Goal: Contribute content: Add original content to the website for others to see

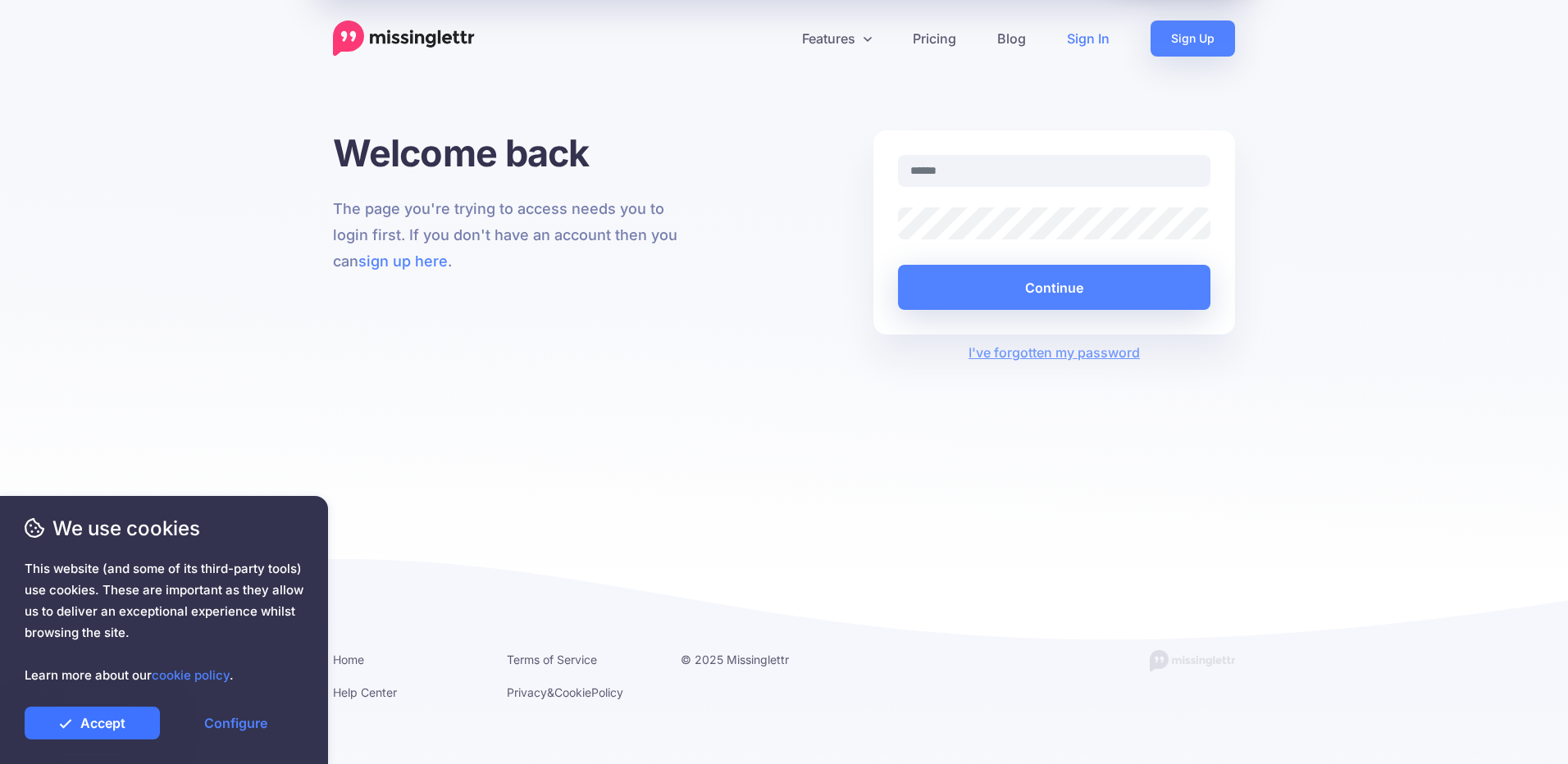
type input "**********"
drag, startPoint x: 94, startPoint y: 726, endPoint x: 104, endPoint y: 721, distance: 11.2
click at [94, 726] on link "Accept" at bounding box center [92, 723] width 135 height 33
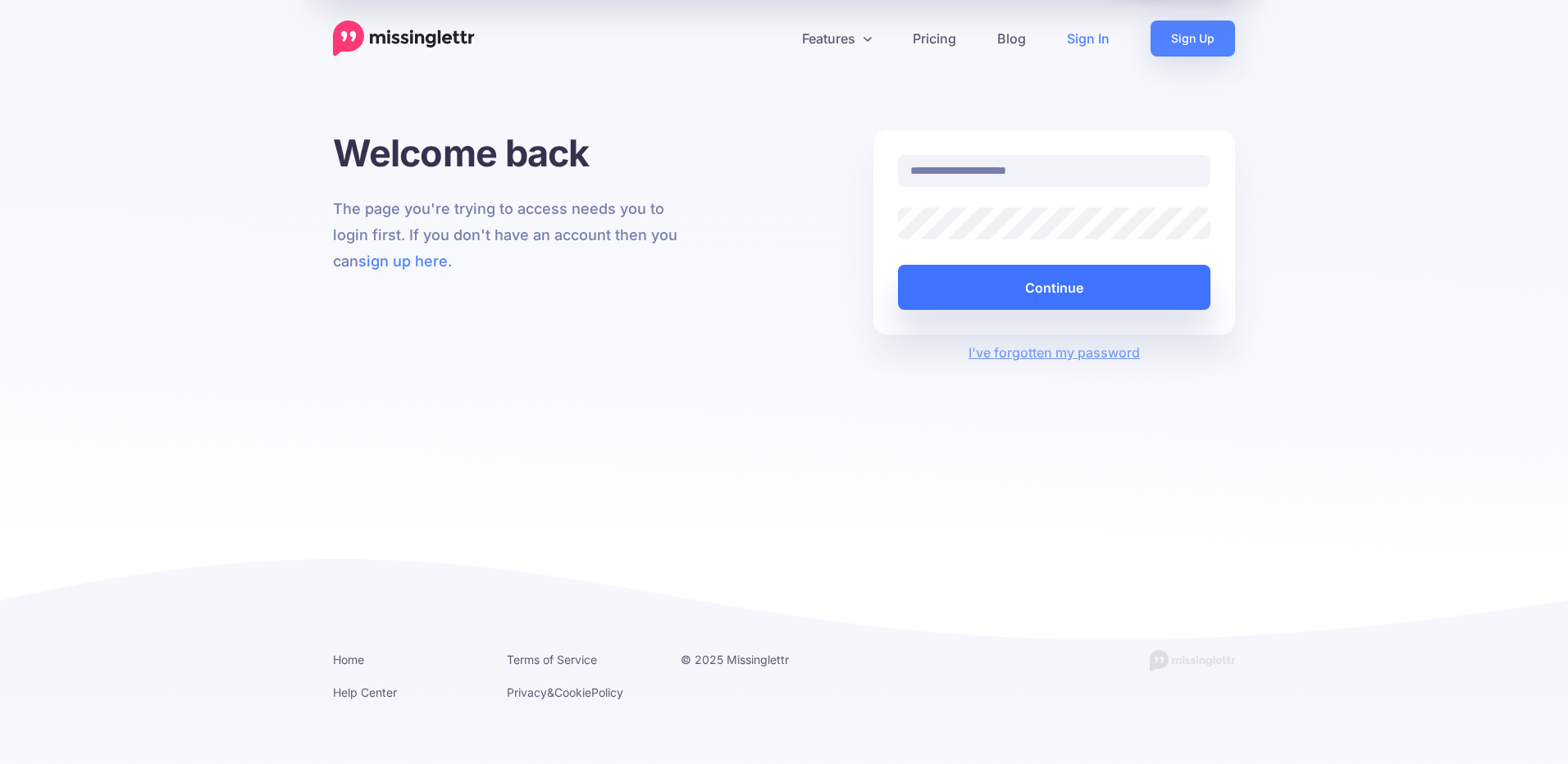
click at [1090, 286] on button "Continue" at bounding box center [1054, 287] width 313 height 45
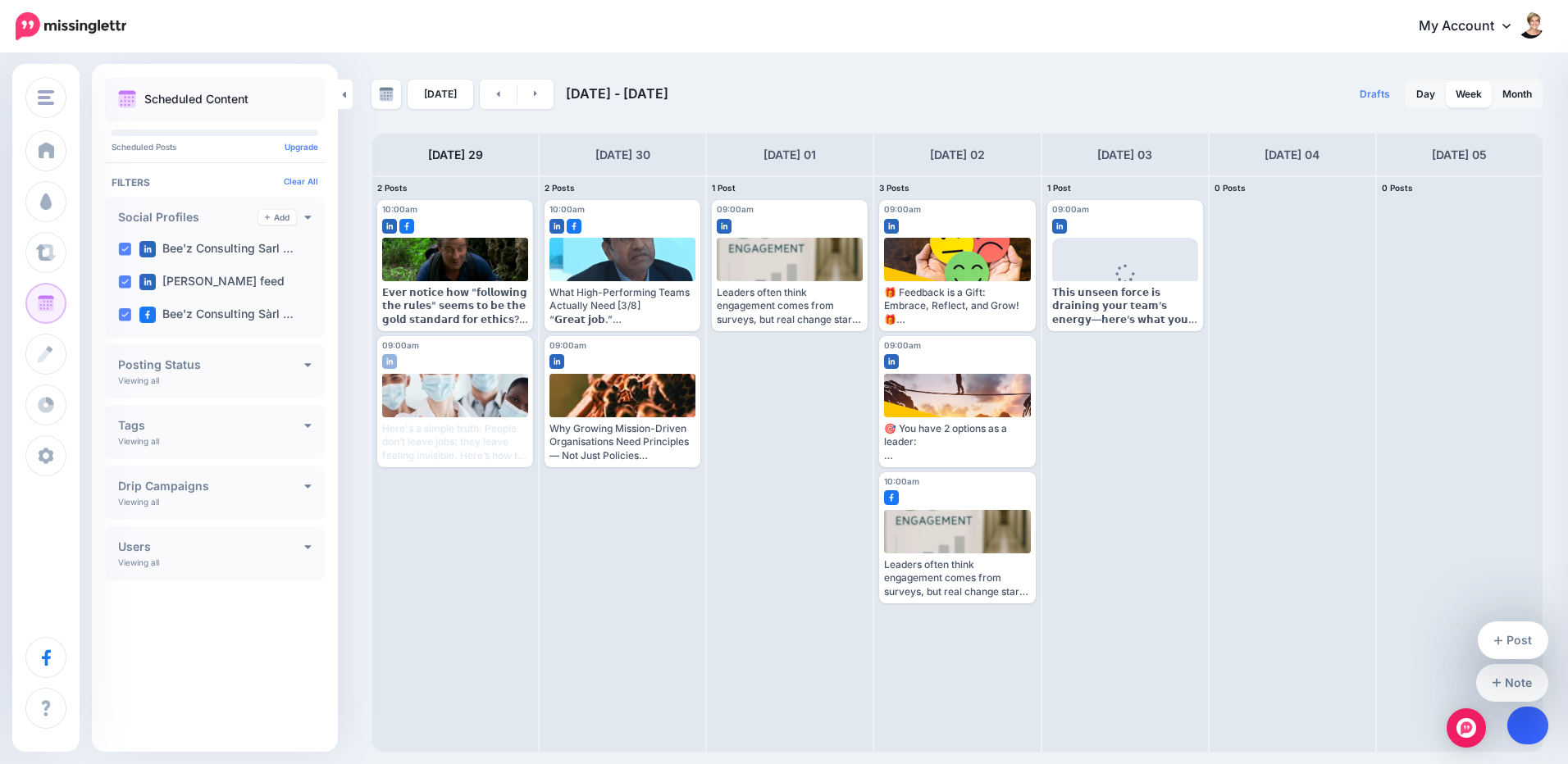
click at [1529, 741] on link at bounding box center [1528, 725] width 42 height 37
click at [1523, 635] on link "Post" at bounding box center [1513, 640] width 71 height 37
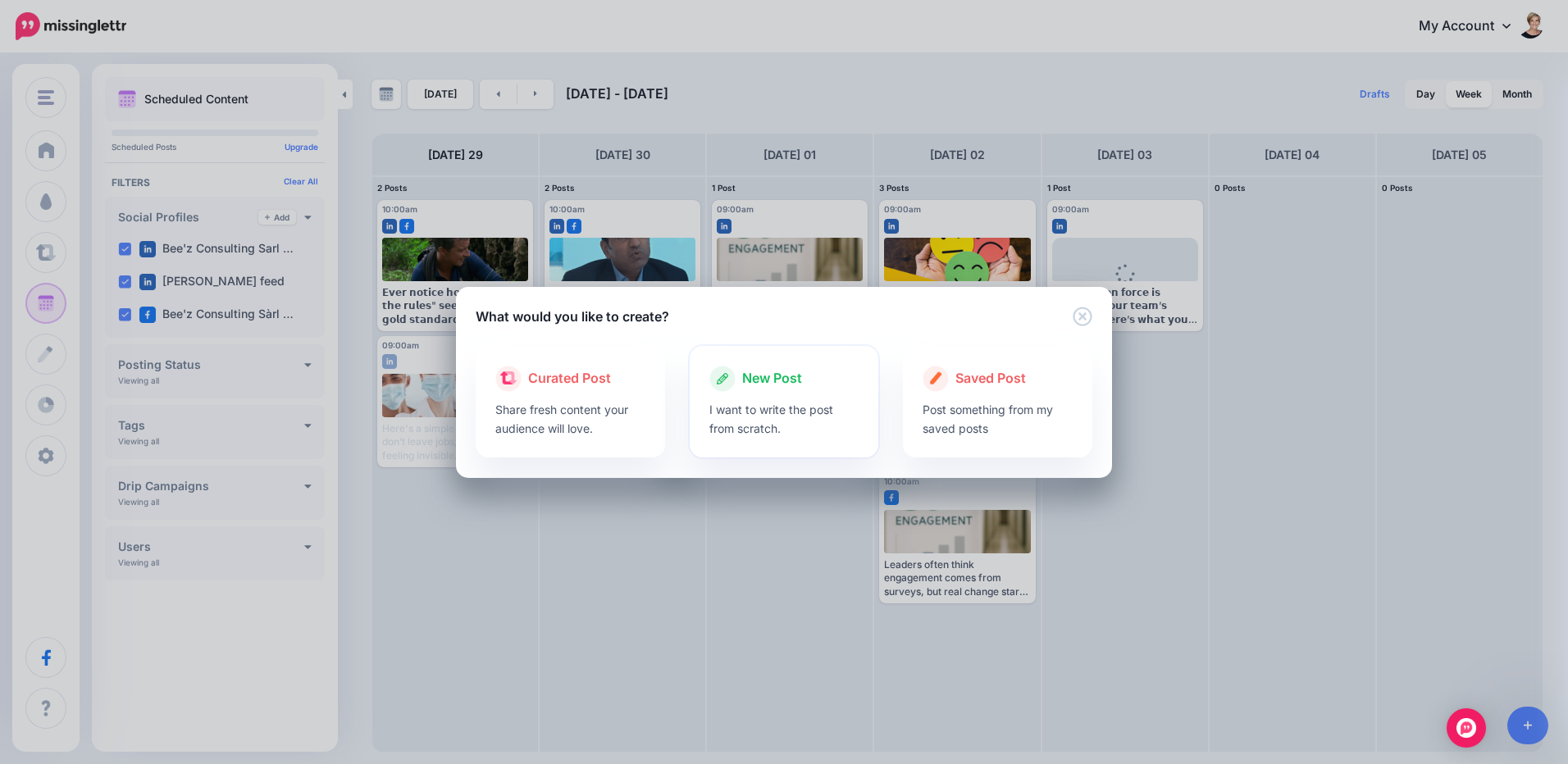
click at [770, 384] on span "New Post" at bounding box center [772, 378] width 60 height 21
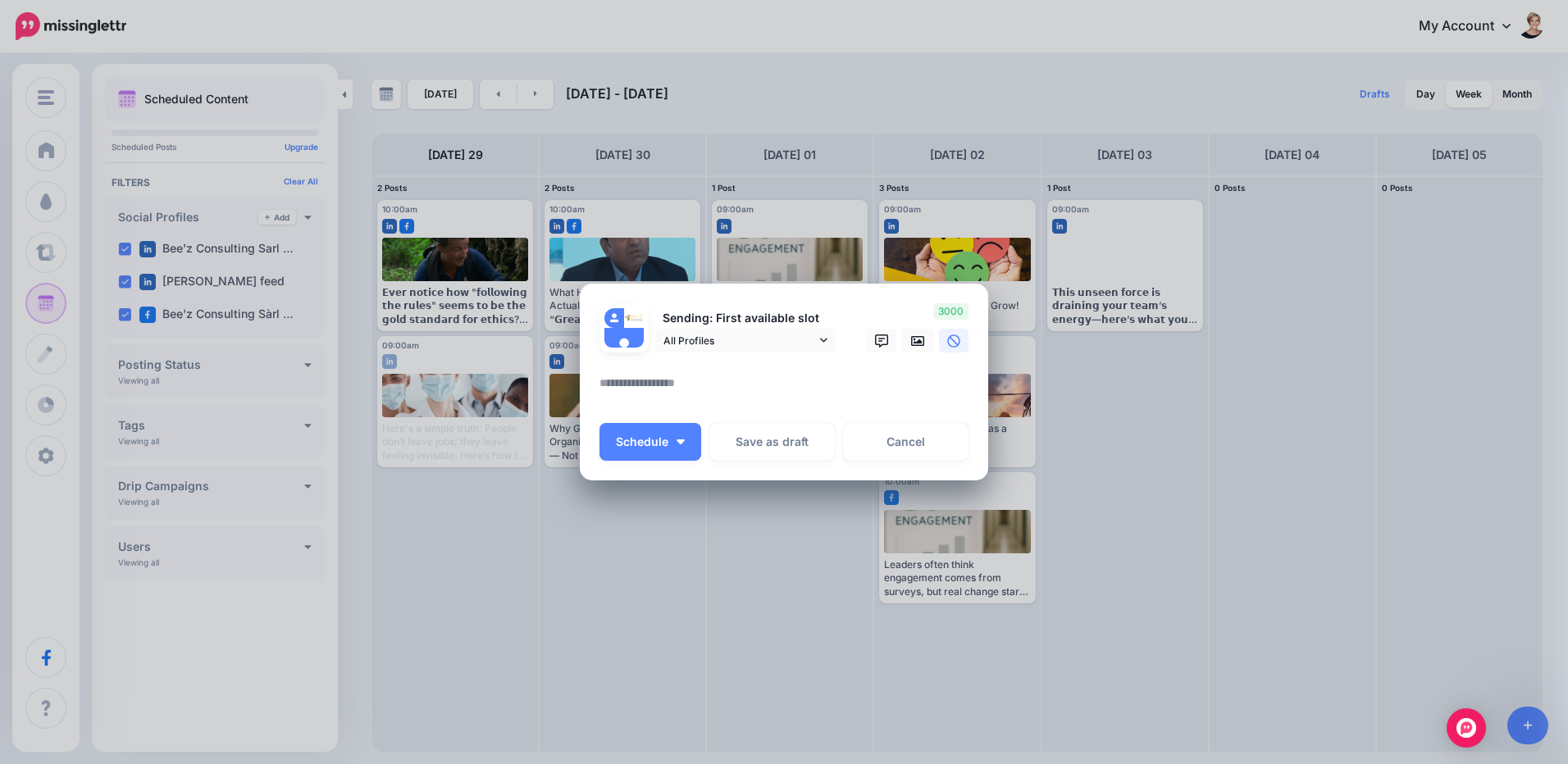
click at [683, 386] on textarea at bounding box center [789, 388] width 377 height 32
paste textarea "**********"
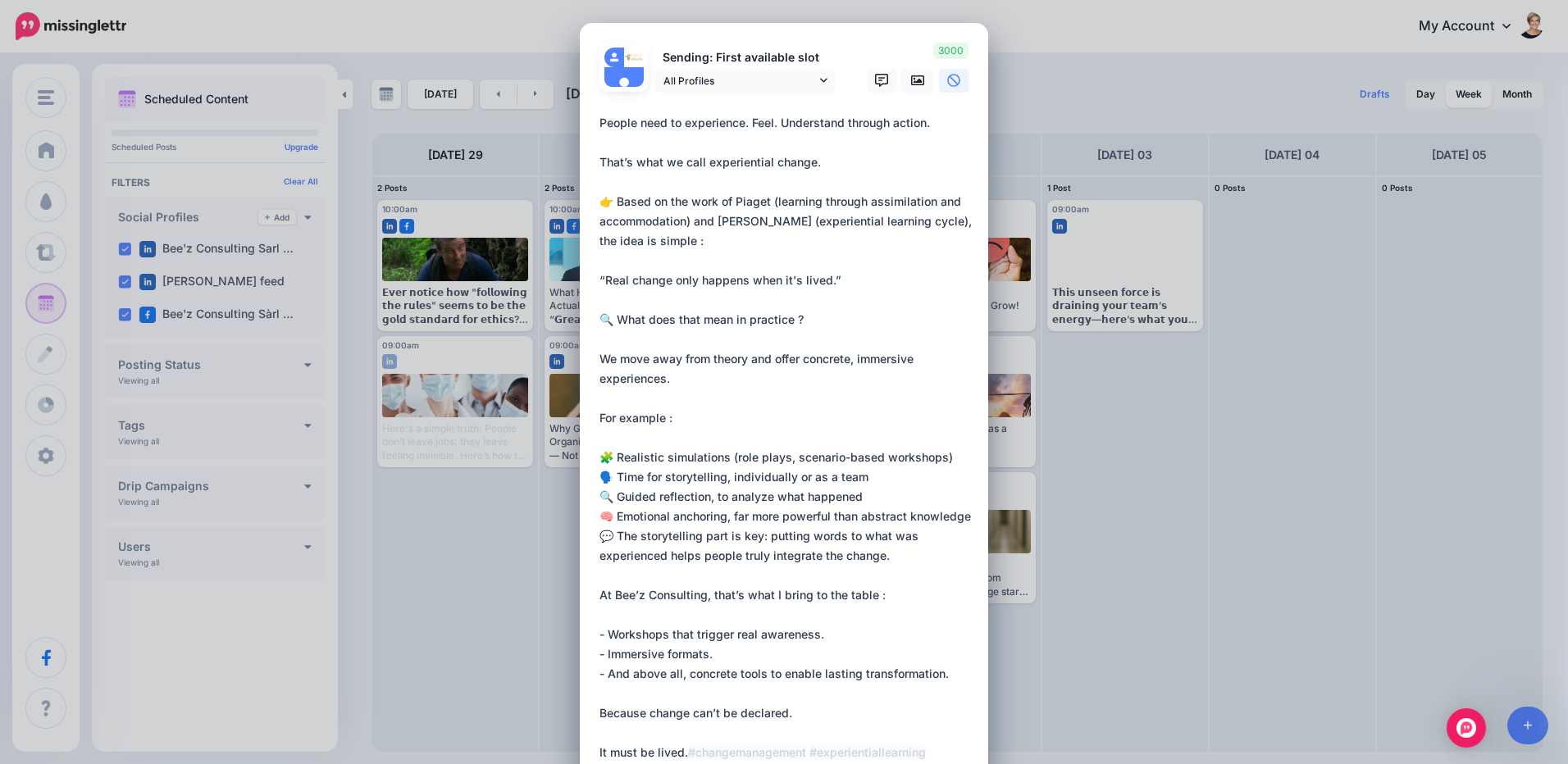
scroll to position [54, 0]
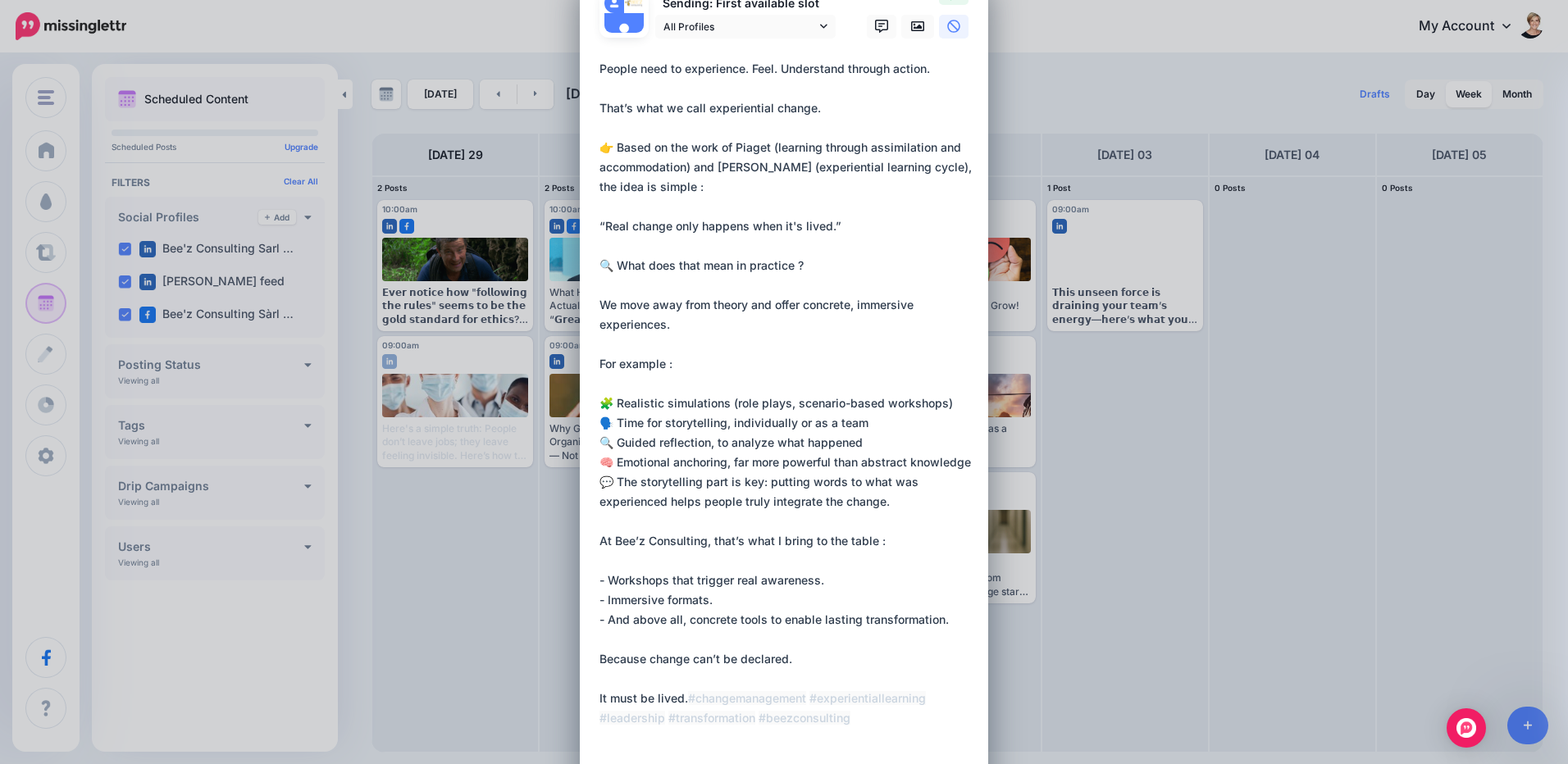
type textarea "**********"
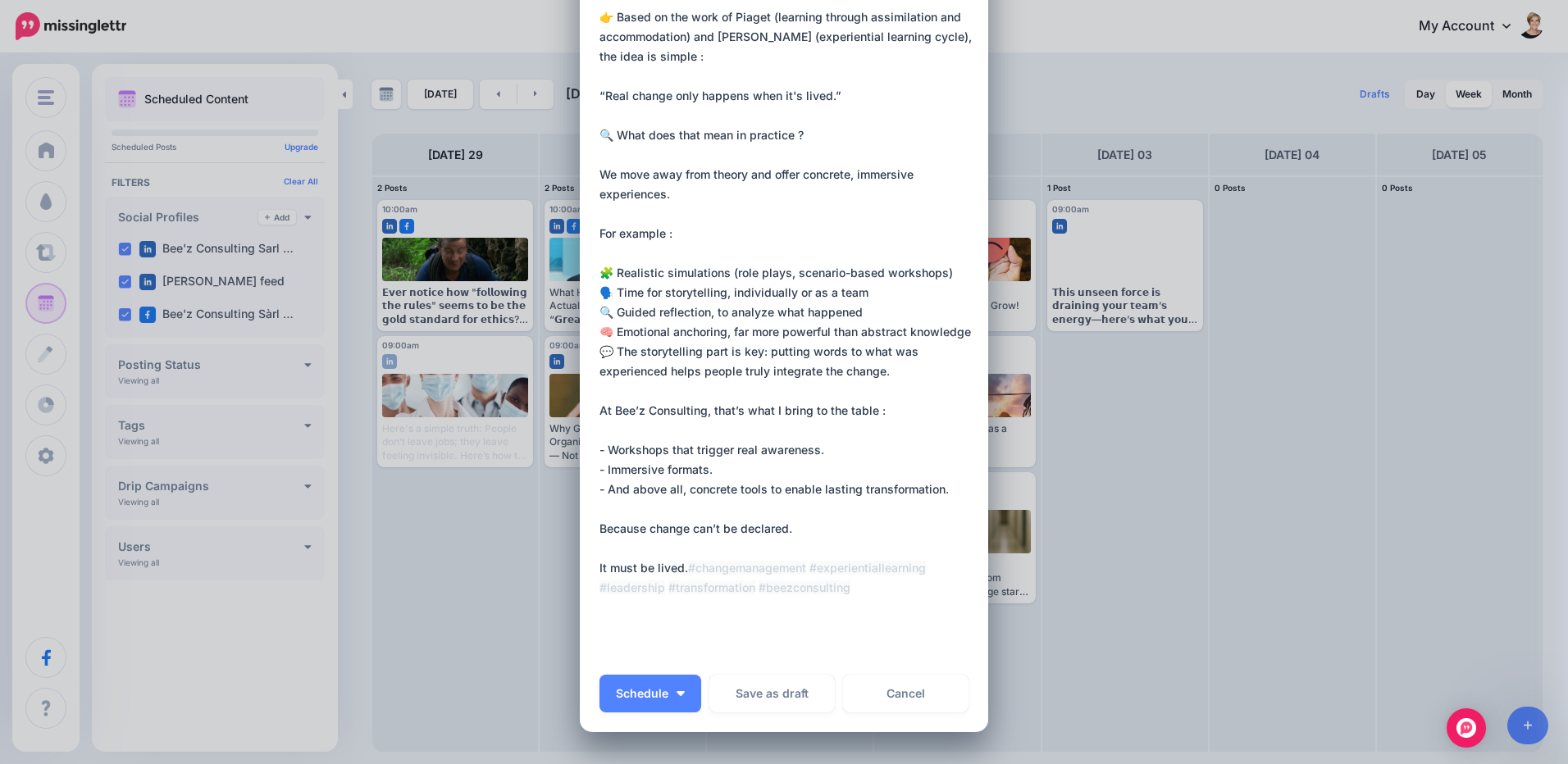
scroll to position [0, 0]
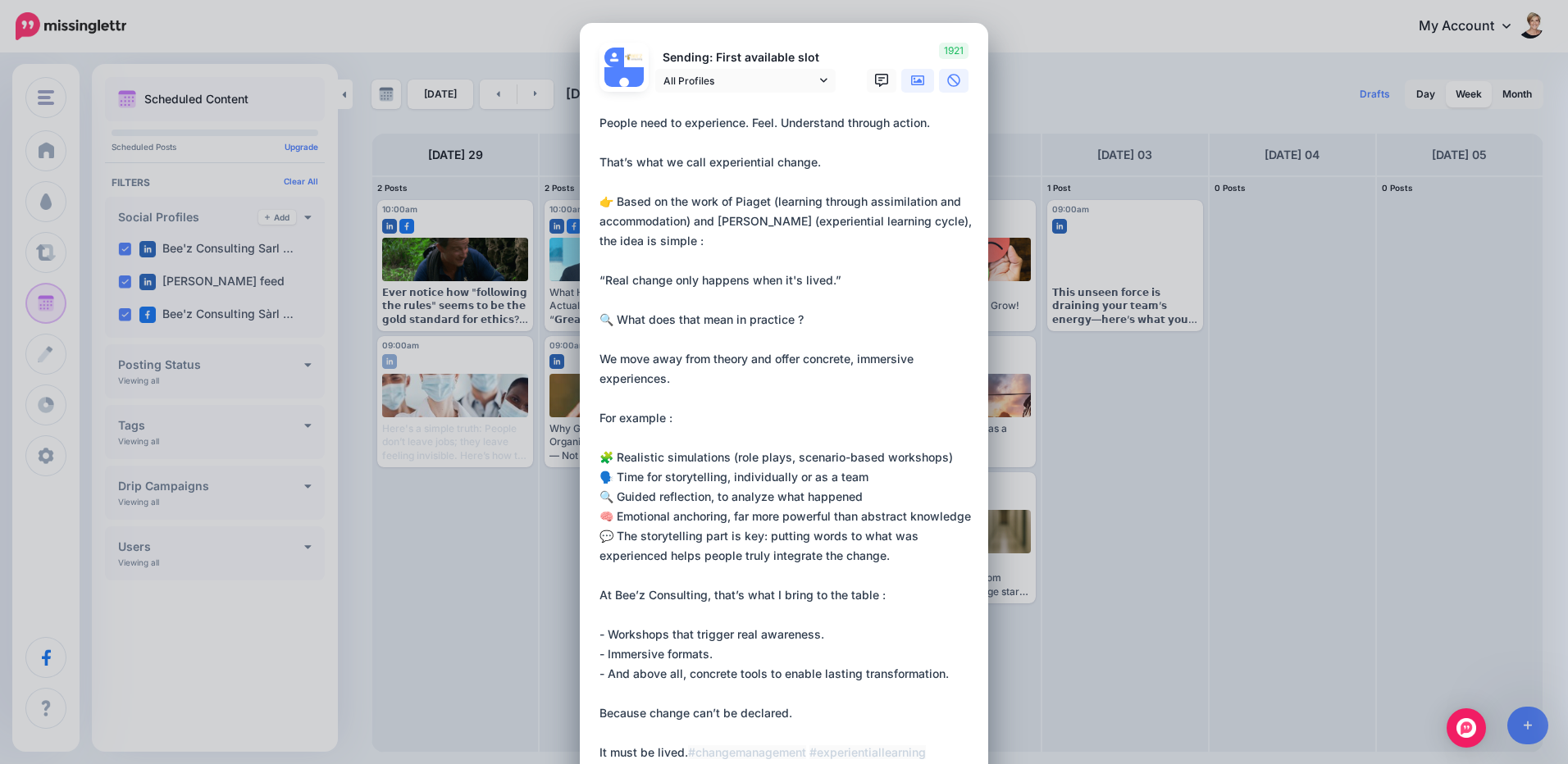
drag, startPoint x: 919, startPoint y: 83, endPoint x: 902, endPoint y: 160, distance: 78.9
click at [919, 83] on link at bounding box center [918, 81] width 33 height 24
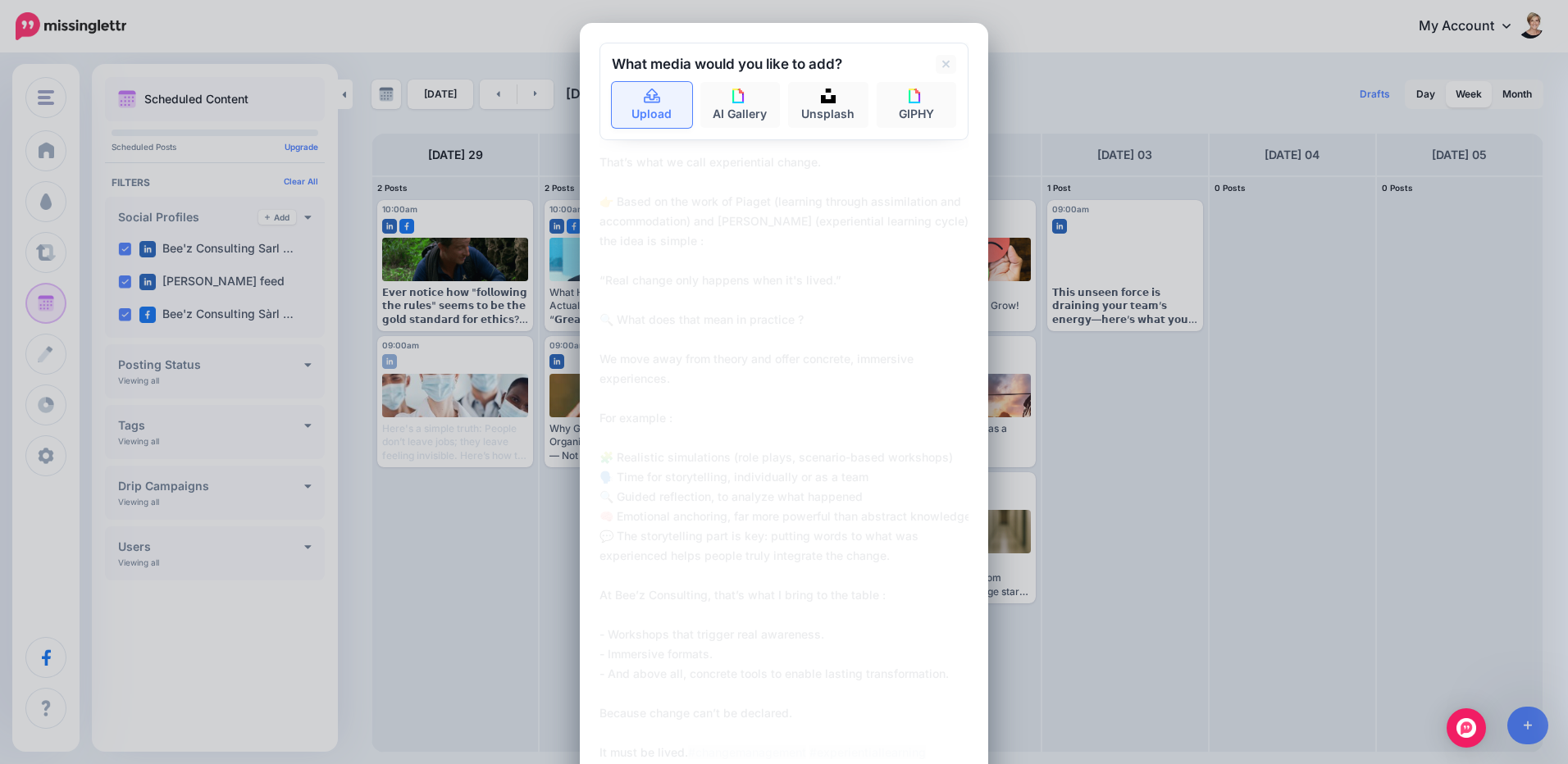
click at [659, 110] on link "Upload" at bounding box center [652, 105] width 80 height 46
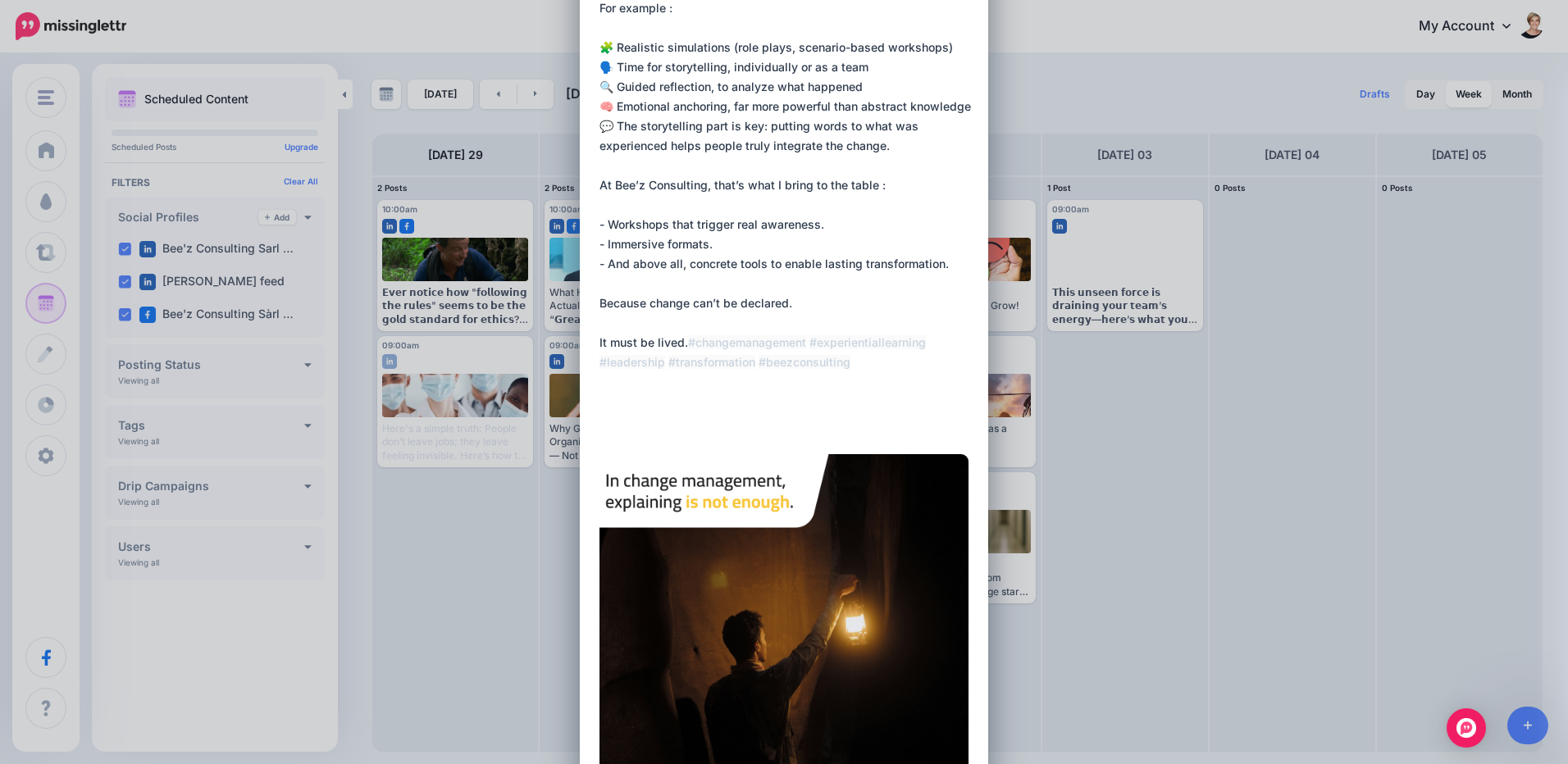
scroll to position [716, 0]
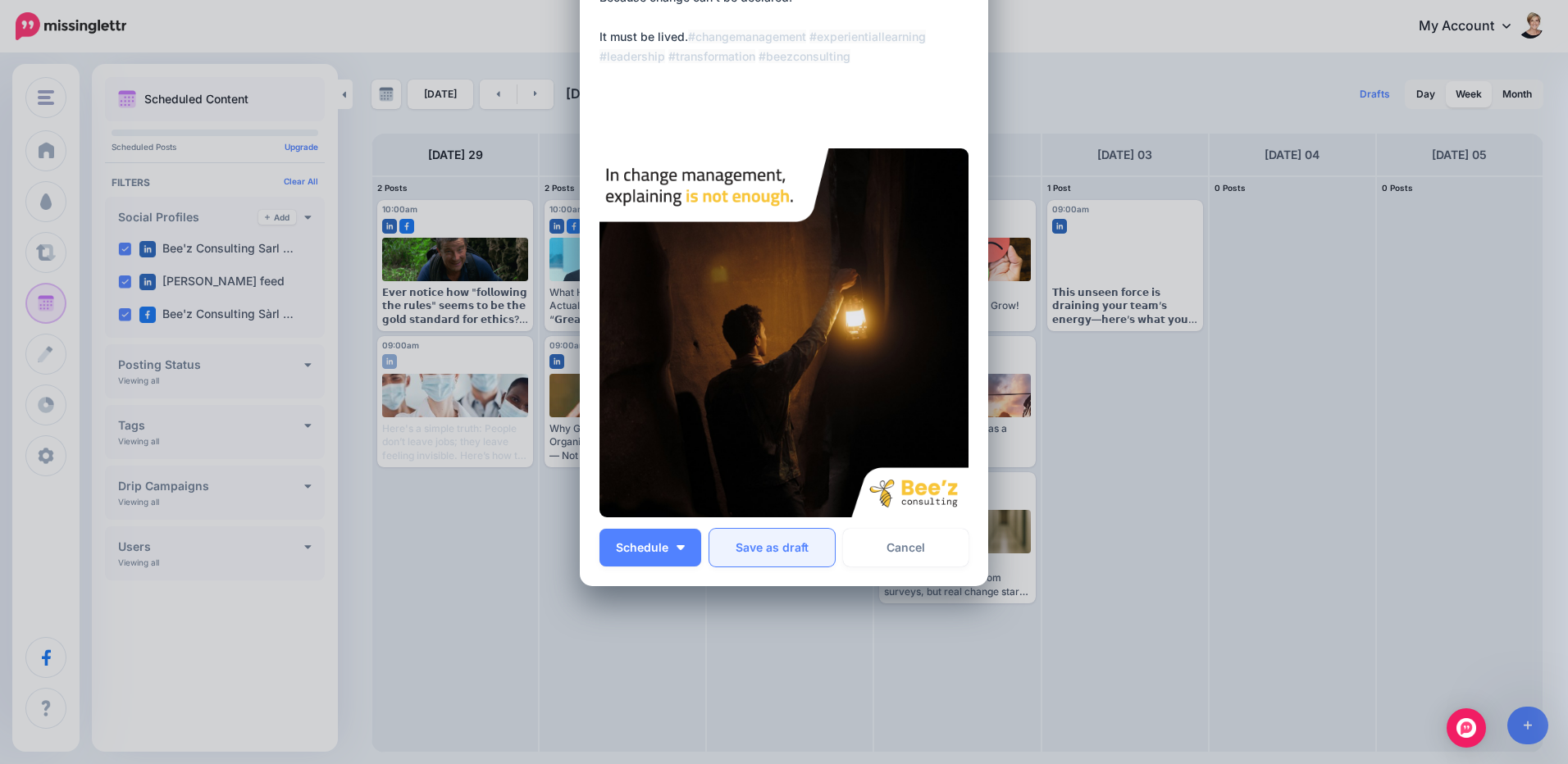
click at [809, 540] on button "Save as draft" at bounding box center [772, 547] width 126 height 37
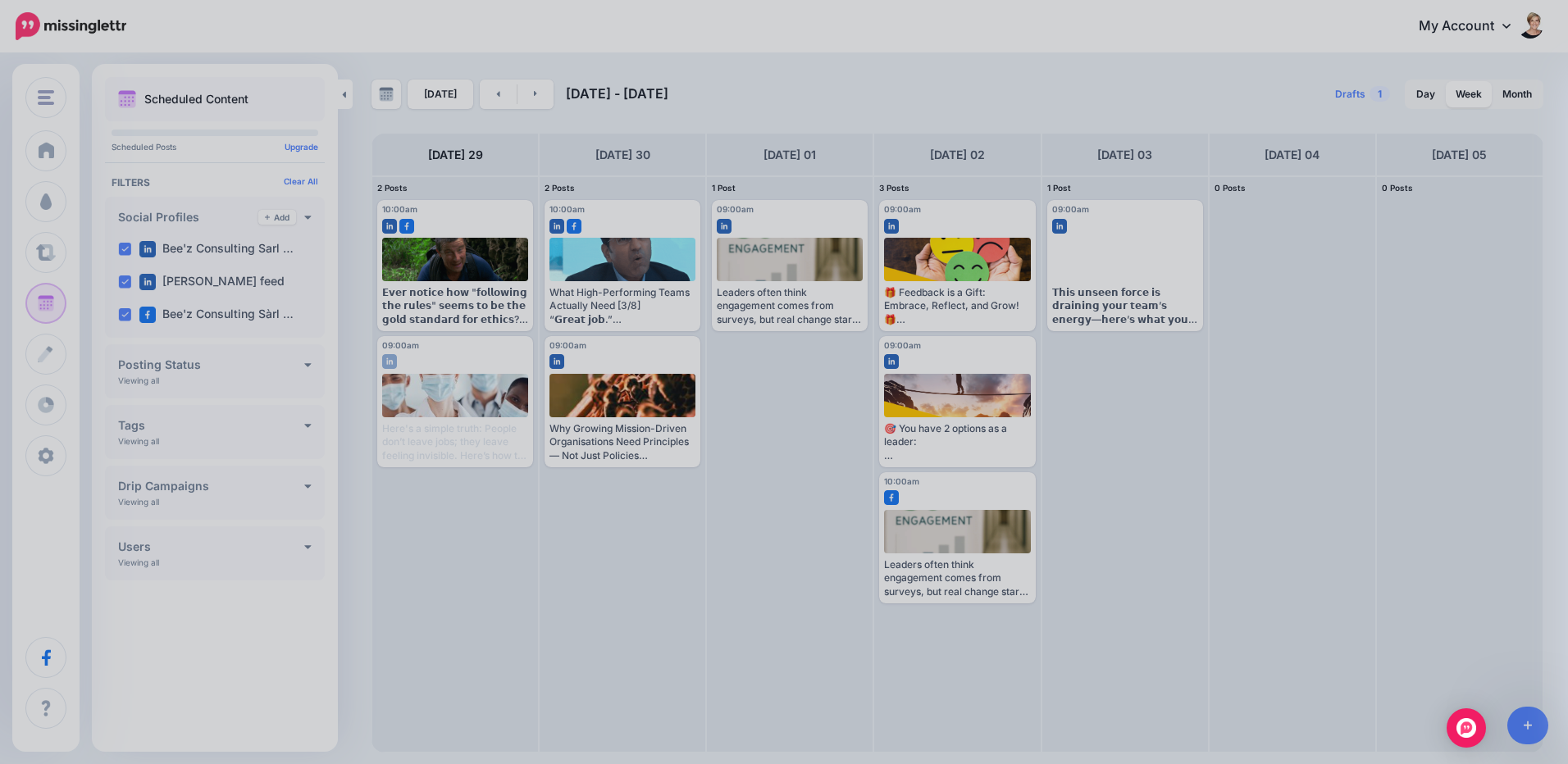
scroll to position [0, 0]
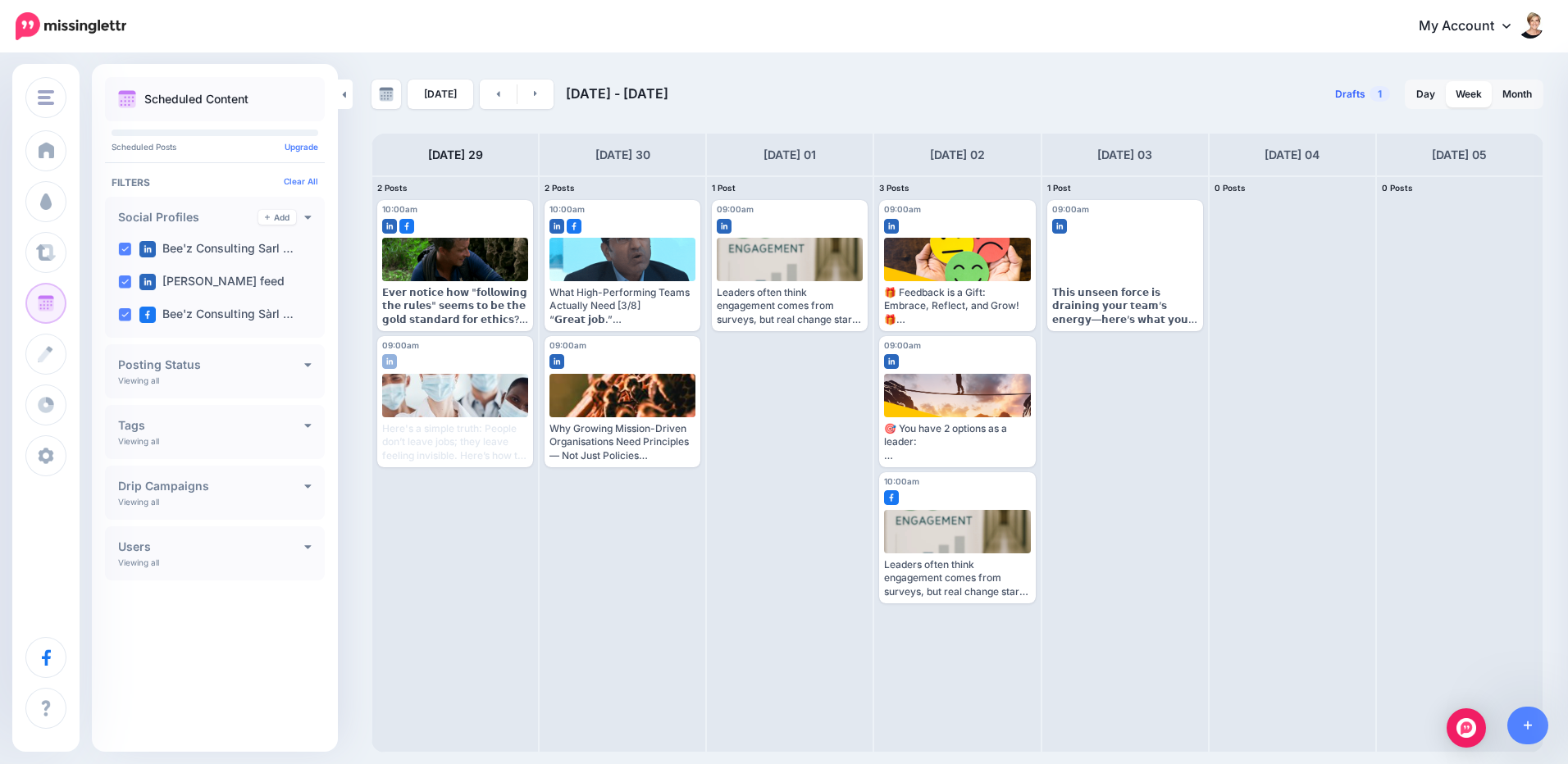
click at [1336, 92] on span "Drafts" at bounding box center [1350, 94] width 30 height 10
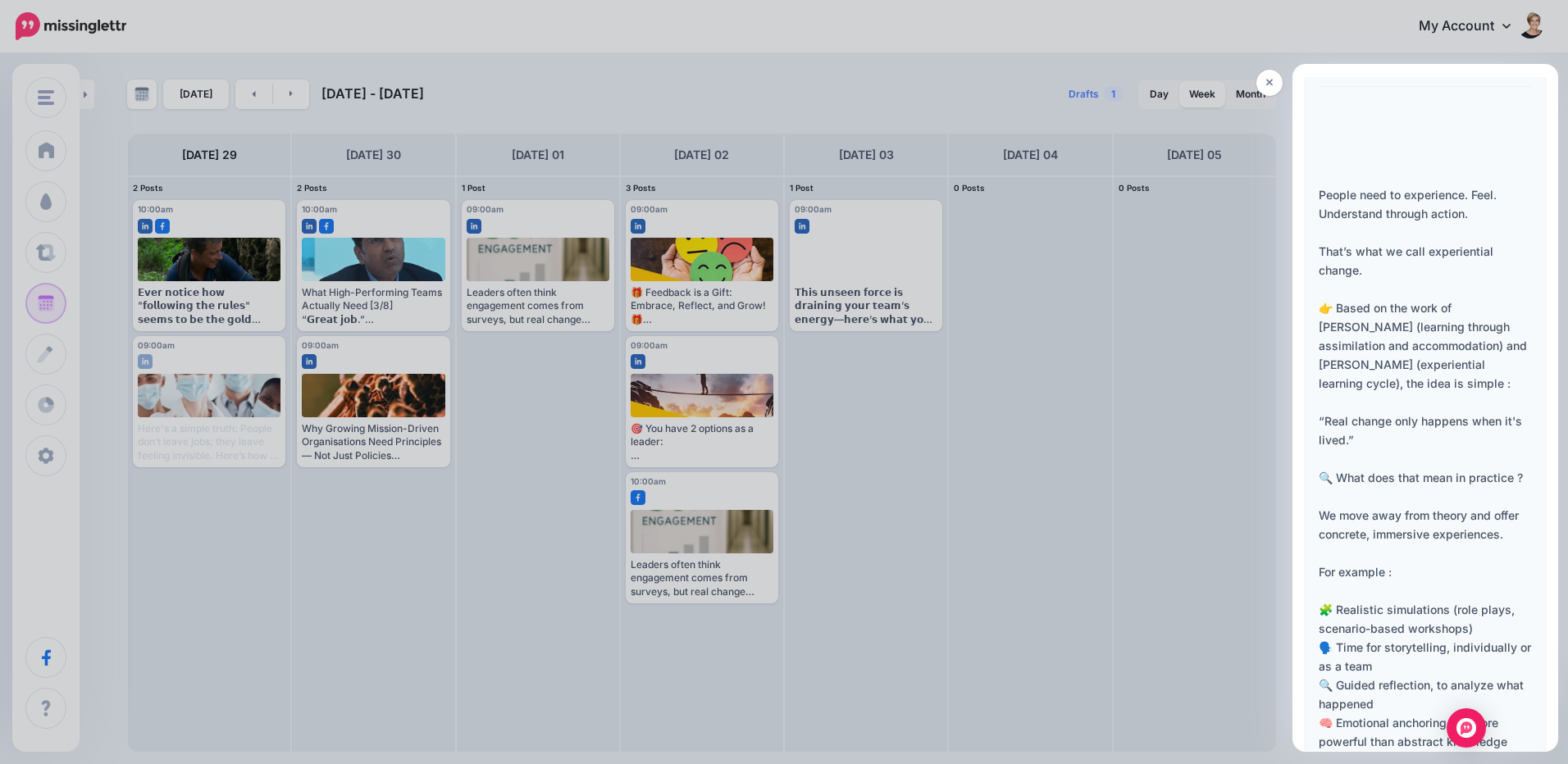
scroll to position [1394, 0]
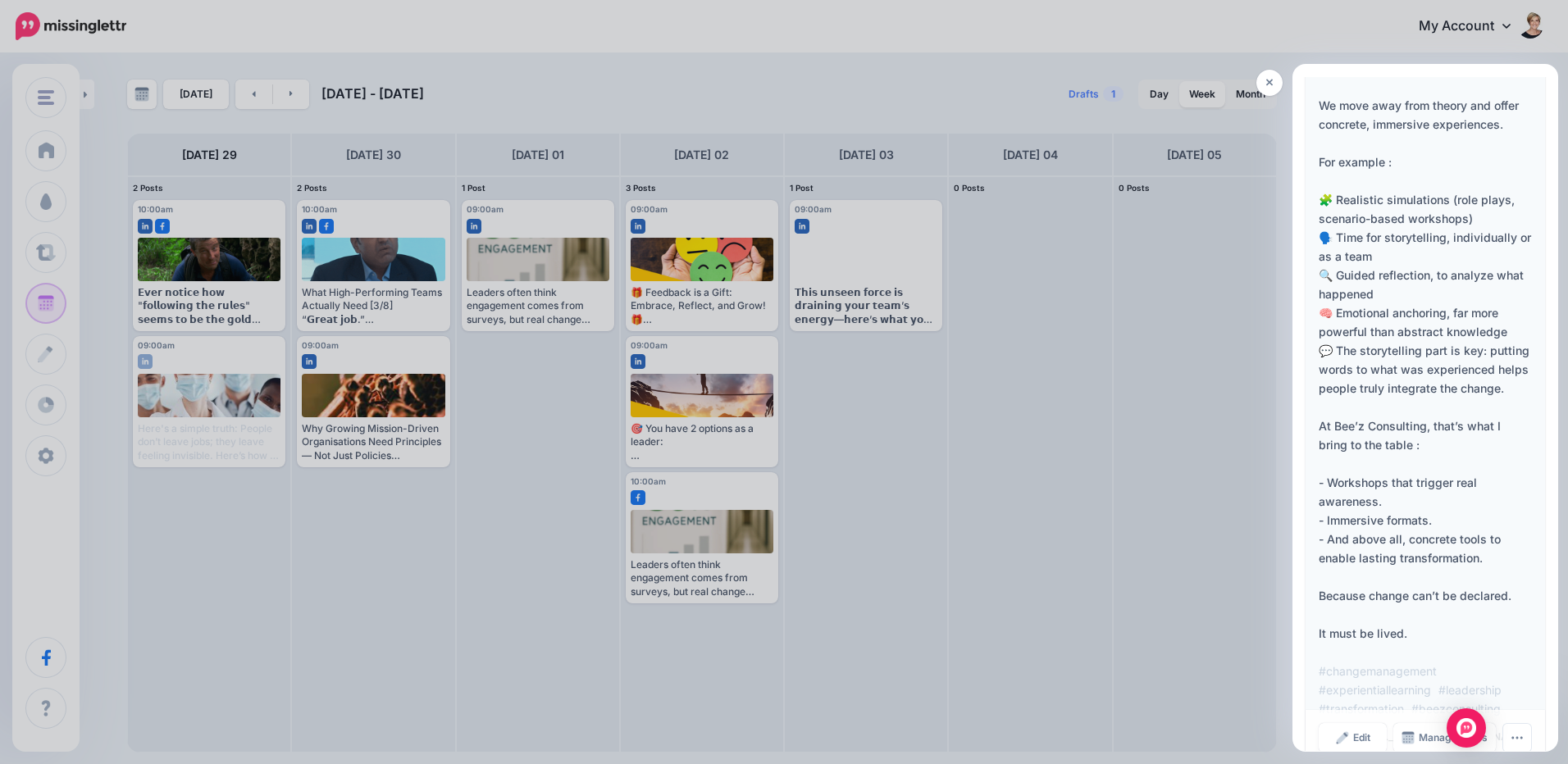
click at [1442, 563] on div "People need to experience. Feel. Understand through action. That’s what we call…" at bounding box center [1426, 247] width 213 height 944
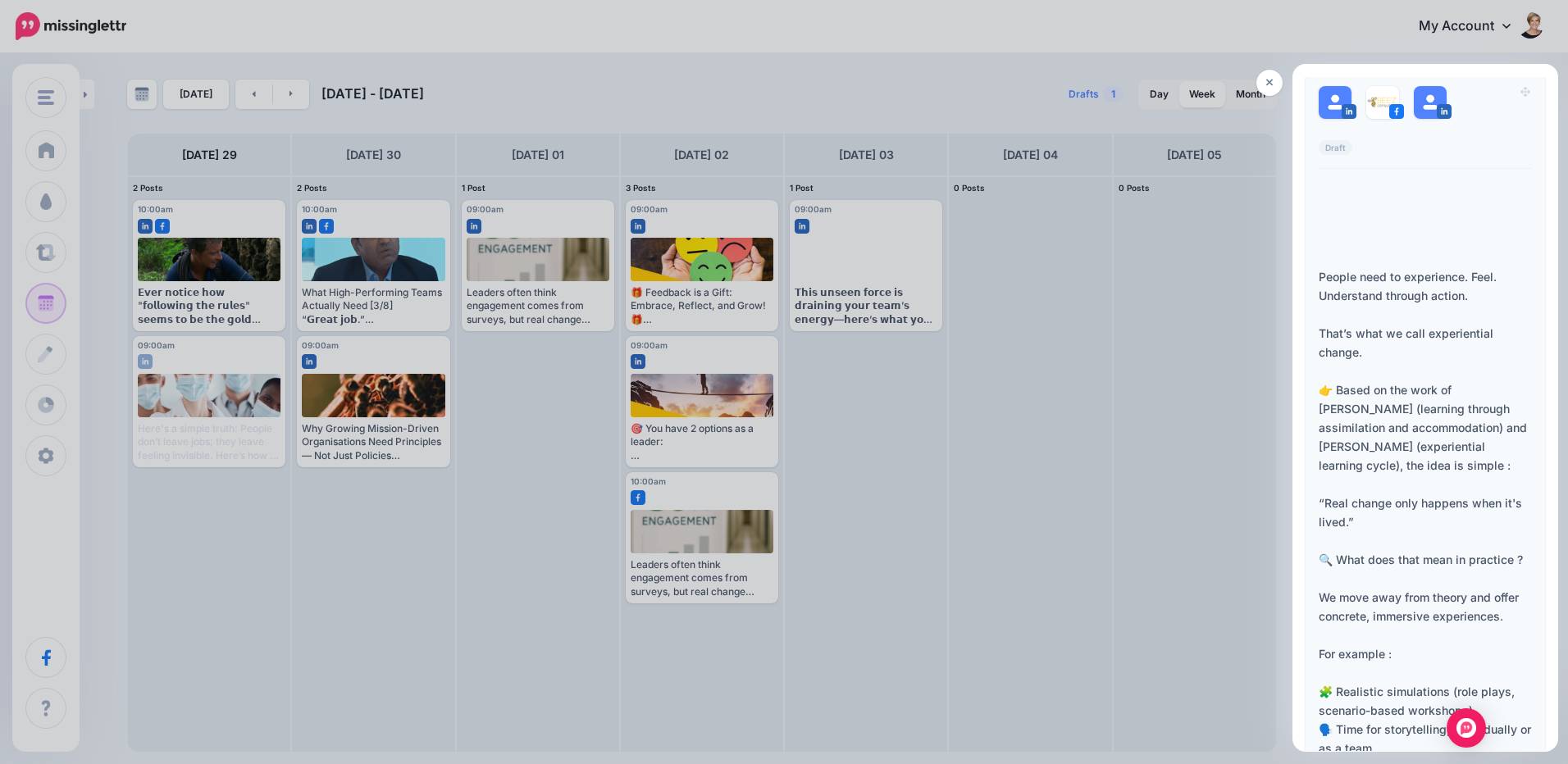
scroll to position [738, 0]
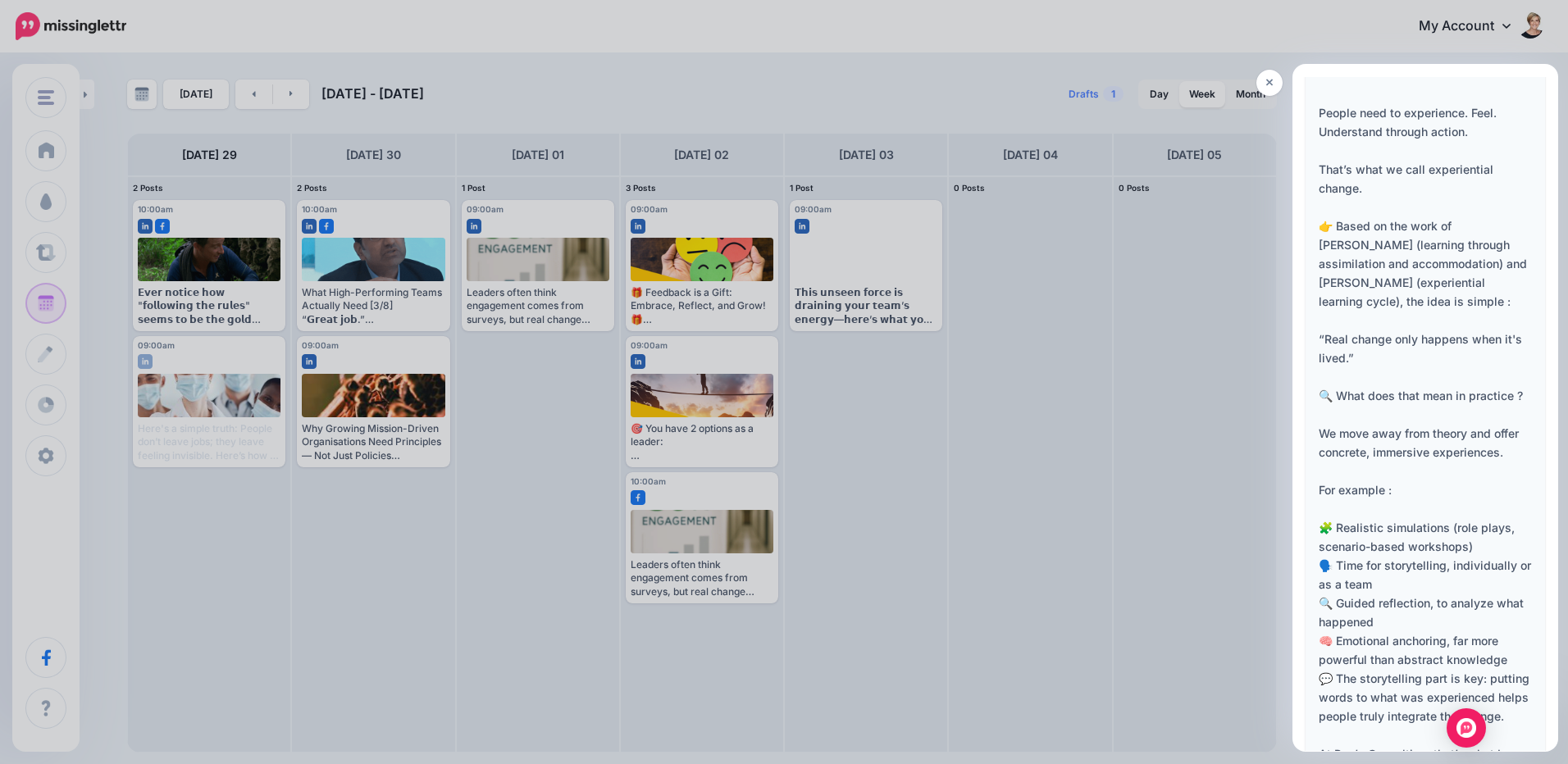
scroll to position [1473, 0]
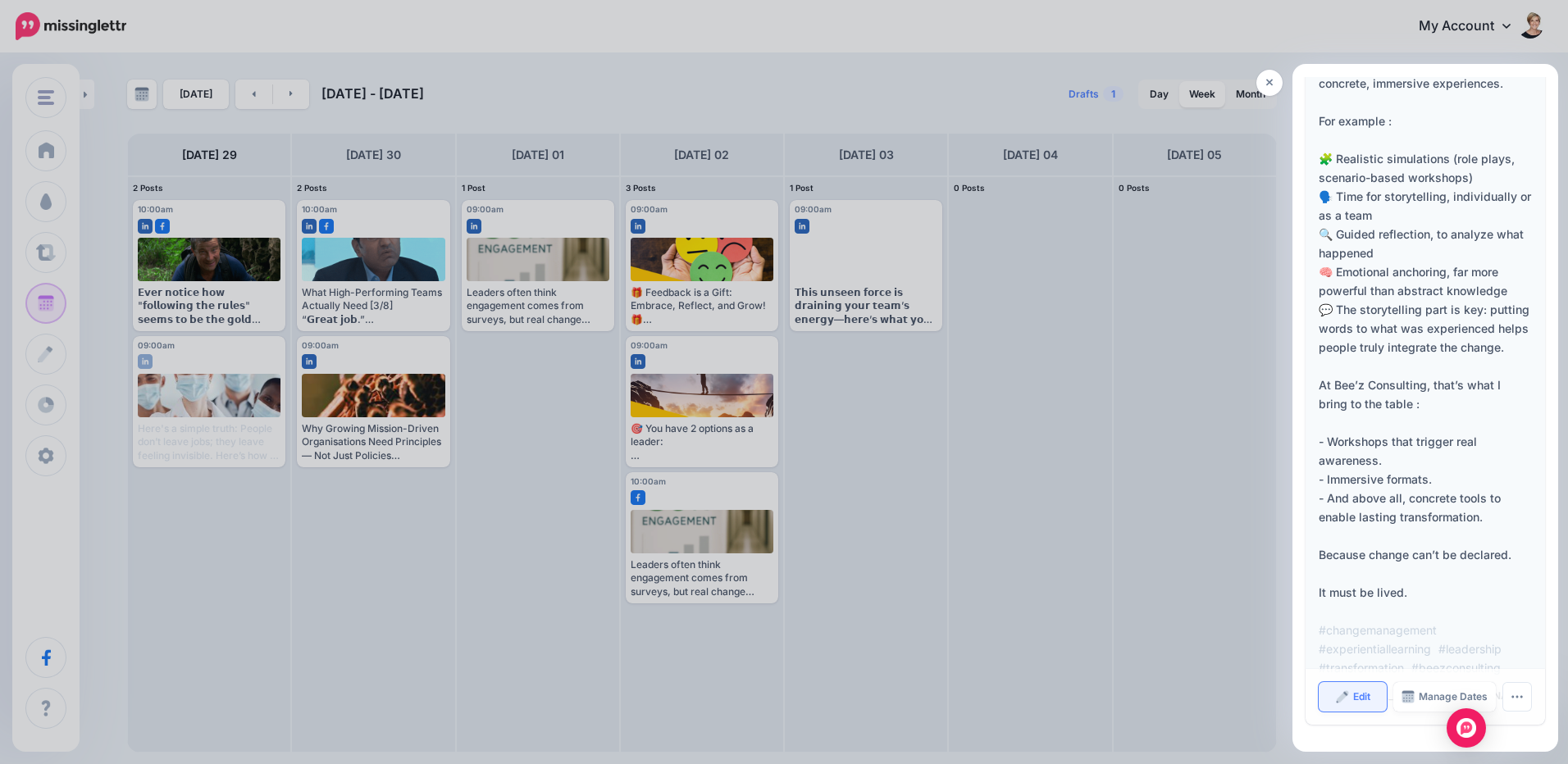
drag, startPoint x: 1355, startPoint y: 686, endPoint x: 1343, endPoint y: 687, distance: 12.0
click at [1355, 686] on link "Edit" at bounding box center [1353, 697] width 68 height 29
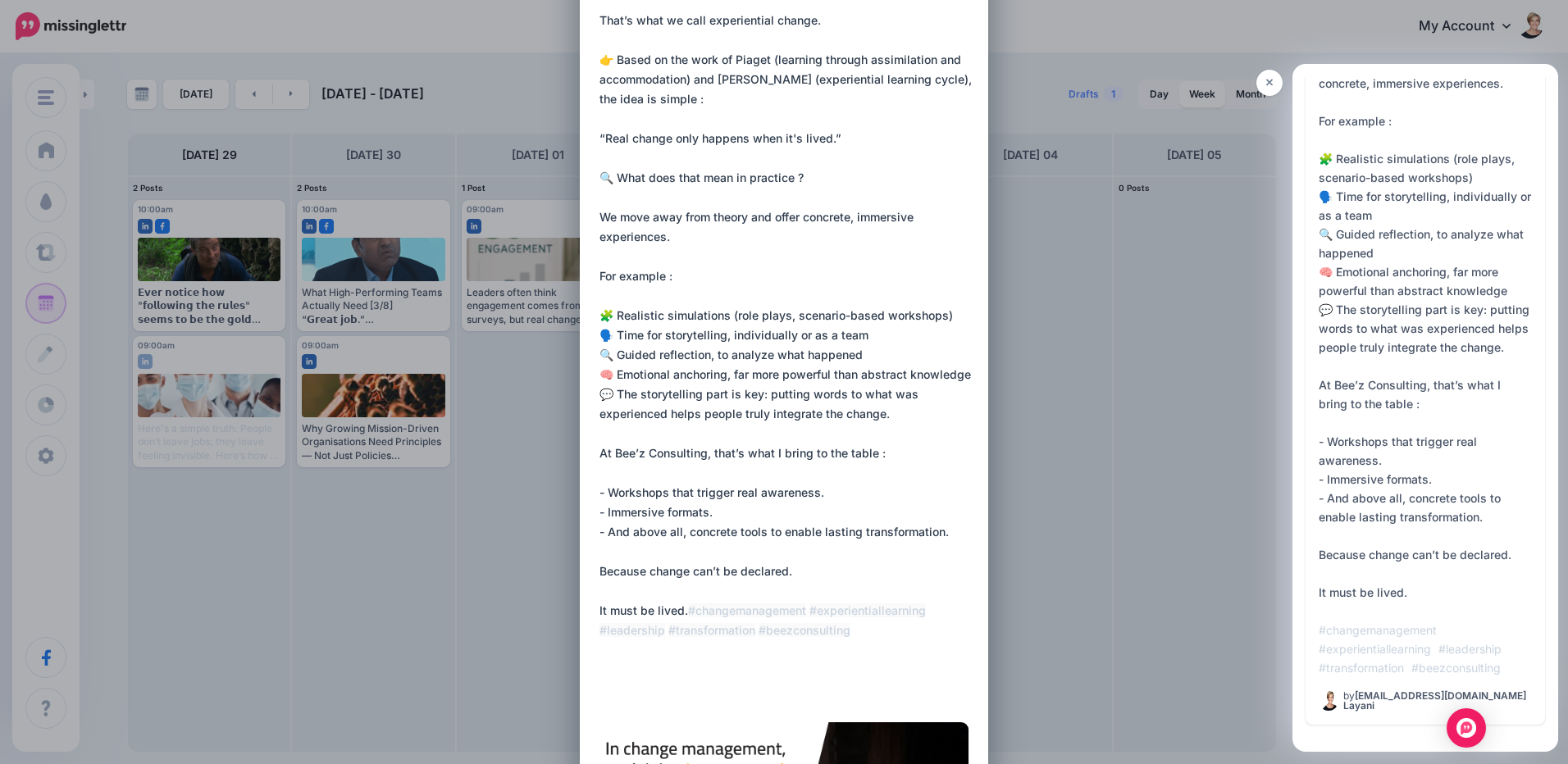
scroll to position [0, 0]
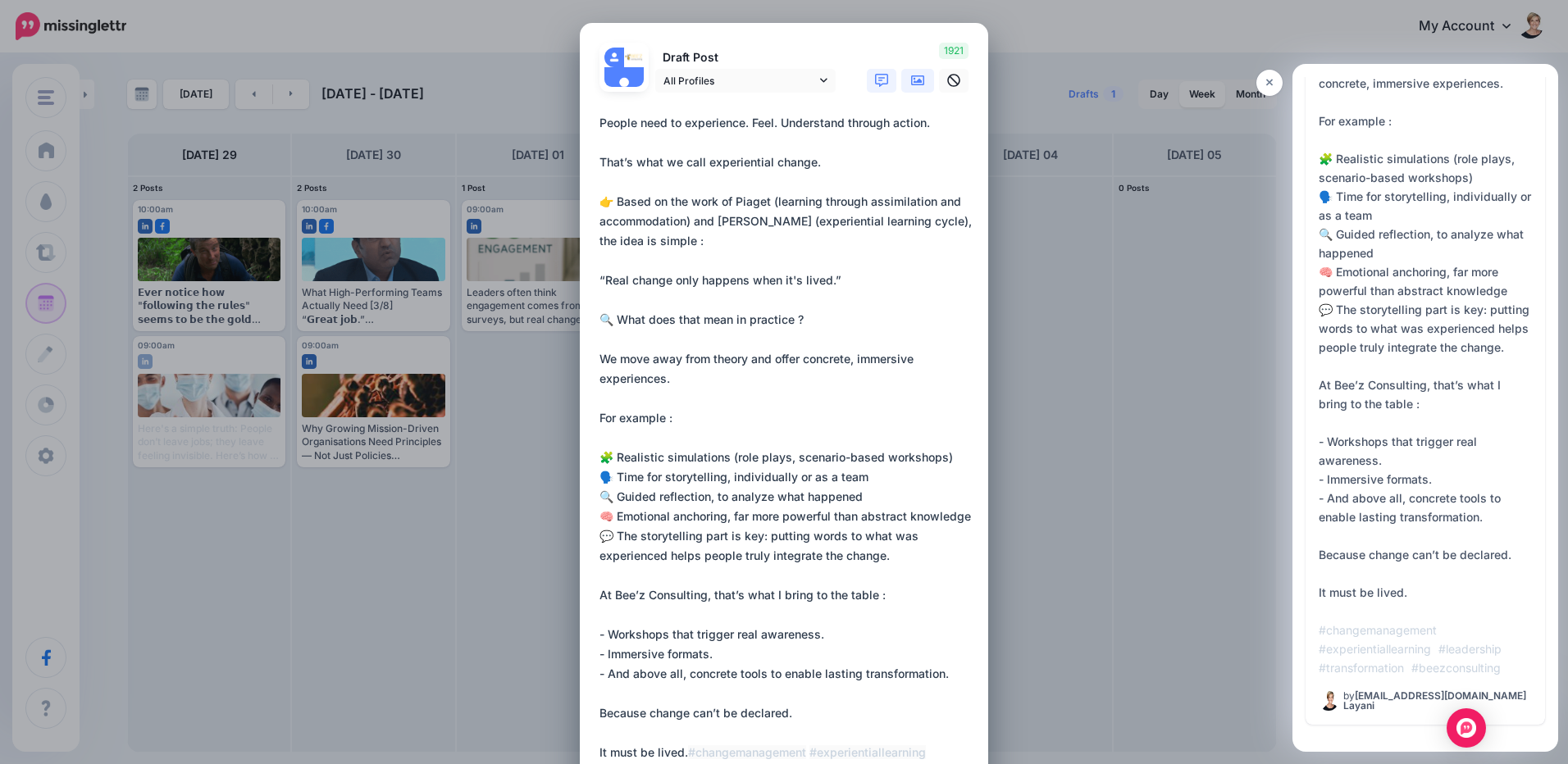
click at [878, 81] on icon at bounding box center [882, 80] width 13 height 13
click at [911, 75] on icon at bounding box center [917, 80] width 13 height 13
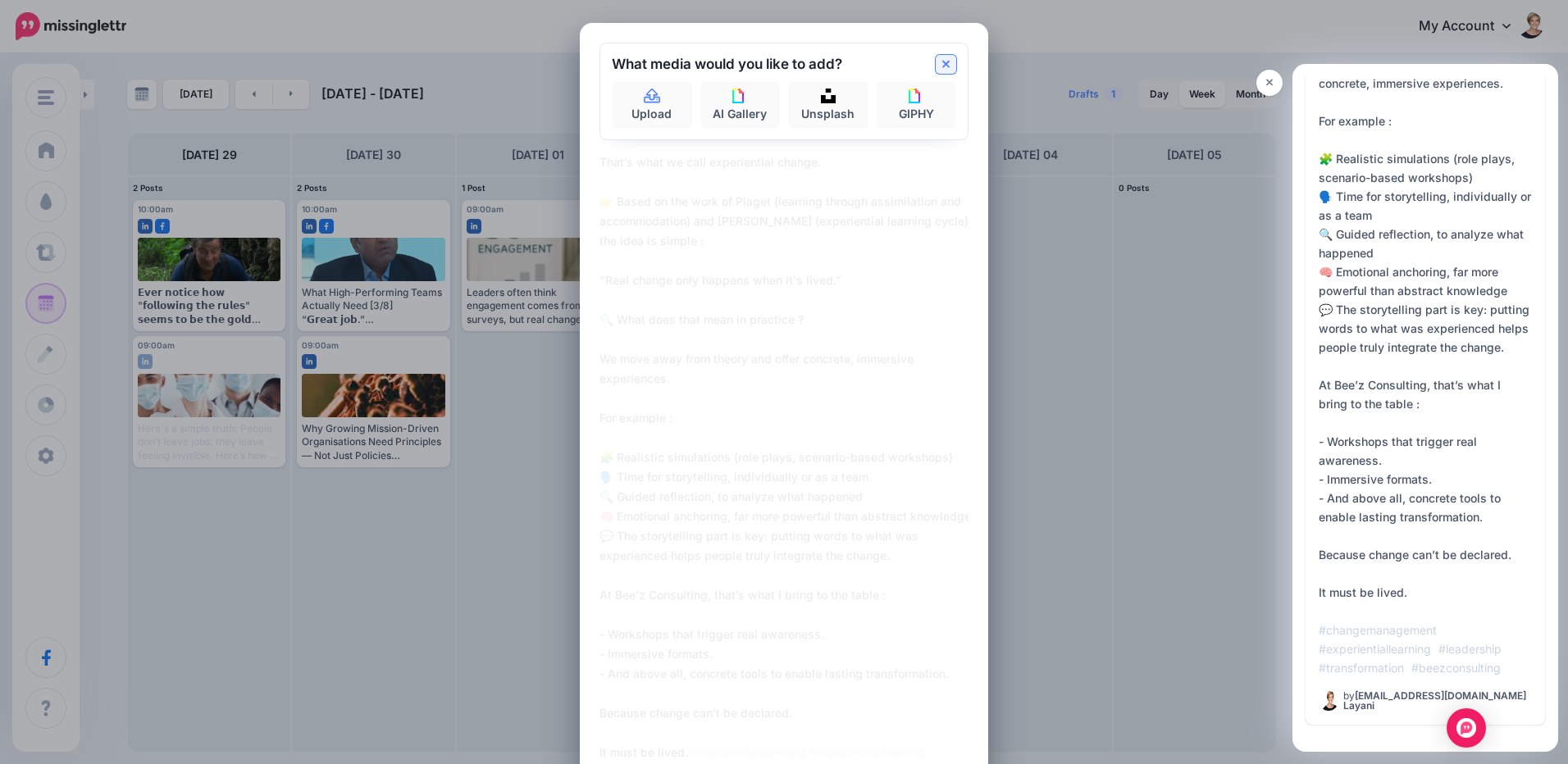
click at [943, 65] on icon at bounding box center [946, 65] width 8 height 13
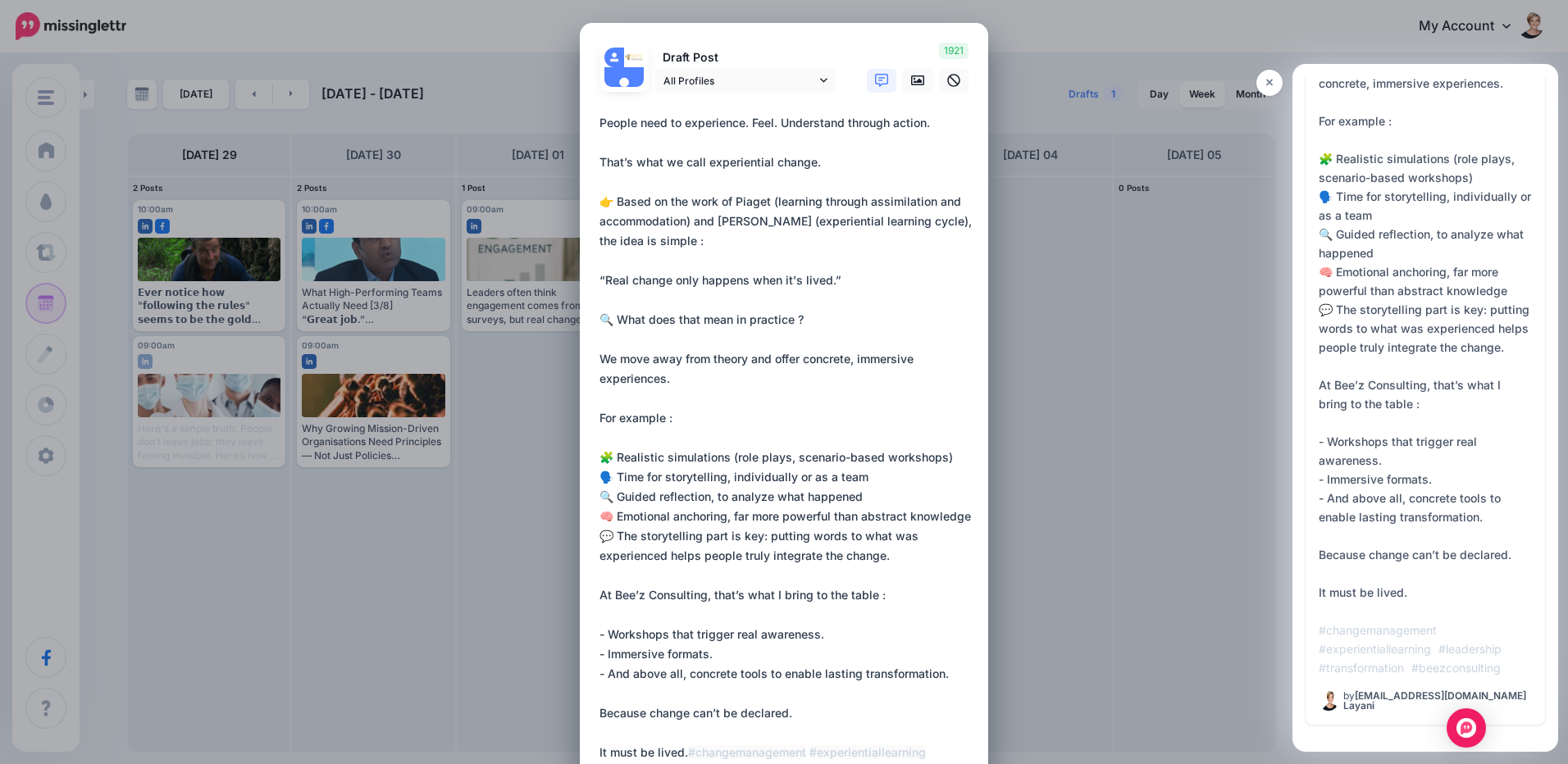
click at [876, 88] on link at bounding box center [882, 81] width 29 height 24
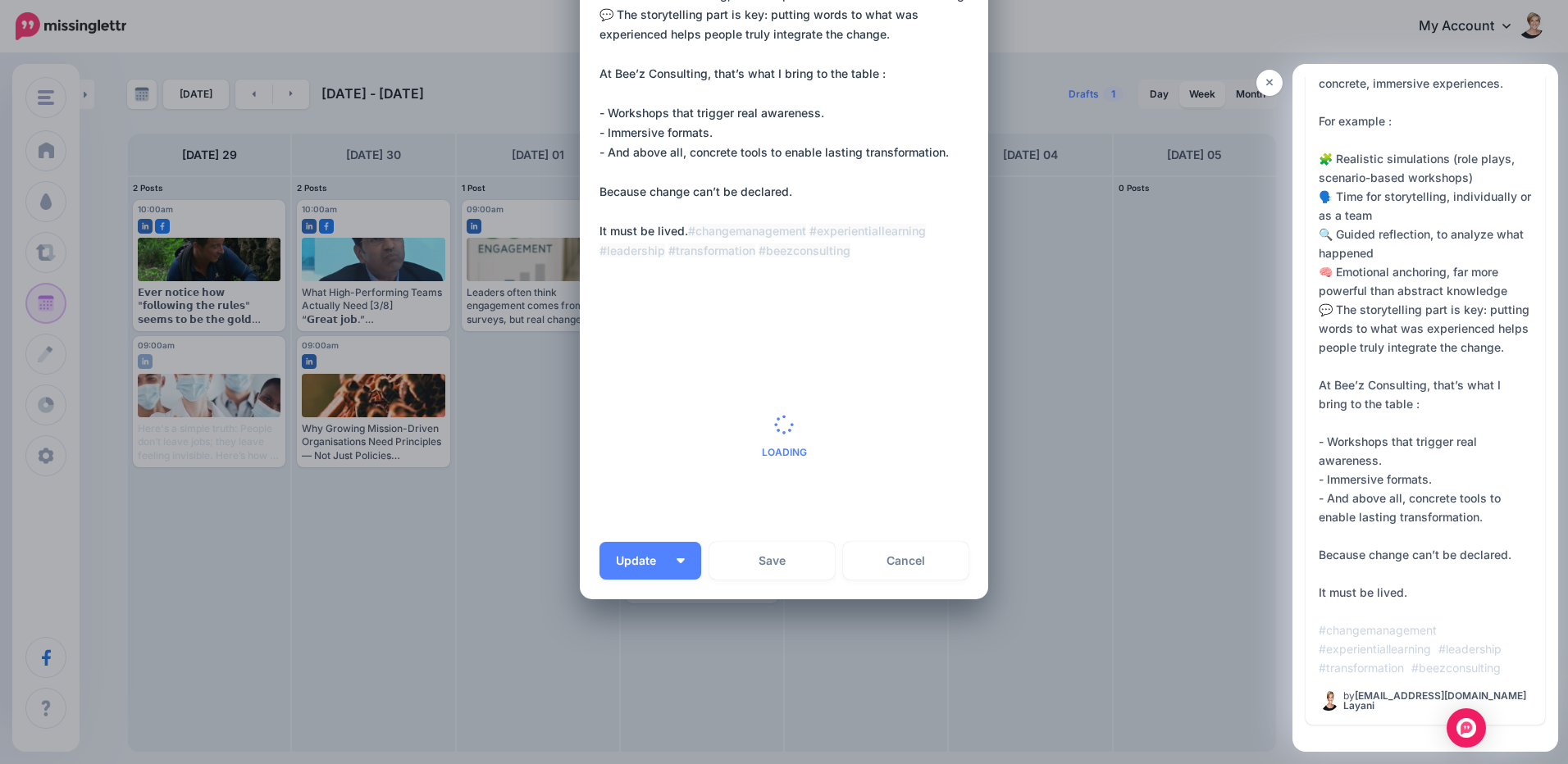
scroll to position [535, 0]
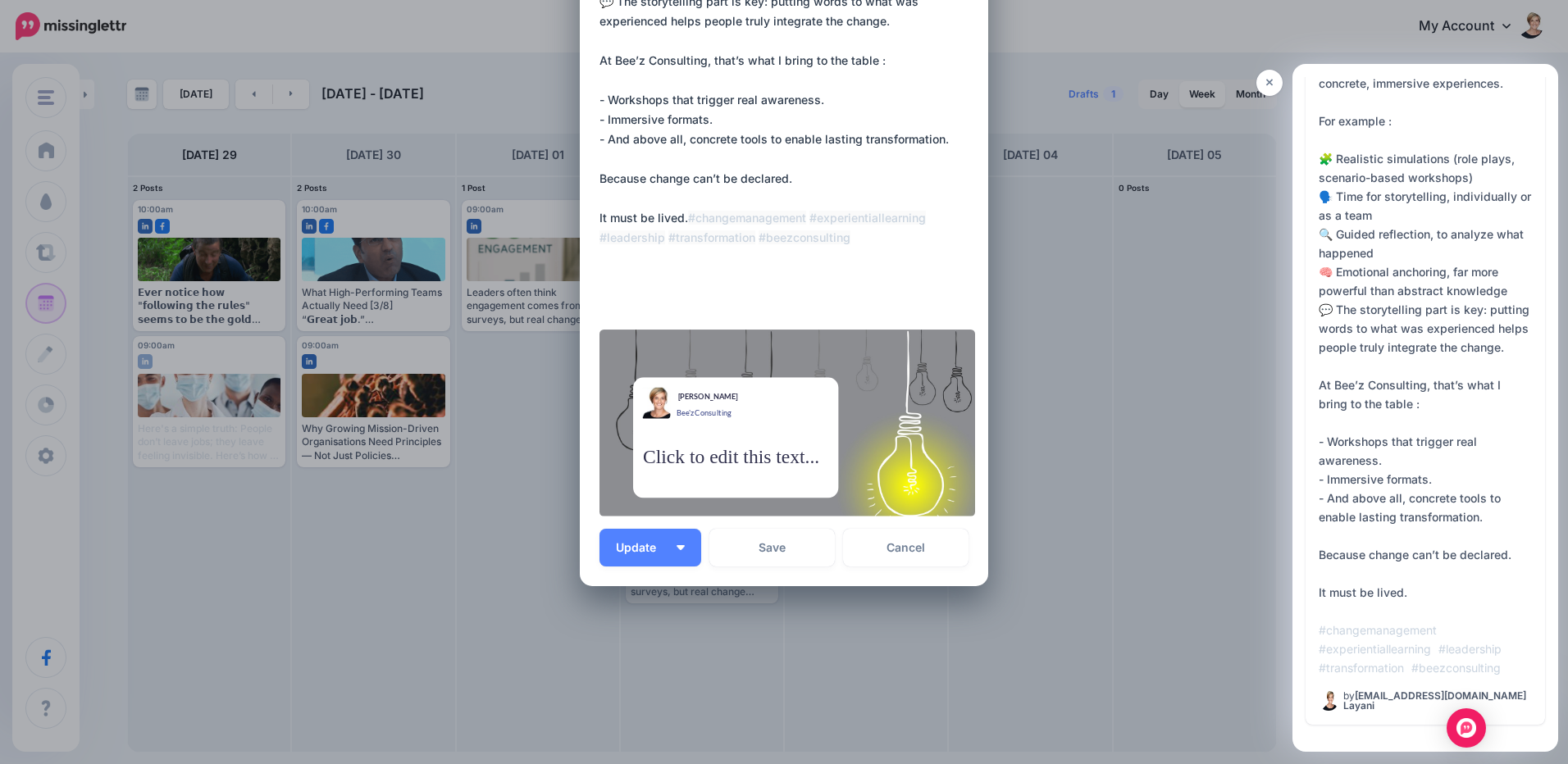
click at [773, 455] on div "Click to edit this text..." at bounding box center [731, 457] width 177 height 27
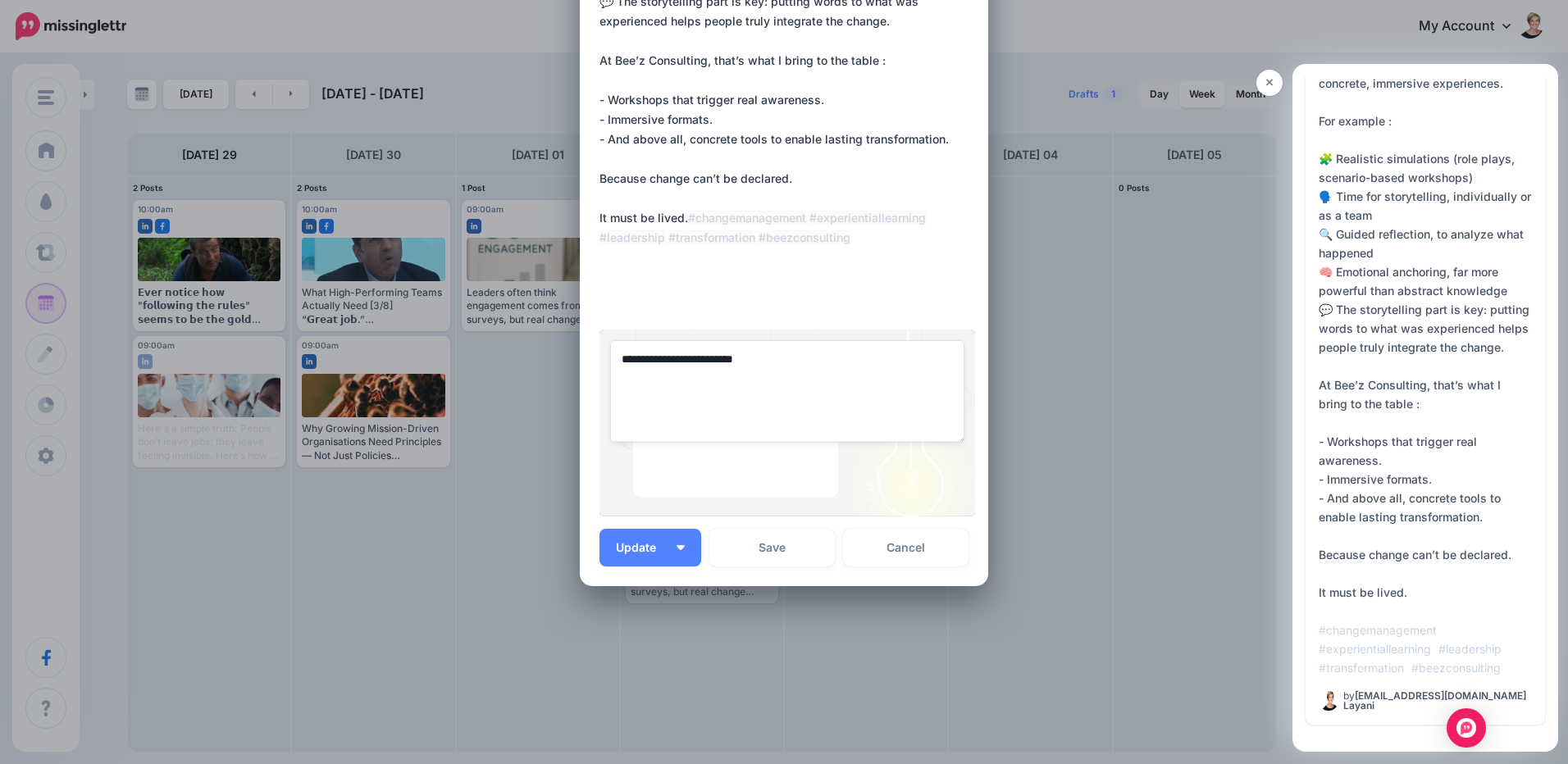
drag, startPoint x: 772, startPoint y: 367, endPoint x: 444, endPoint y: 318, distance: 331.6
click at [444, 318] on div "Edit Post Loading Draft Post All Profiles" at bounding box center [784, 382] width 1568 height 764
type textarea "**********"
click at [760, 545] on button "Save" at bounding box center [772, 547] width 126 height 37
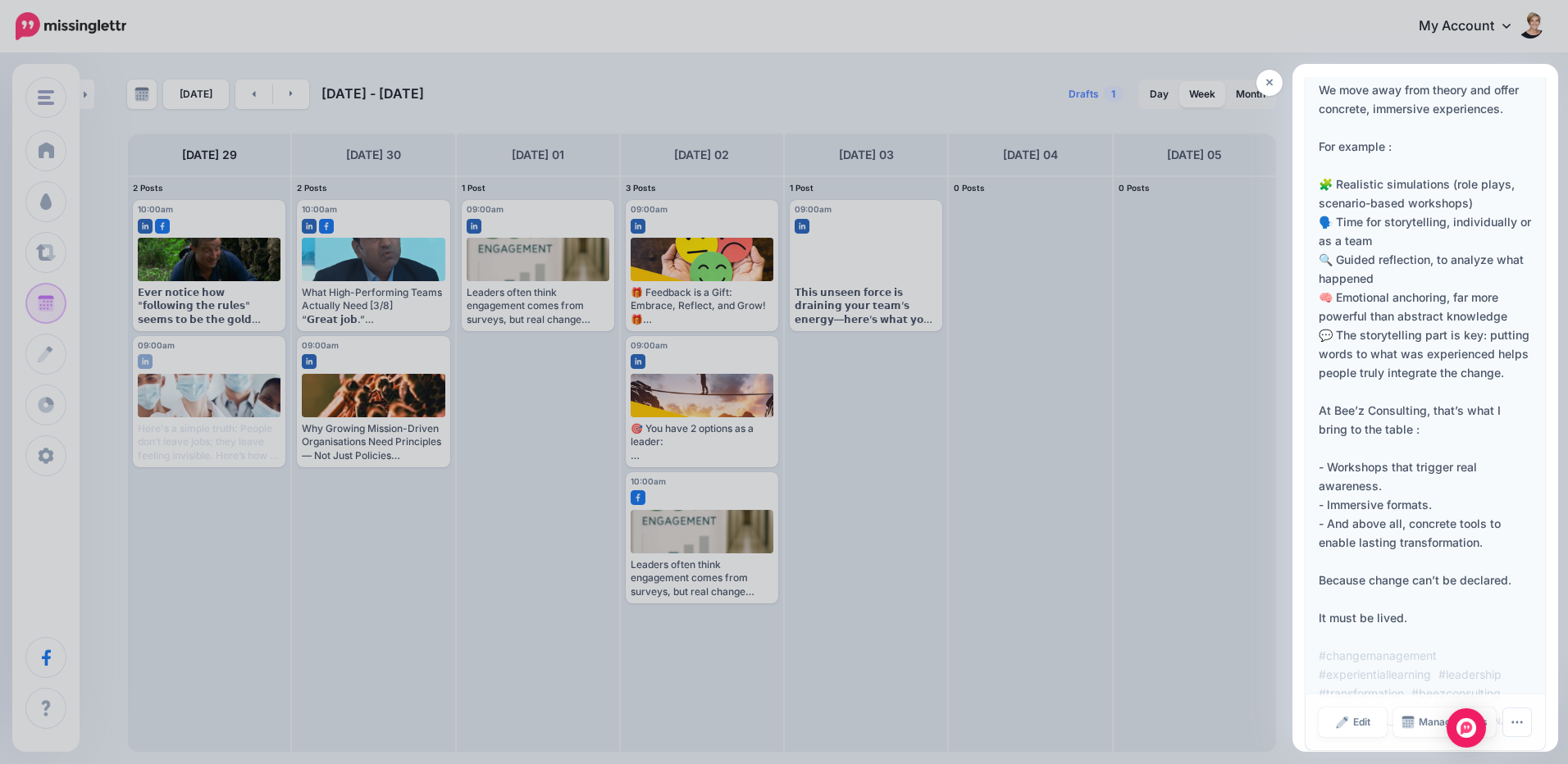
scroll to position [1473, 0]
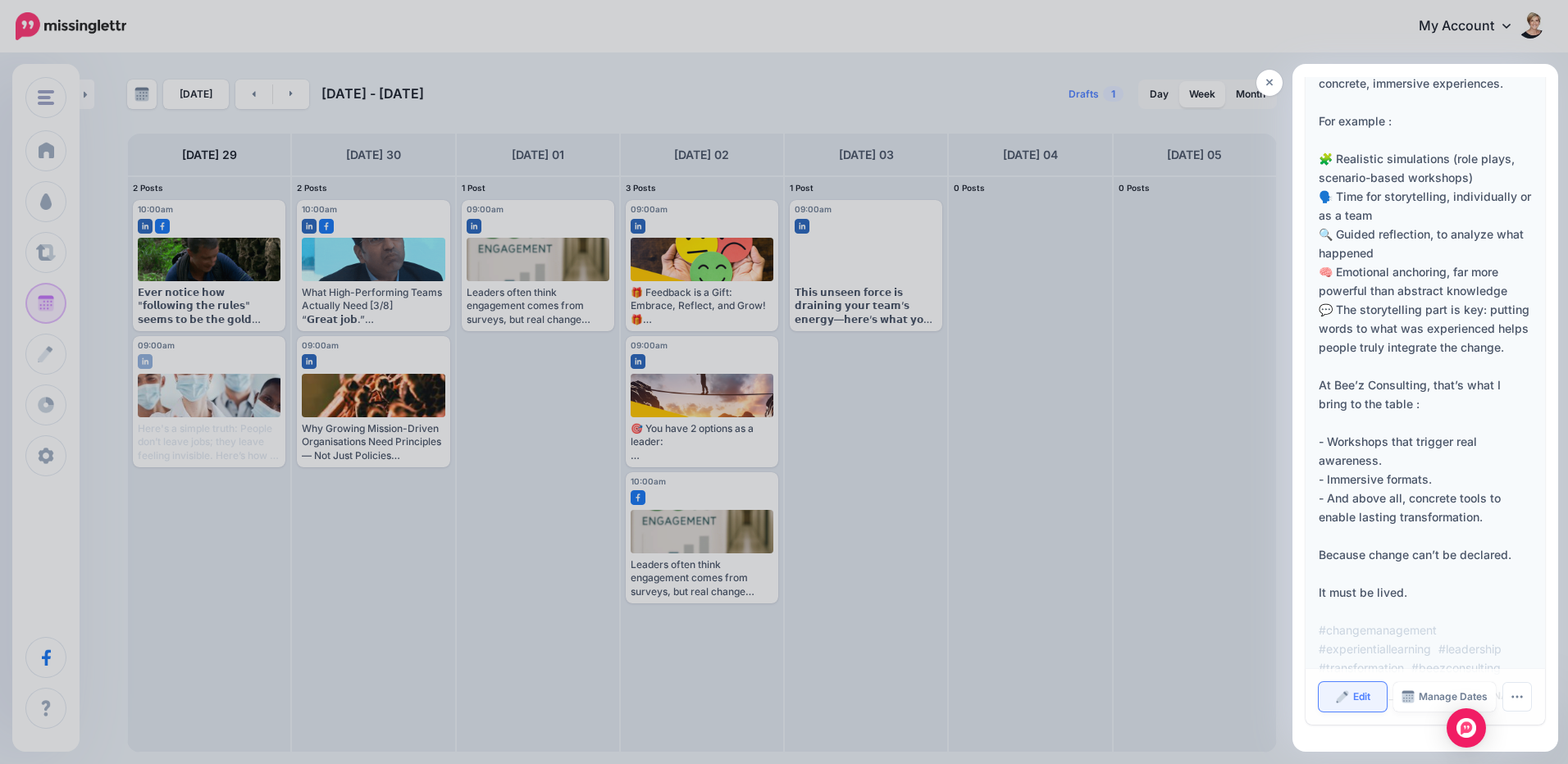
click at [1354, 699] on span "Edit" at bounding box center [1361, 697] width 17 height 10
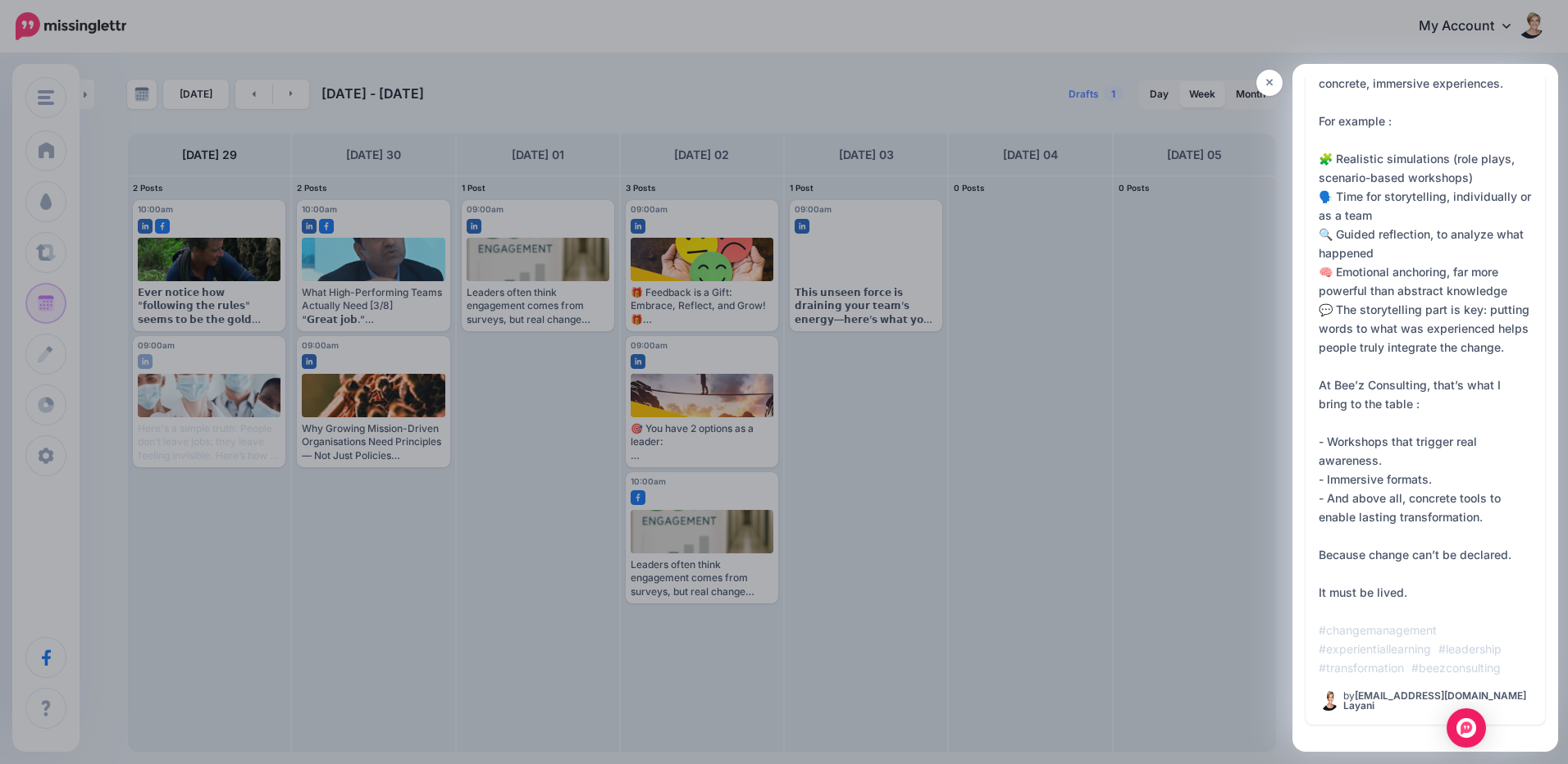
scroll to position [0, 0]
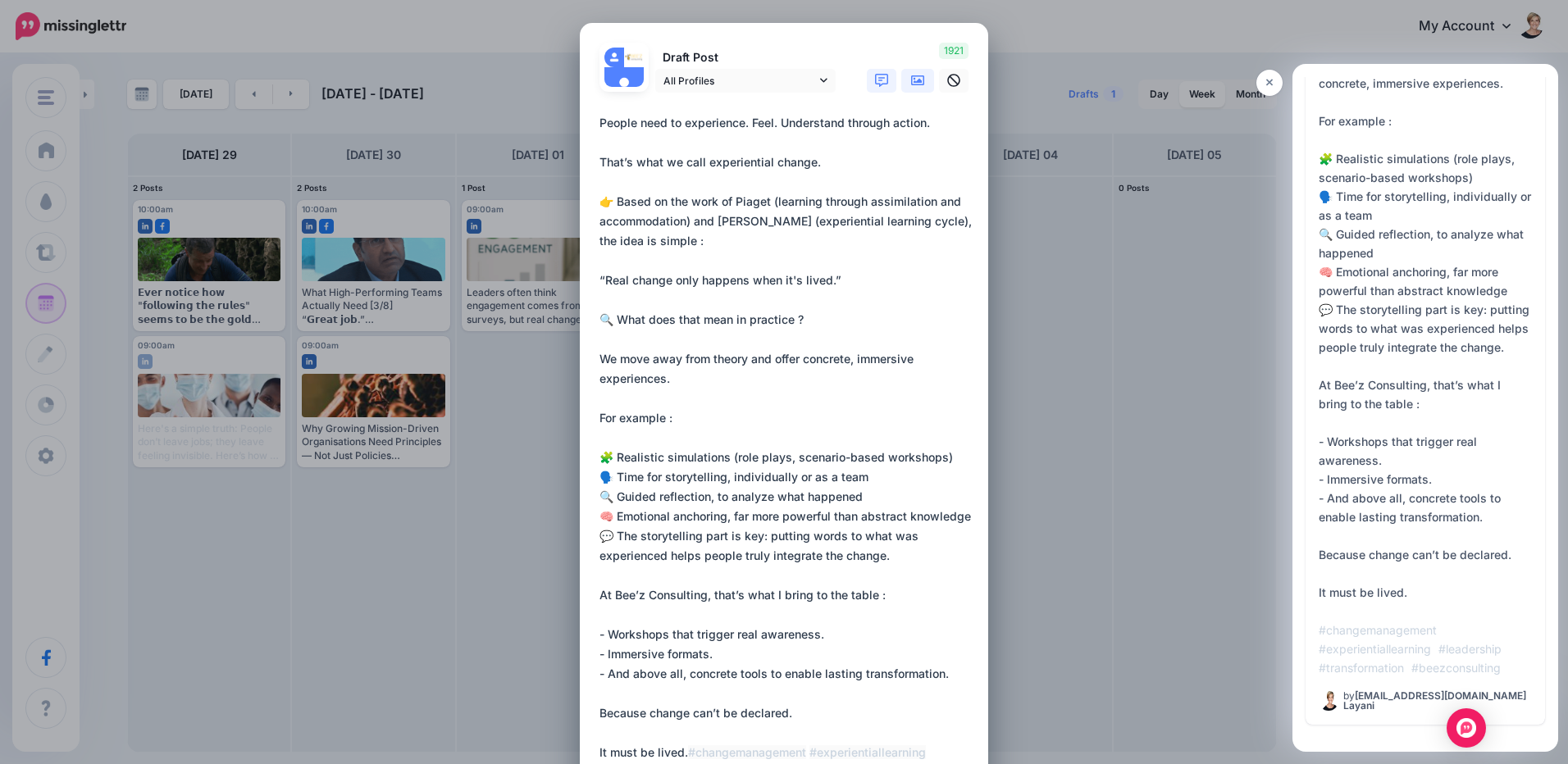
click at [911, 75] on icon at bounding box center [917, 80] width 13 height 13
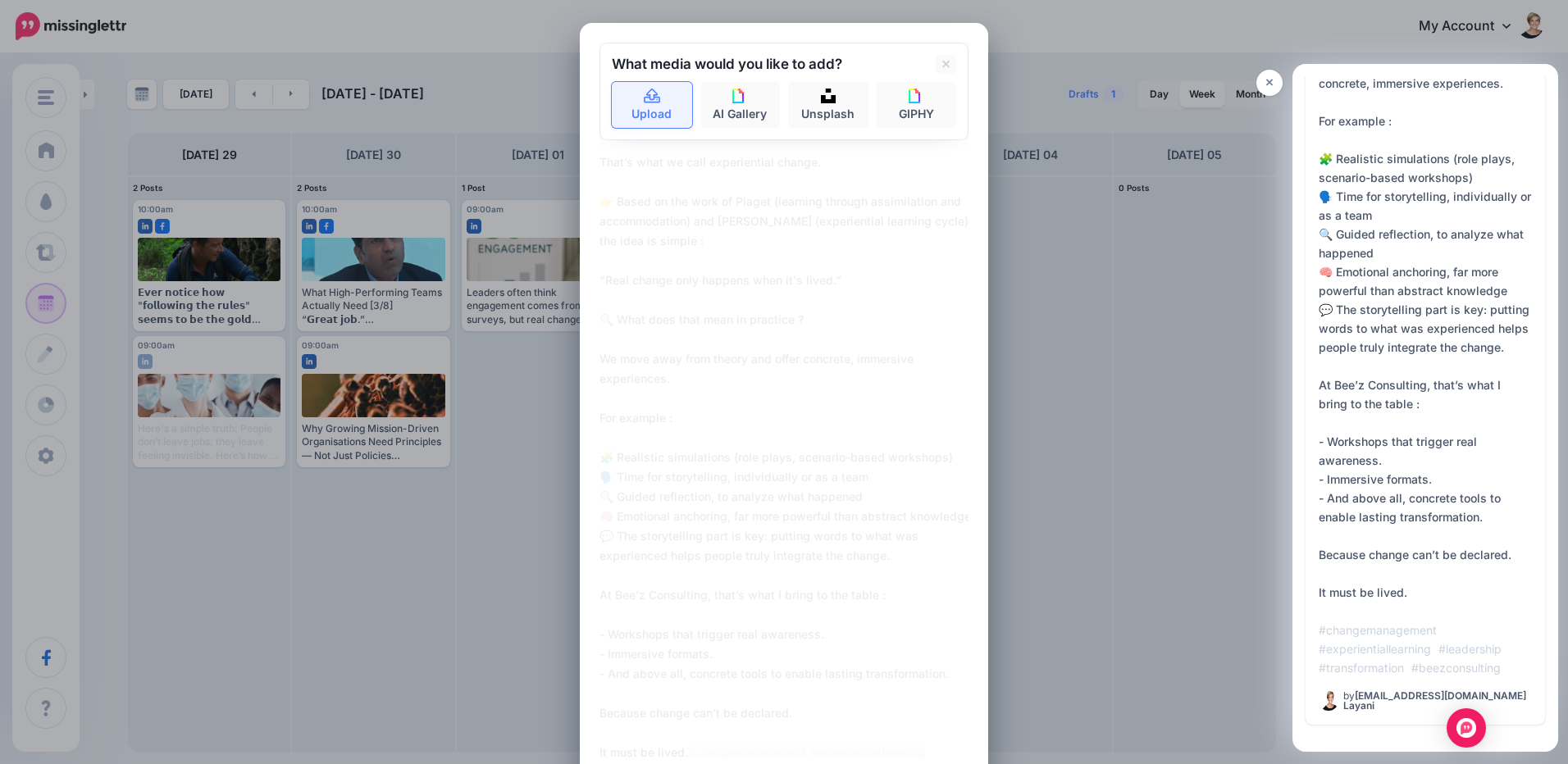
click at [650, 115] on link "Upload" at bounding box center [652, 105] width 80 height 46
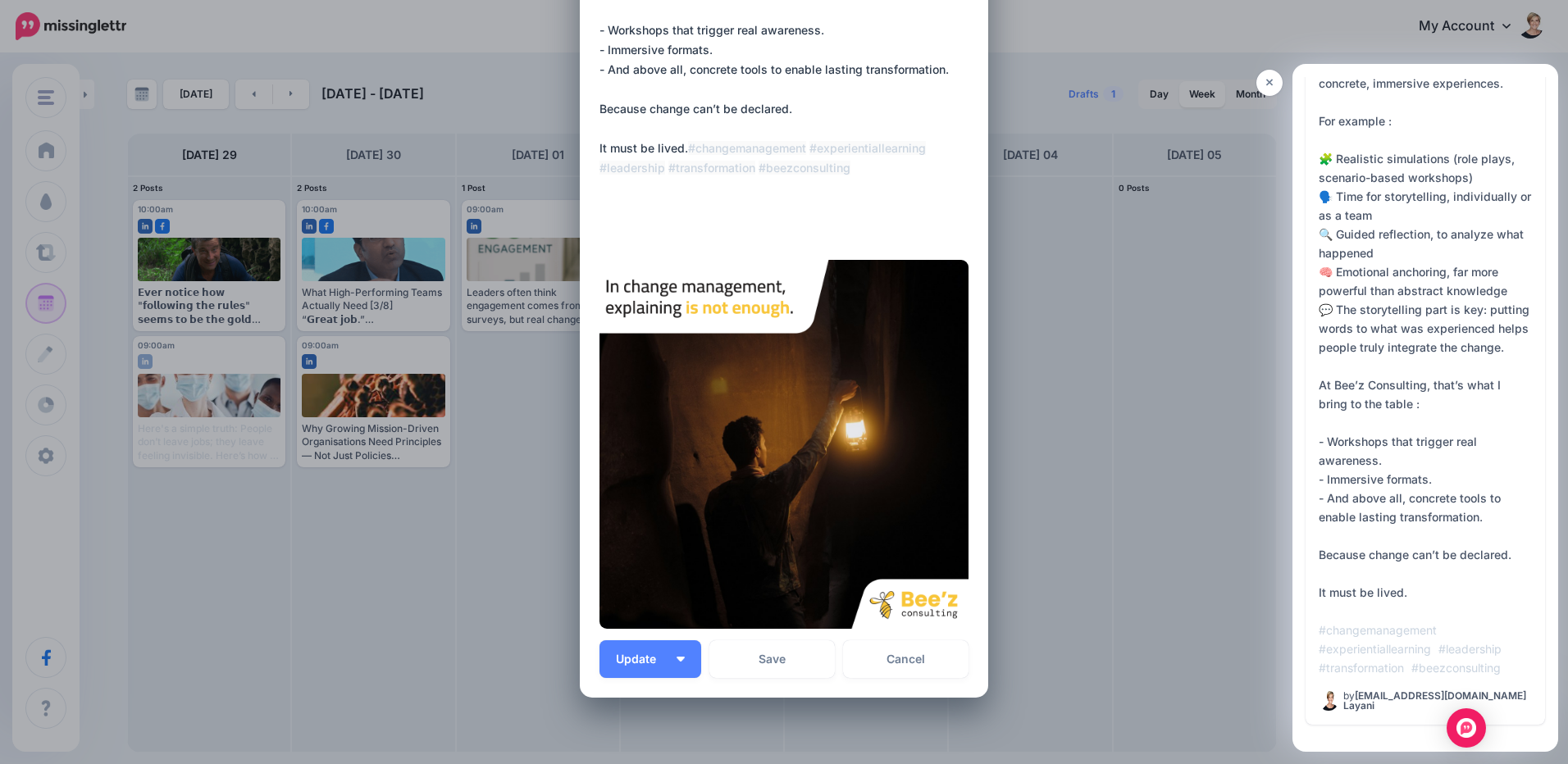
scroll to position [388, 0]
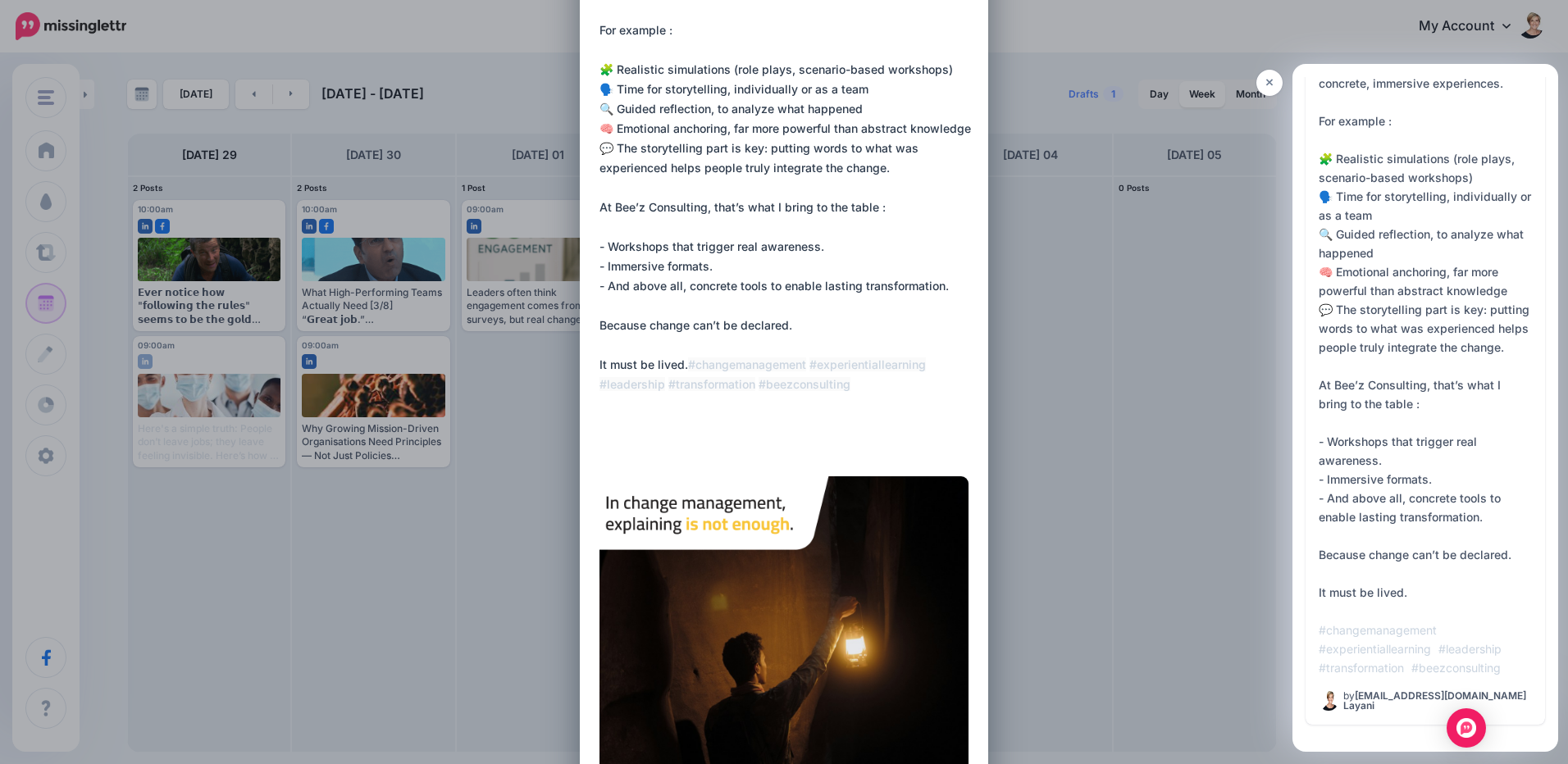
click at [838, 361] on textarea at bounding box center [789, 89] width 377 height 728
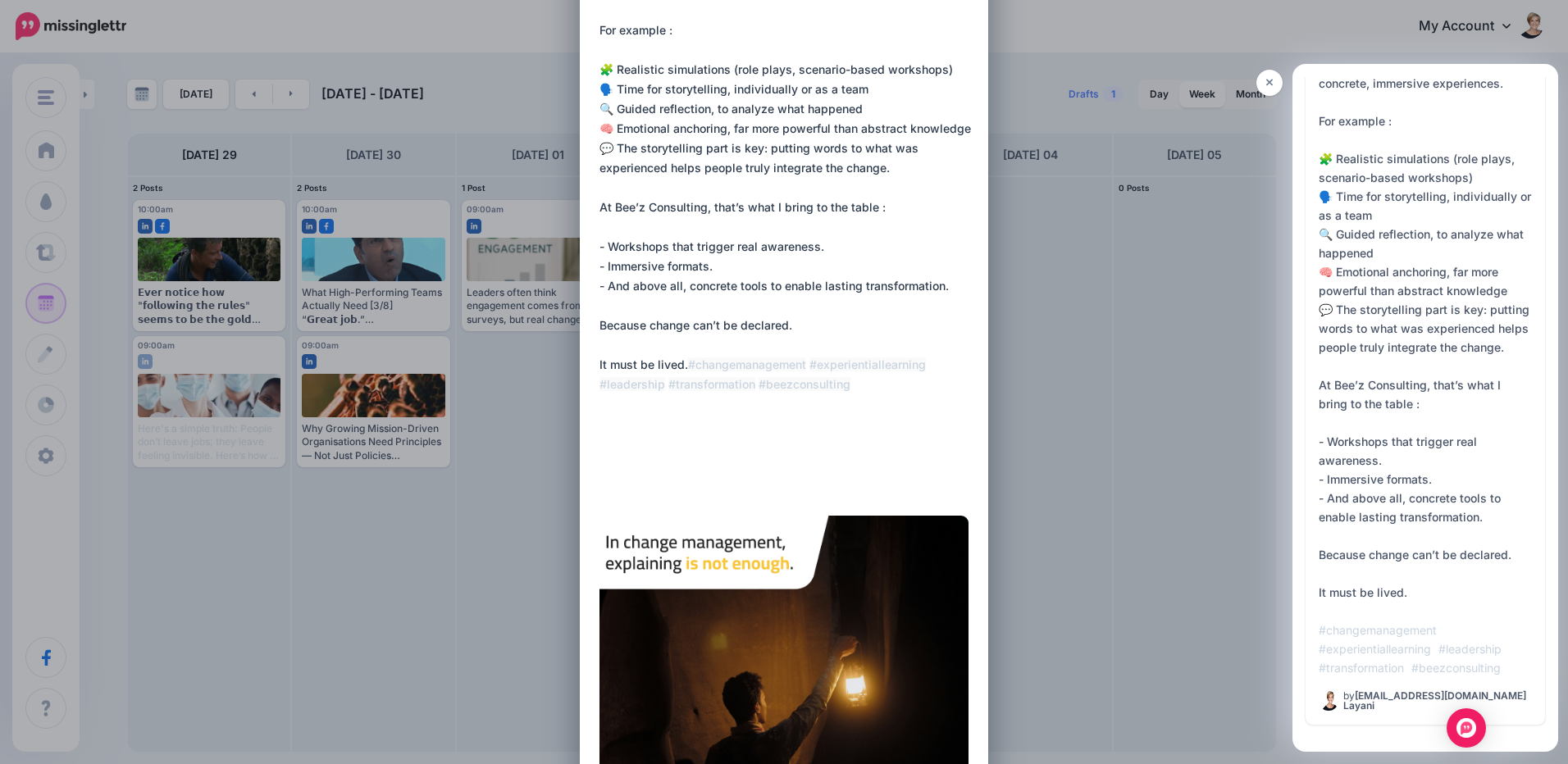
paste textarea "**********"
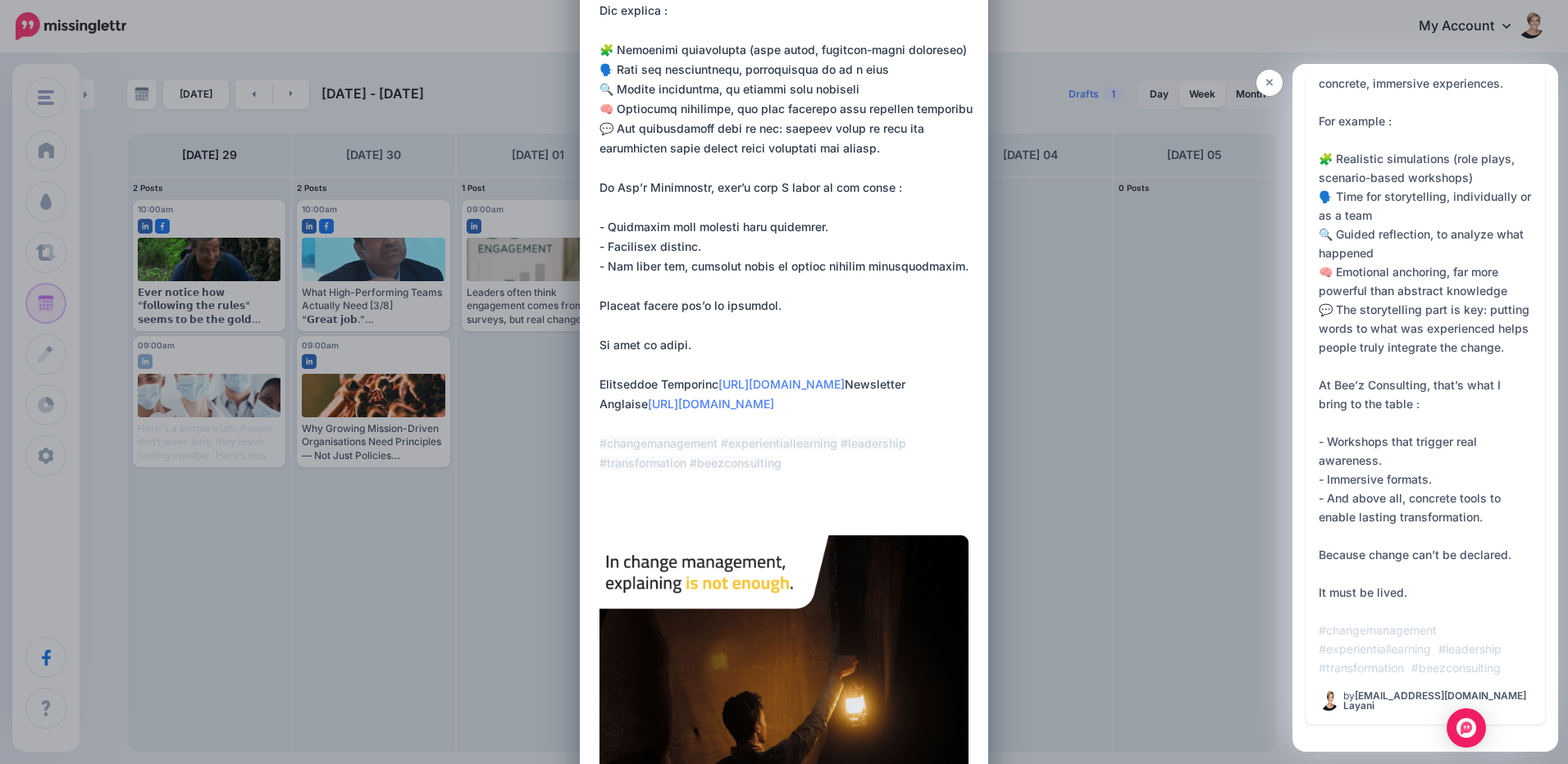
drag, startPoint x: 946, startPoint y: 422, endPoint x: 529, endPoint y: 409, distance: 417.2
click at [529, 409] on div "Edit Post Loading Draft Post All Profiles" at bounding box center [784, 382] width 1568 height 764
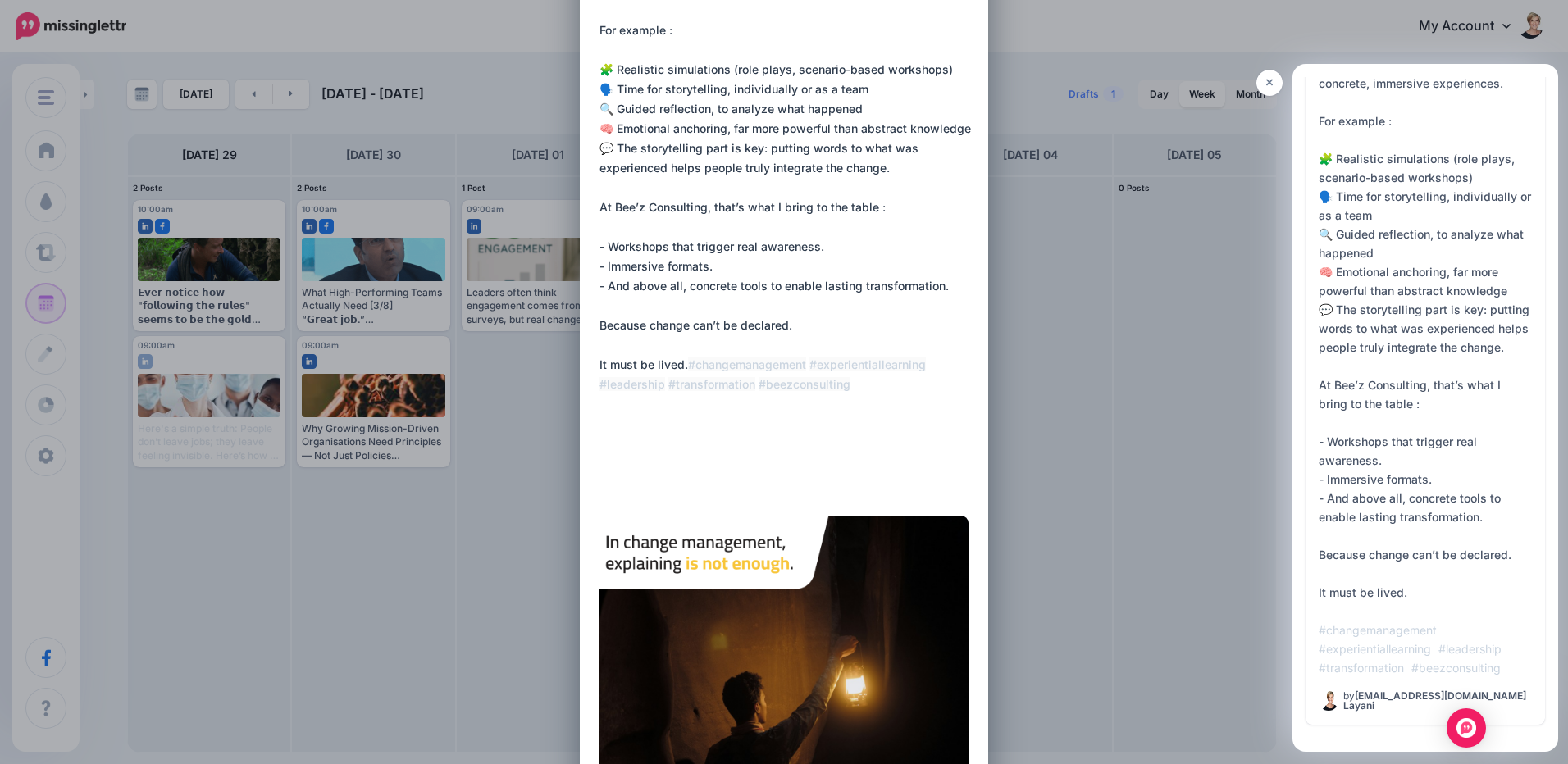
paste textarea "**********"
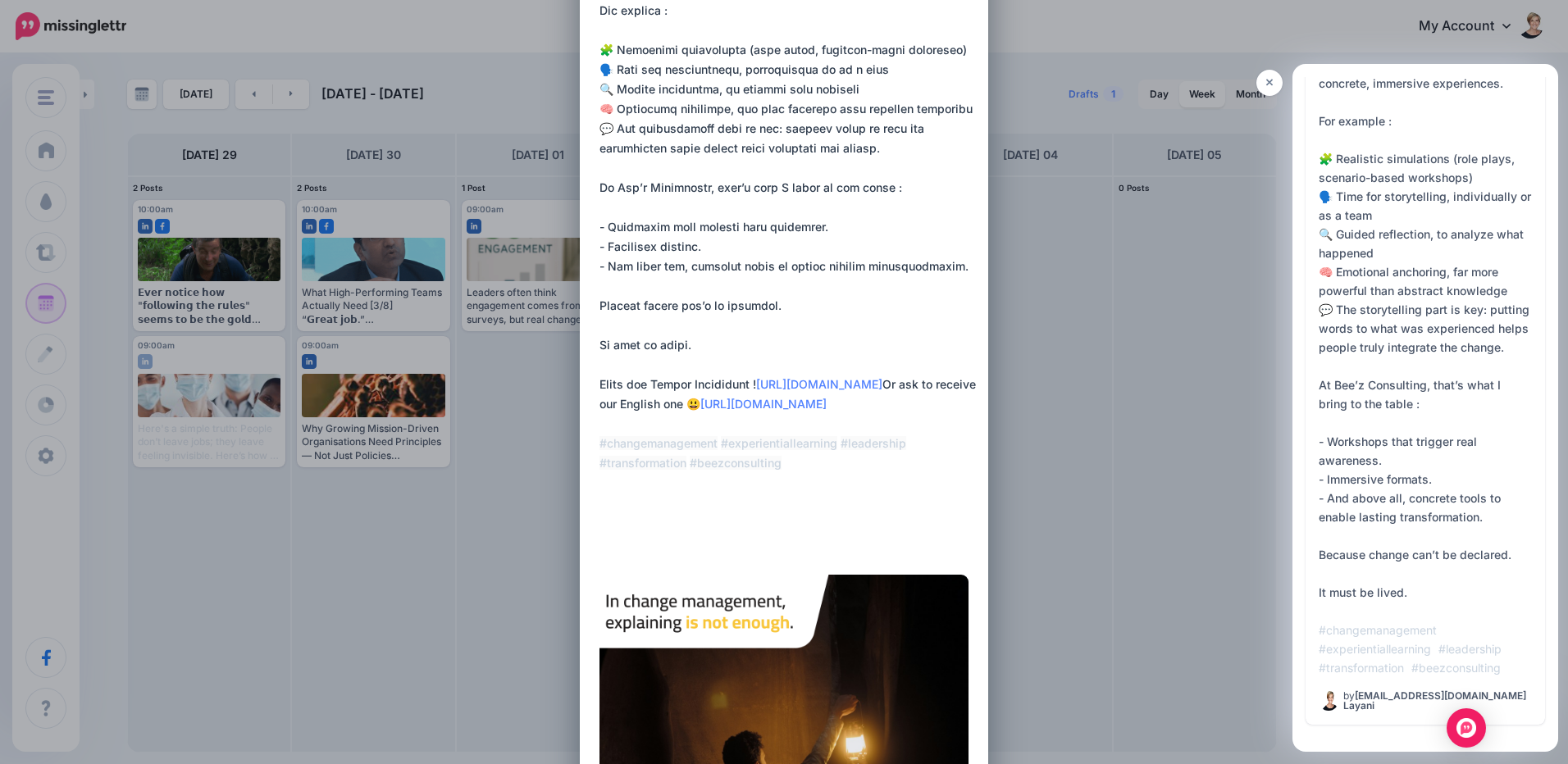
click at [600, 403] on textarea at bounding box center [789, 139] width 377 height 827
drag, startPoint x: 614, startPoint y: 404, endPoint x: 591, endPoint y: 404, distance: 23.0
click at [591, 404] on div "Loading Draft Post All Profiles" at bounding box center [784, 324] width 408 height 1378
click at [600, 444] on textarea at bounding box center [789, 139] width 377 height 827
paste textarea "***"
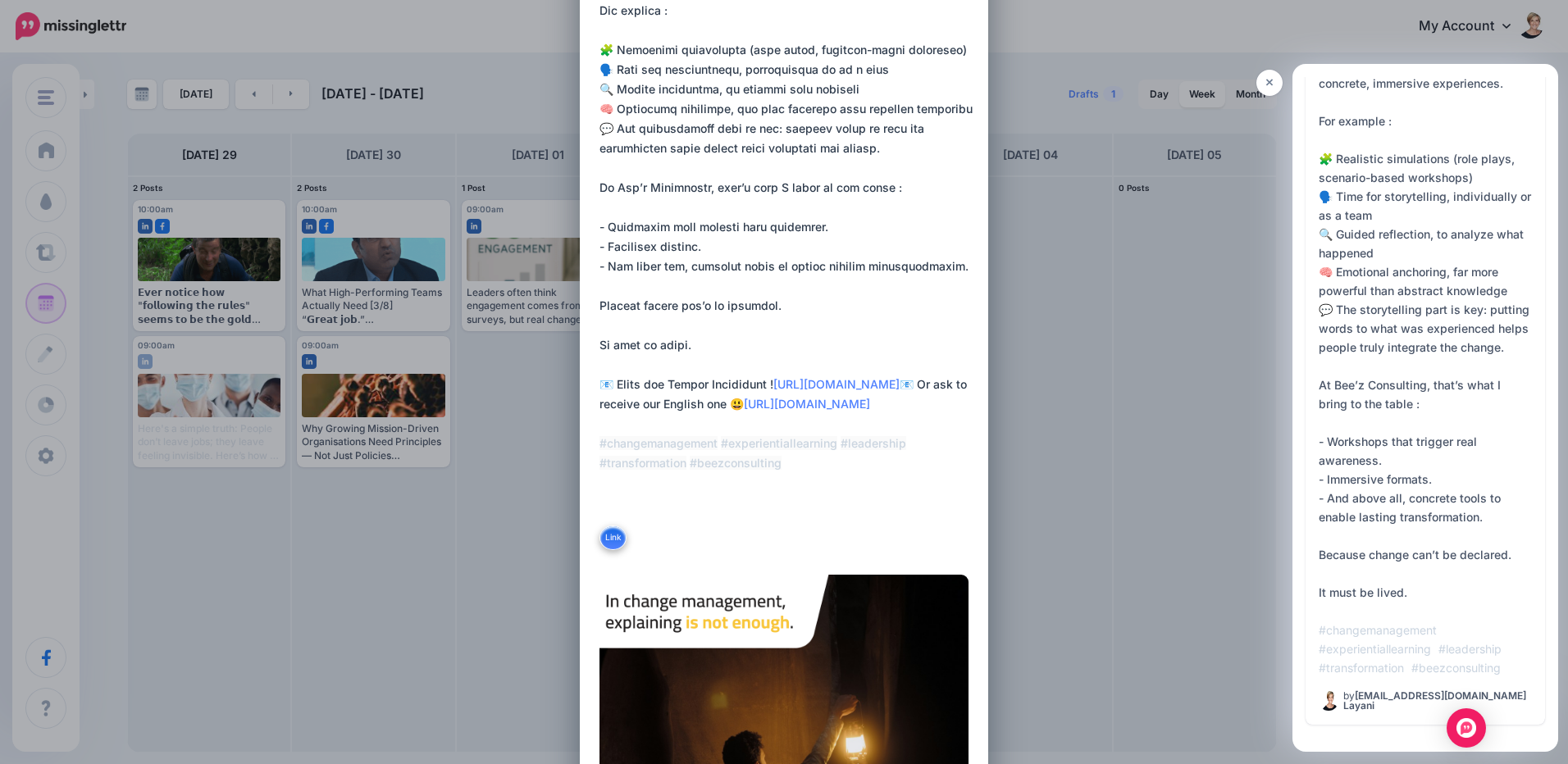
drag, startPoint x: 756, startPoint y: 469, endPoint x: 523, endPoint y: 400, distance: 243.0
click at [523, 400] on div "Edit Post Loading Draft Post All Profiles" at bounding box center [784, 382] width 1568 height 764
type textarea "**********"
click at [880, 466] on textarea at bounding box center [789, 139] width 377 height 827
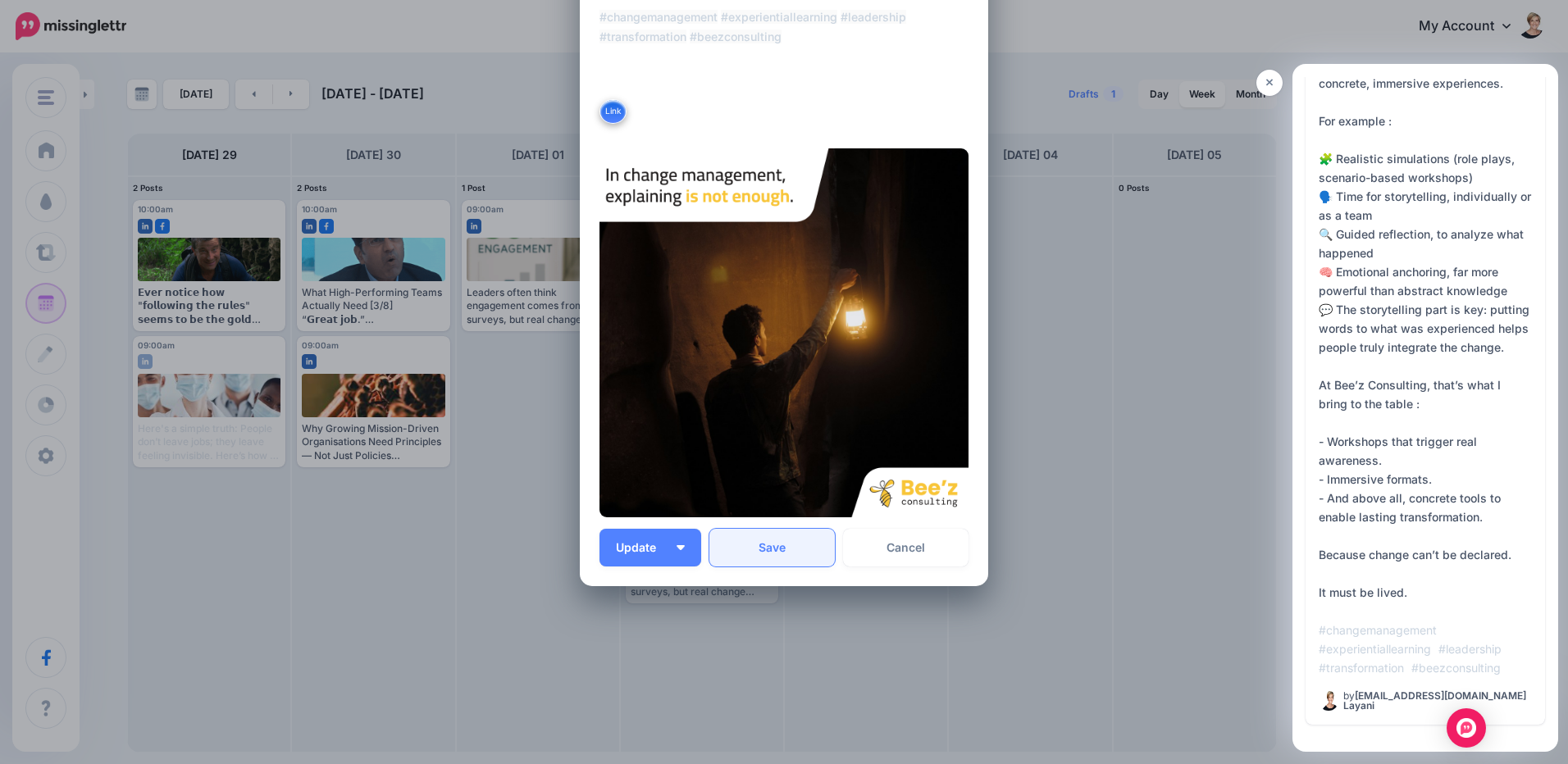
click at [761, 554] on button "Save" at bounding box center [772, 547] width 126 height 37
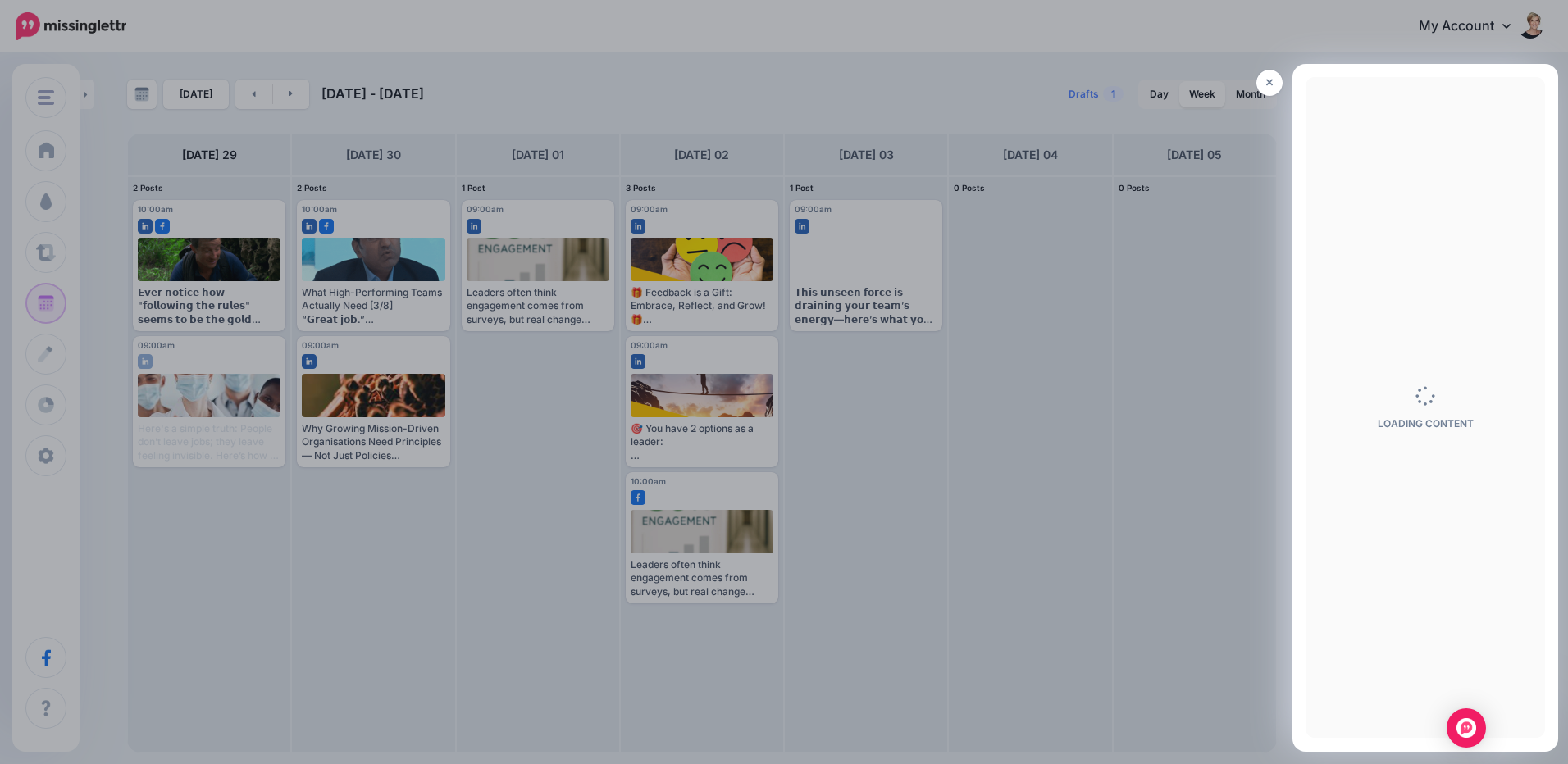
scroll to position [659, 0]
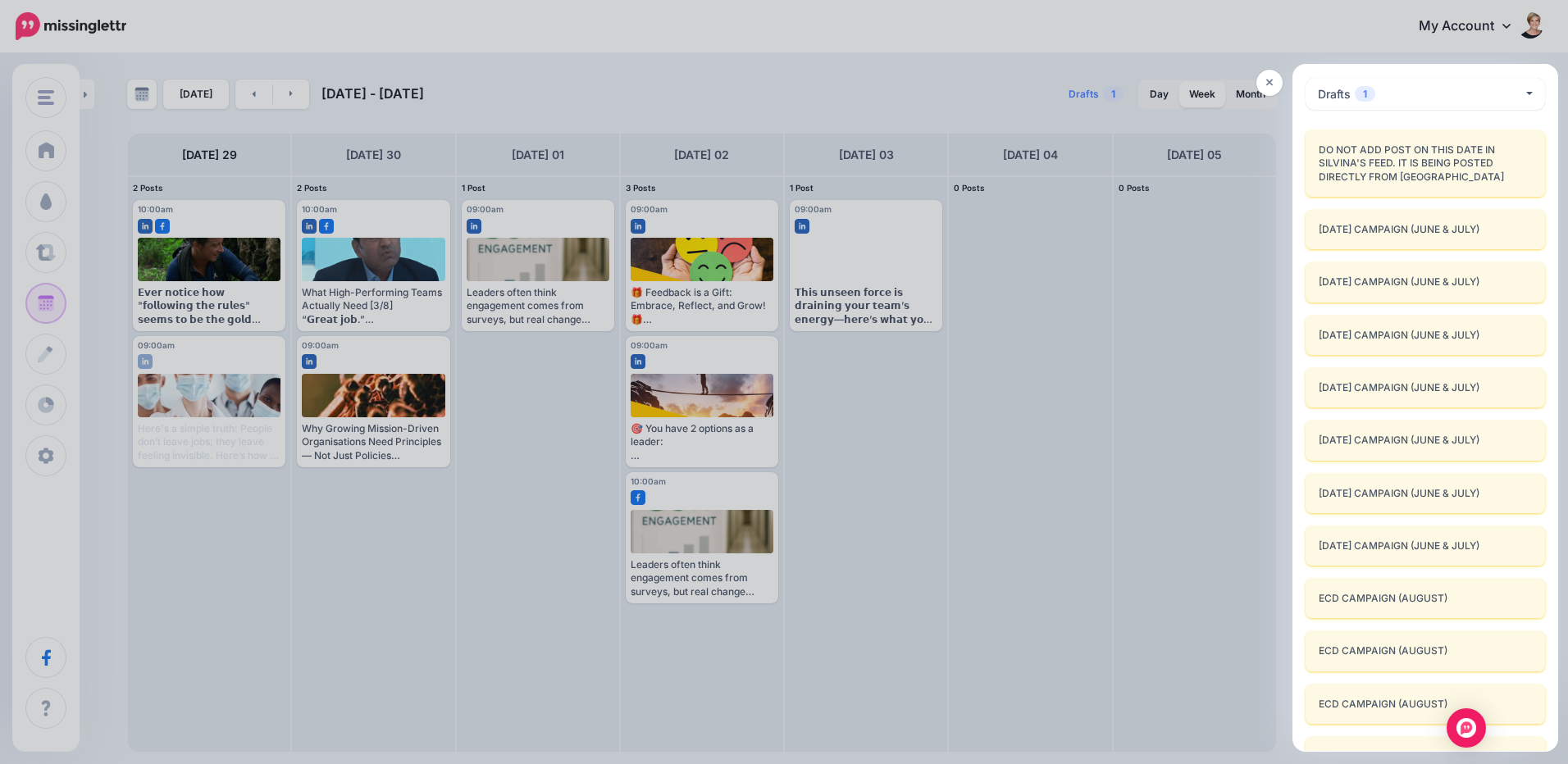
drag, startPoint x: 1263, startPoint y: 90, endPoint x: 1393, endPoint y: 308, distance: 253.8
click at [1263, 90] on link at bounding box center [1269, 82] width 26 height 26
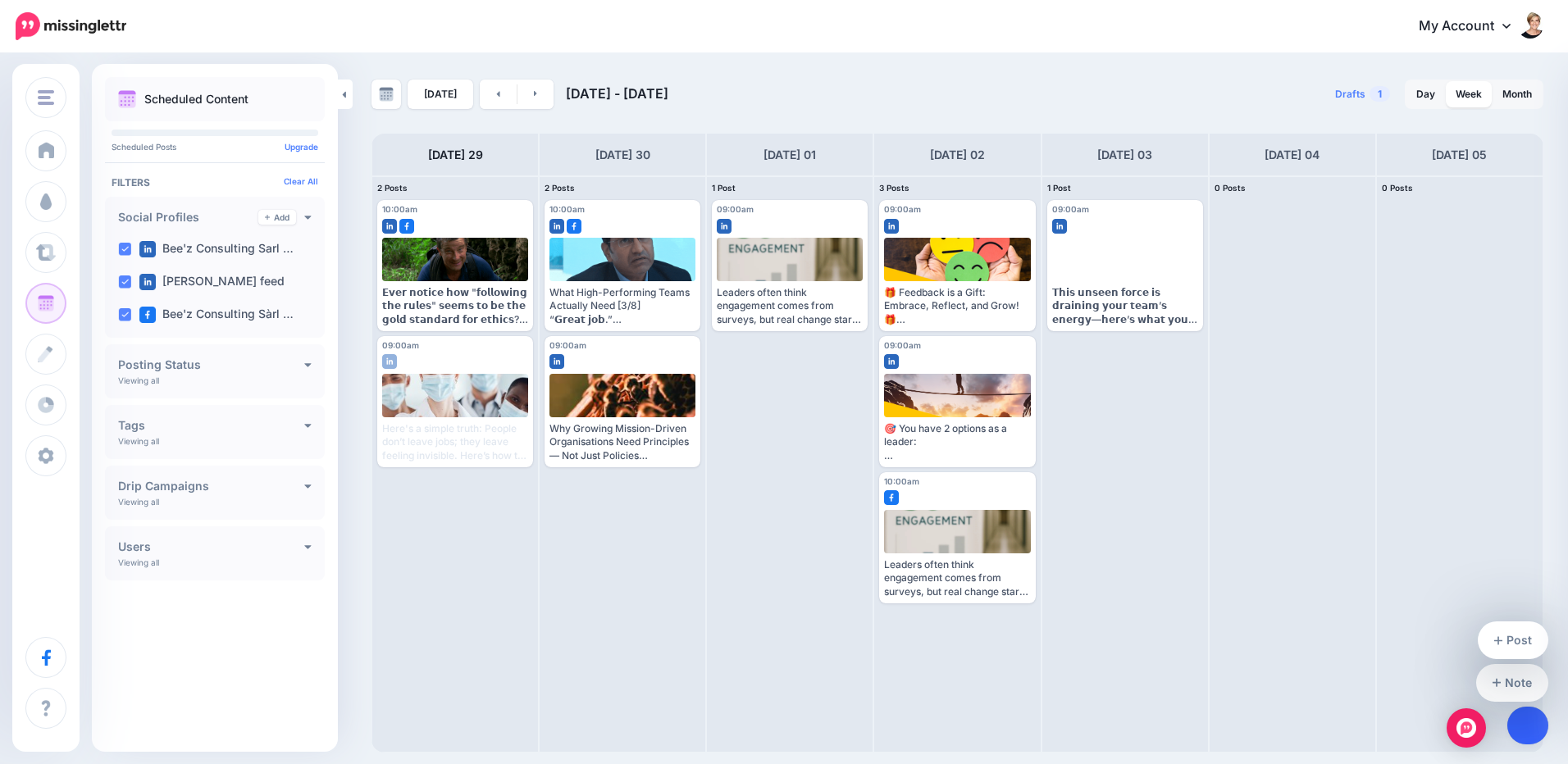
click at [1529, 716] on link at bounding box center [1528, 725] width 42 height 37
click at [1523, 631] on link "Post" at bounding box center [1513, 640] width 71 height 37
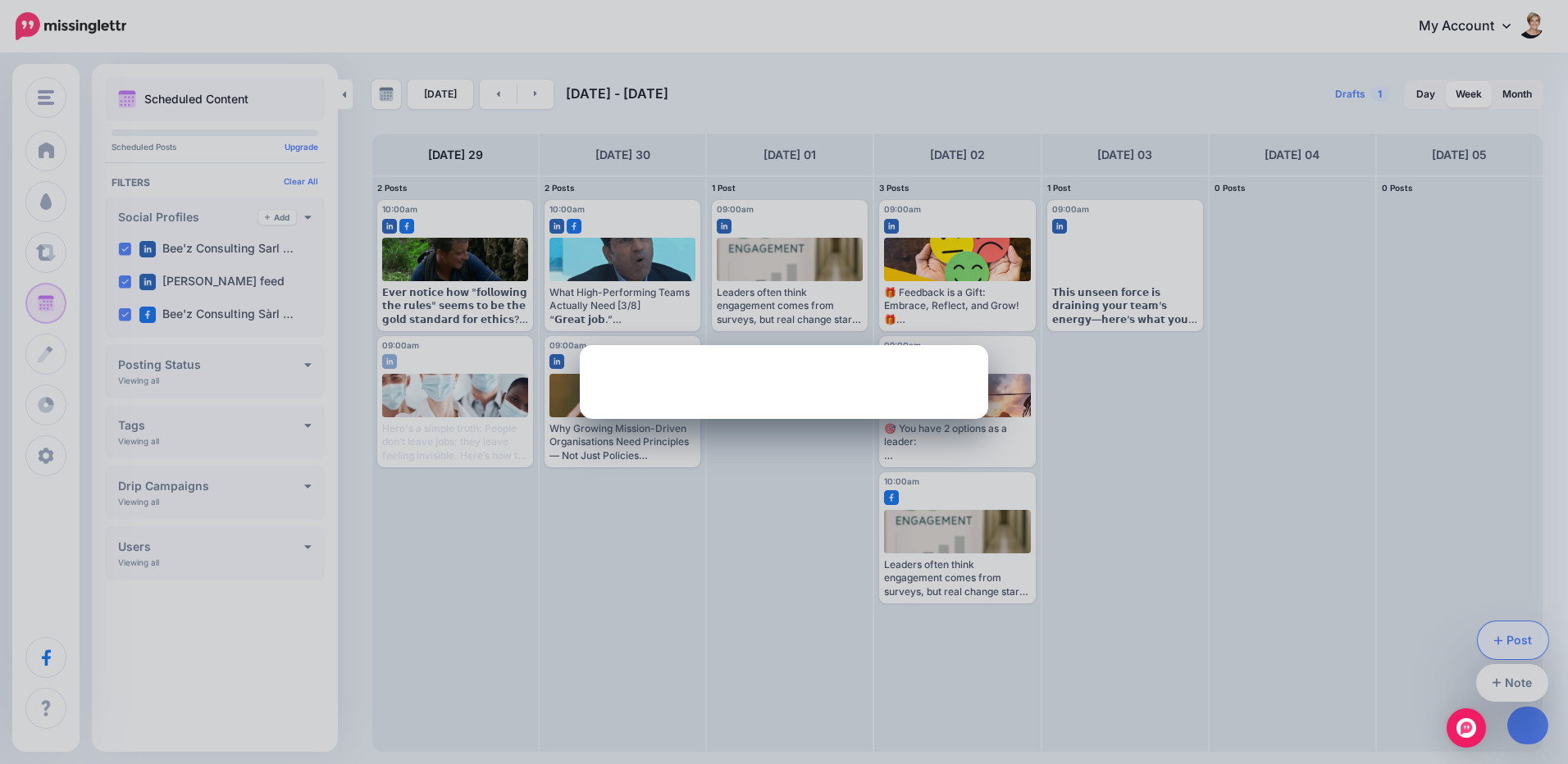
scroll to position [0, 0]
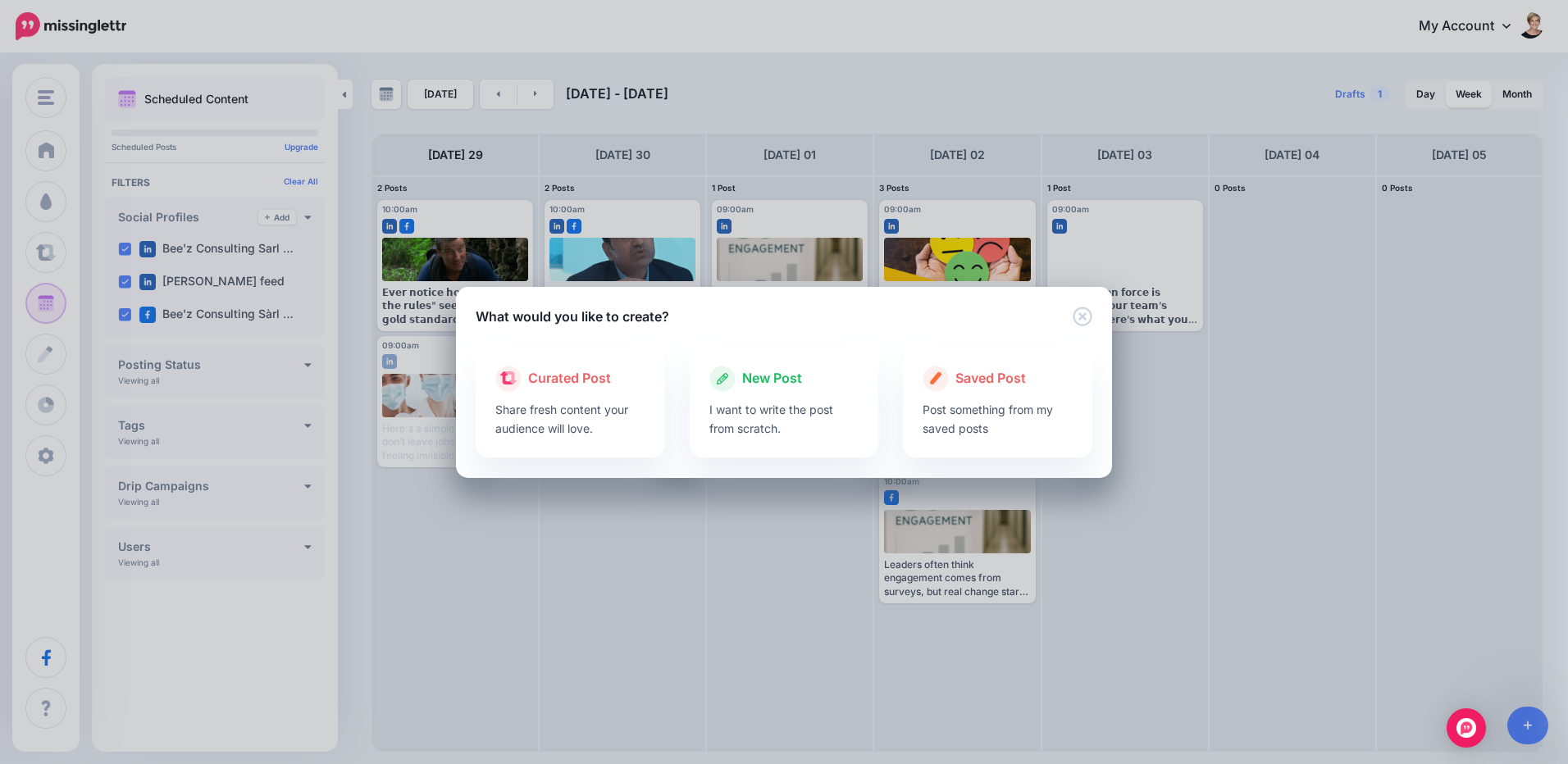
click at [865, 426] on div "New Post I want to write the post from scratch." at bounding box center [785, 402] width 190 height 111
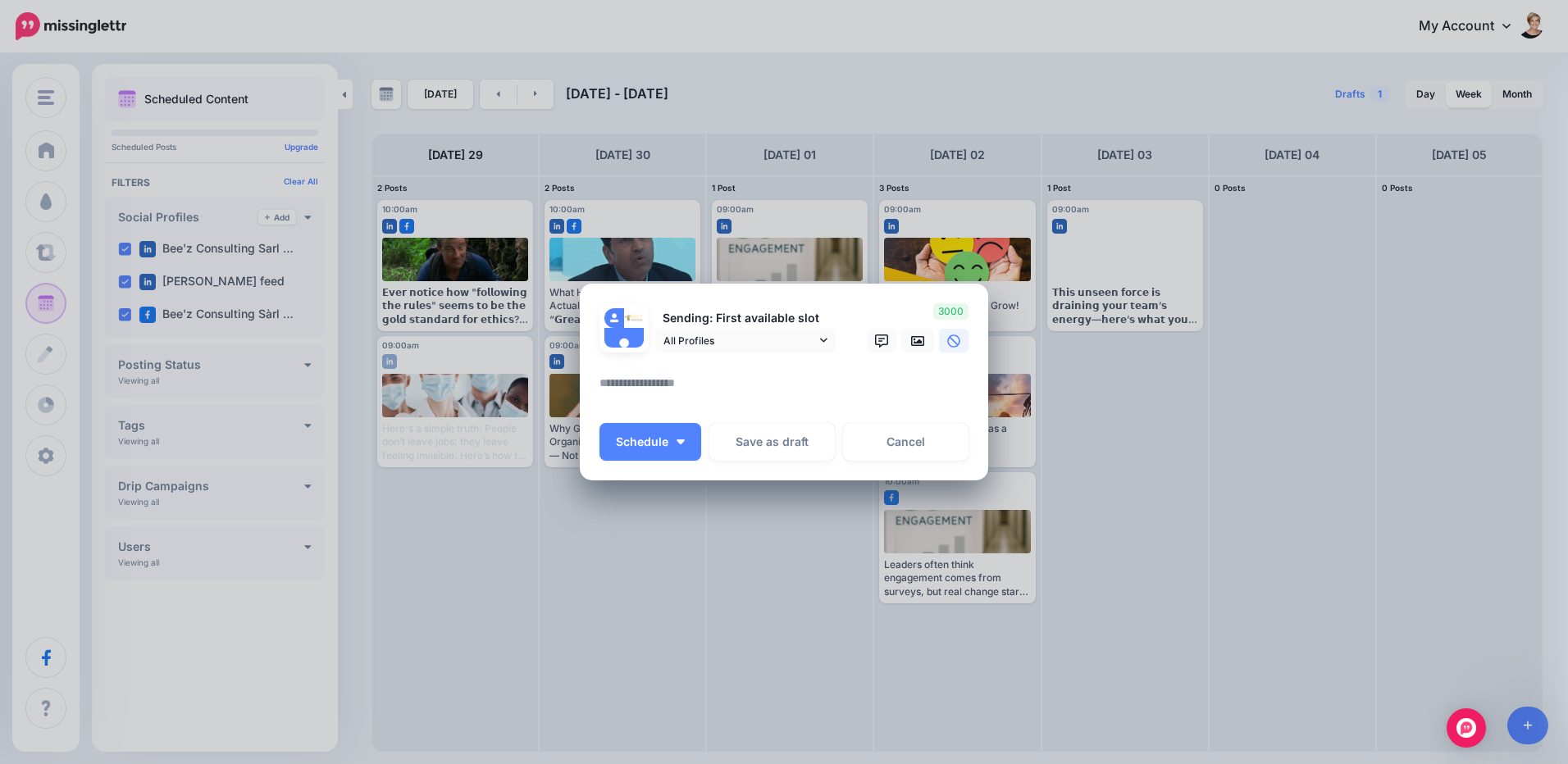
click at [718, 388] on textarea at bounding box center [789, 388] width 377 height 32
paste textarea "**********"
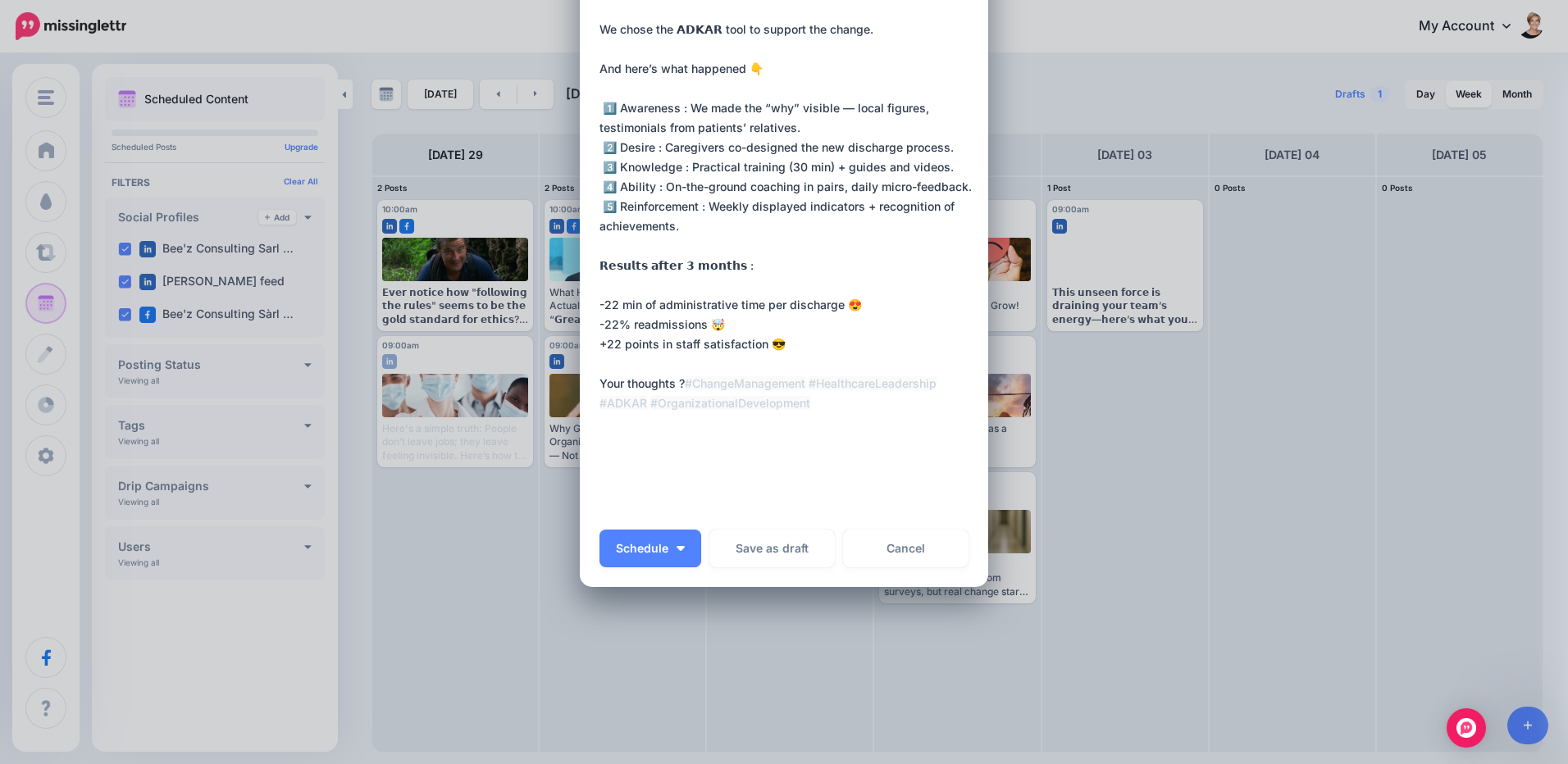
scroll to position [212, 0]
click at [734, 384] on textarea "**********" at bounding box center [789, 205] width 377 height 610
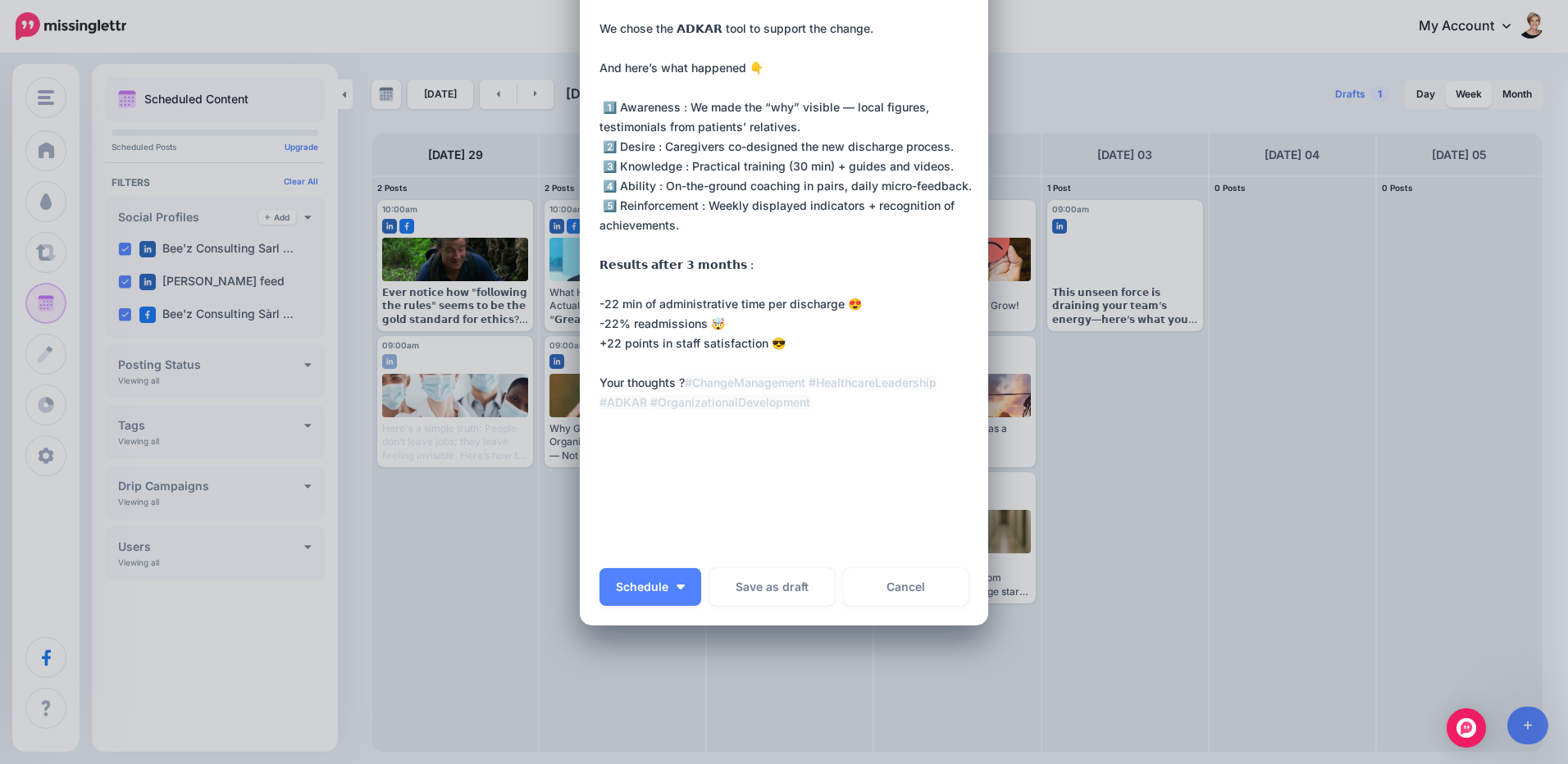
paste textarea "**********"
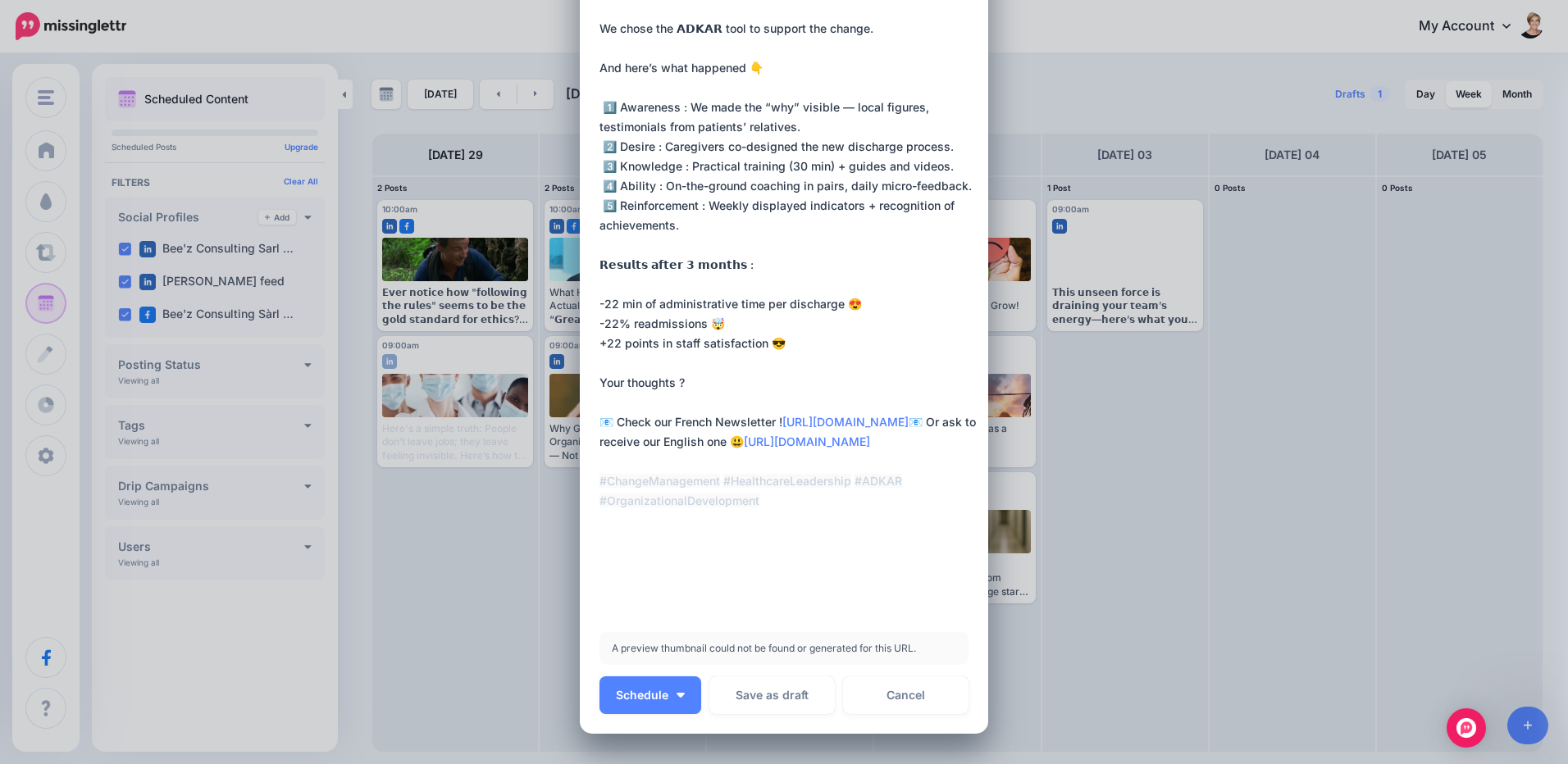
type textarea "**********"
click at [783, 573] on textarea at bounding box center [789, 254] width 377 height 708
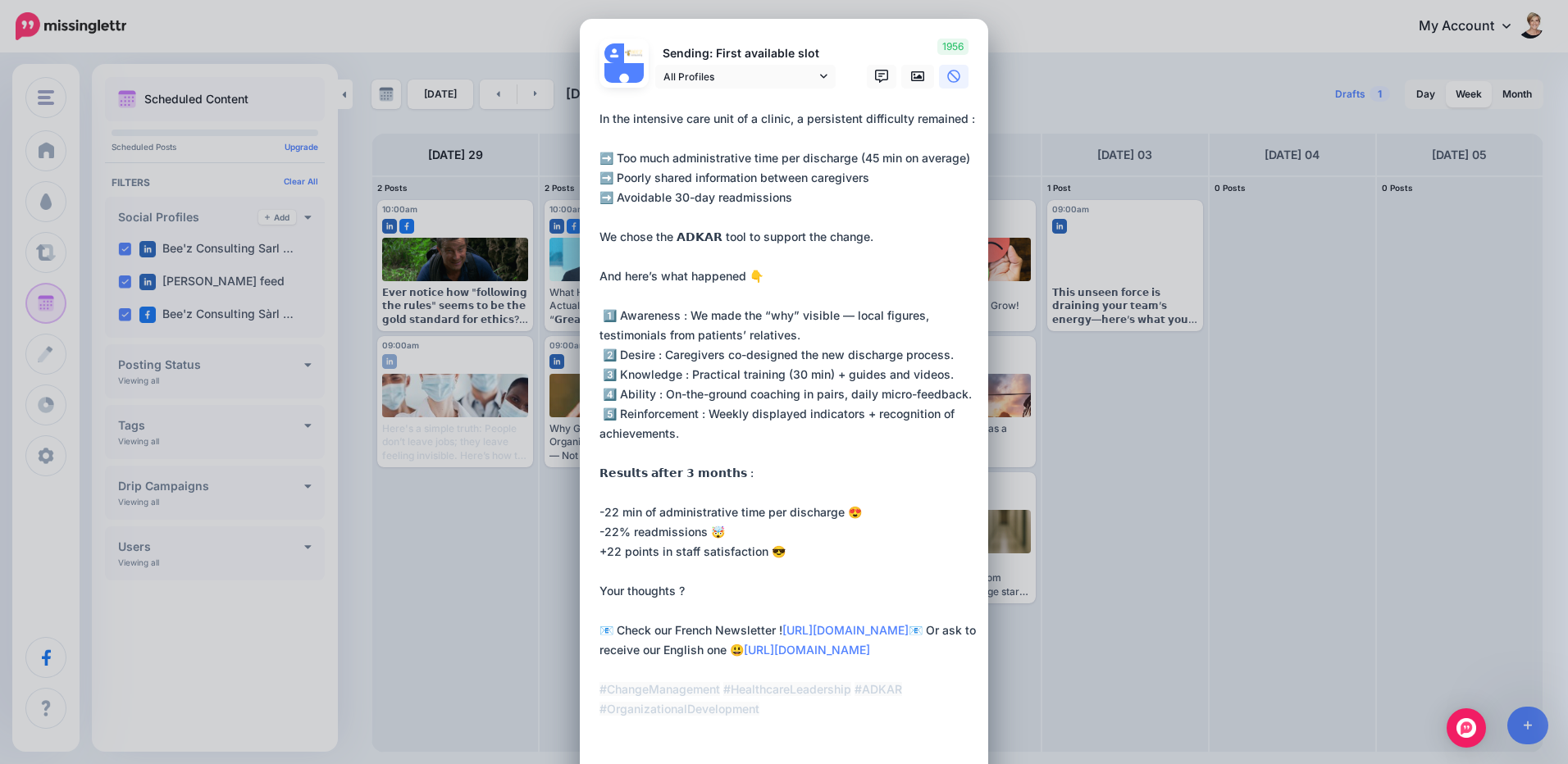
scroll to position [0, 0]
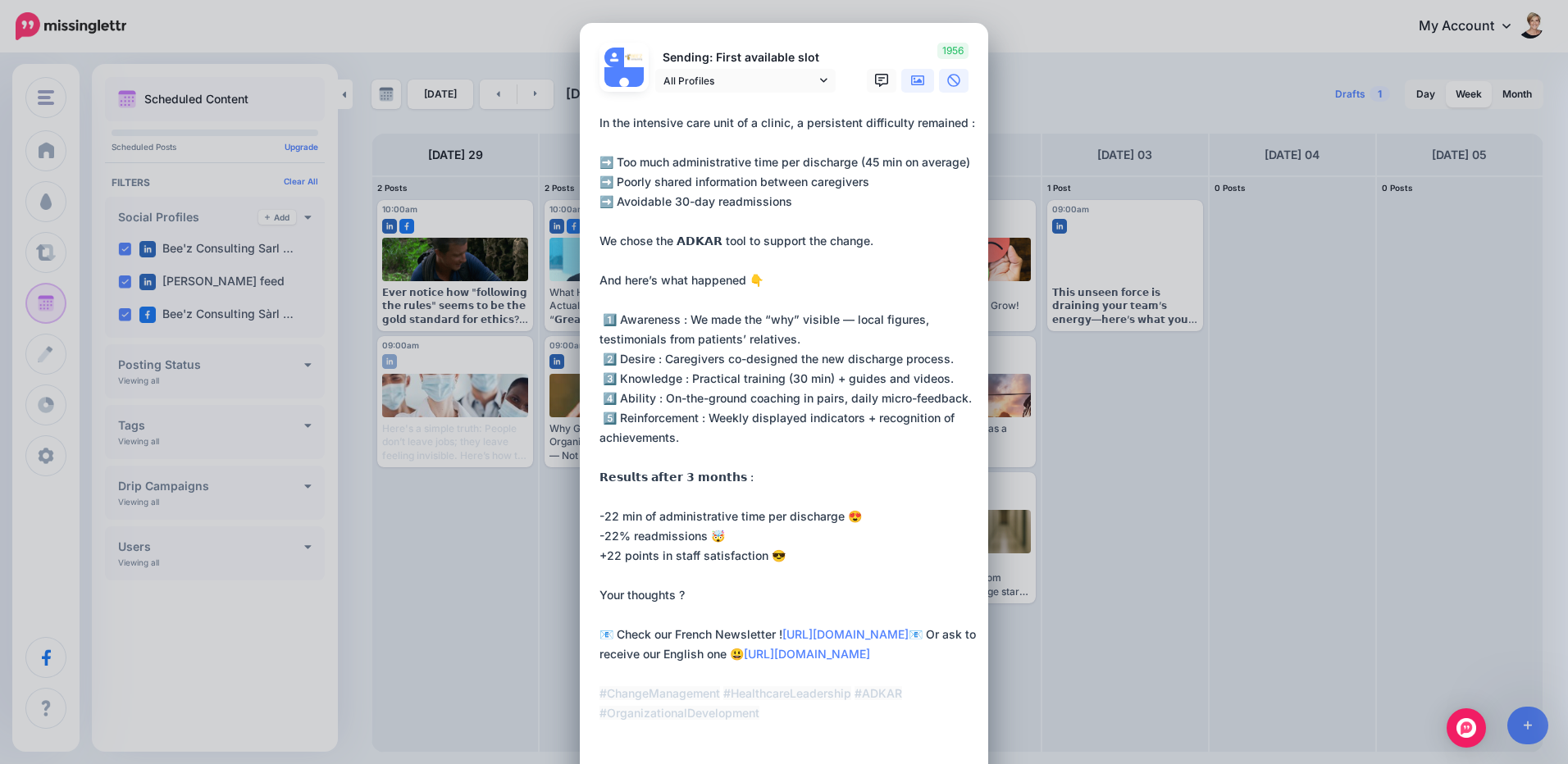
click at [913, 81] on icon at bounding box center [917, 80] width 13 height 10
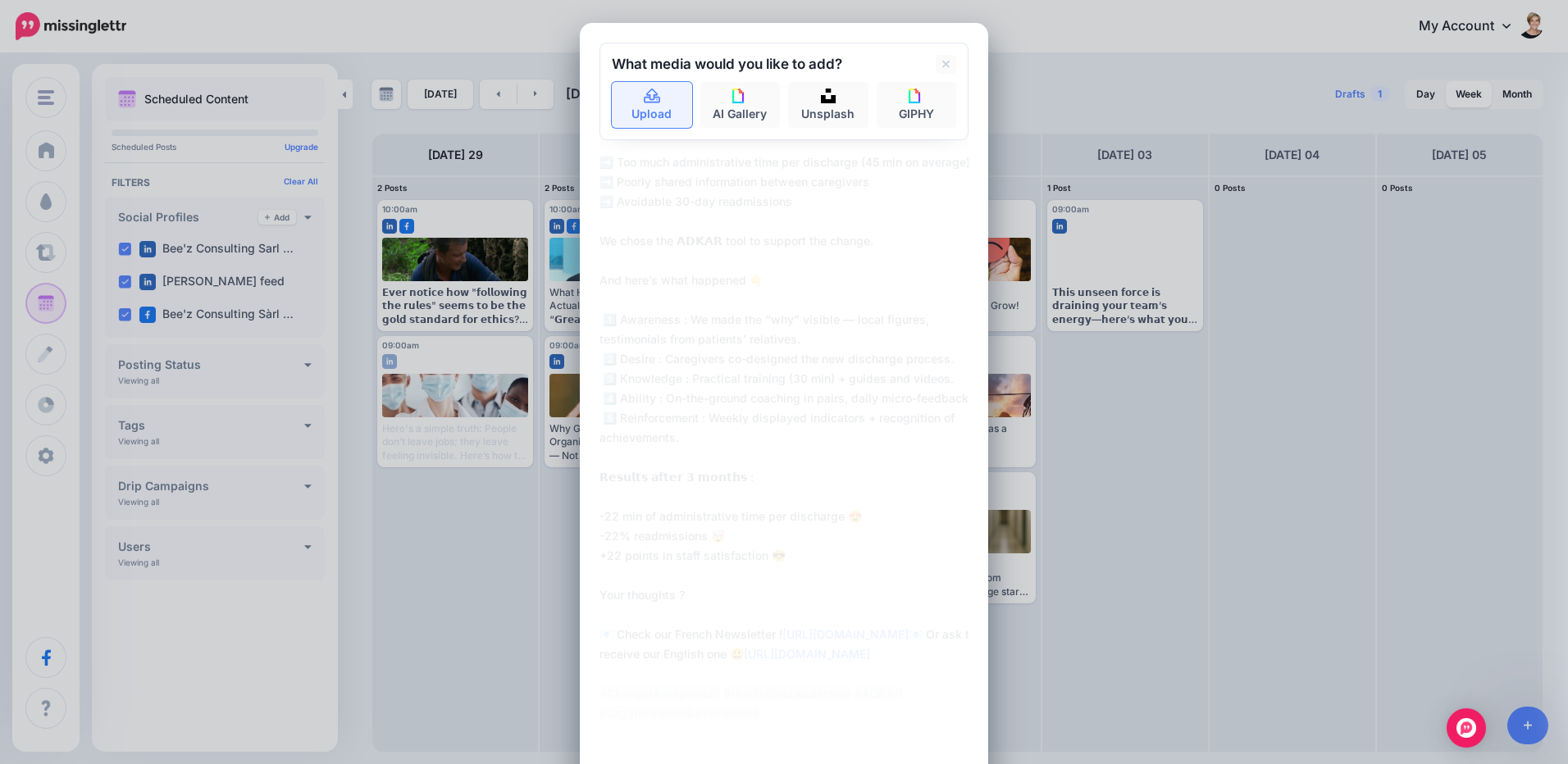
click at [643, 99] on icon at bounding box center [652, 97] width 19 height 15
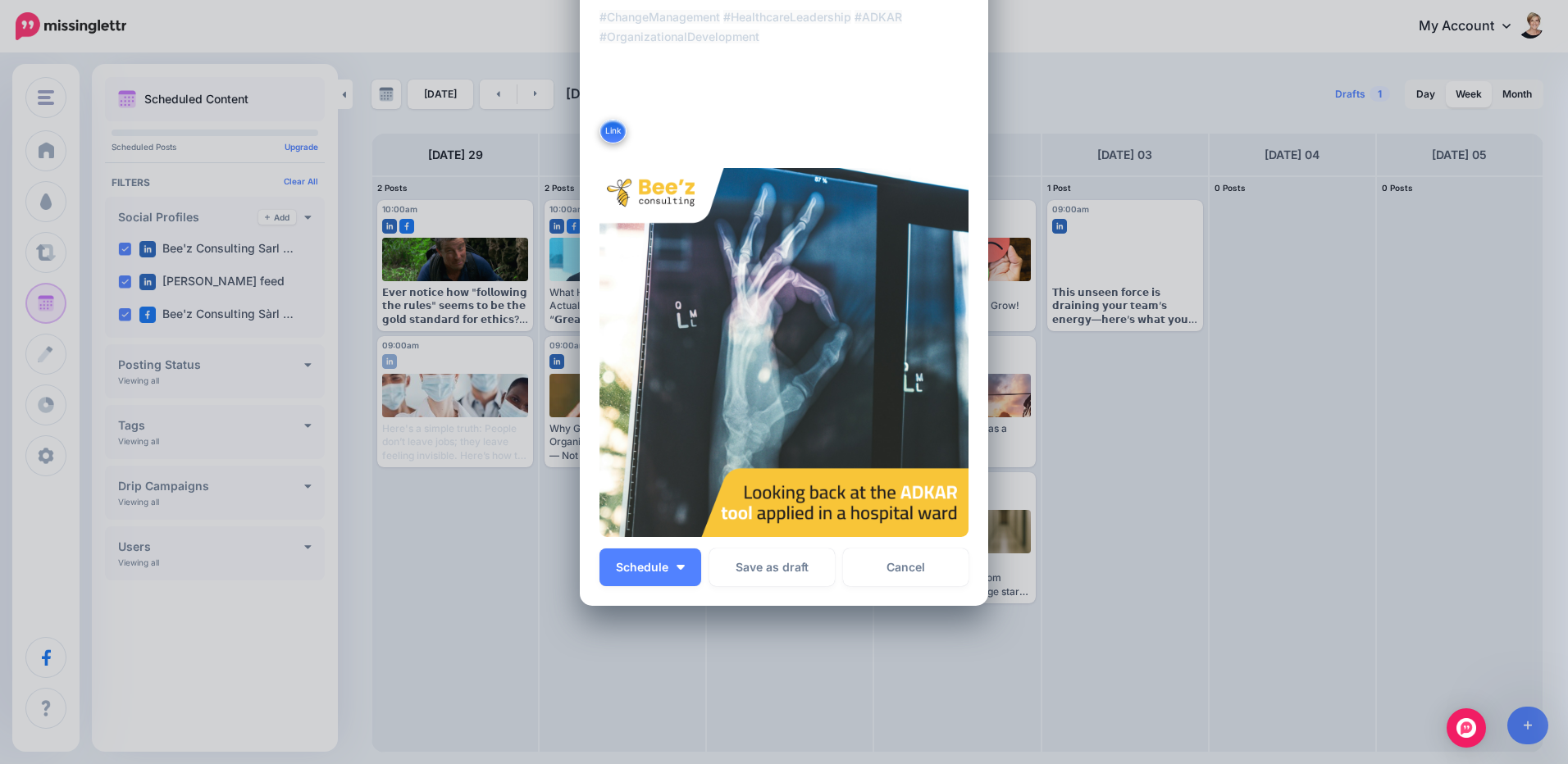
scroll to position [697, 0]
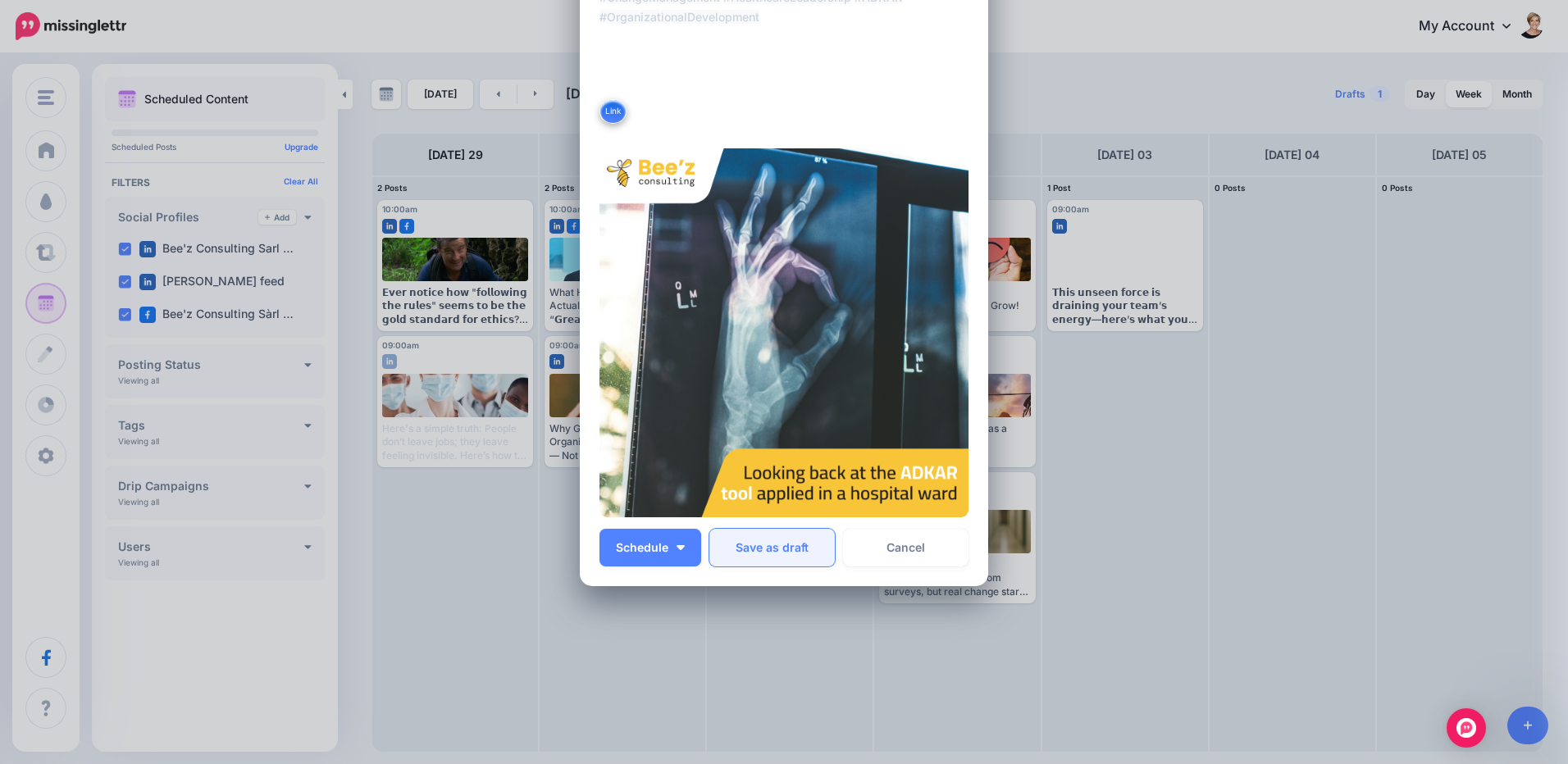
click at [769, 541] on button "Save as draft" at bounding box center [772, 547] width 126 height 37
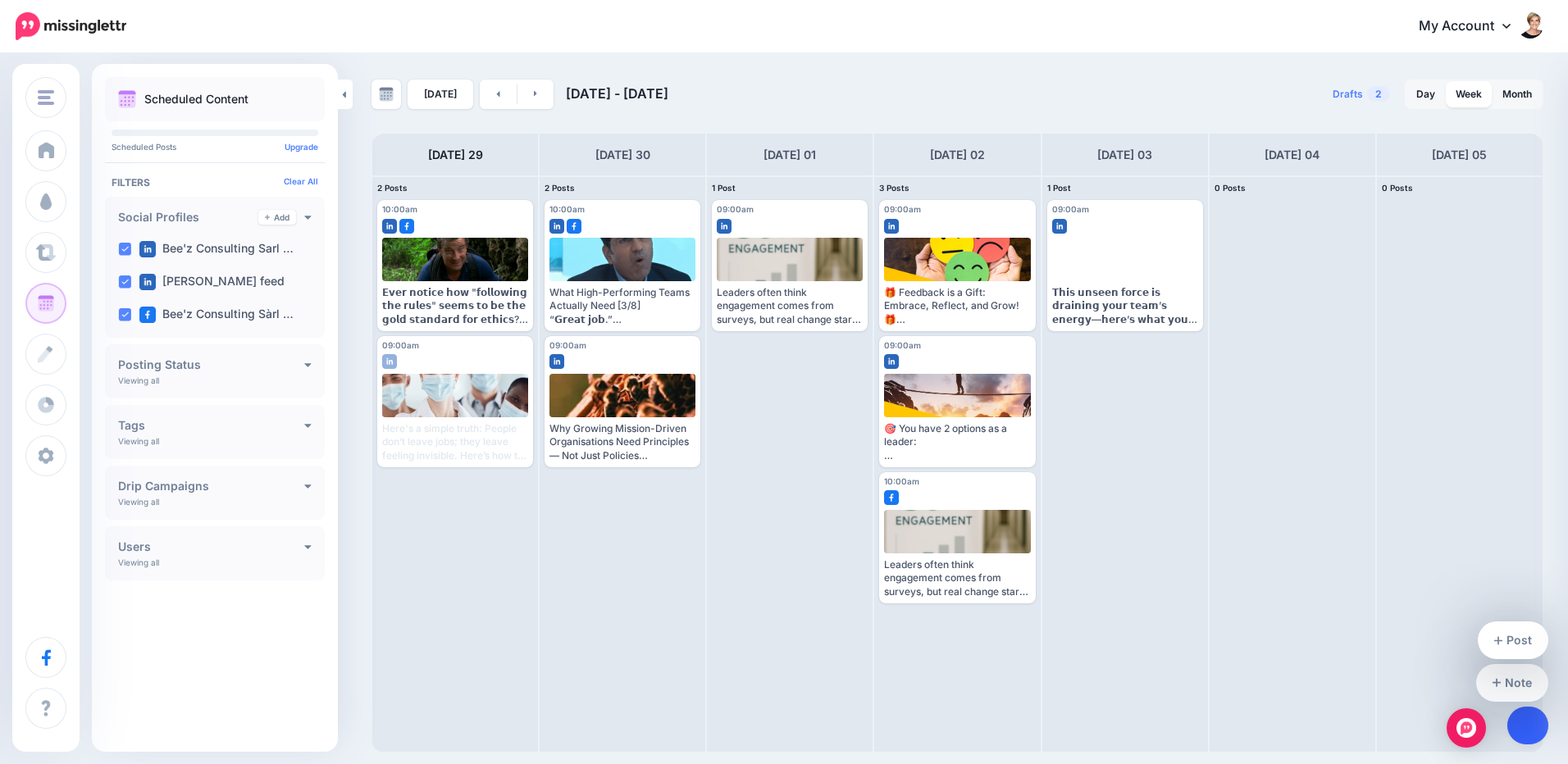
click at [1514, 721] on link at bounding box center [1528, 725] width 42 height 37
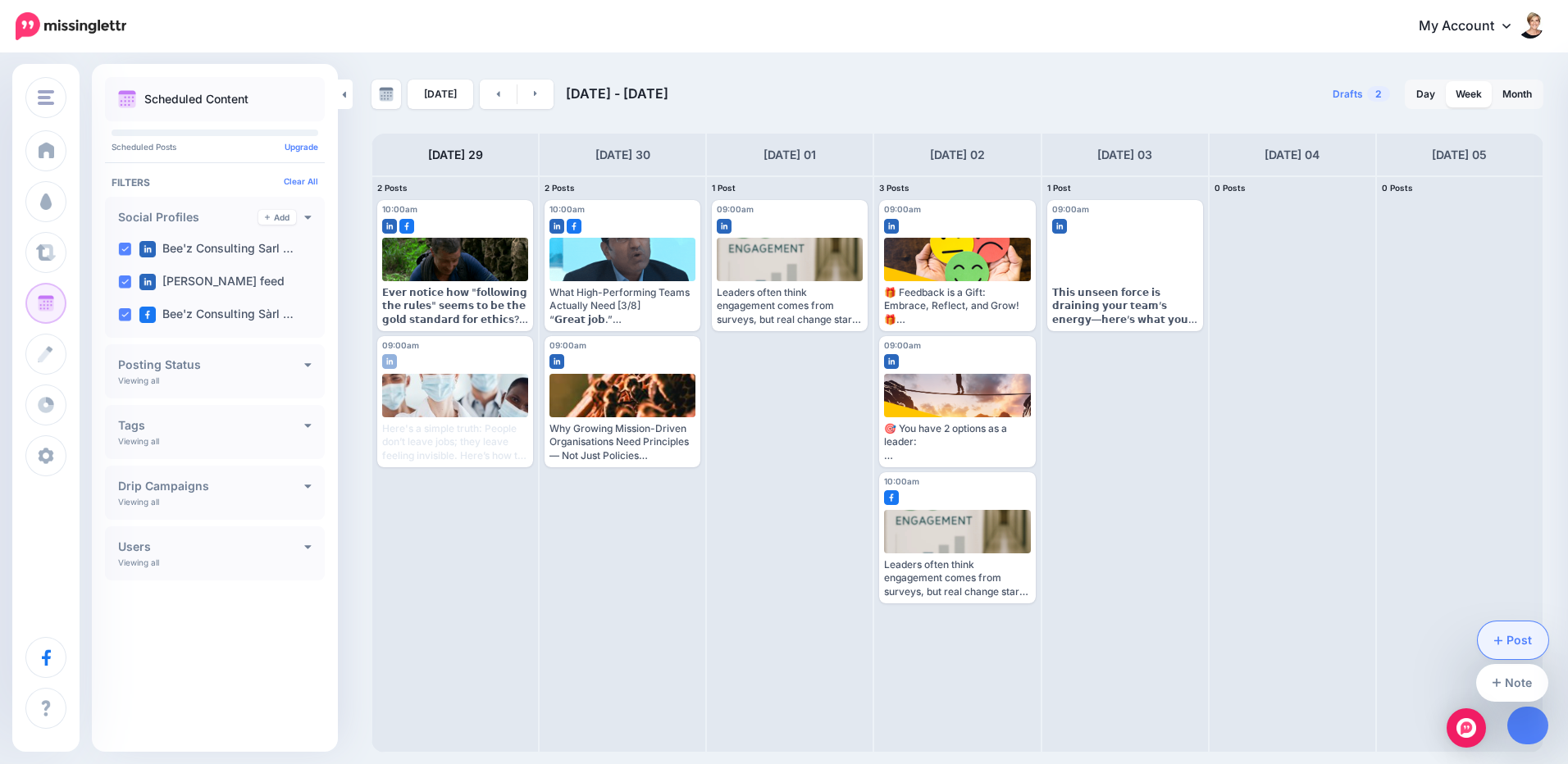
click at [1520, 641] on link "Post" at bounding box center [1513, 640] width 71 height 37
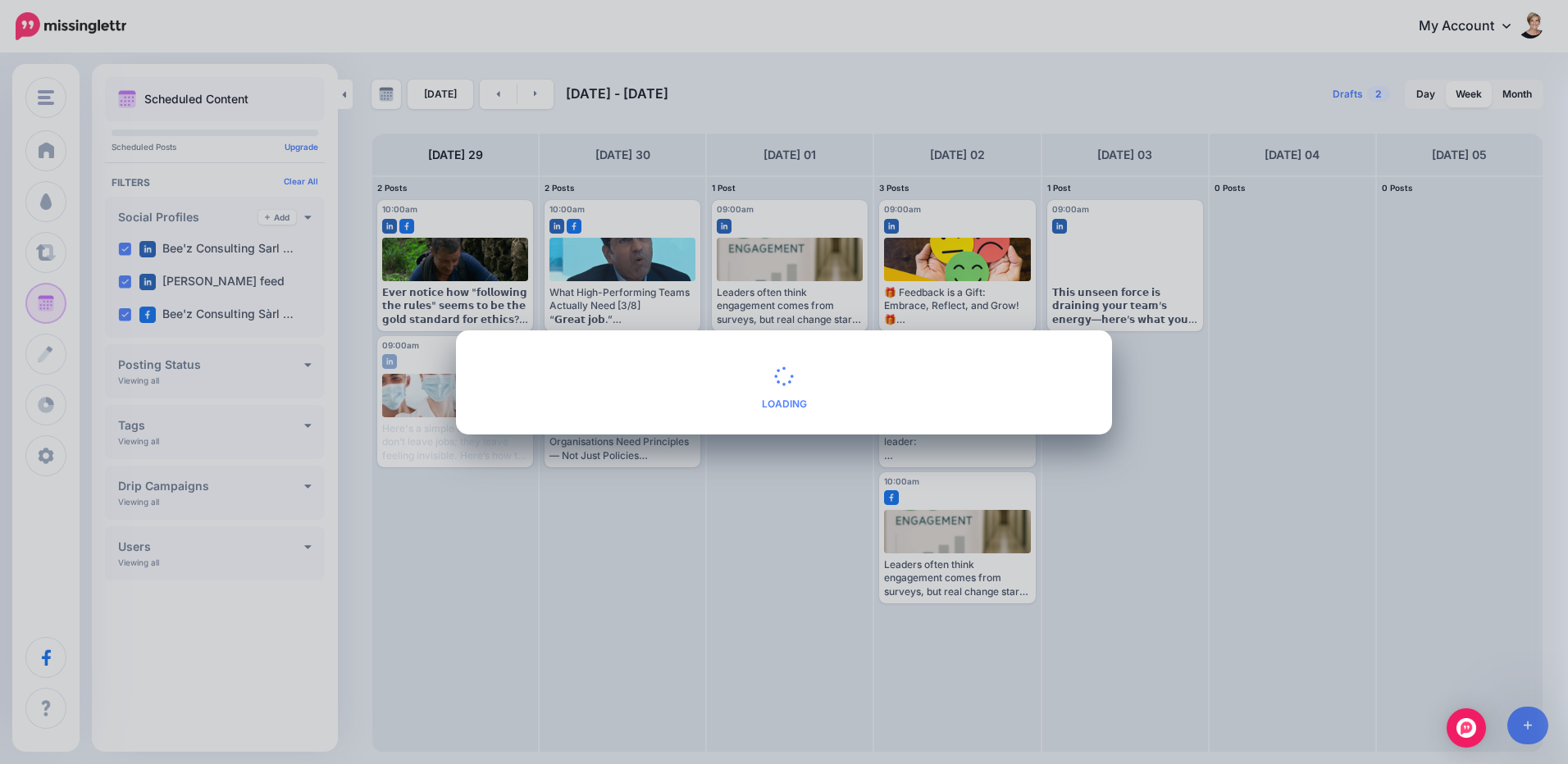
scroll to position [0, 0]
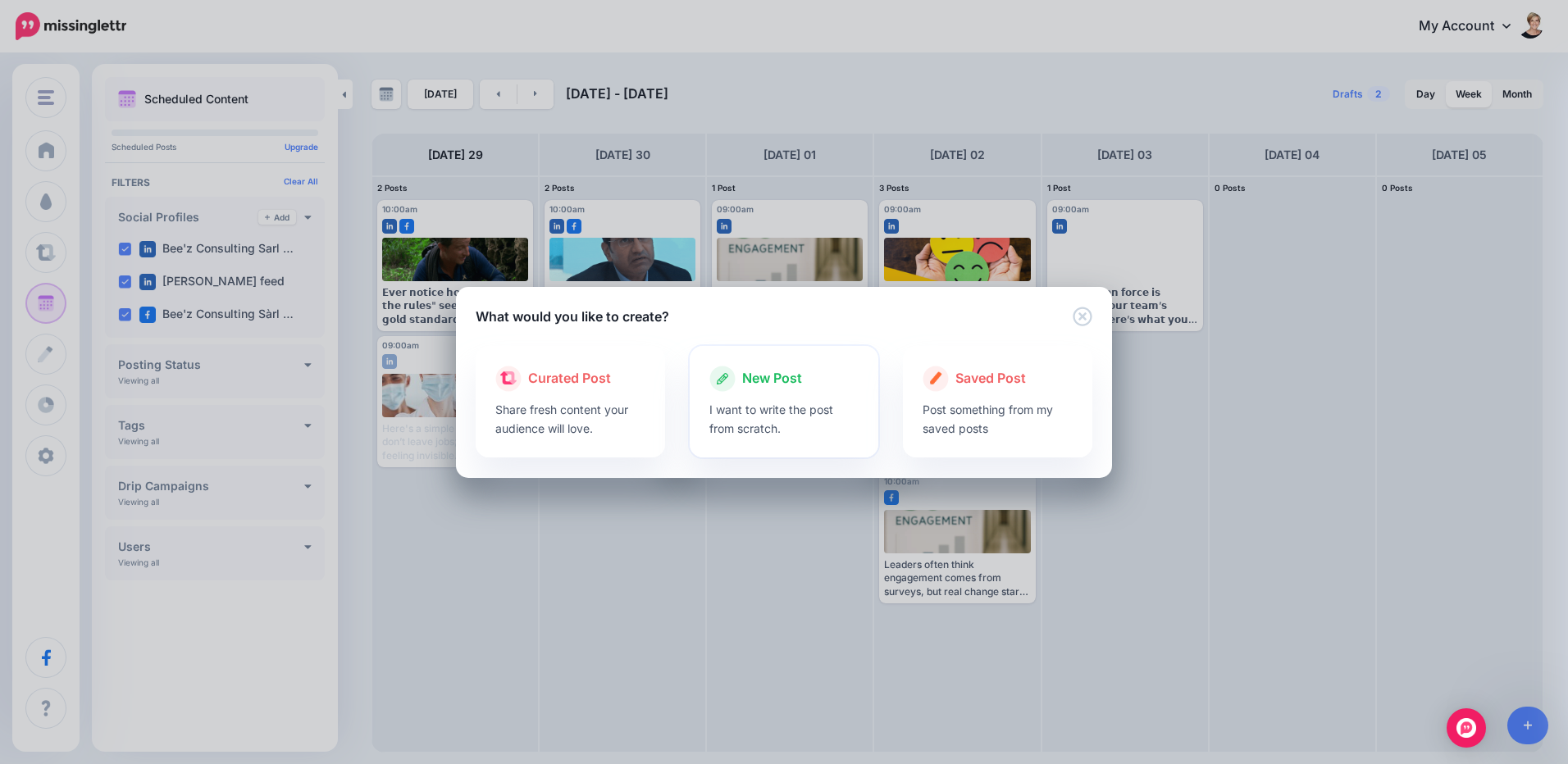
click at [787, 419] on p "I want to write the post from scratch." at bounding box center [784, 418] width 150 height 37
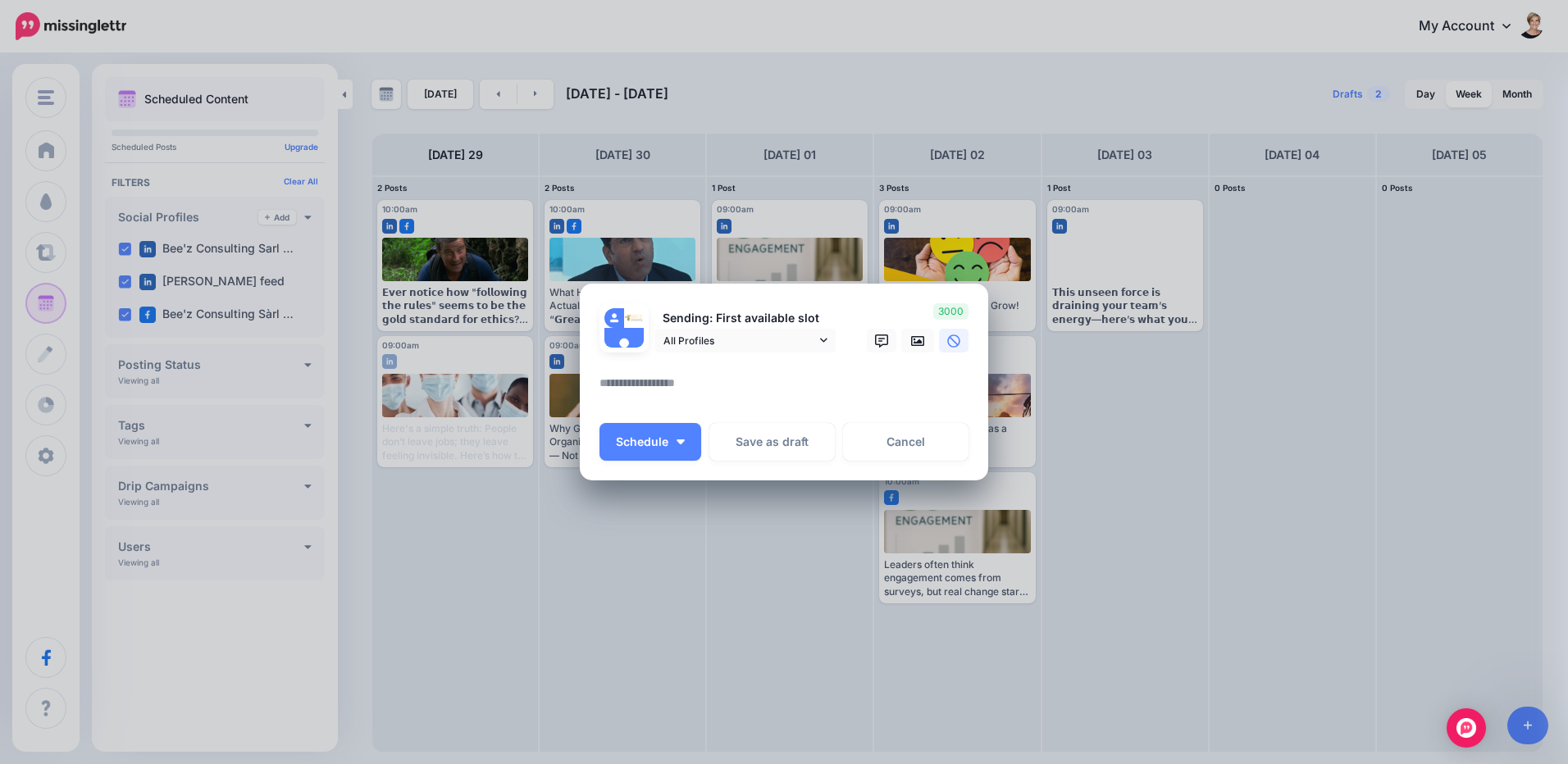
click at [785, 391] on textarea at bounding box center [789, 388] width 377 height 32
paste textarea "**********"
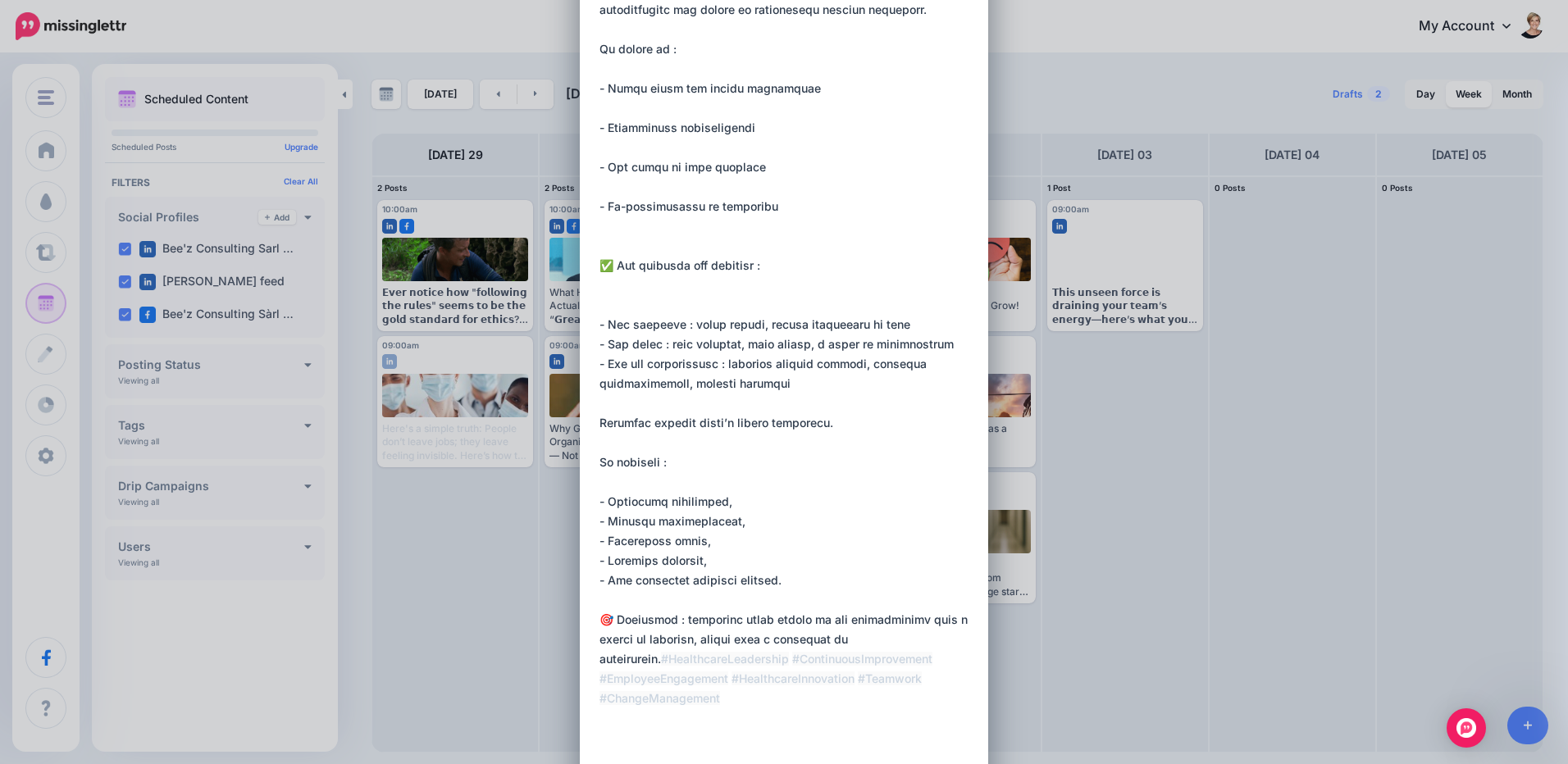
click at [935, 658] on textarea at bounding box center [789, 216] width 377 height 1102
click at [717, 697] on textarea at bounding box center [789, 236] width 377 height 1141
paste textarea "**********"
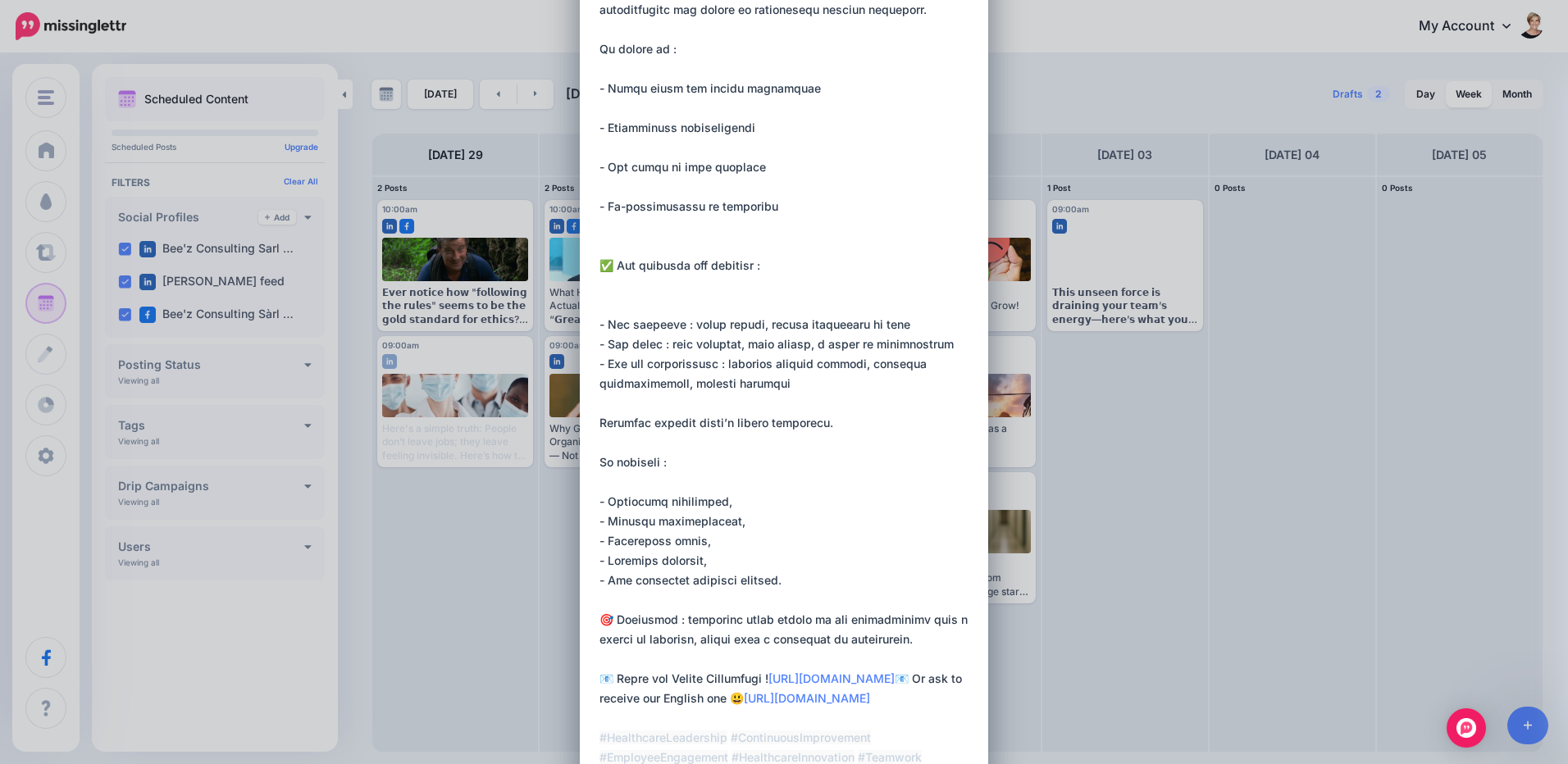
type textarea "**********"
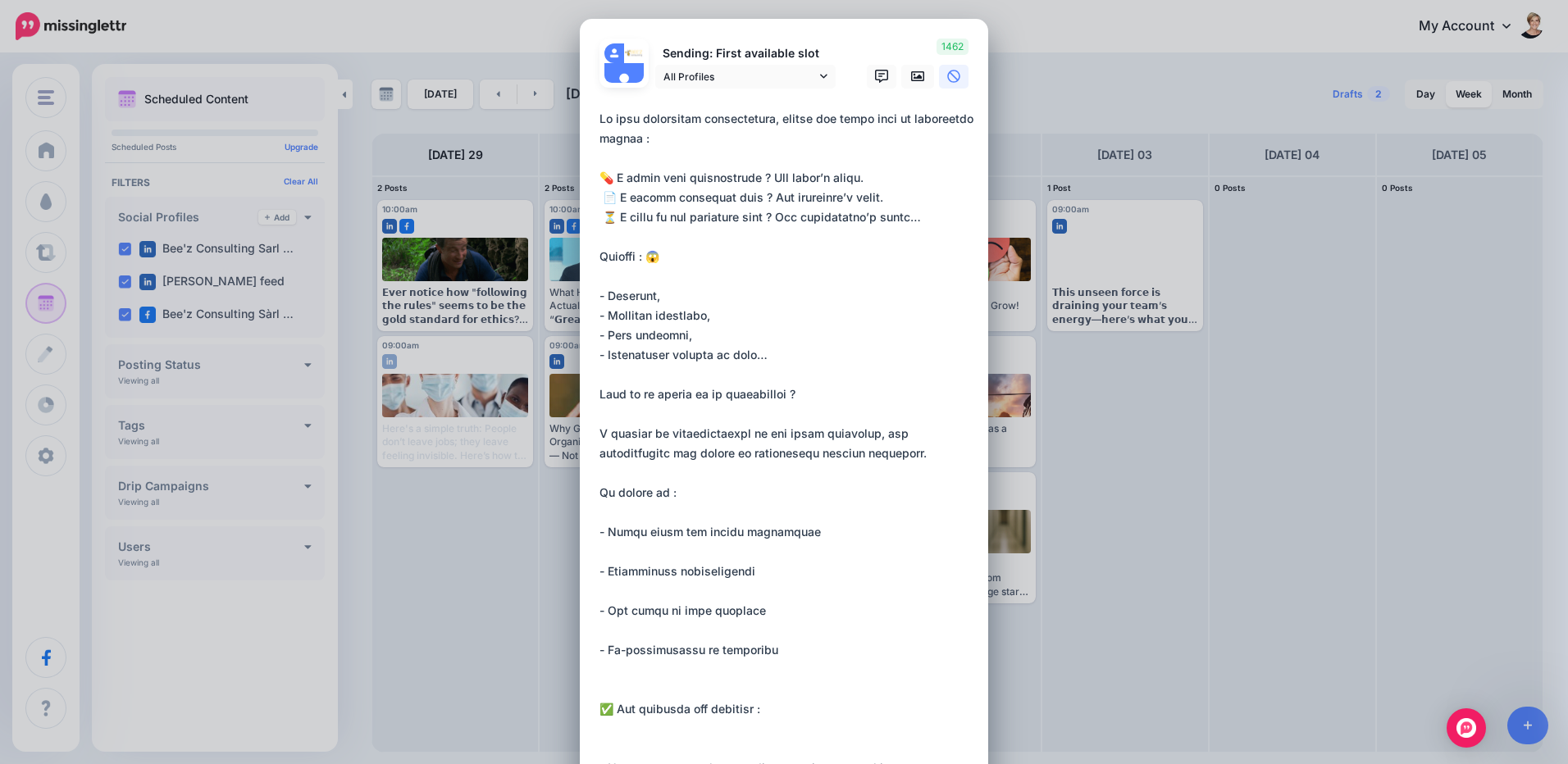
scroll to position [0, 0]
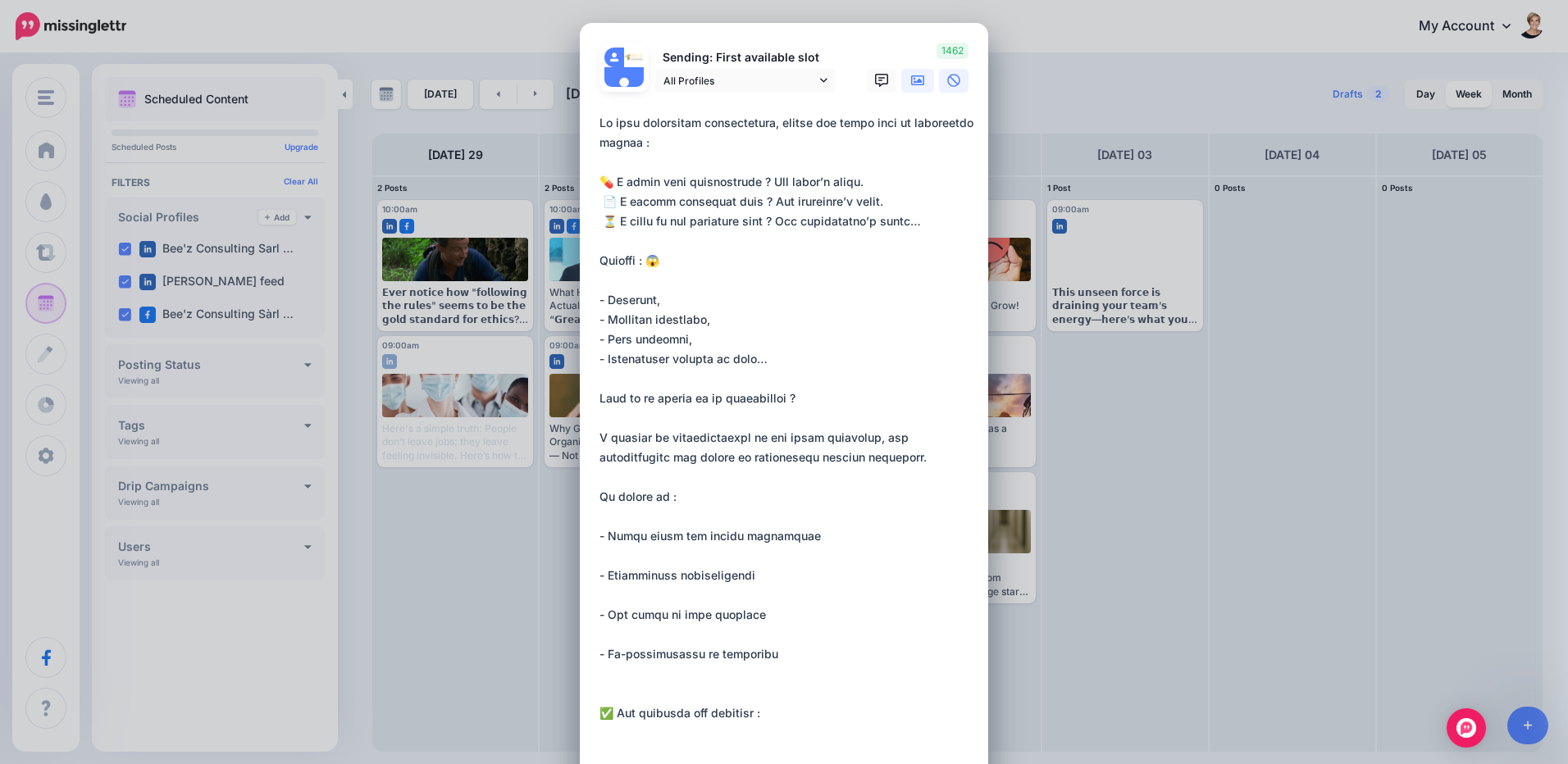
drag, startPoint x: 918, startPoint y: 86, endPoint x: 885, endPoint y: 313, distance: 229.4
click at [918, 86] on icon at bounding box center [917, 80] width 13 height 13
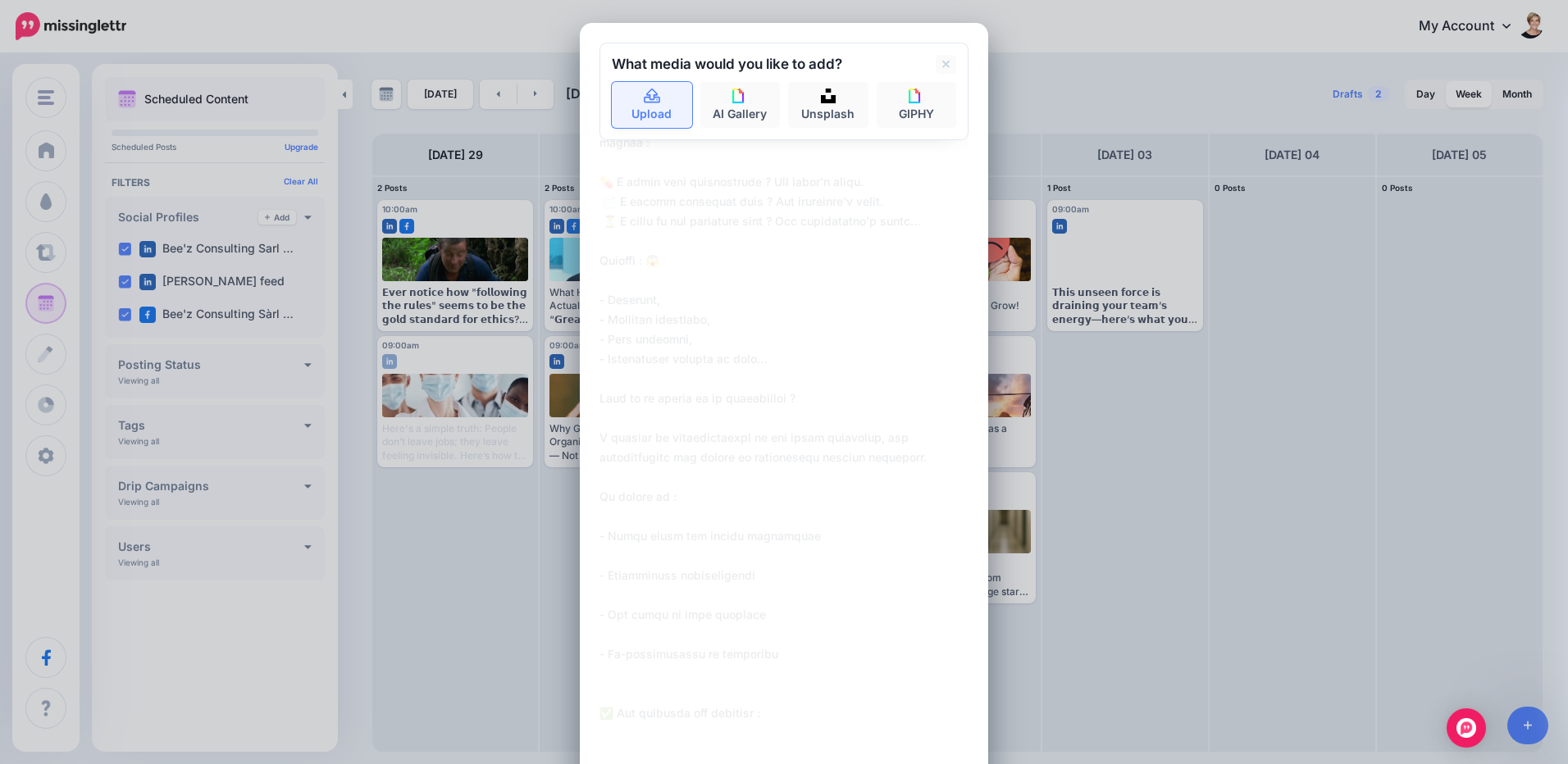
click at [642, 108] on link "Upload" at bounding box center [652, 105] width 80 height 46
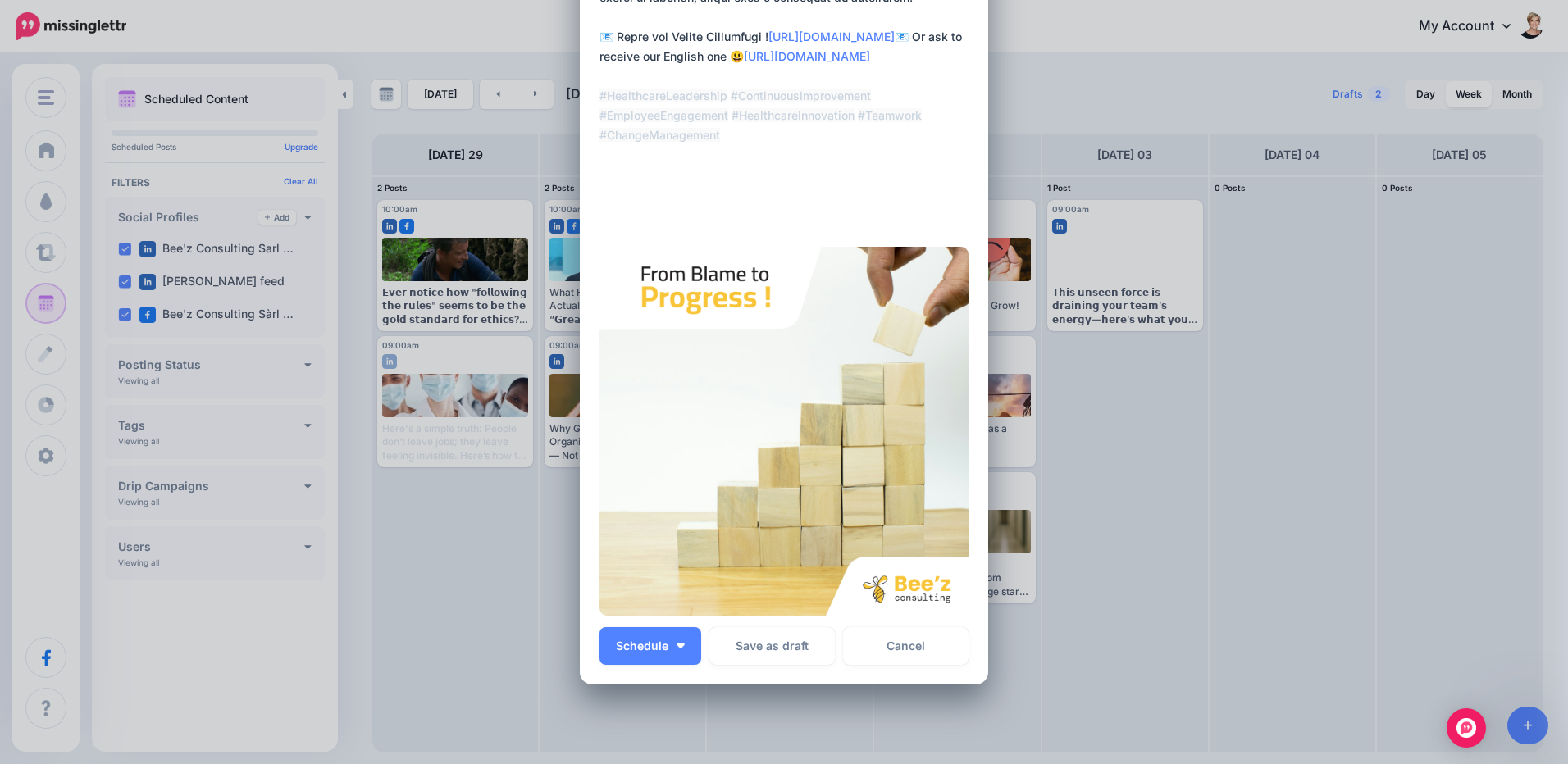
scroll to position [1189, 0]
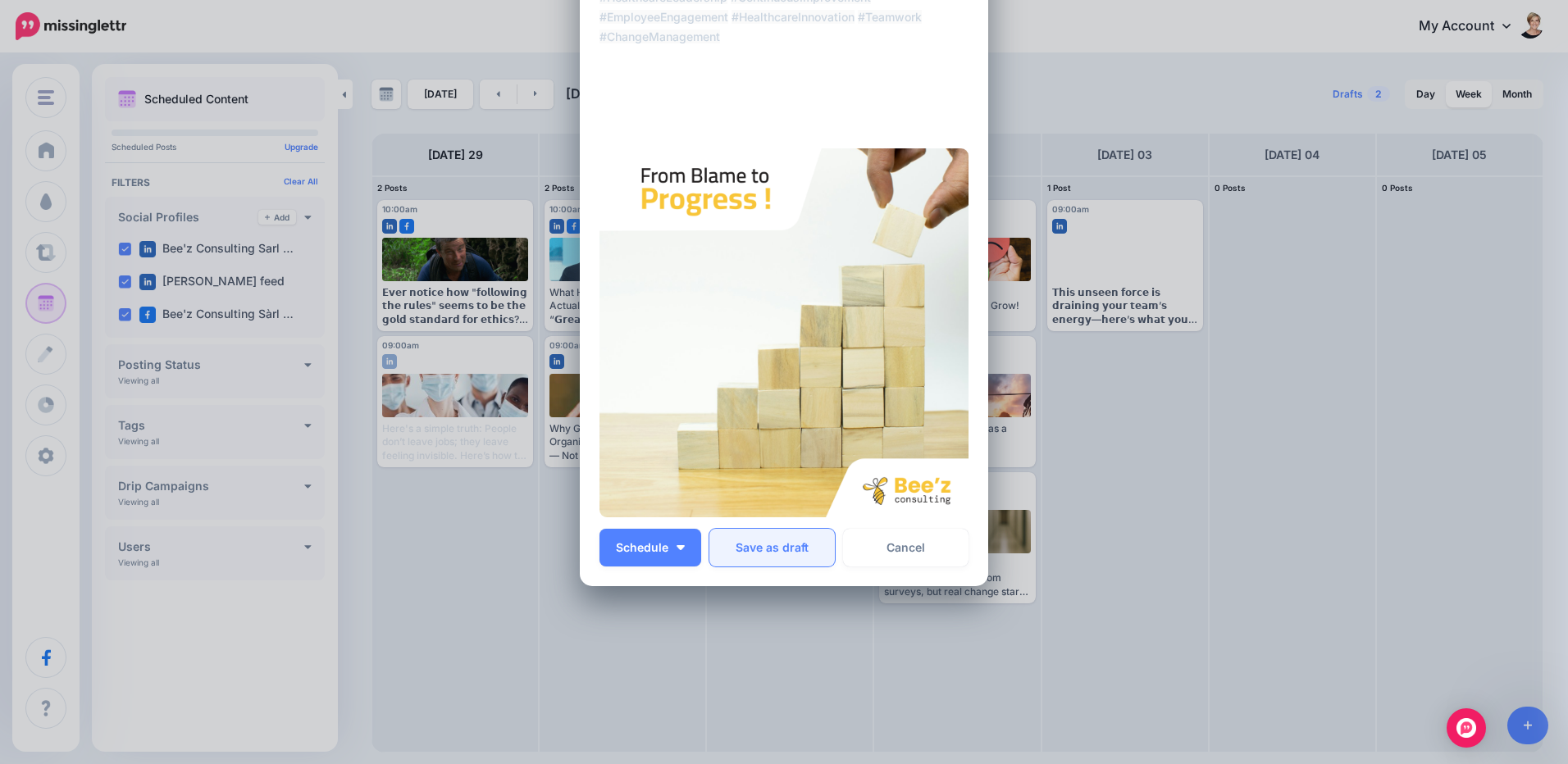
click at [778, 560] on button "Save as draft" at bounding box center [772, 547] width 126 height 37
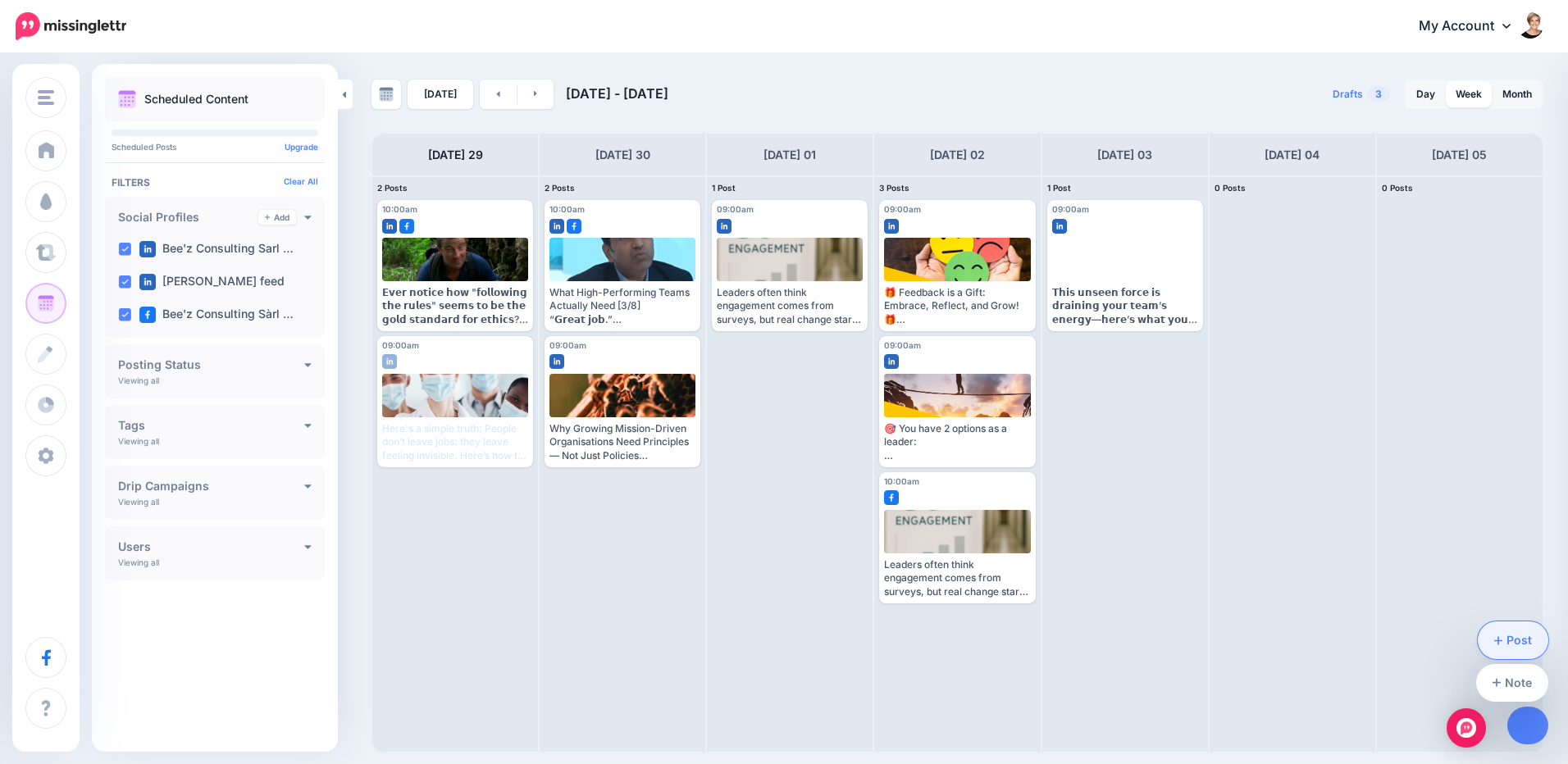
click at [1522, 633] on link "Post" at bounding box center [1513, 640] width 71 height 37
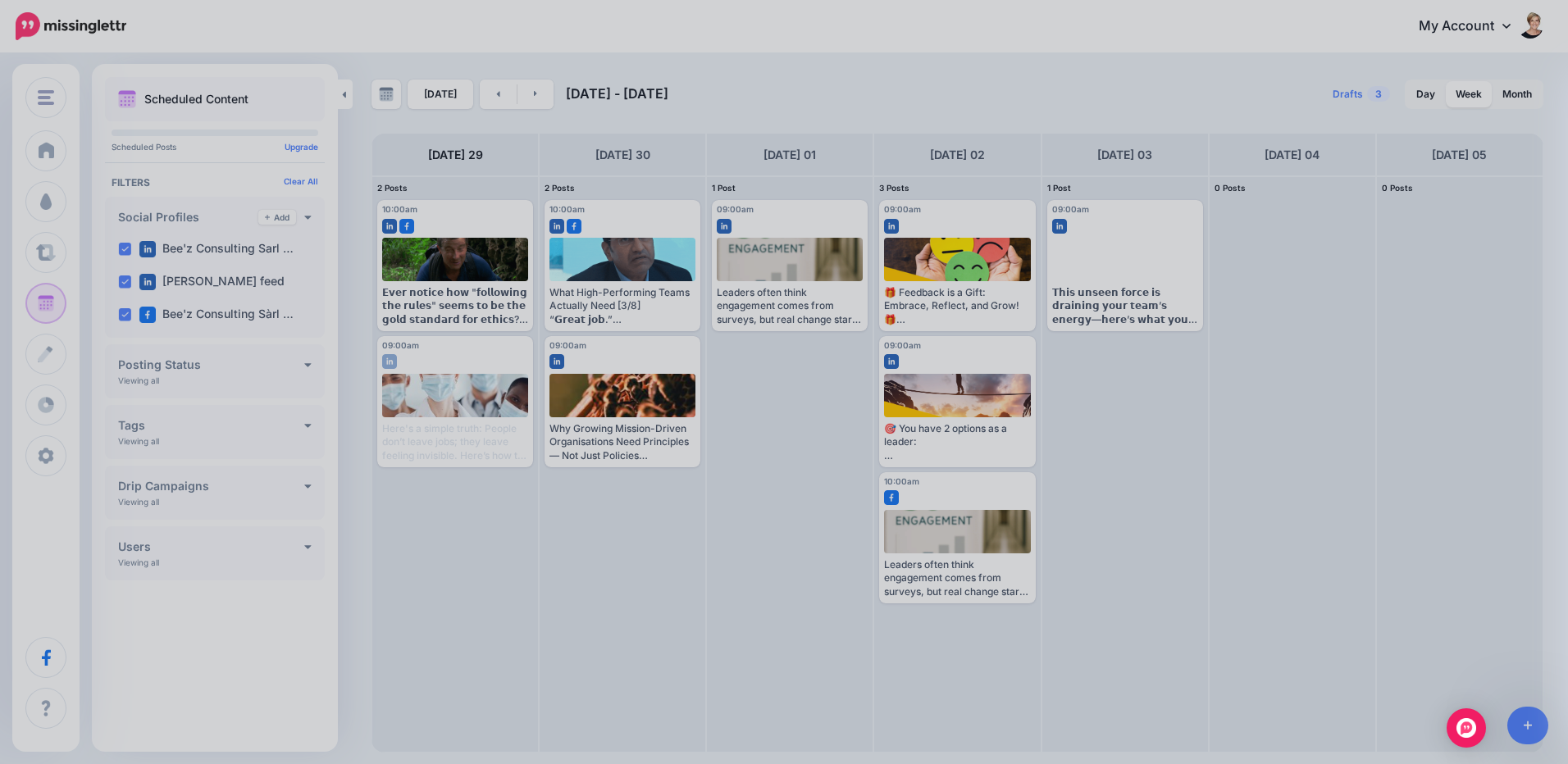
scroll to position [0, 0]
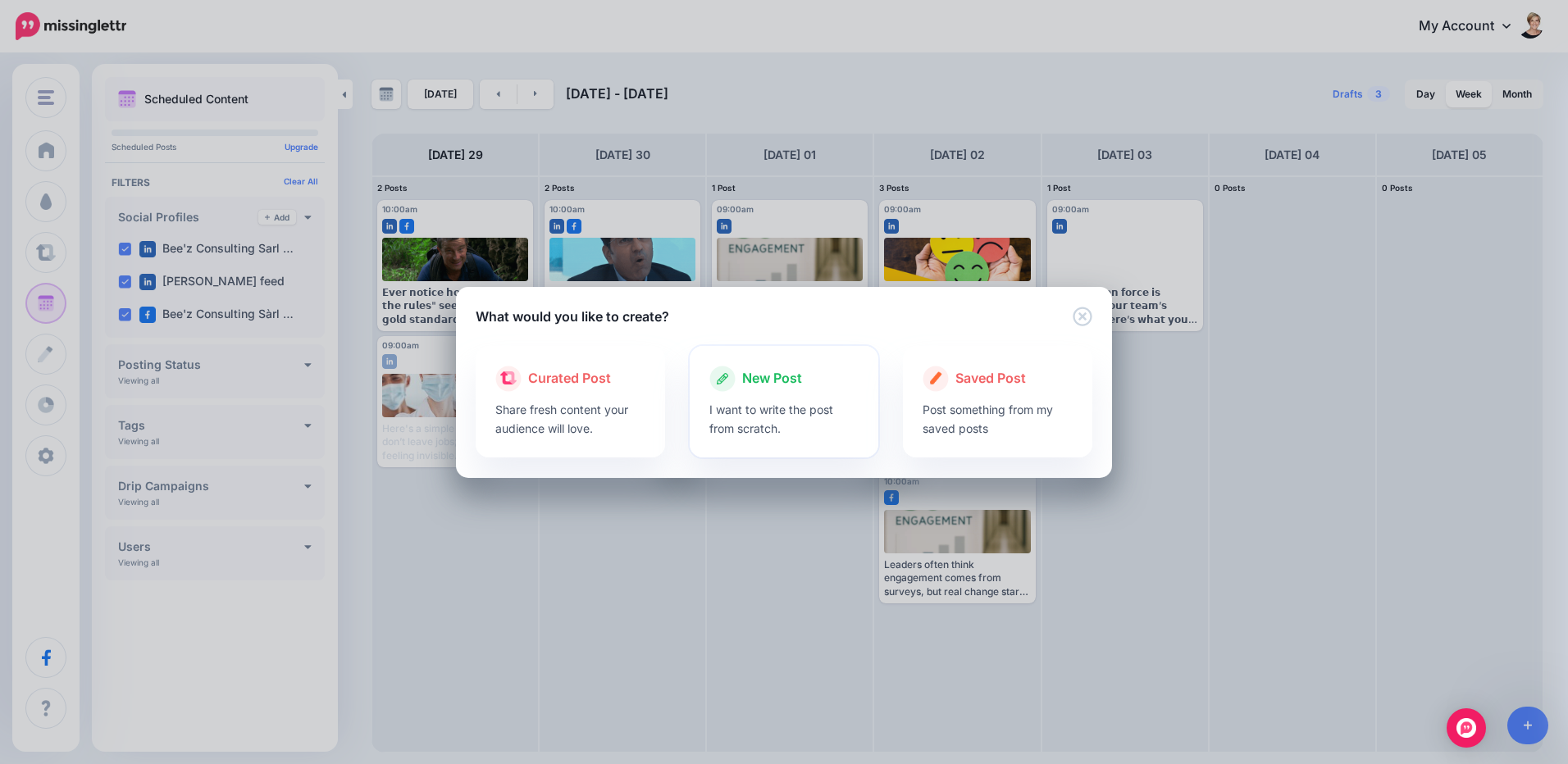
click at [801, 392] on div at bounding box center [784, 396] width 150 height 8
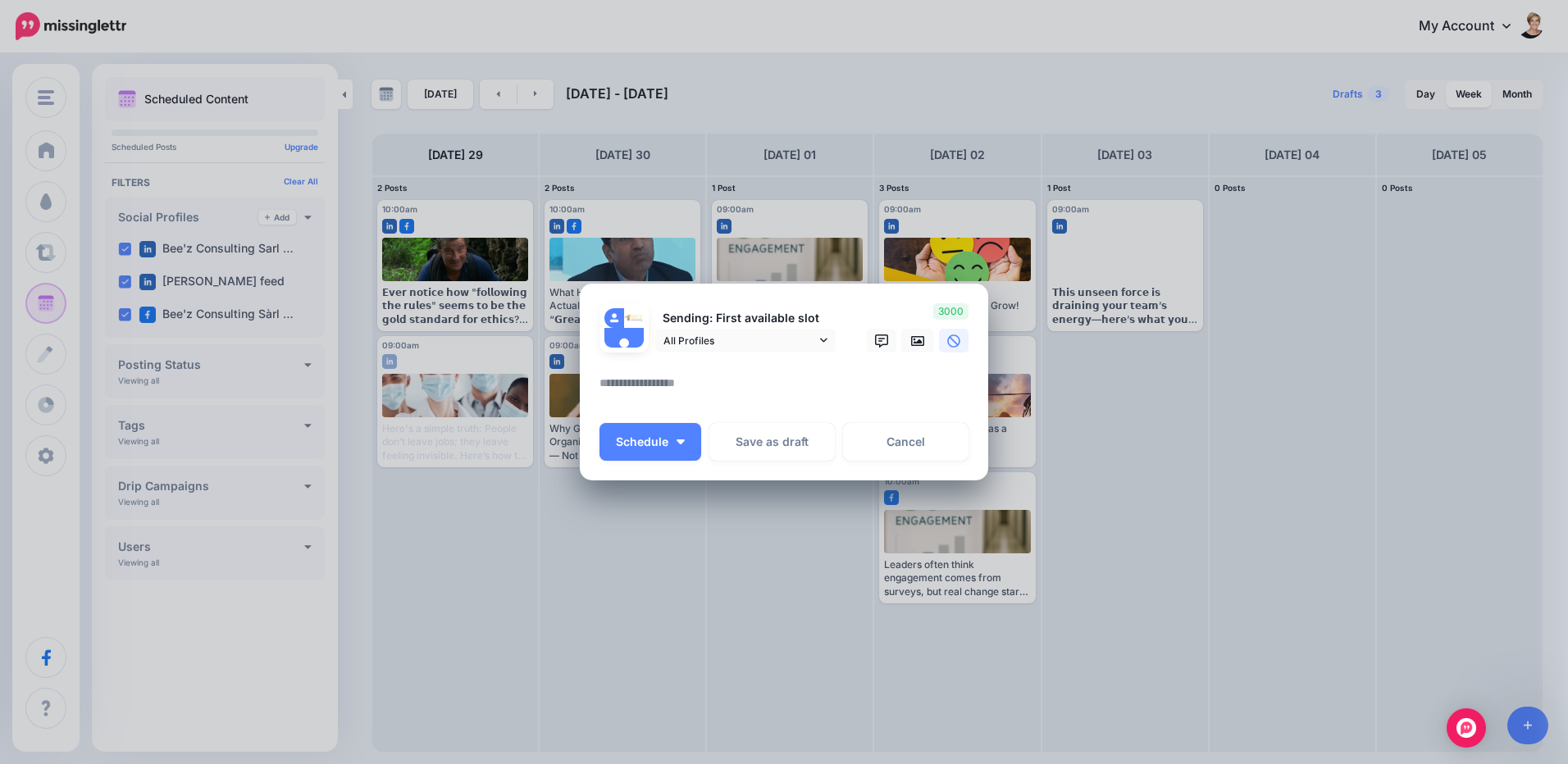
click at [685, 387] on textarea at bounding box center [789, 388] width 377 height 32
paste textarea "**********"
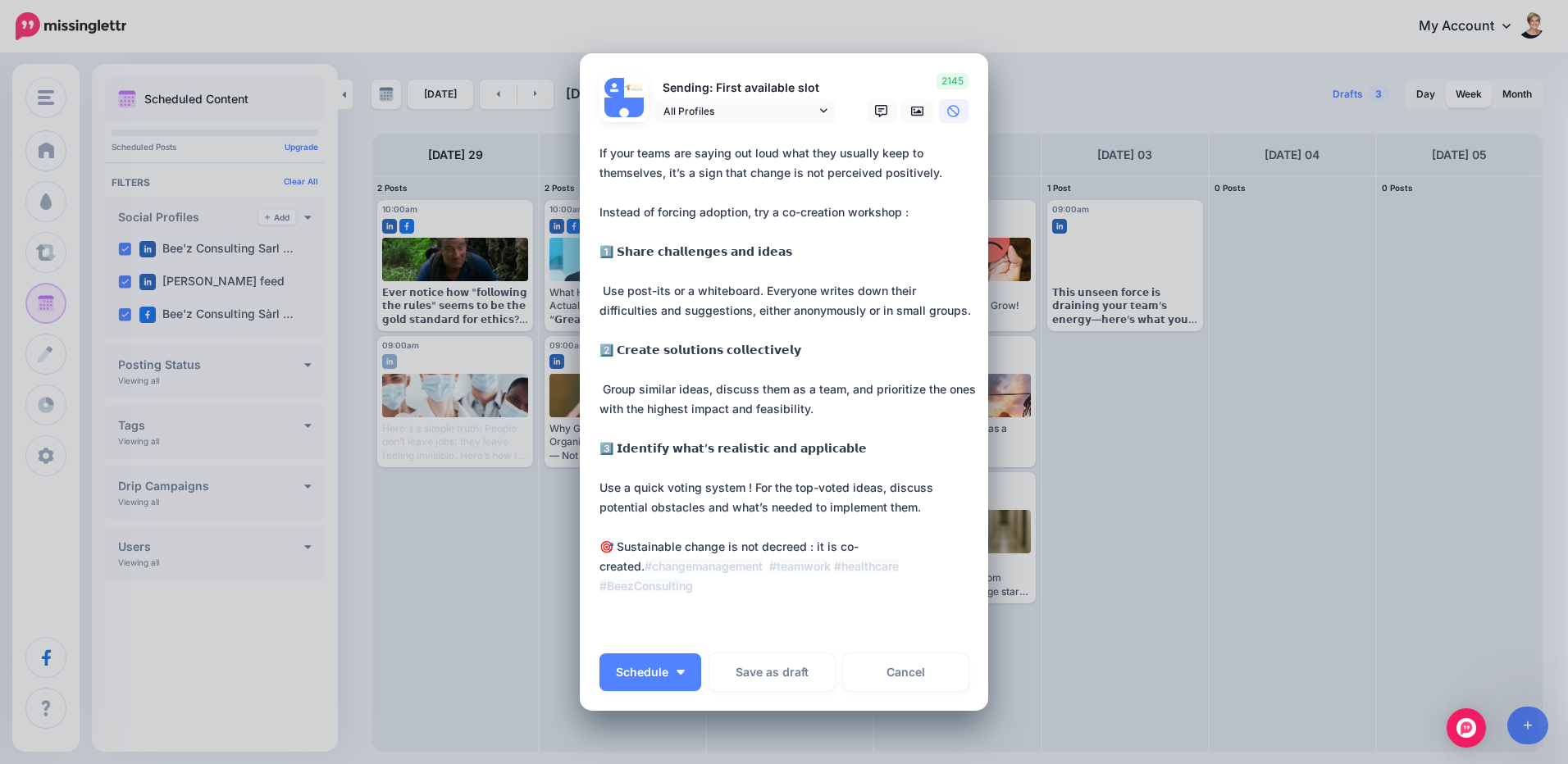
click at [922, 545] on textarea "**********" at bounding box center [789, 389] width 377 height 492
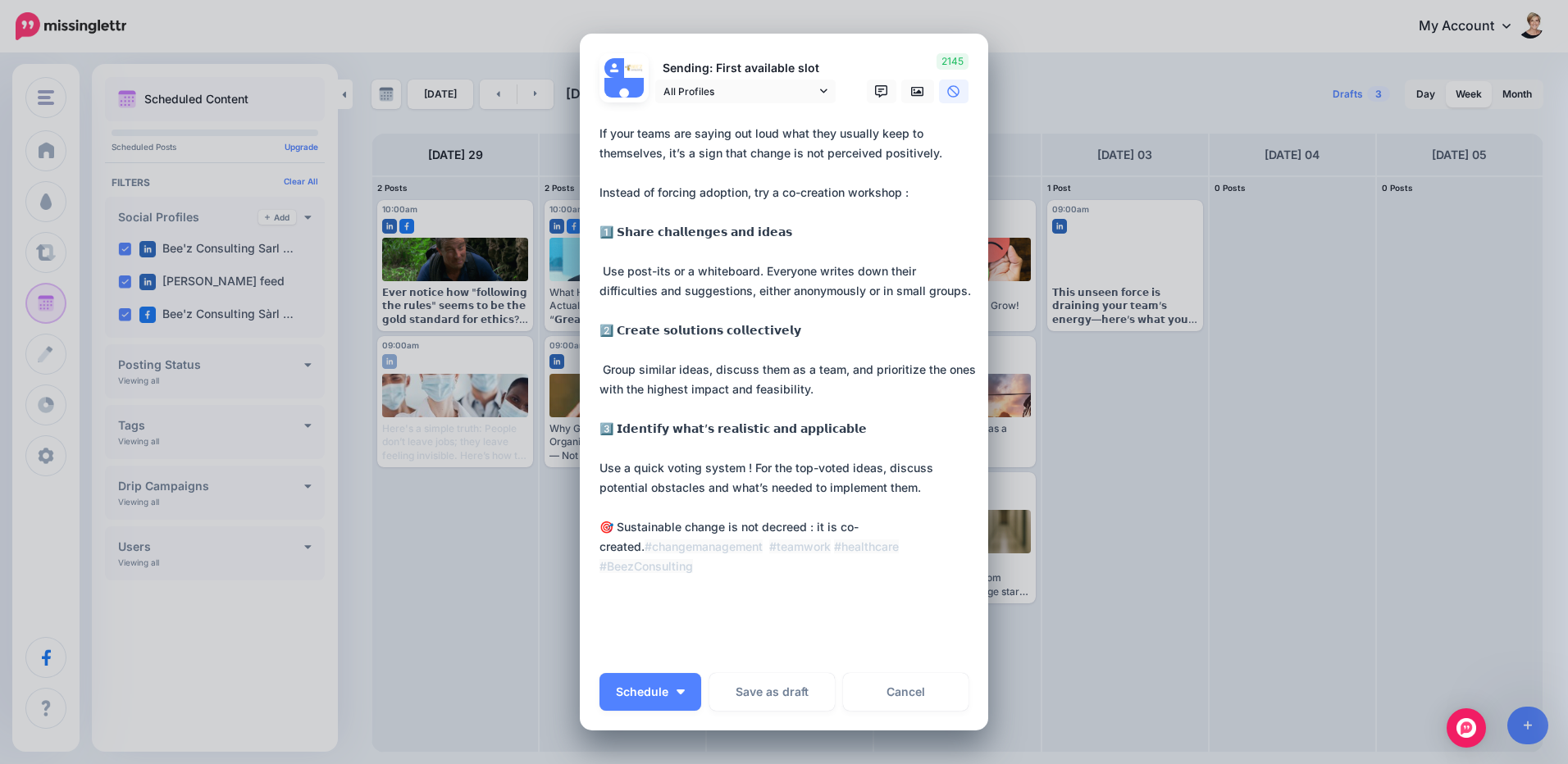
paste textarea "**********"
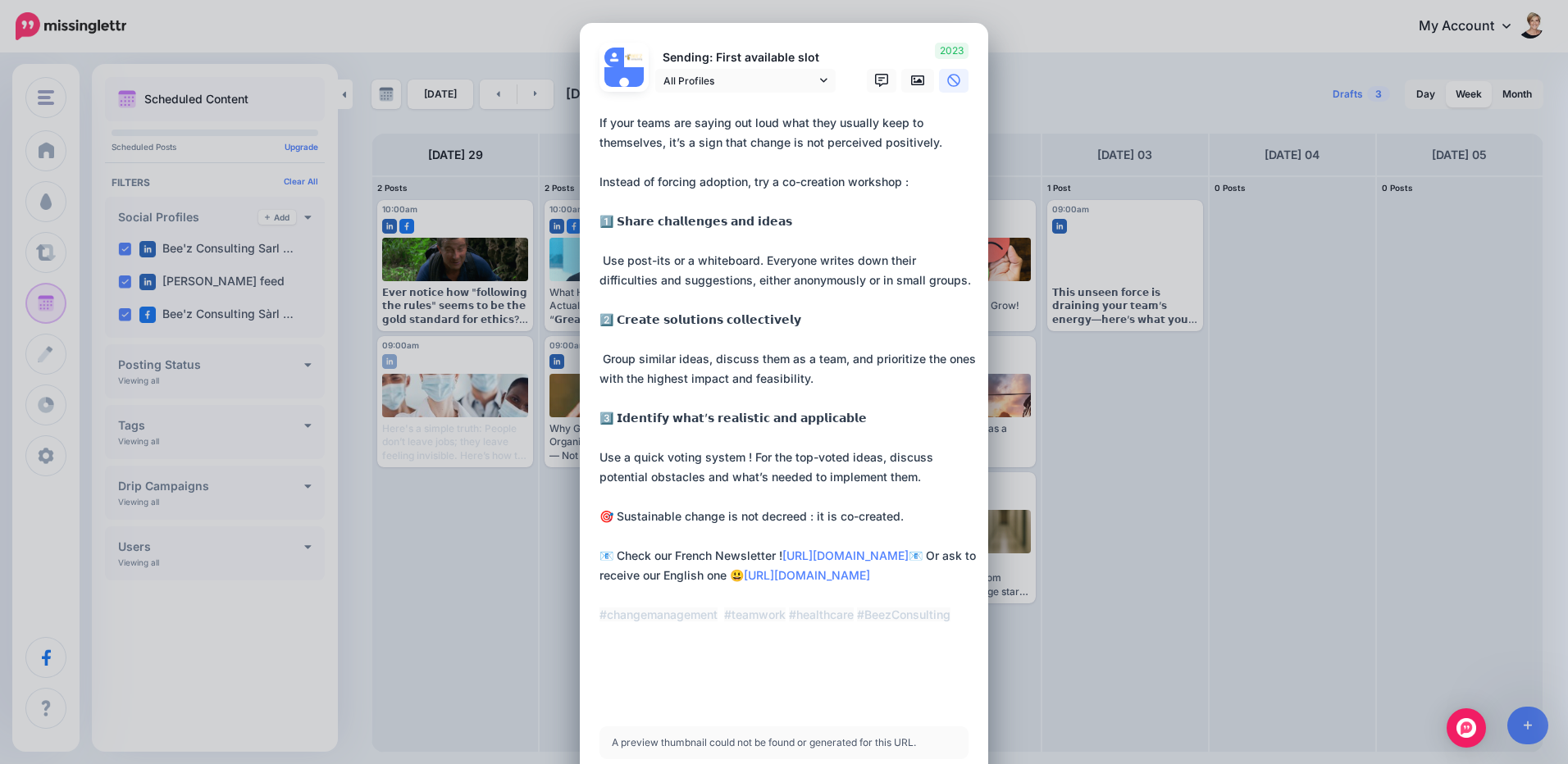
type textarea "**********"
drag, startPoint x: 906, startPoint y: 83, endPoint x: 413, endPoint y: 321, distance: 547.4
click at [911, 83] on icon at bounding box center [917, 80] width 13 height 10
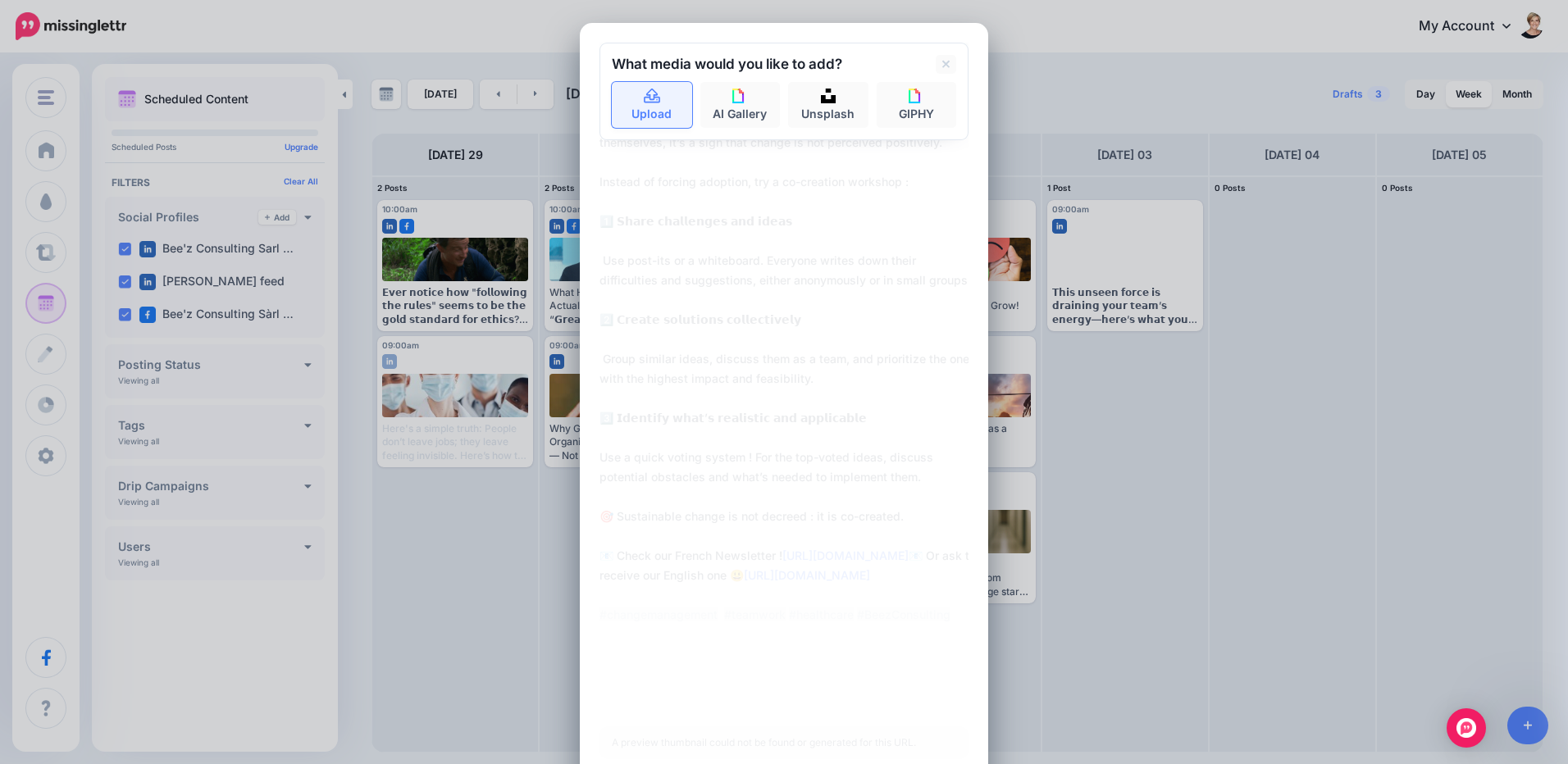
click at [634, 98] on link "Upload" at bounding box center [652, 105] width 80 height 46
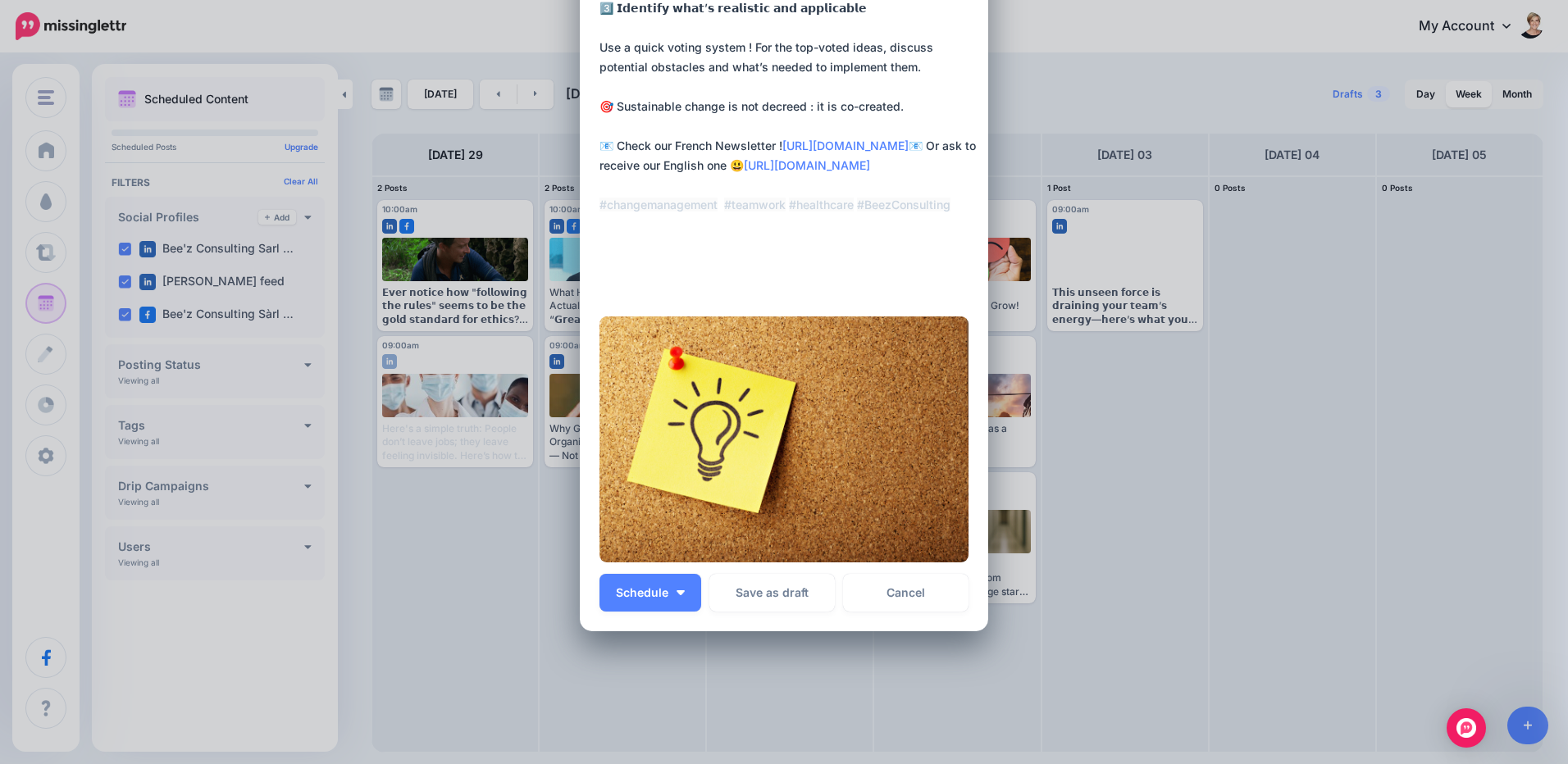
scroll to position [455, 0]
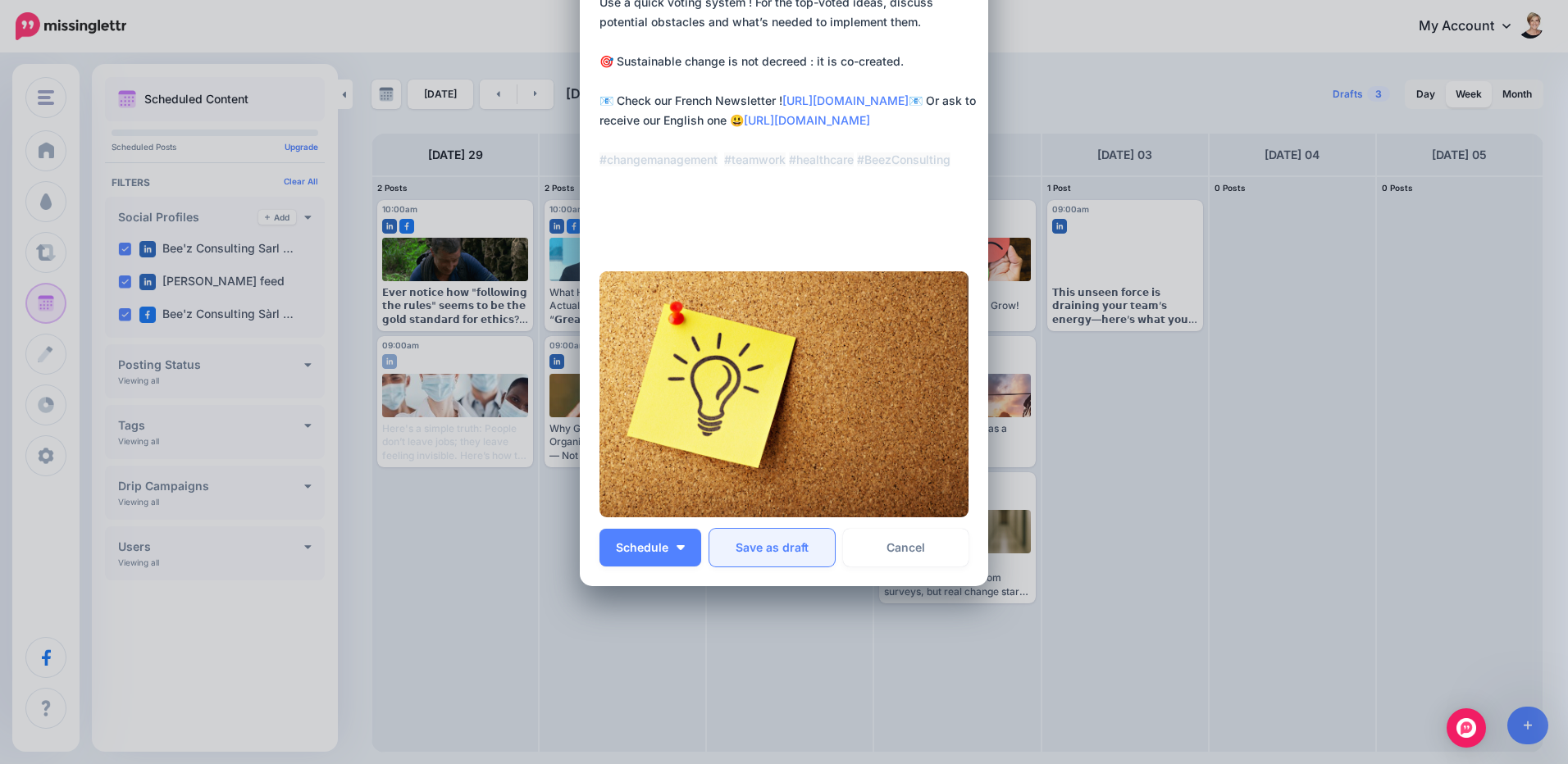
drag, startPoint x: 805, startPoint y: 556, endPoint x: 789, endPoint y: 564, distance: 17.9
click at [805, 556] on button "Save as draft" at bounding box center [772, 547] width 126 height 37
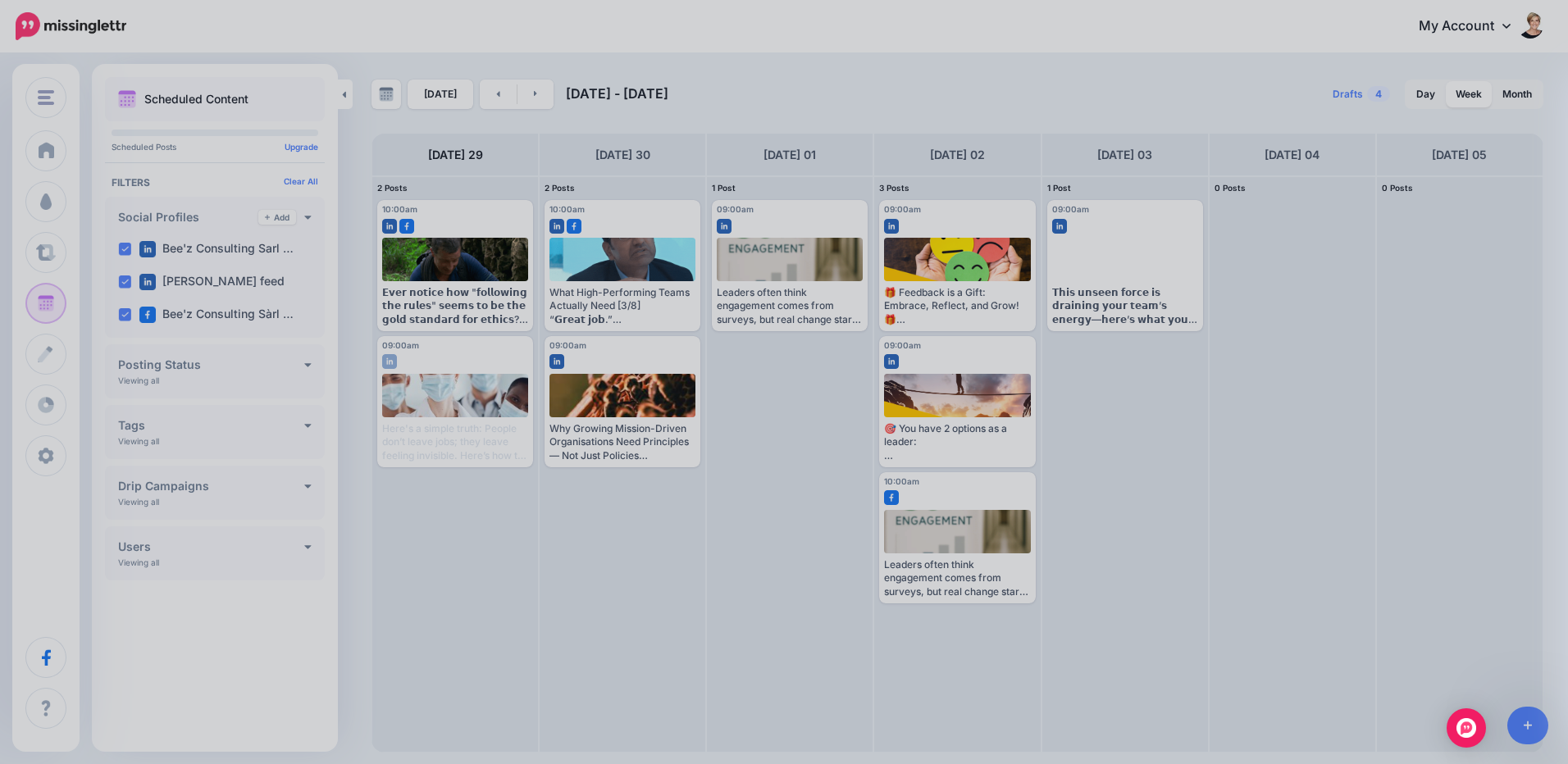
scroll to position [0, 0]
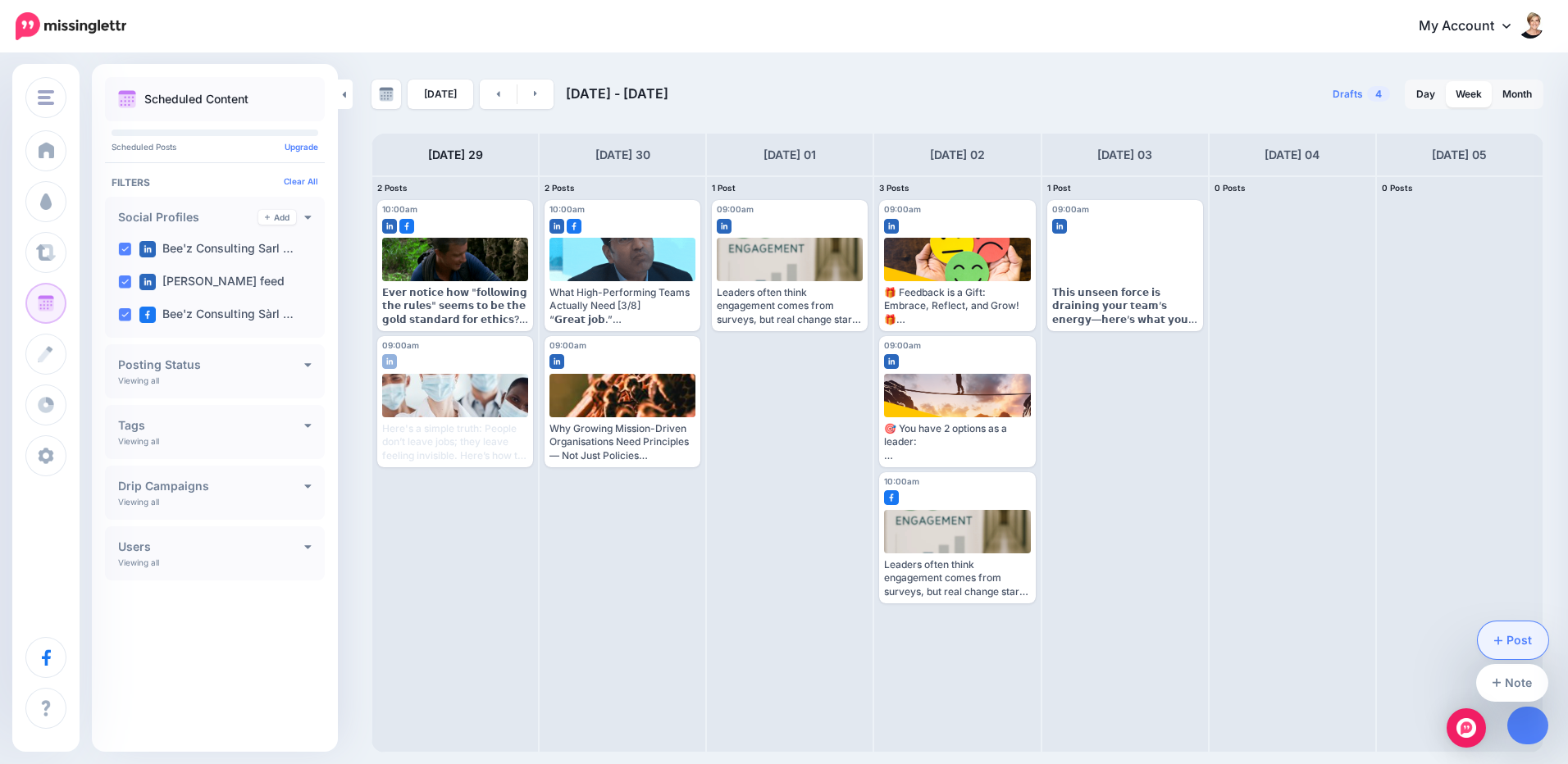
click at [1527, 641] on link "Post" at bounding box center [1513, 640] width 71 height 37
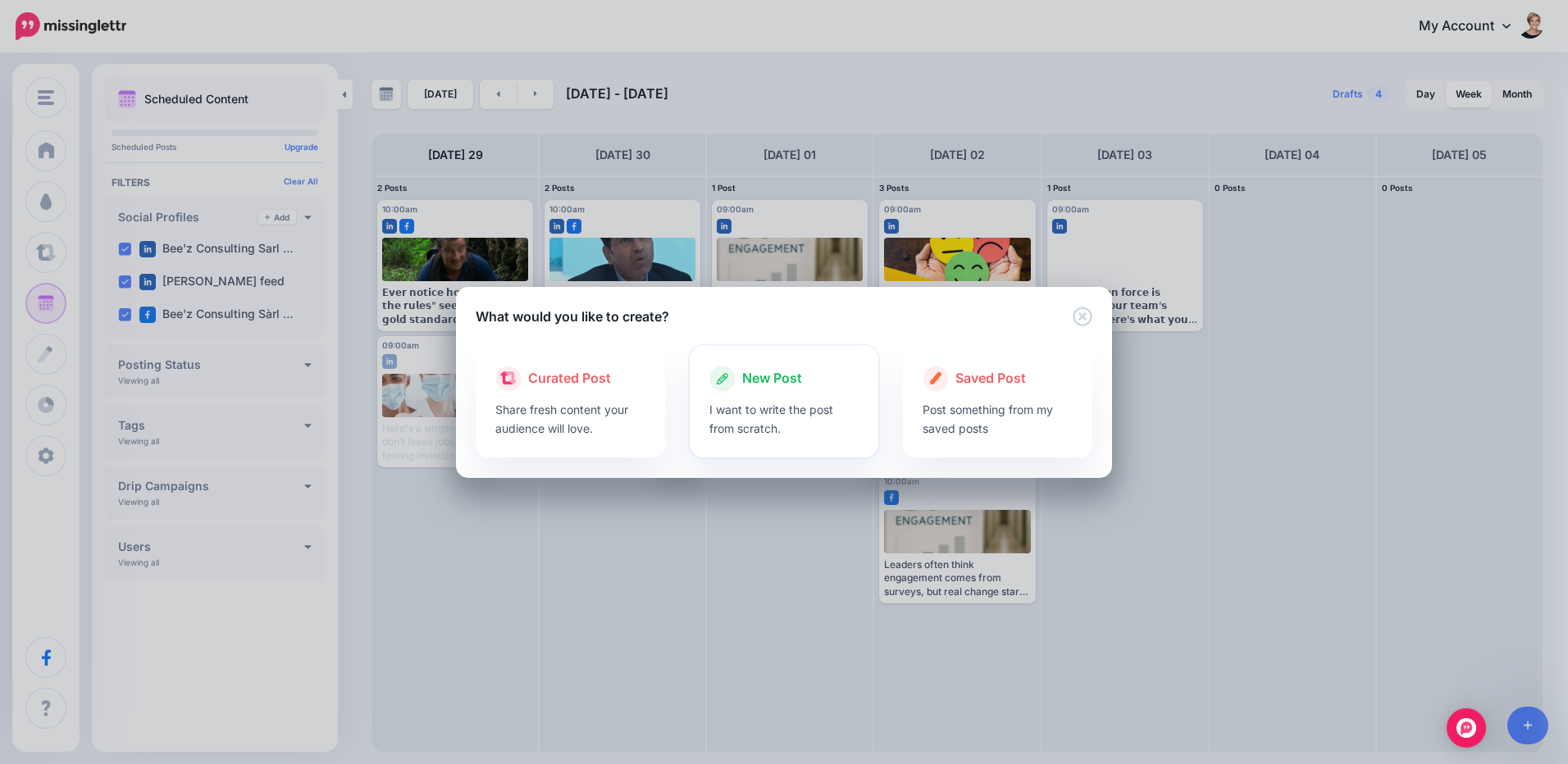
click at [783, 402] on p "I want to write the post from scratch." at bounding box center [784, 418] width 150 height 37
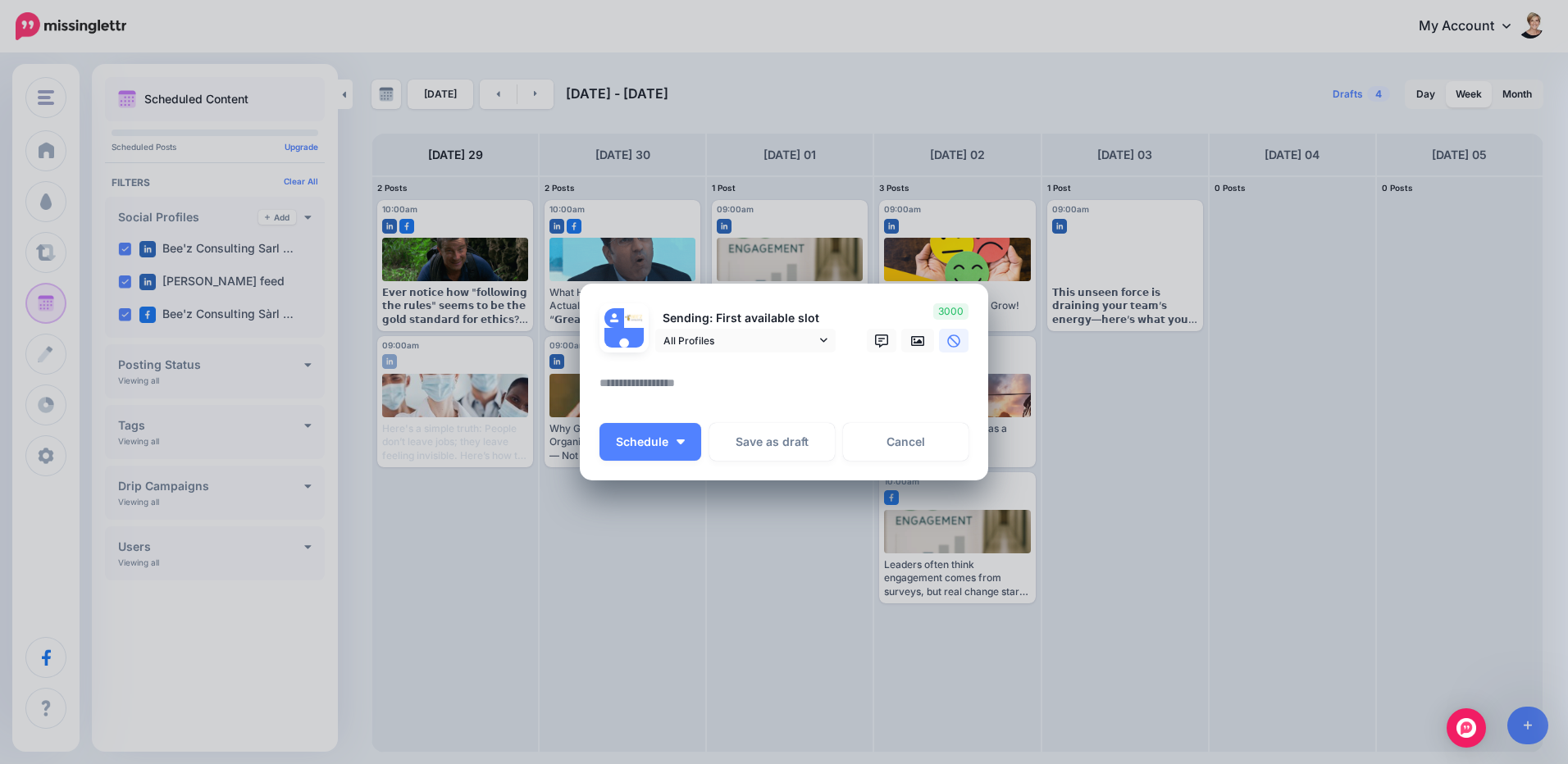
click at [783, 402] on textarea at bounding box center [789, 388] width 377 height 32
paste textarea "**********"
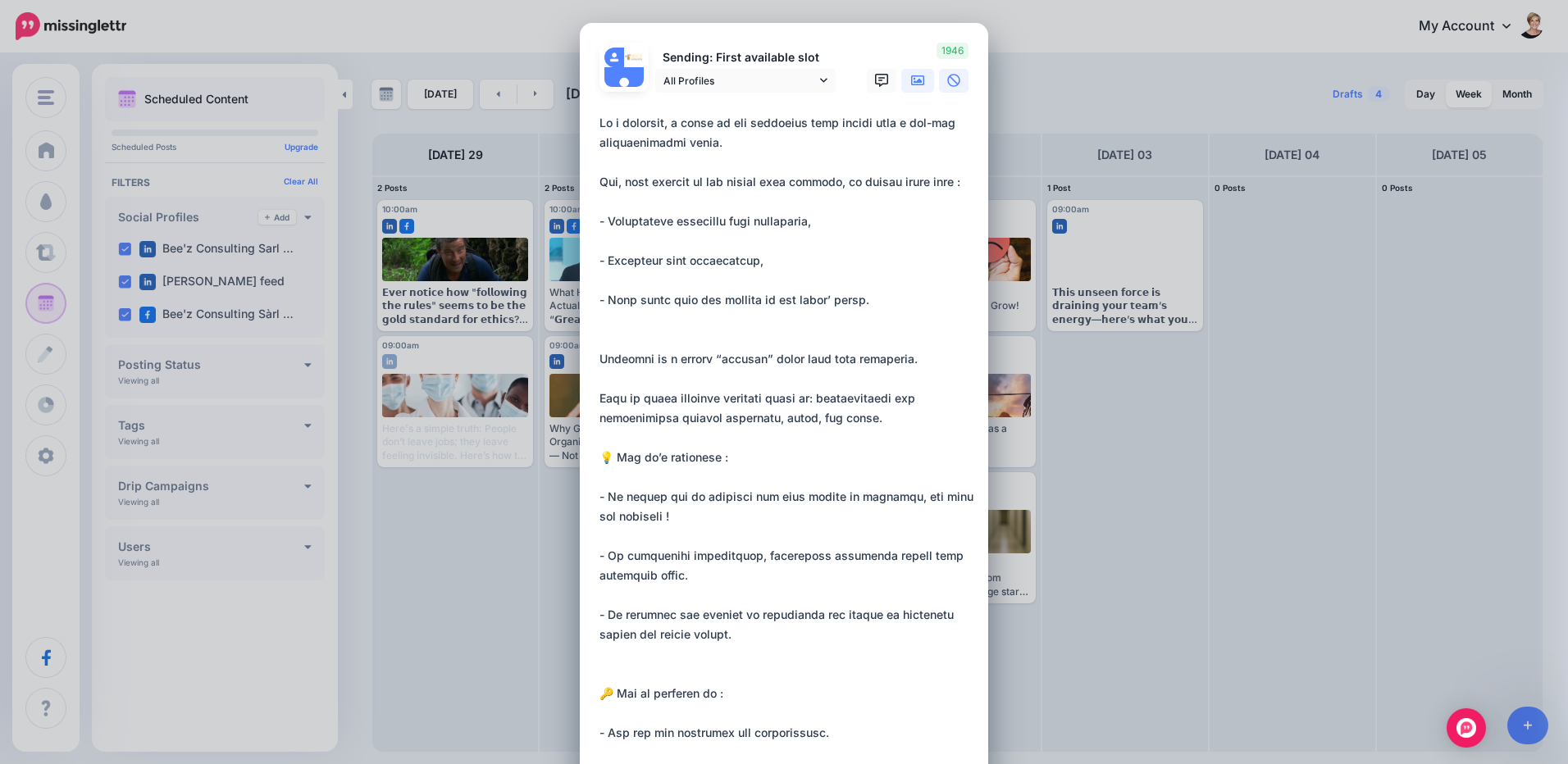
drag, startPoint x: 908, startPoint y: 80, endPoint x: 913, endPoint y: 142, distance: 62.2
click at [911, 80] on icon at bounding box center [917, 80] width 13 height 13
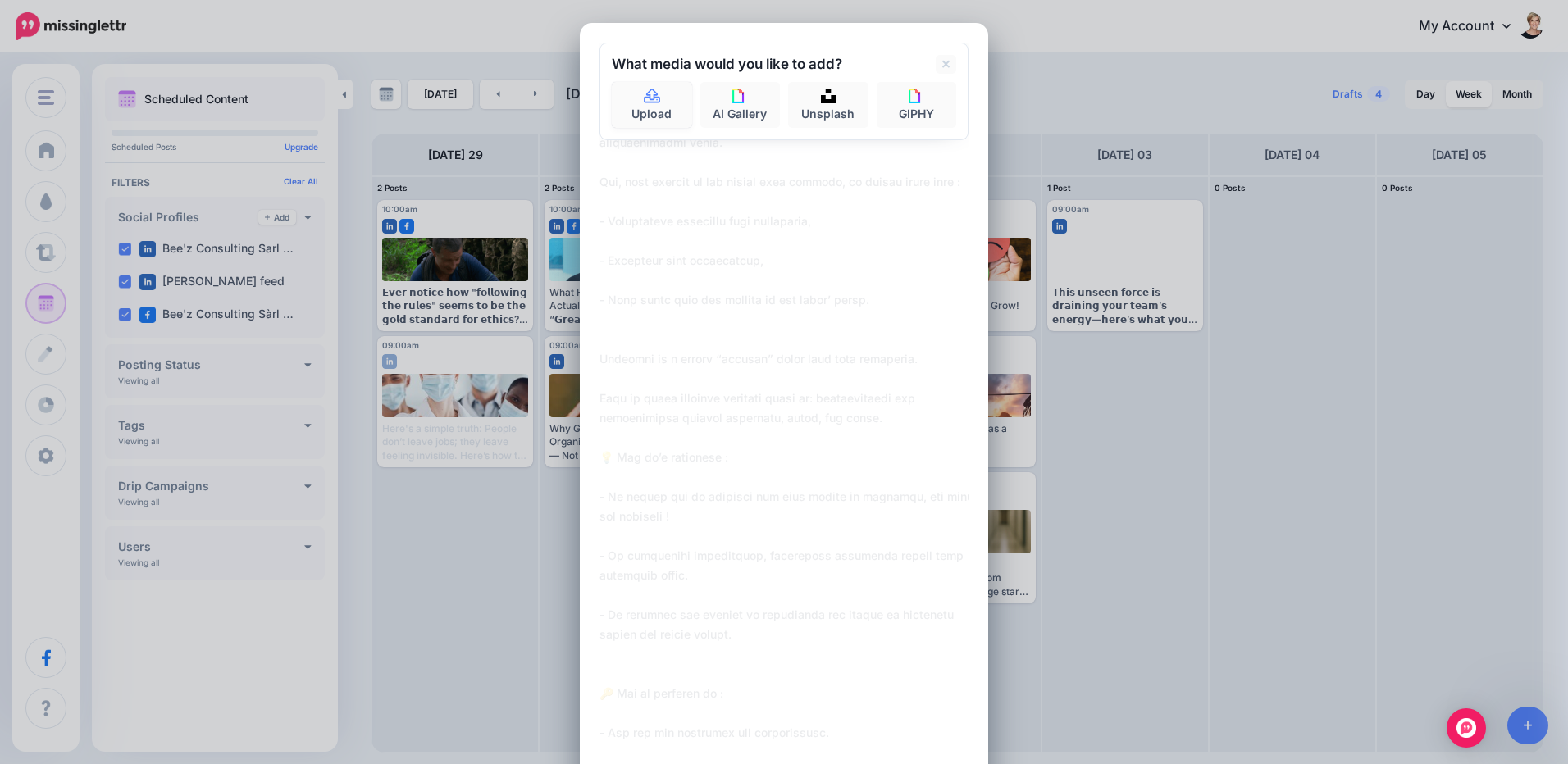
drag, startPoint x: 672, startPoint y: 98, endPoint x: 362, endPoint y: 151, distance: 314.5
click at [672, 98] on link "Upload" at bounding box center [652, 105] width 80 height 46
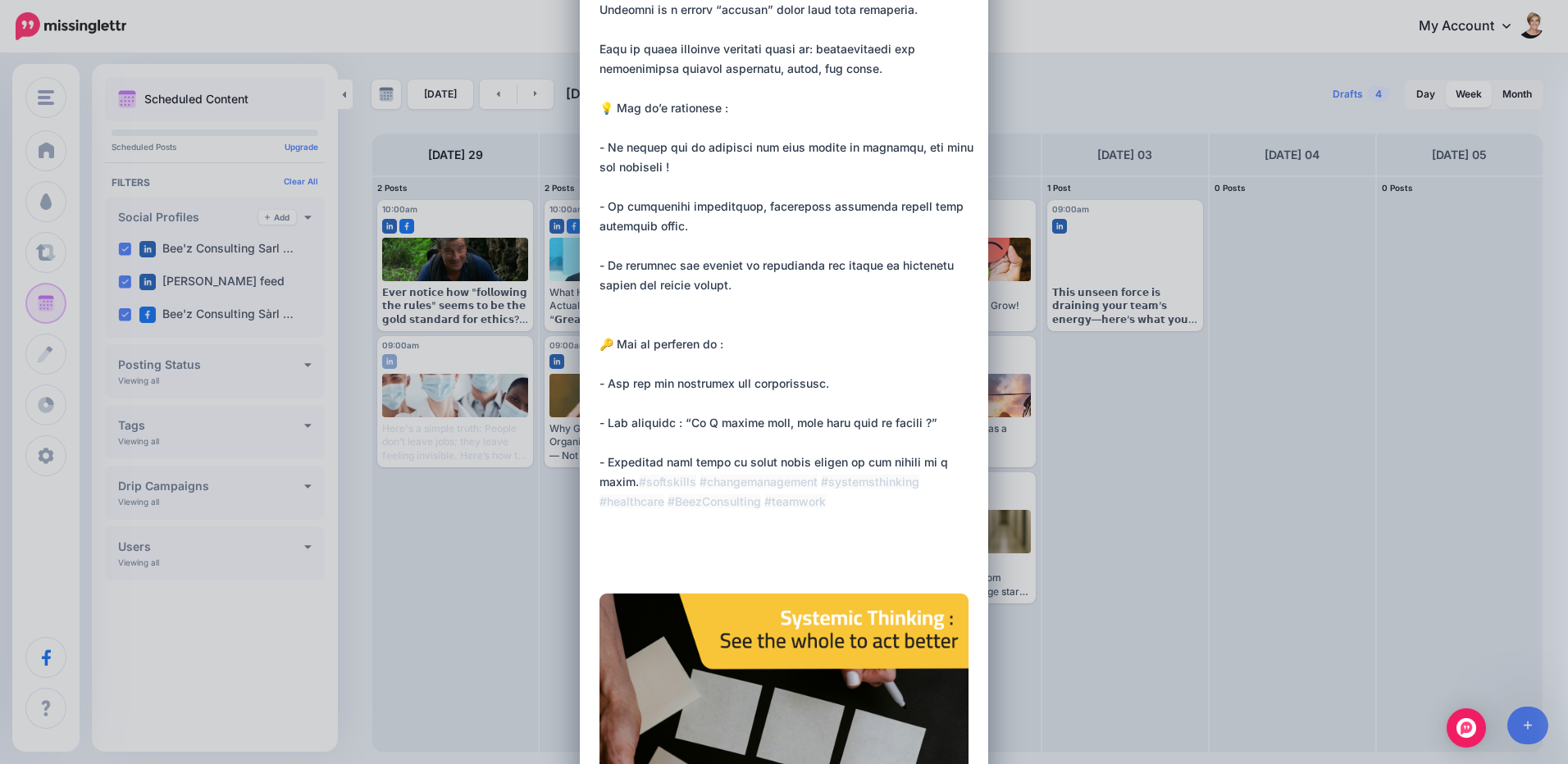
scroll to position [492, 0]
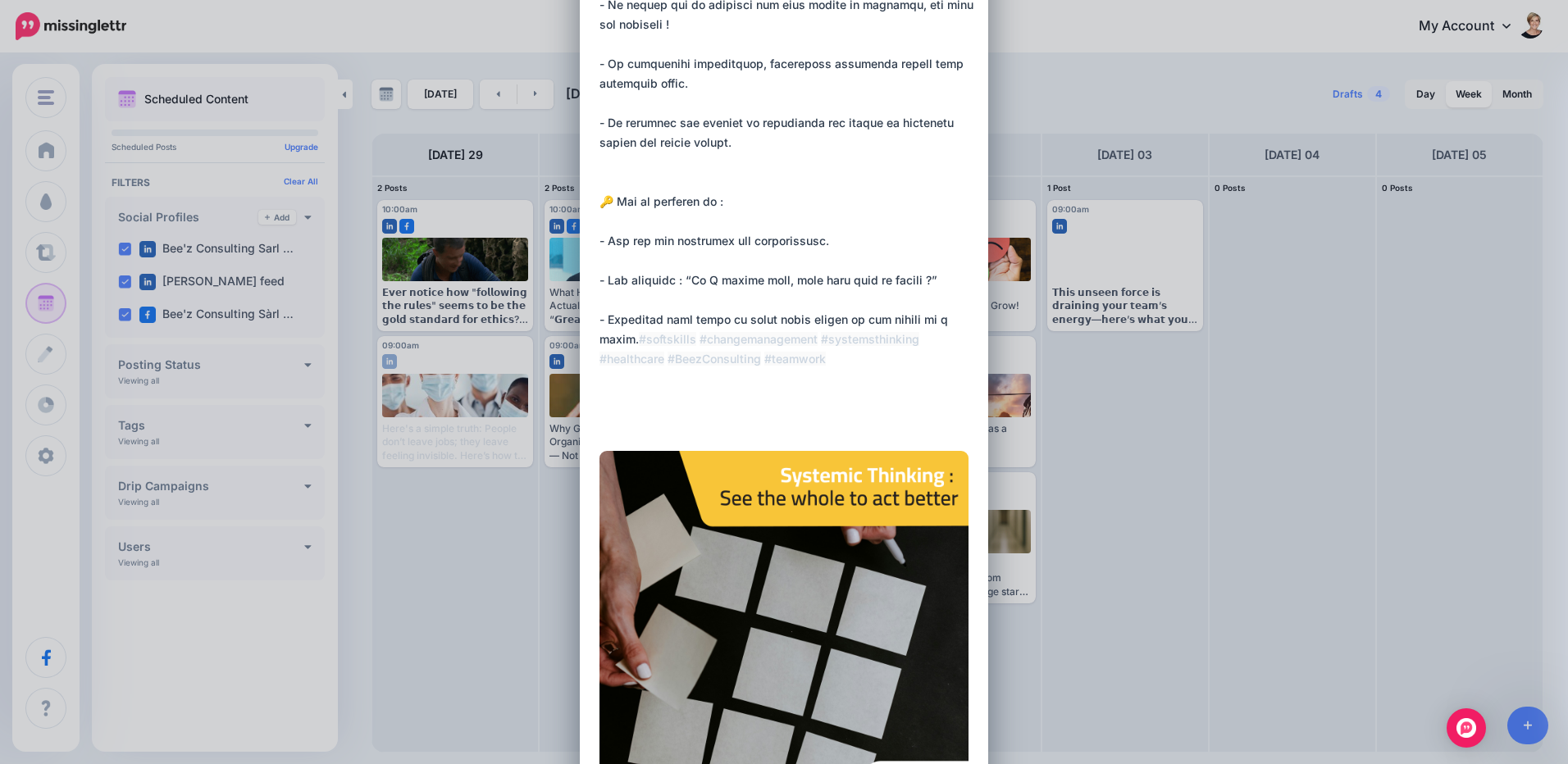
click at [760, 357] on textarea at bounding box center [789, 24] width 377 height 807
paste textarea "**********"
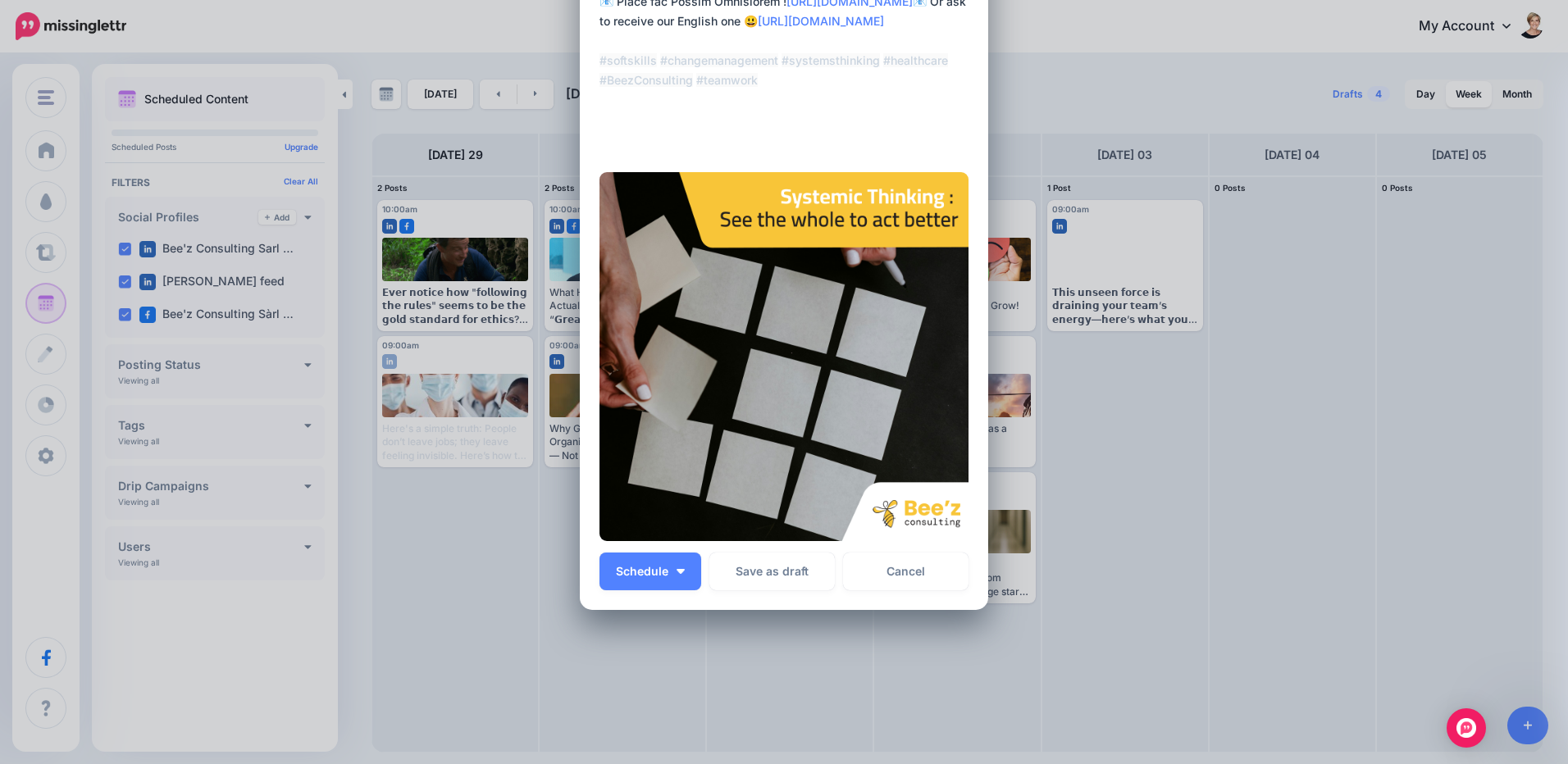
scroll to position [893, 0]
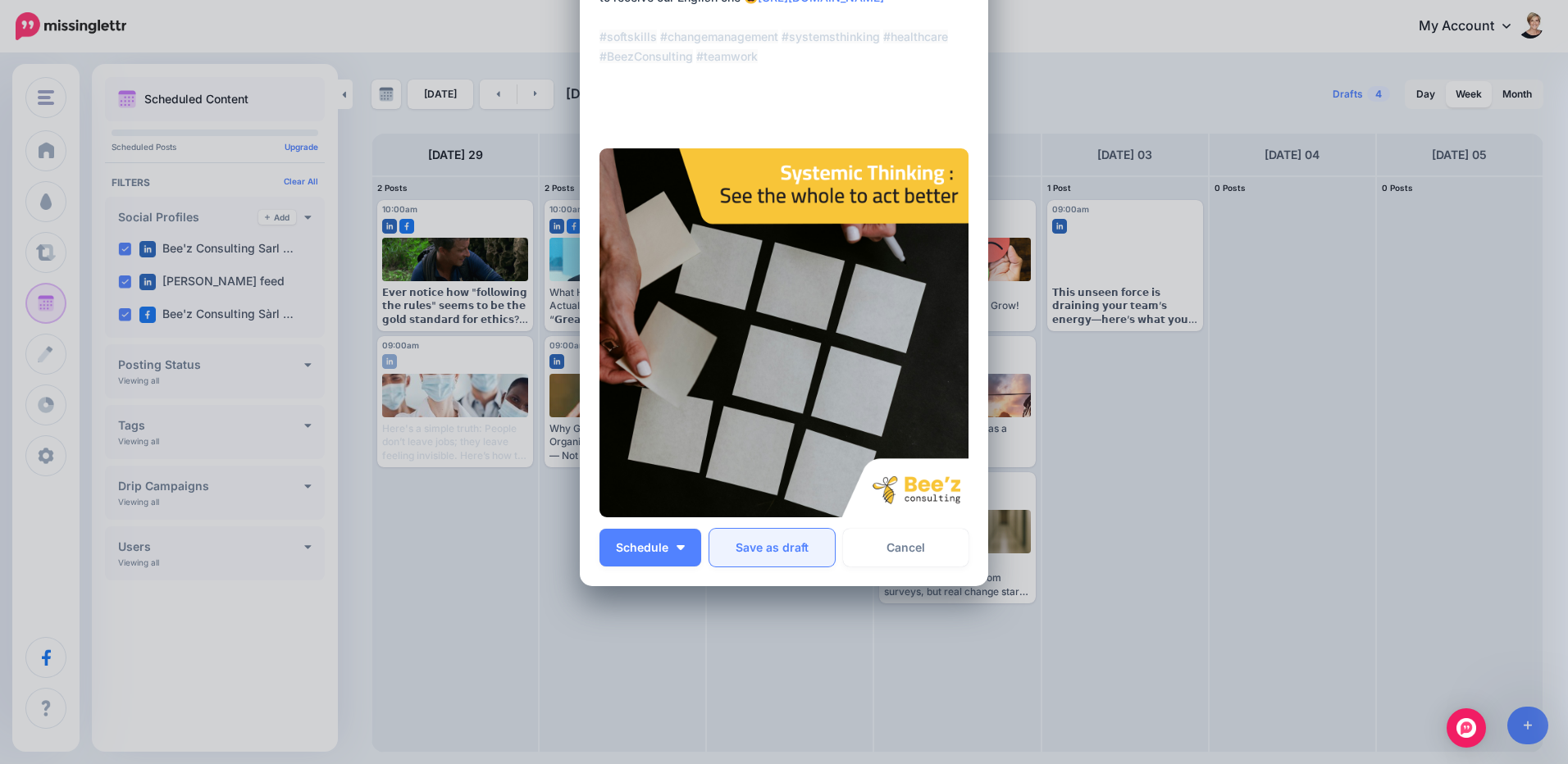
type textarea "**********"
click at [805, 556] on button "Save as draft" at bounding box center [772, 547] width 126 height 37
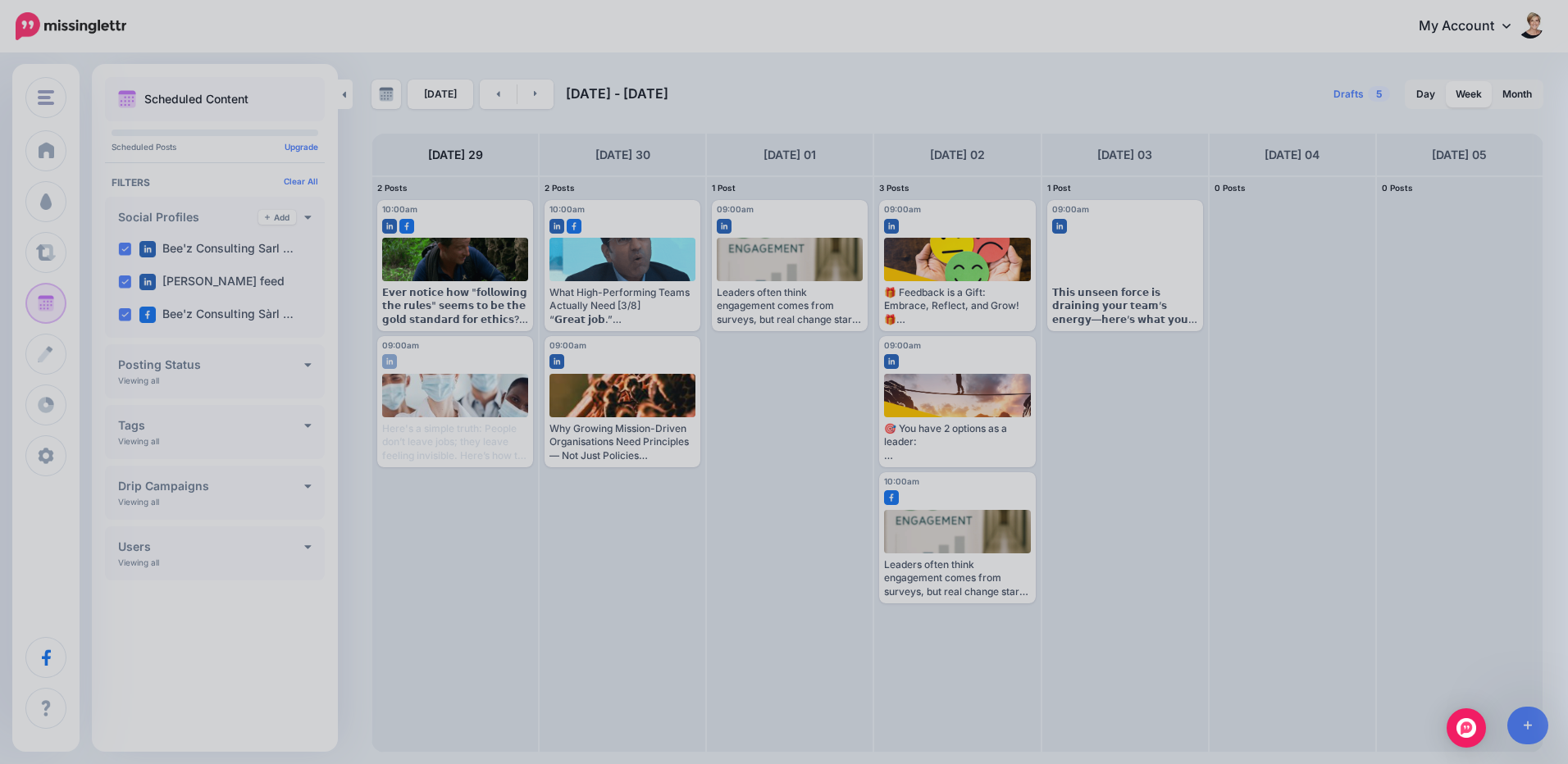
scroll to position [738, 0]
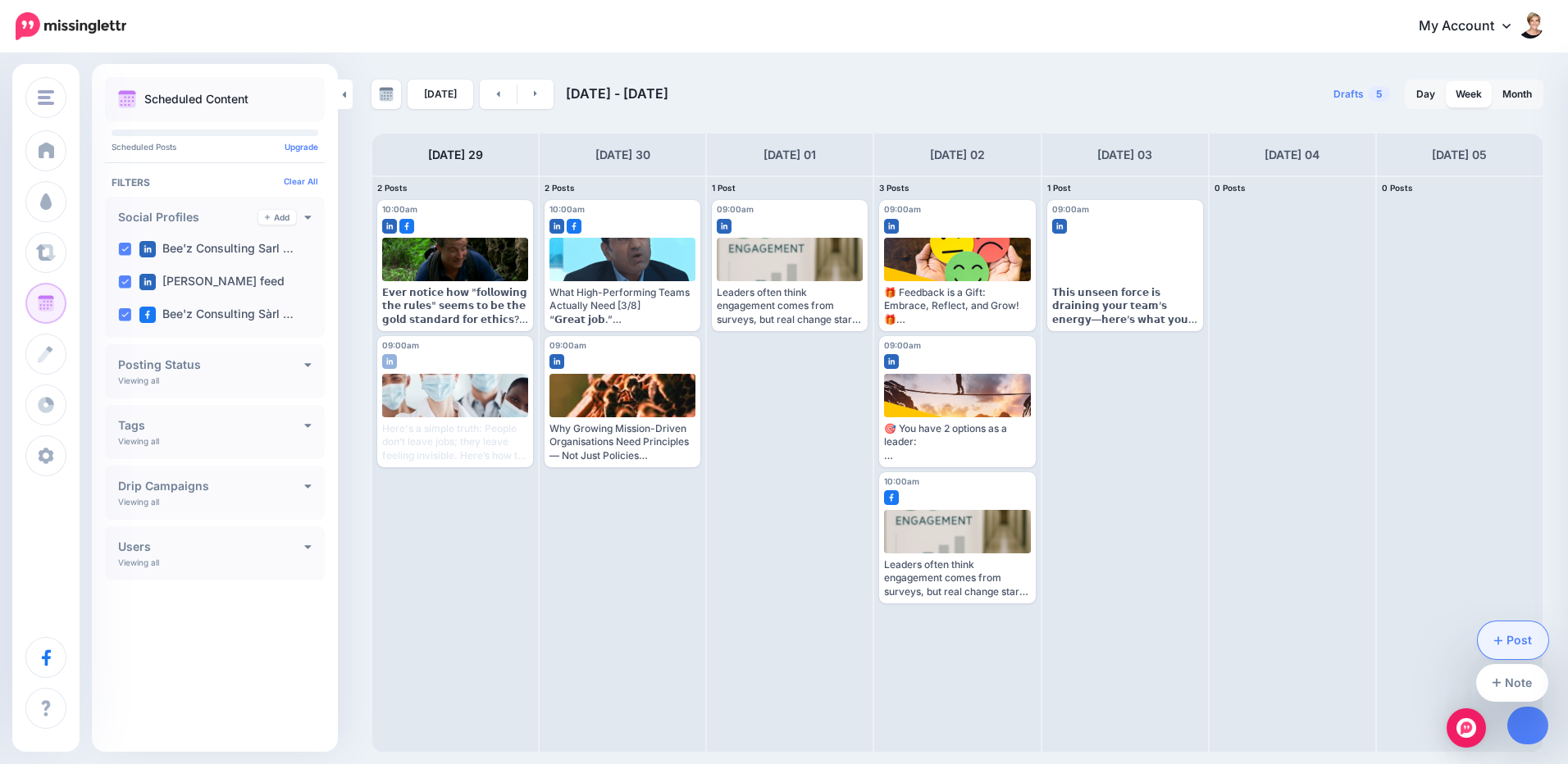
click at [1523, 641] on link "Post" at bounding box center [1513, 640] width 71 height 37
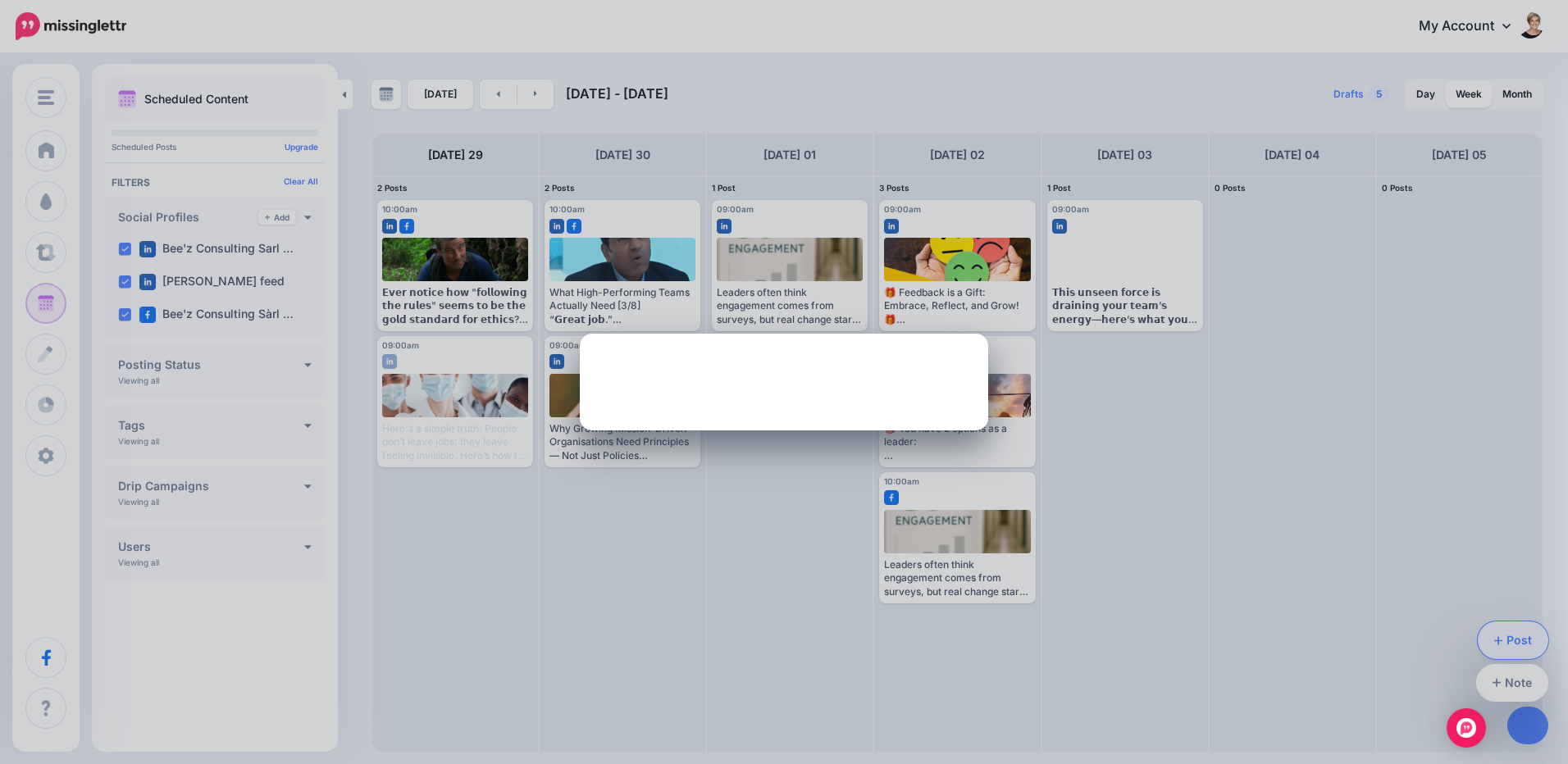
scroll to position [0, 0]
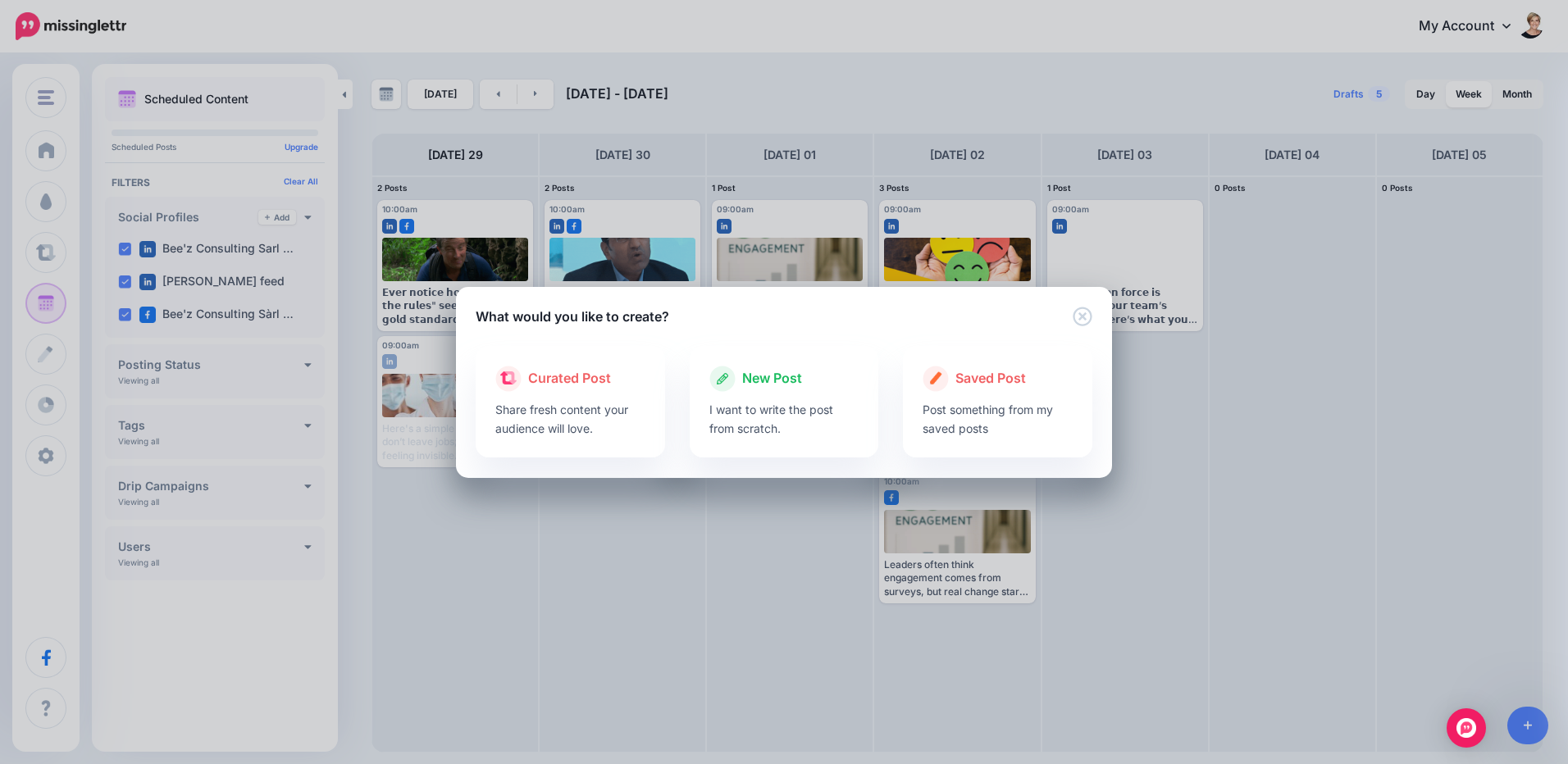
drag, startPoint x: 772, startPoint y: 408, endPoint x: 805, endPoint y: 415, distance: 33.7
click at [772, 408] on p "I want to write the post from scratch." at bounding box center [784, 418] width 150 height 37
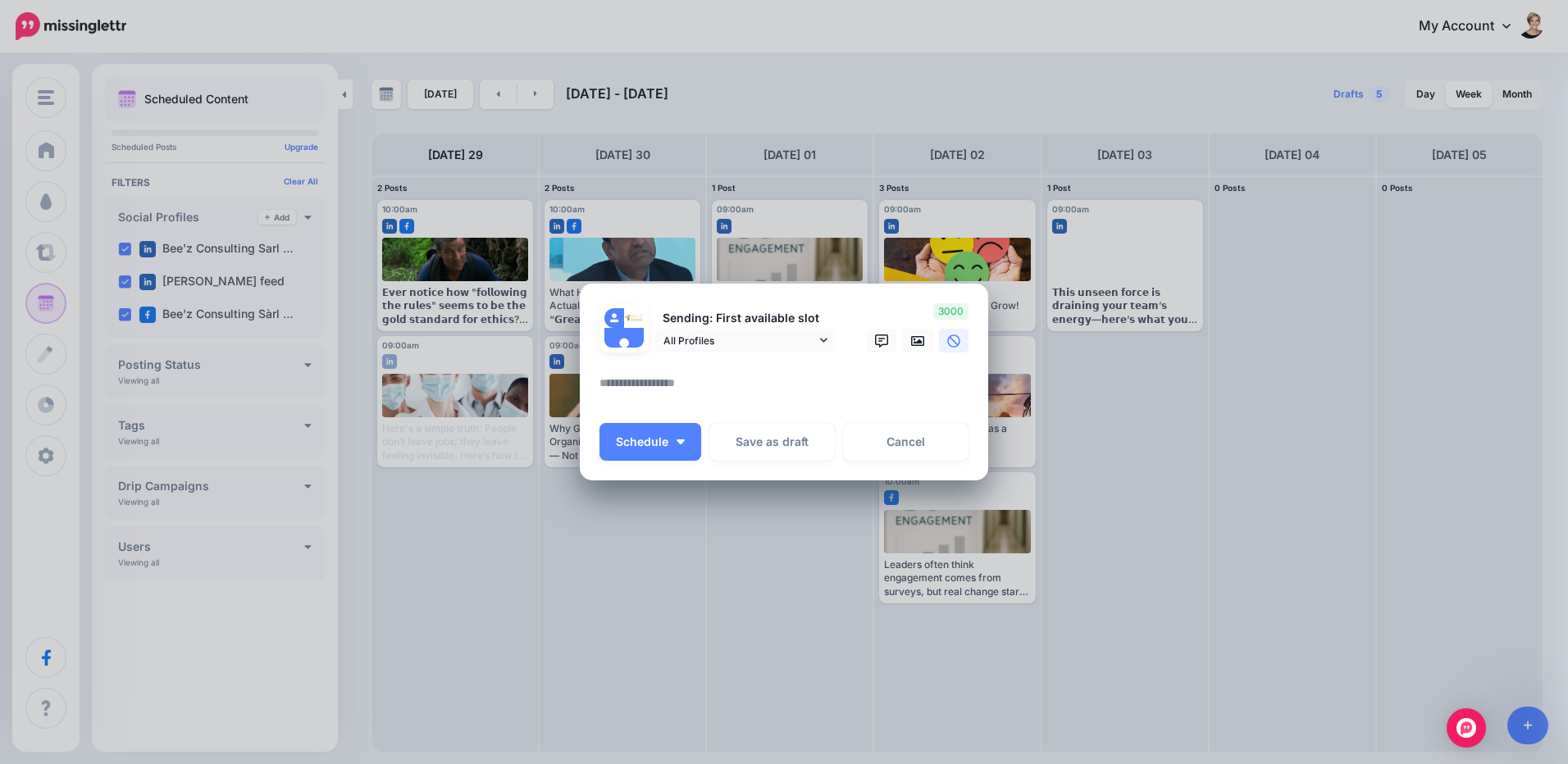
click at [792, 381] on textarea at bounding box center [789, 388] width 377 height 32
paste textarea "**********"
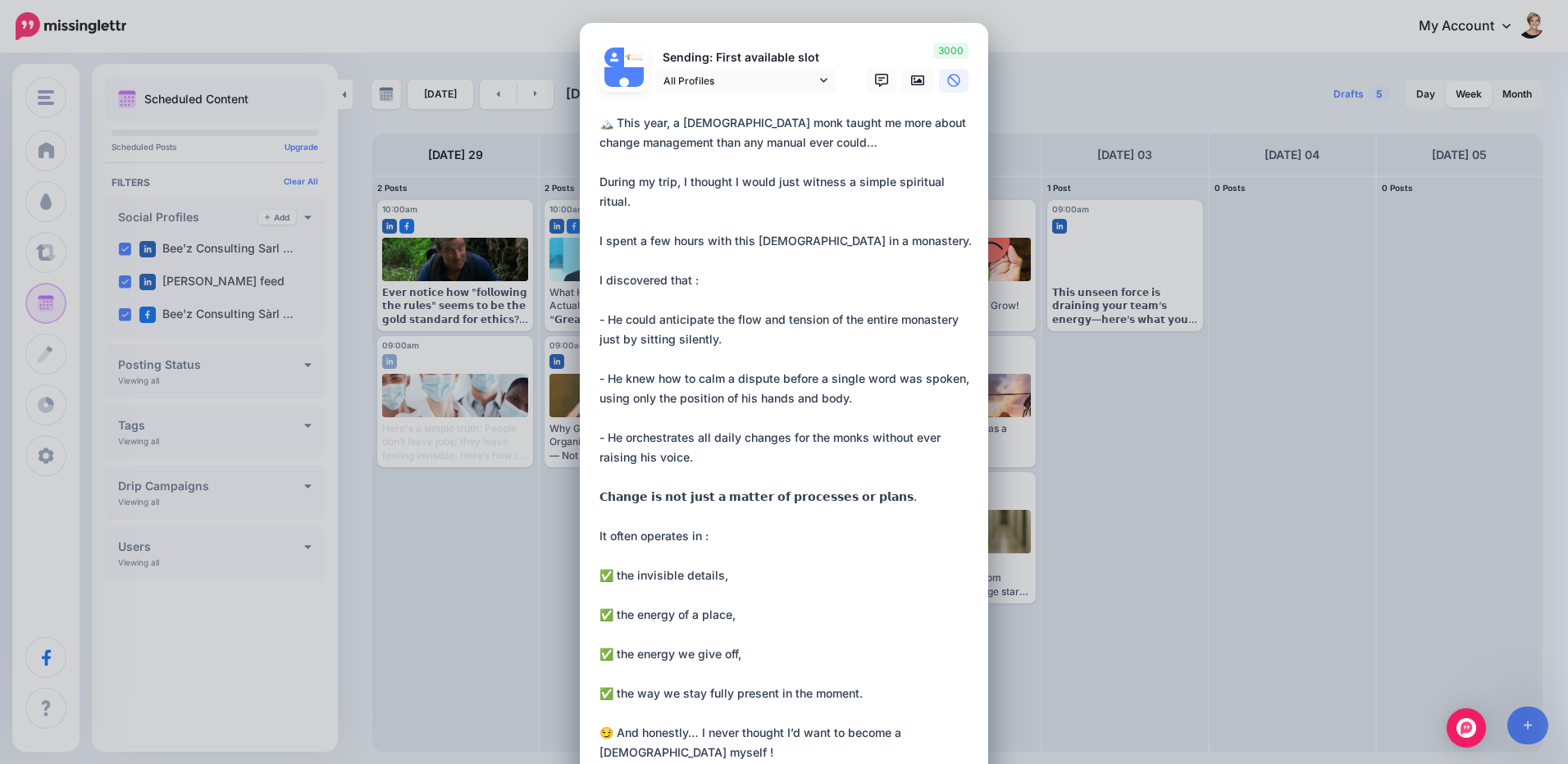
scroll to position [74, 0]
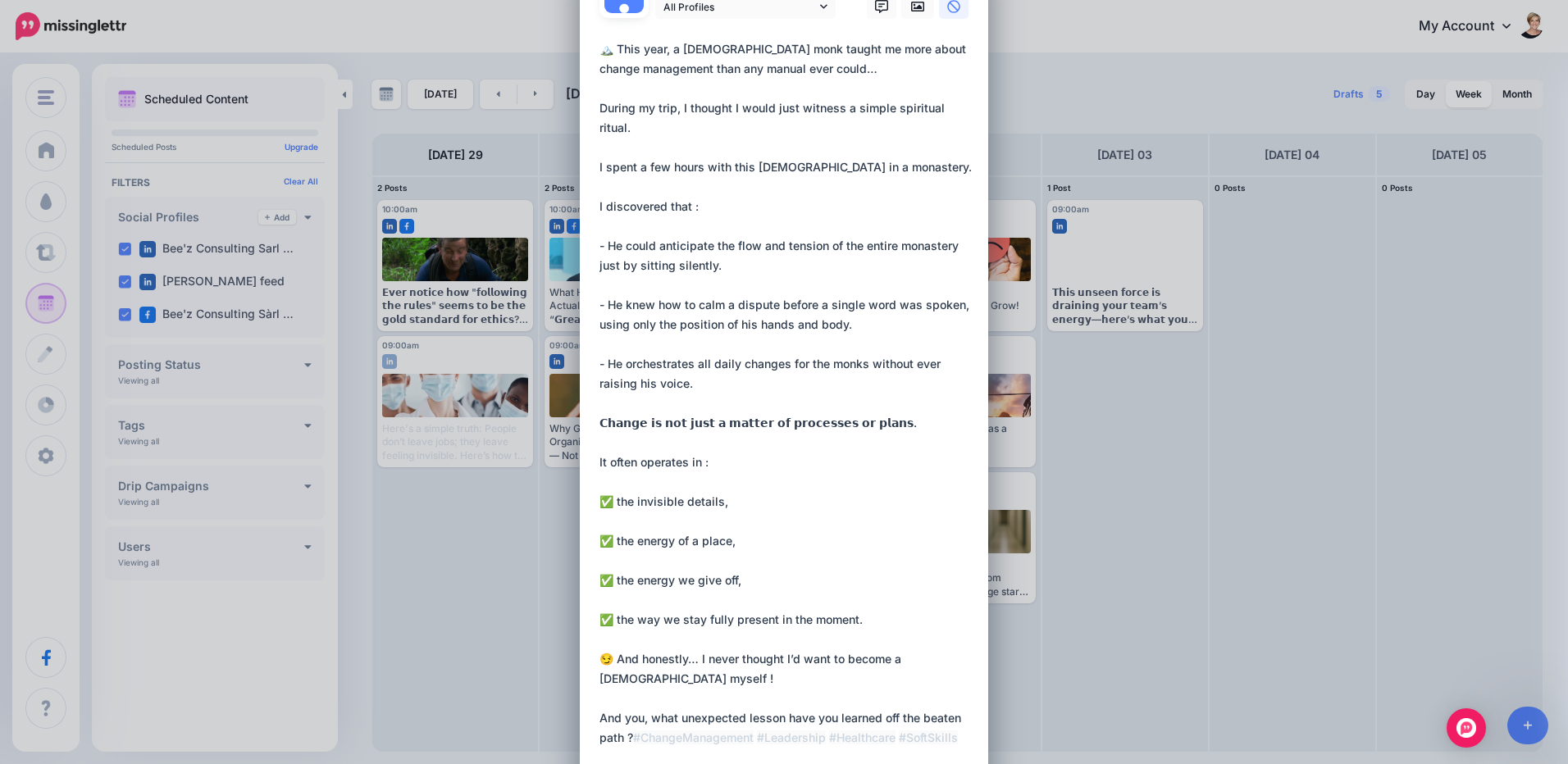
click at [822, 728] on textarea "**********" at bounding box center [789, 413] width 377 height 748
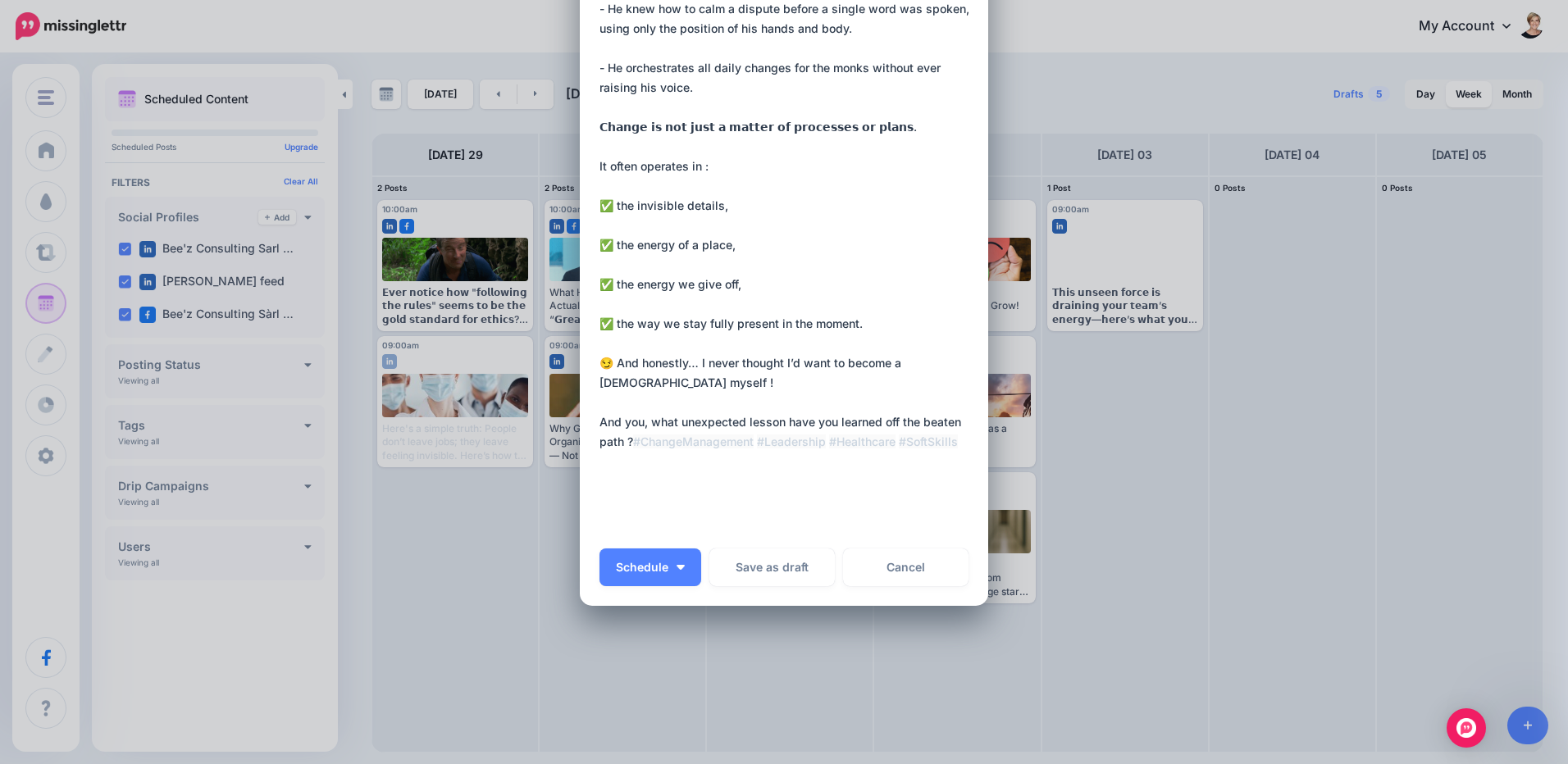
scroll to position [389, 0]
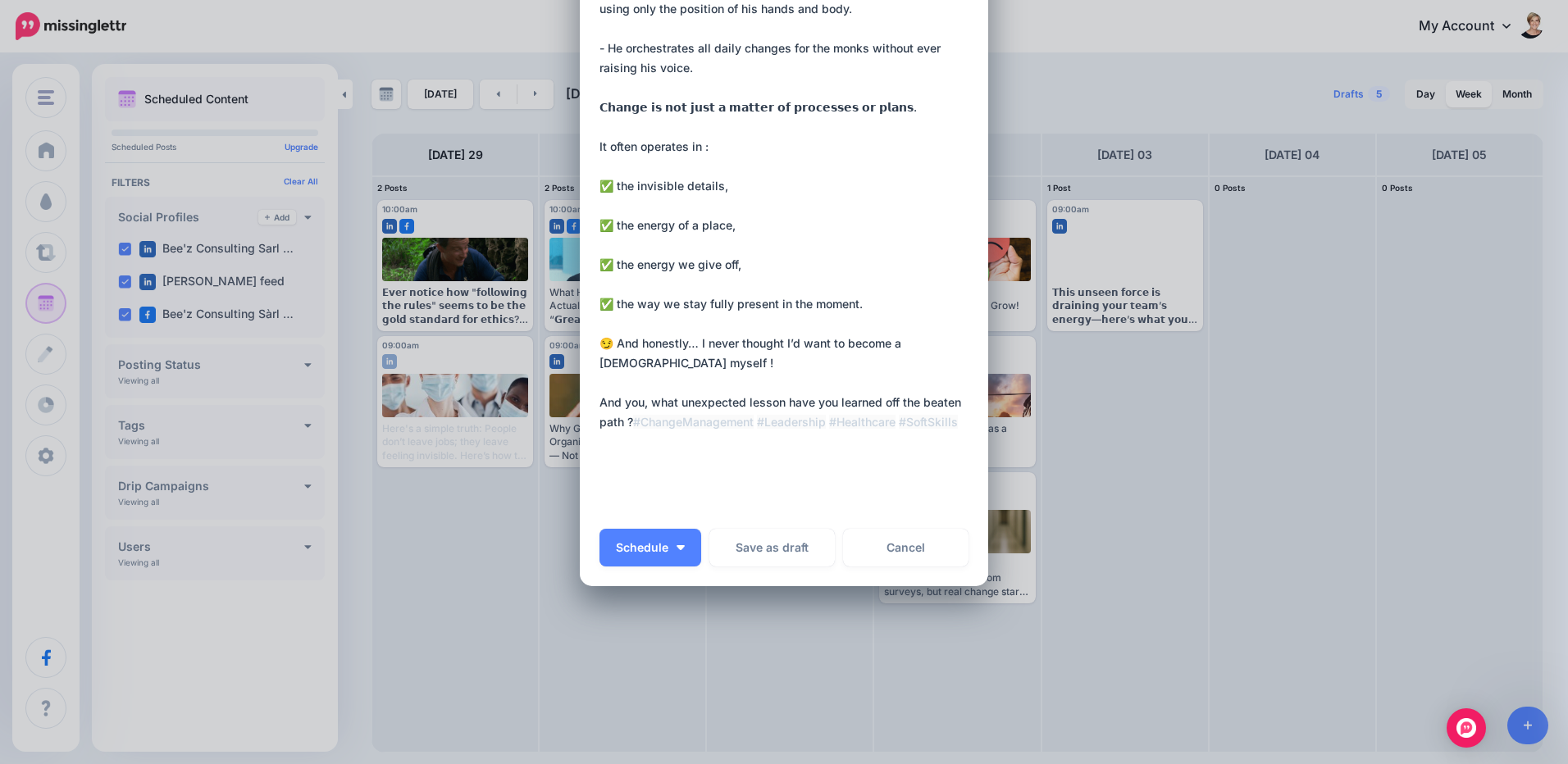
click at [634, 449] on textarea "**********" at bounding box center [789, 118] width 377 height 788
paste textarea "**********"
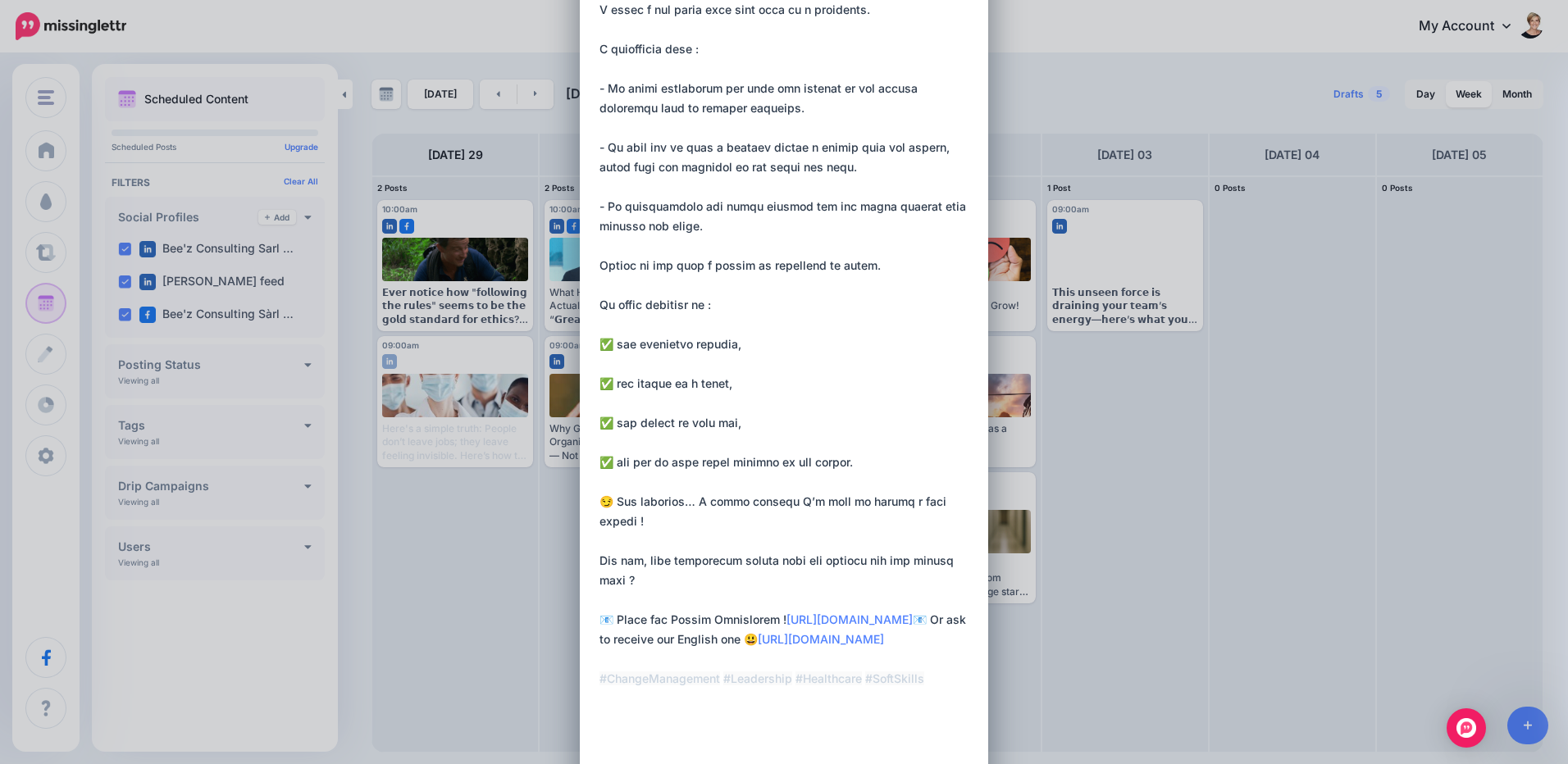
scroll to position [0, 0]
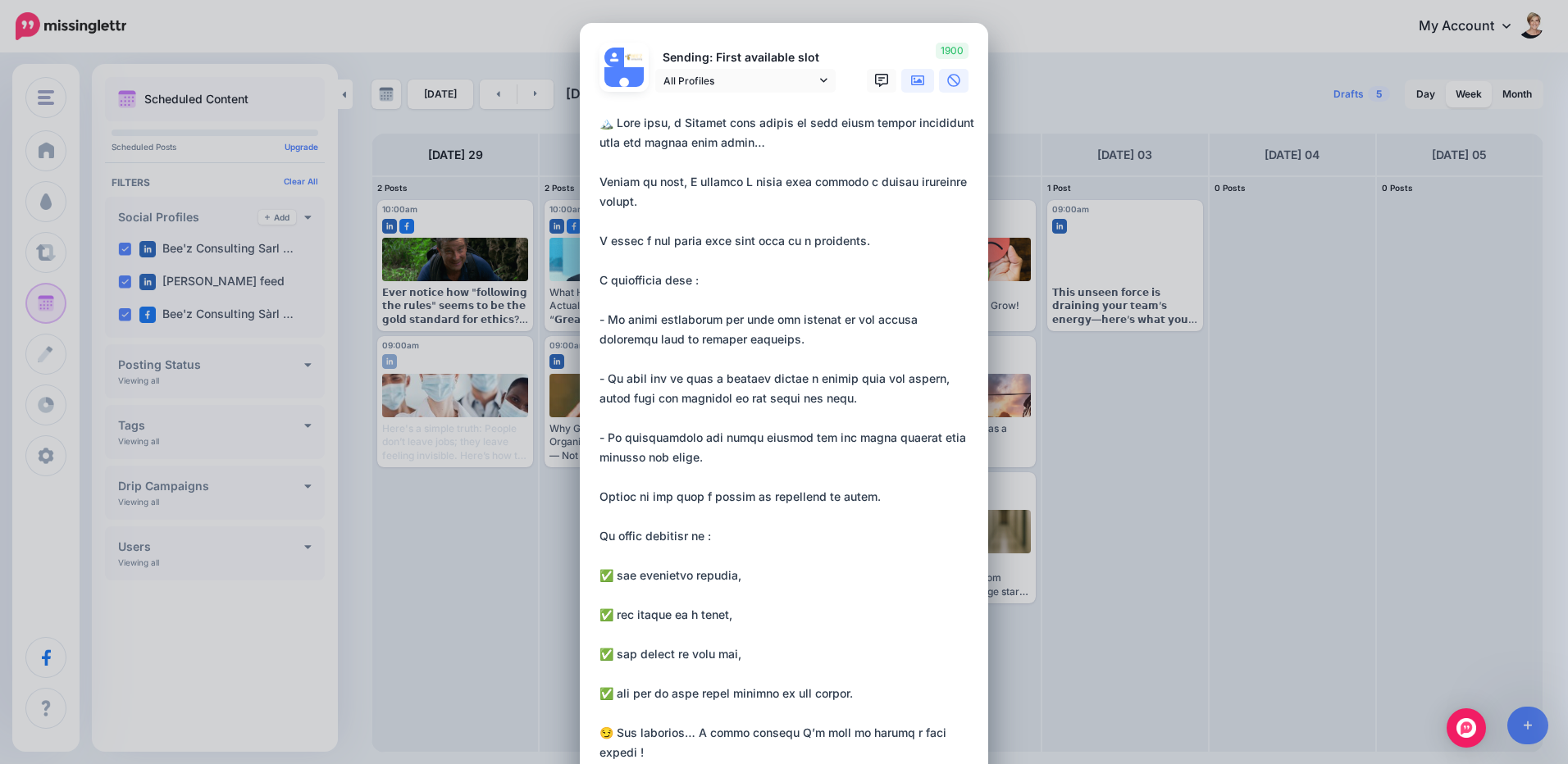
type textarea "**********"
click at [903, 85] on link at bounding box center [918, 81] width 33 height 24
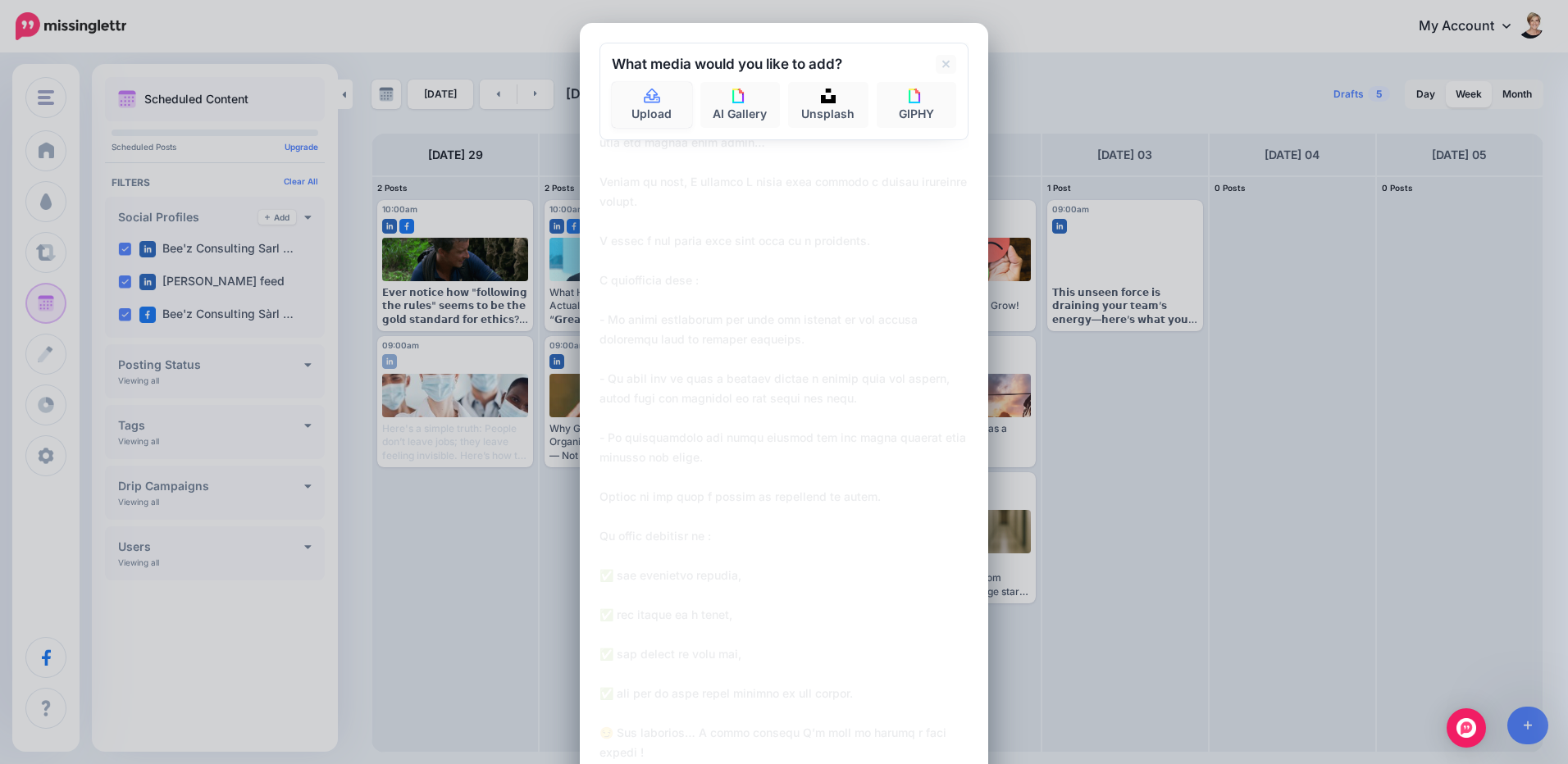
drag, startPoint x: 652, startPoint y: 120, endPoint x: 657, endPoint y: 130, distance: 11.2
click at [652, 120] on link "Upload" at bounding box center [652, 105] width 80 height 46
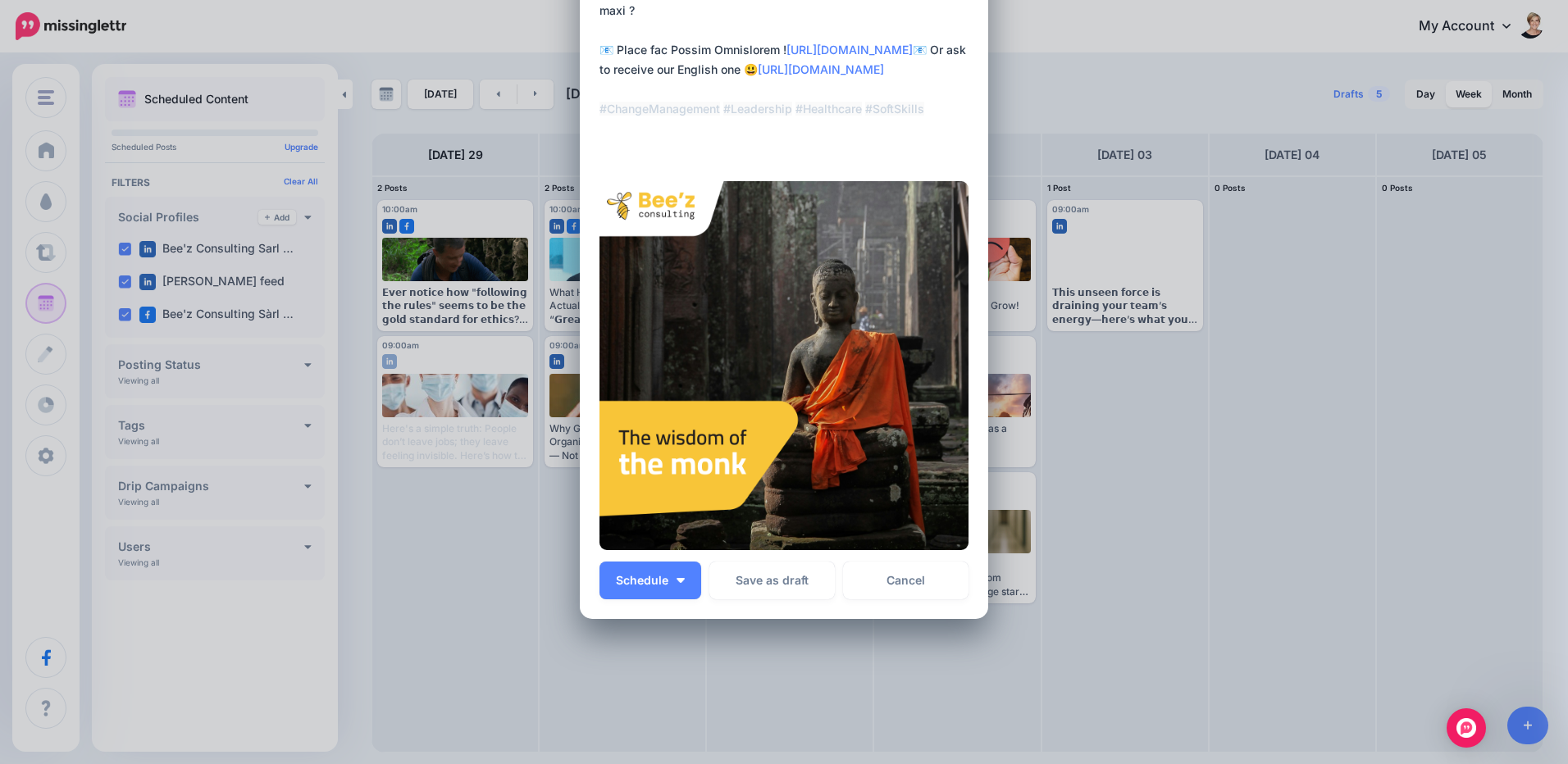
scroll to position [834, 0]
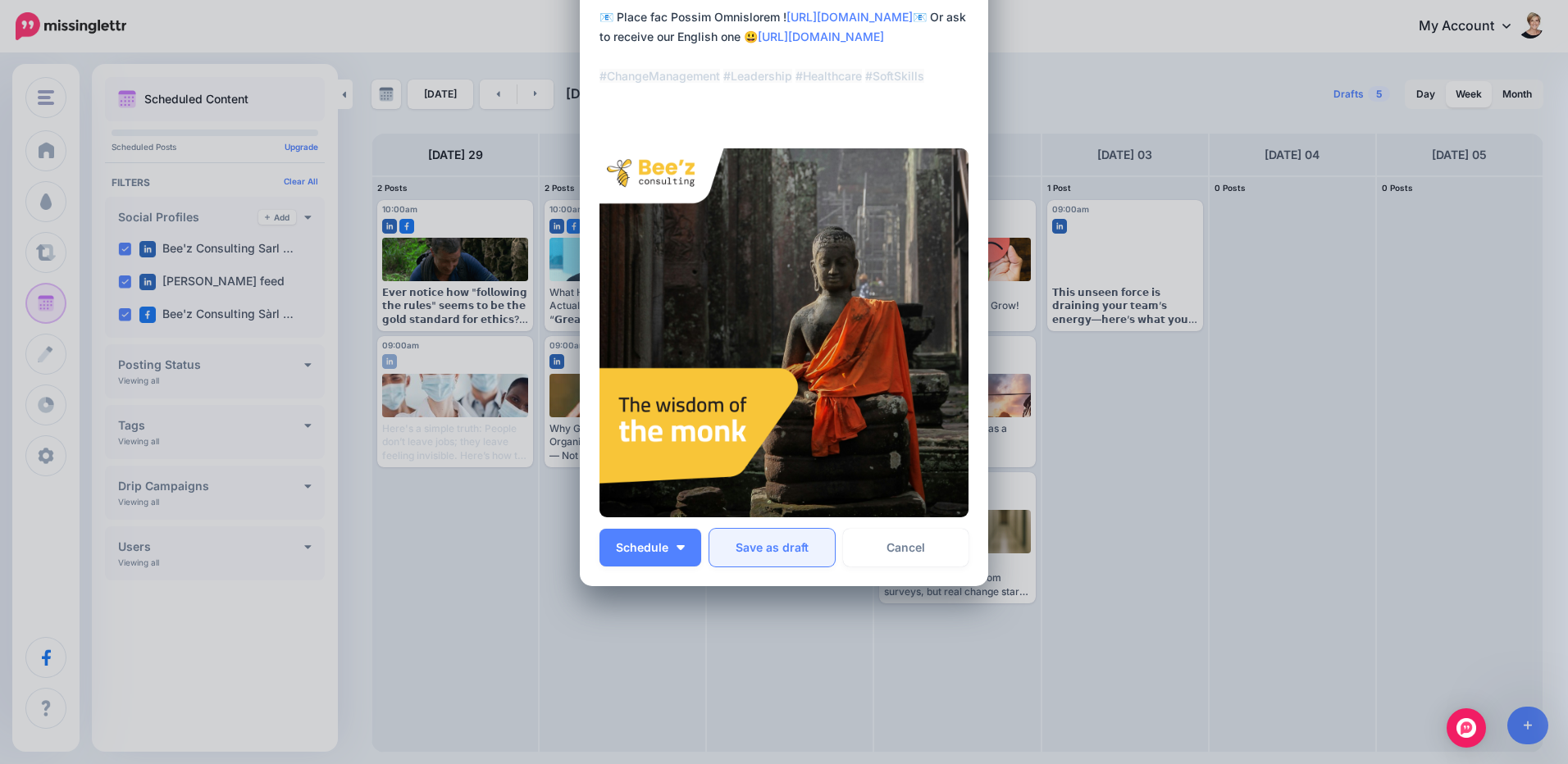
click at [737, 549] on button "Save as draft" at bounding box center [772, 547] width 126 height 37
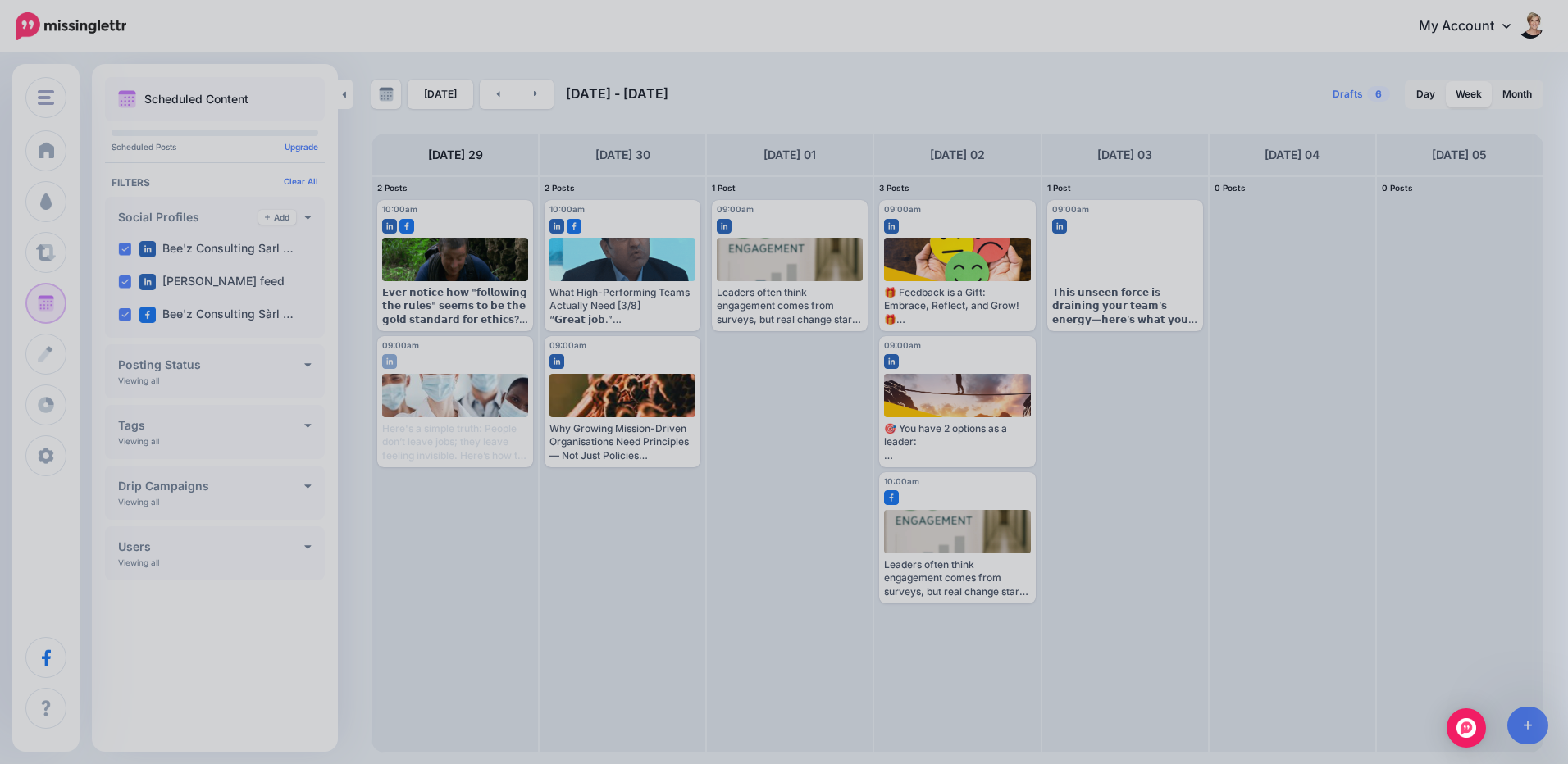
scroll to position [0, 0]
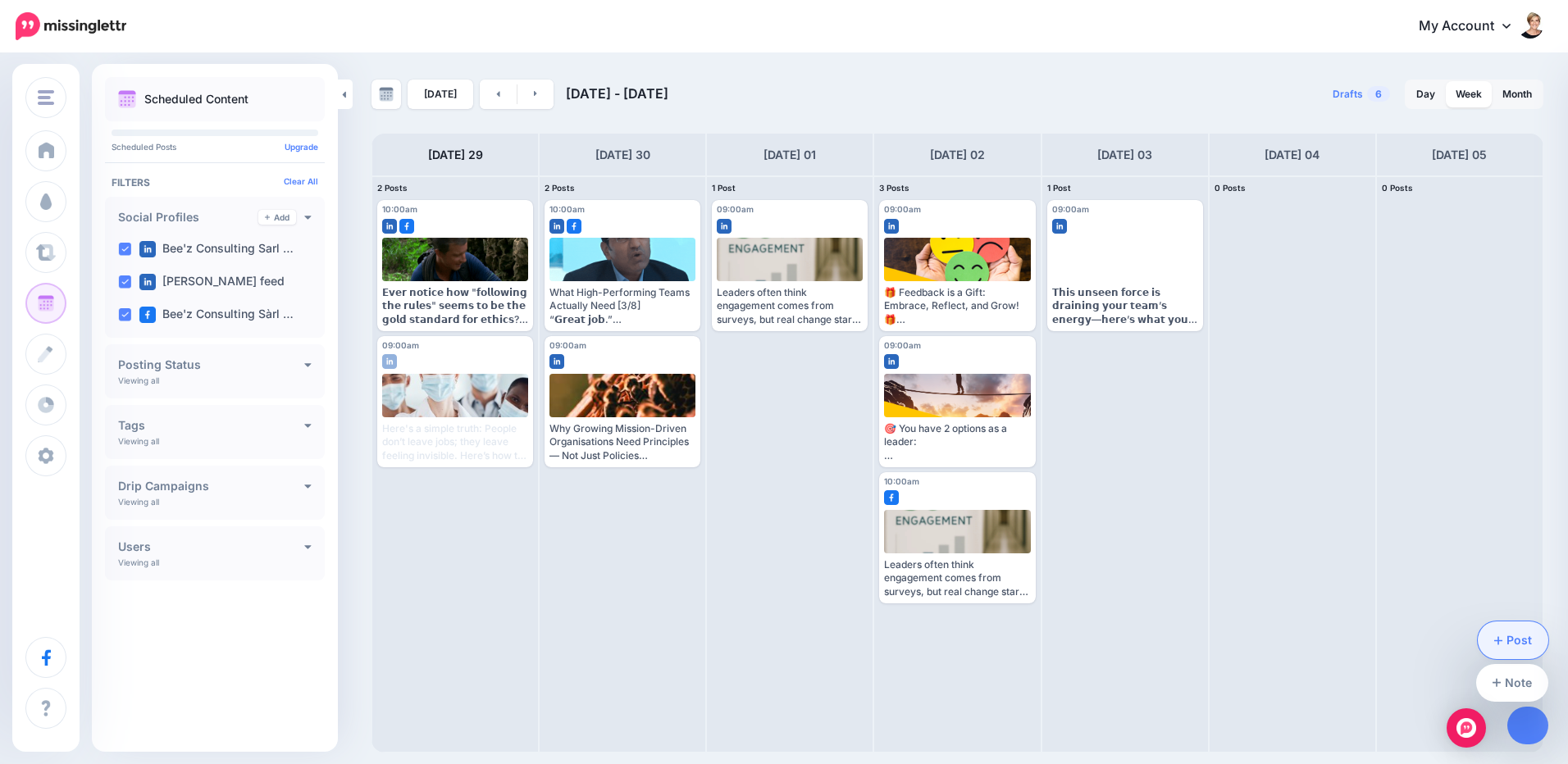
click at [1518, 645] on link "Post" at bounding box center [1513, 640] width 71 height 37
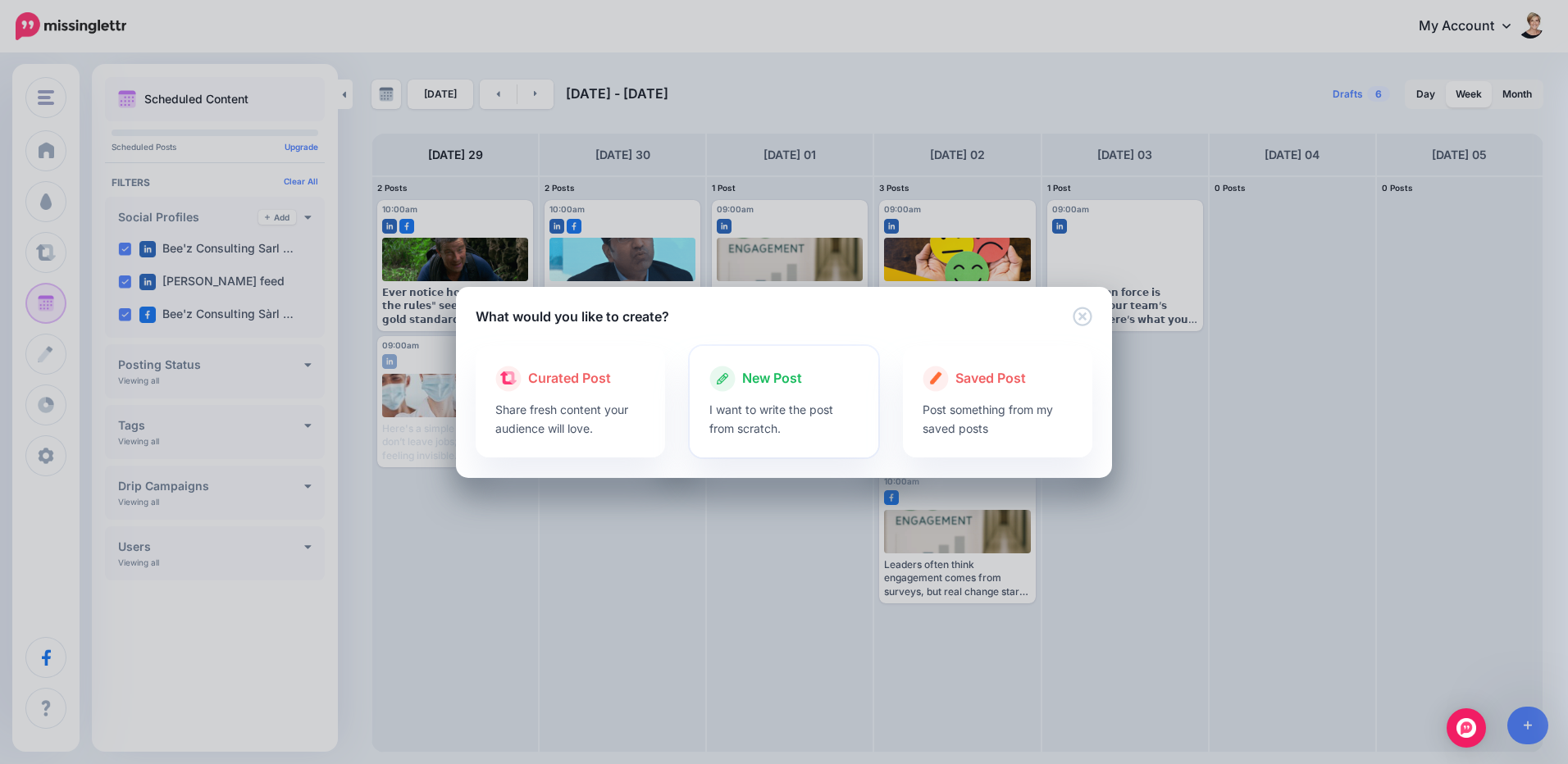
click at [862, 419] on div "New Post I want to write the post from scratch." at bounding box center [785, 402] width 190 height 111
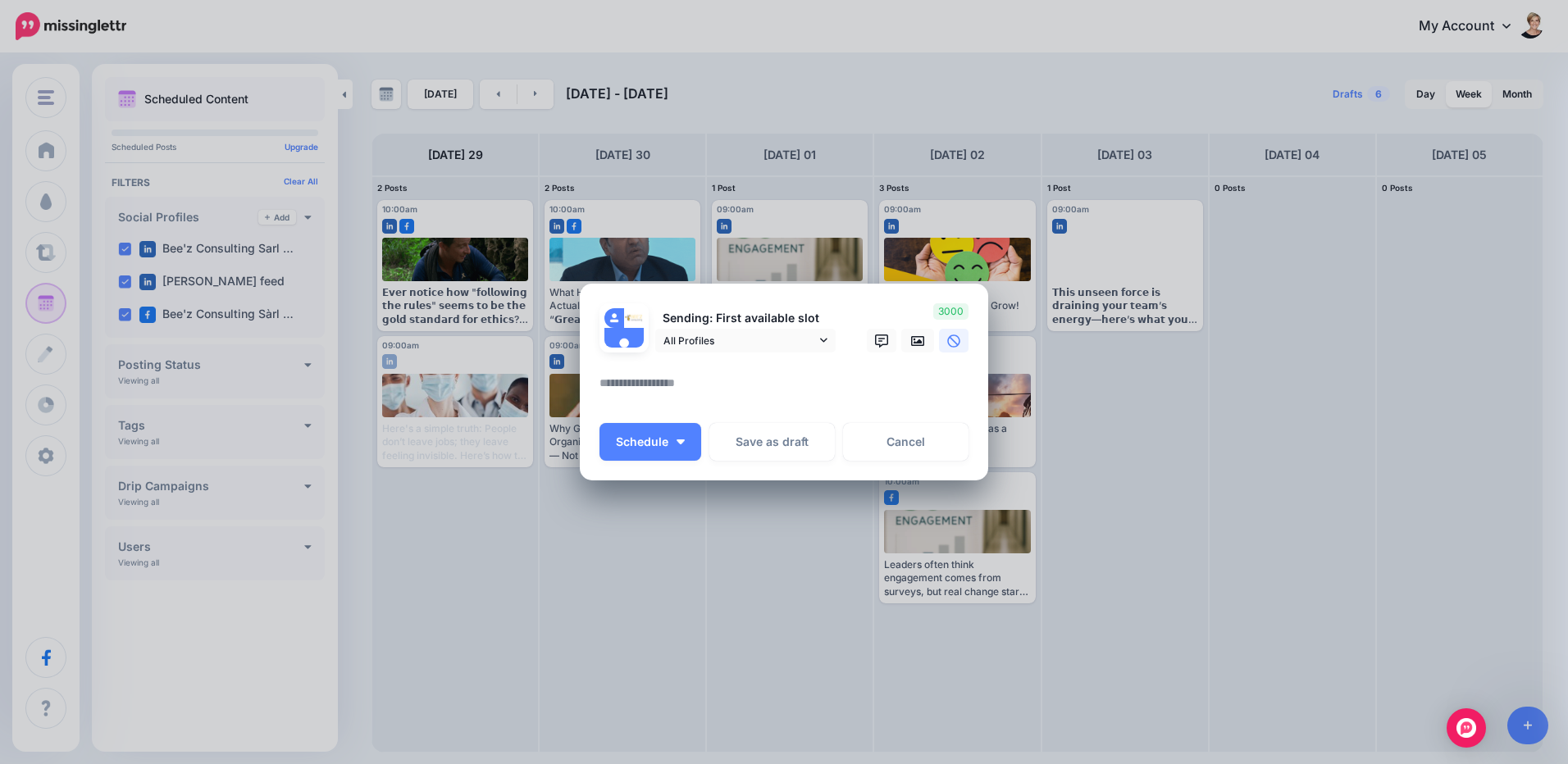
click at [861, 388] on textarea at bounding box center [789, 388] width 377 height 32
paste textarea "**********"
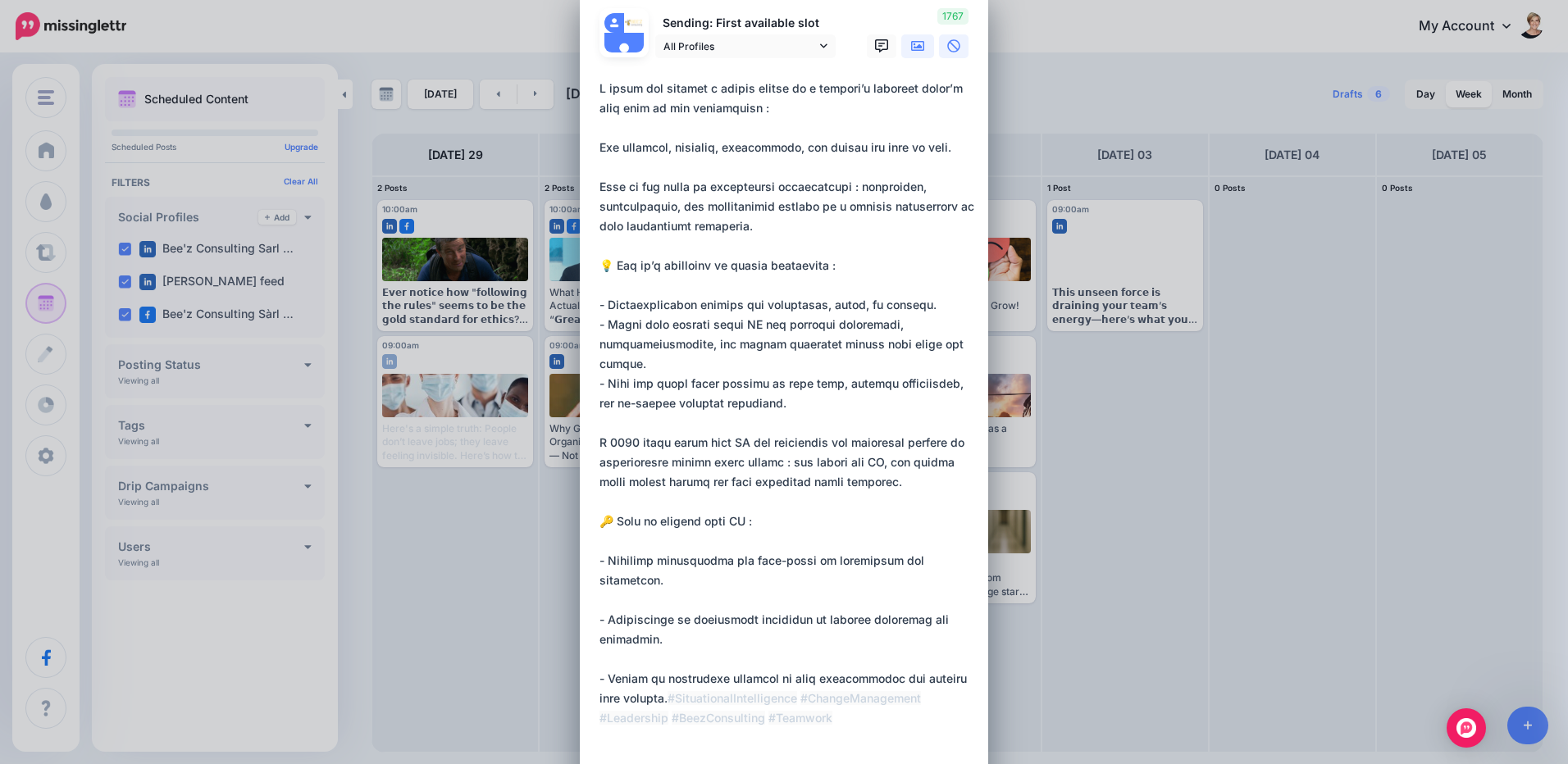
drag, startPoint x: 906, startPoint y: 49, endPoint x: 911, endPoint y: 495, distance: 446.0
click at [911, 49] on icon at bounding box center [917, 46] width 13 height 10
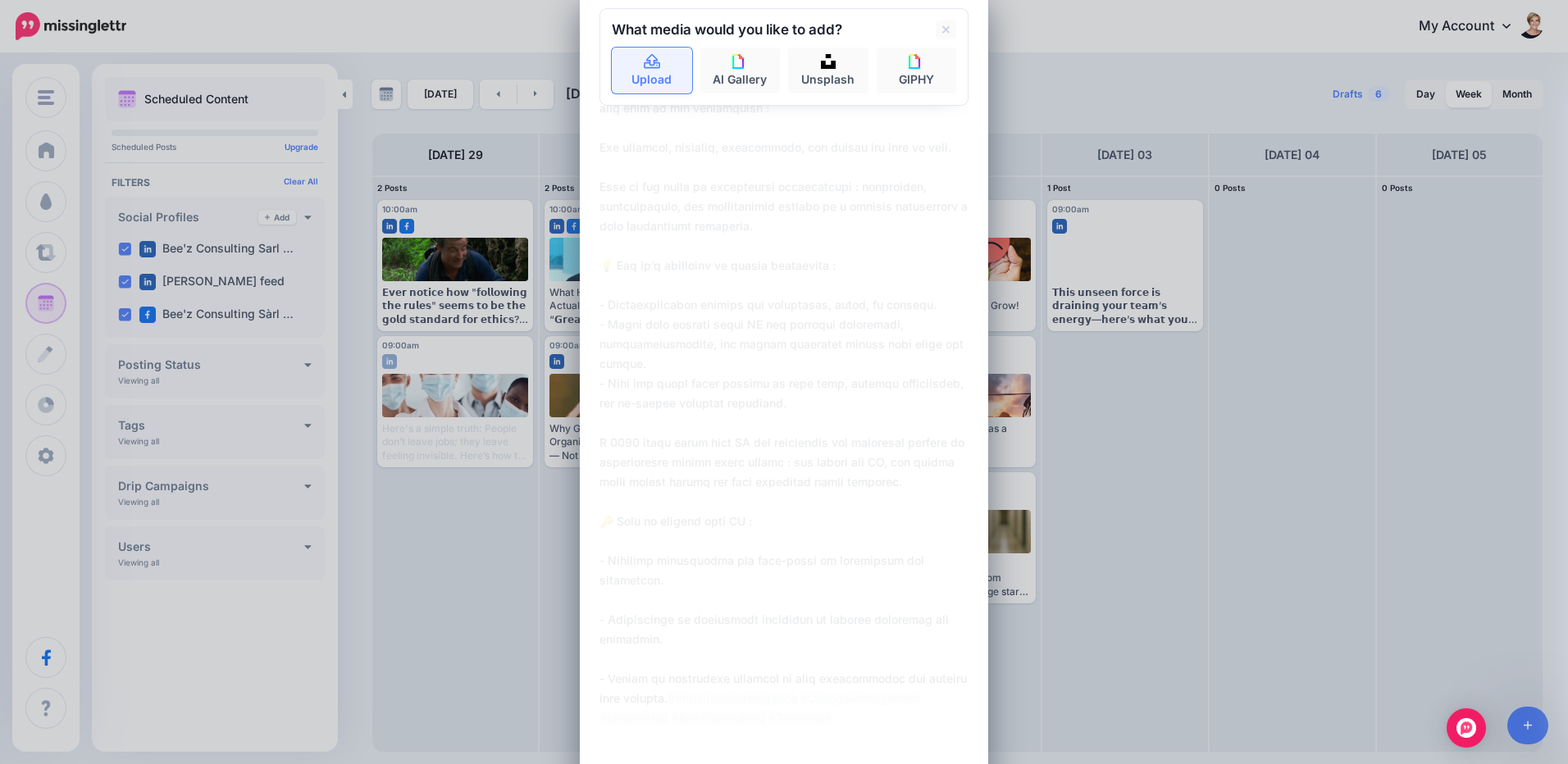
click at [636, 50] on link "Upload" at bounding box center [652, 70] width 80 height 46
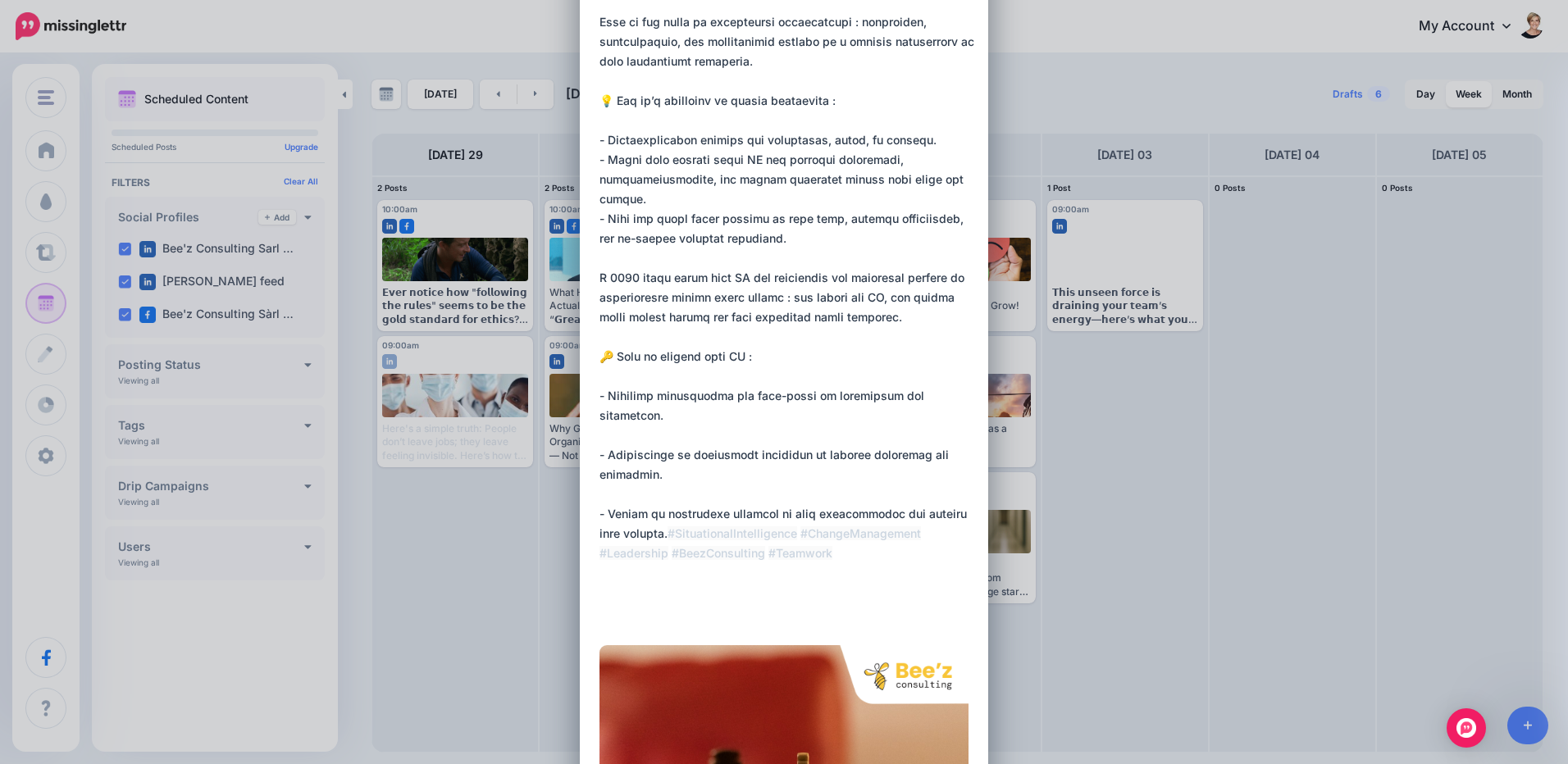
scroll to position [363, 0]
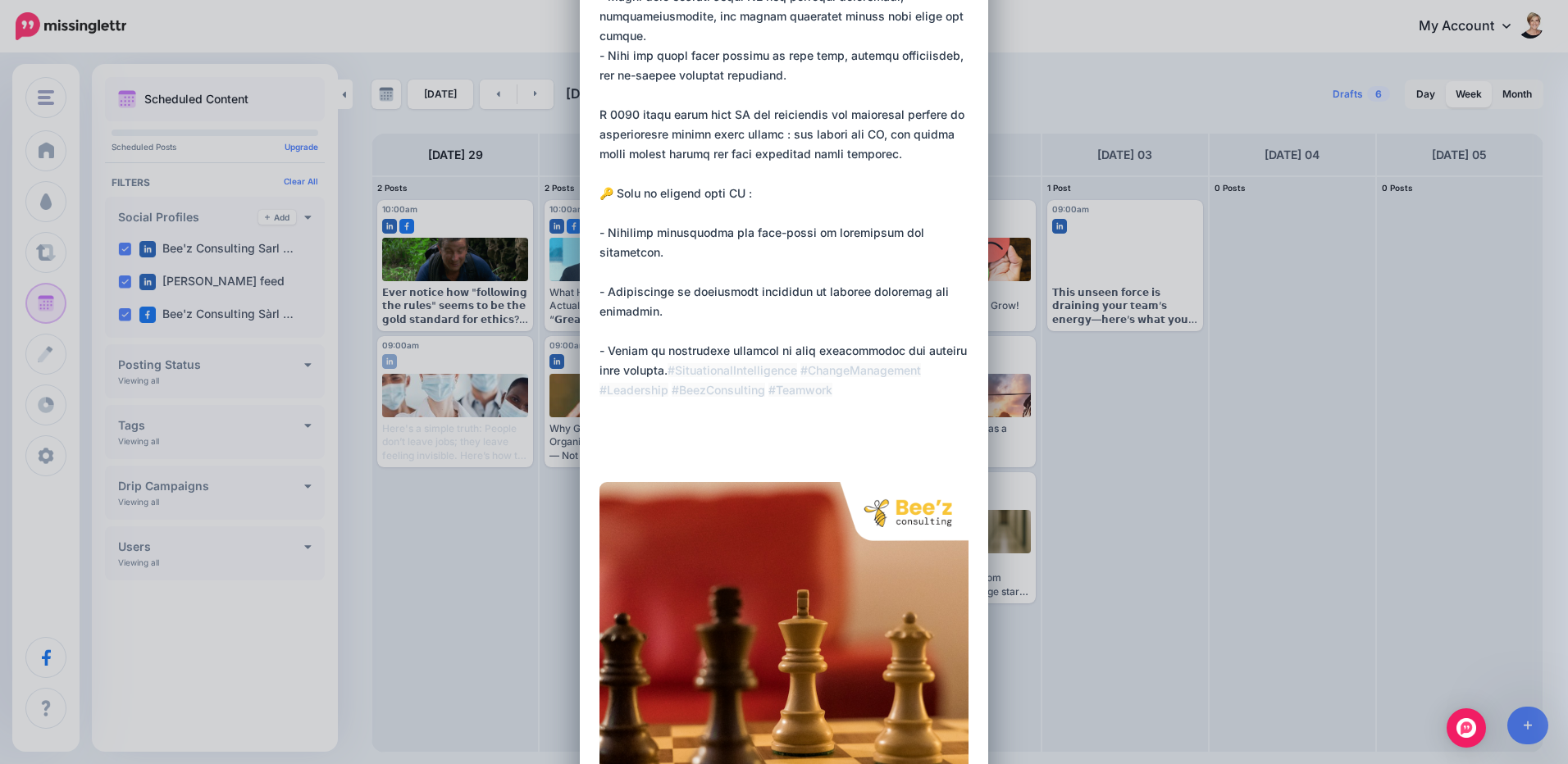
click at [703, 363] on textarea at bounding box center [789, 105] width 377 height 708
paste textarea "**********"
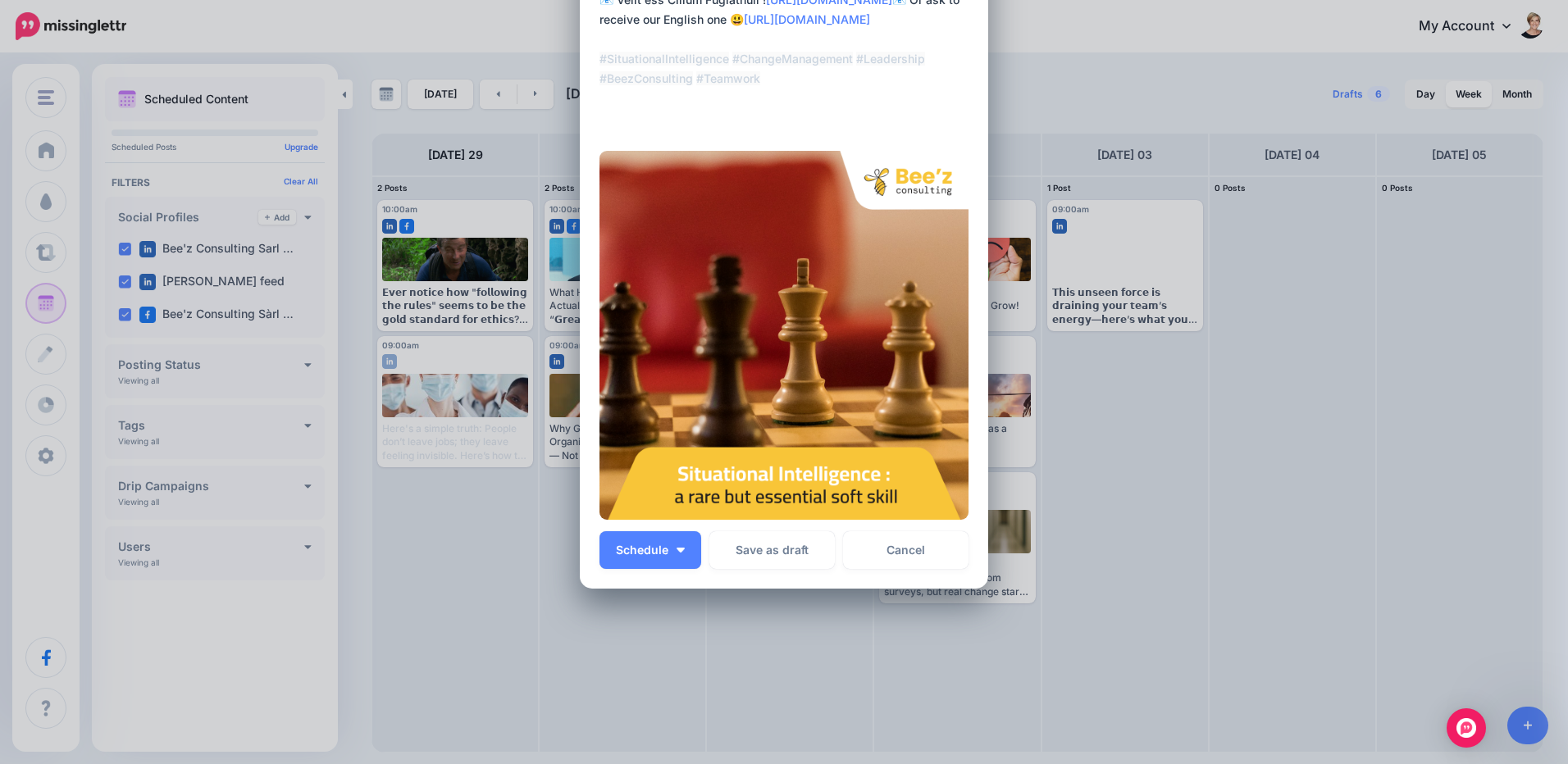
scroll to position [775, 0]
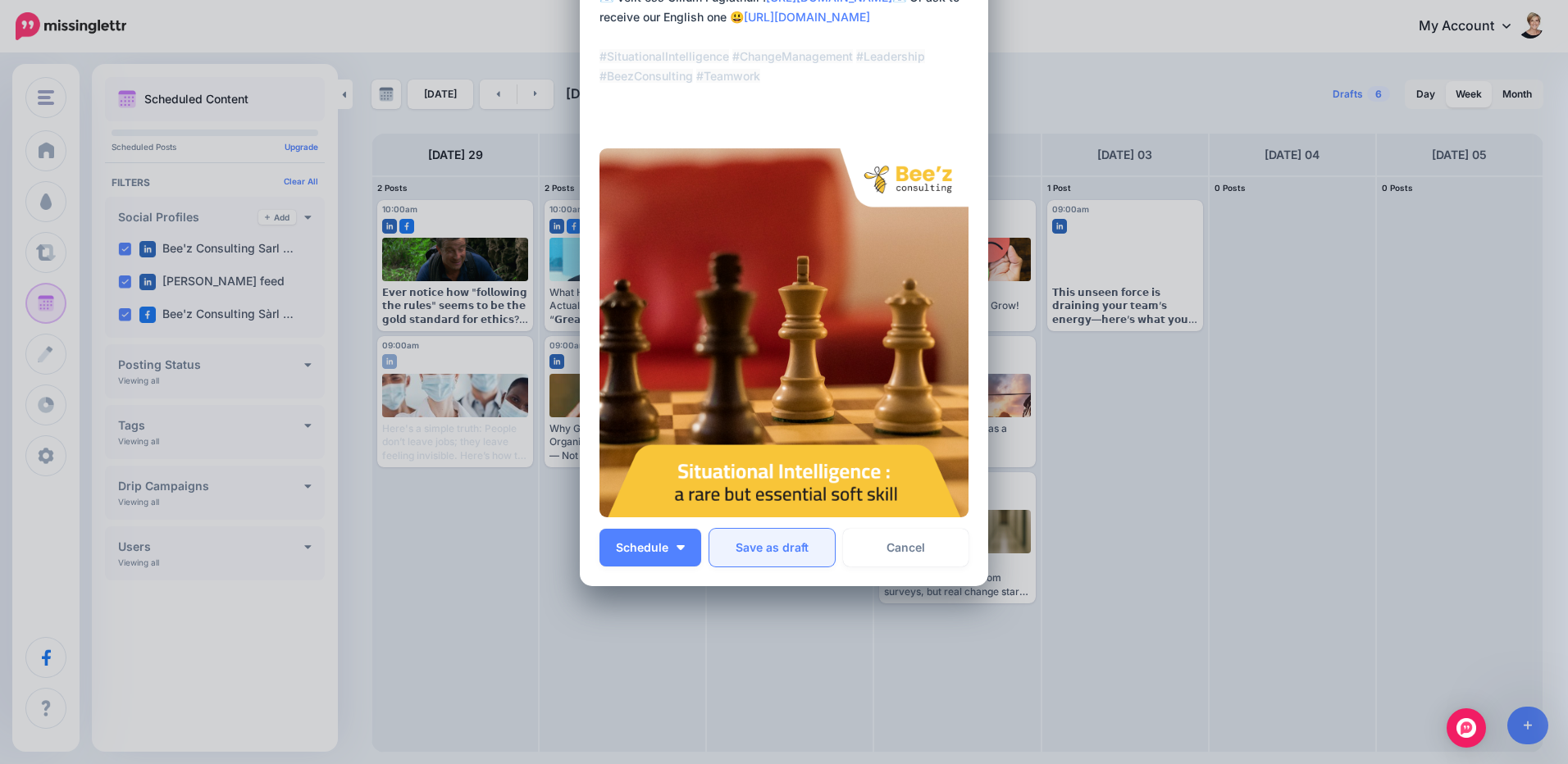
type textarea "**********"
click at [796, 543] on button "Save as draft" at bounding box center [772, 547] width 126 height 37
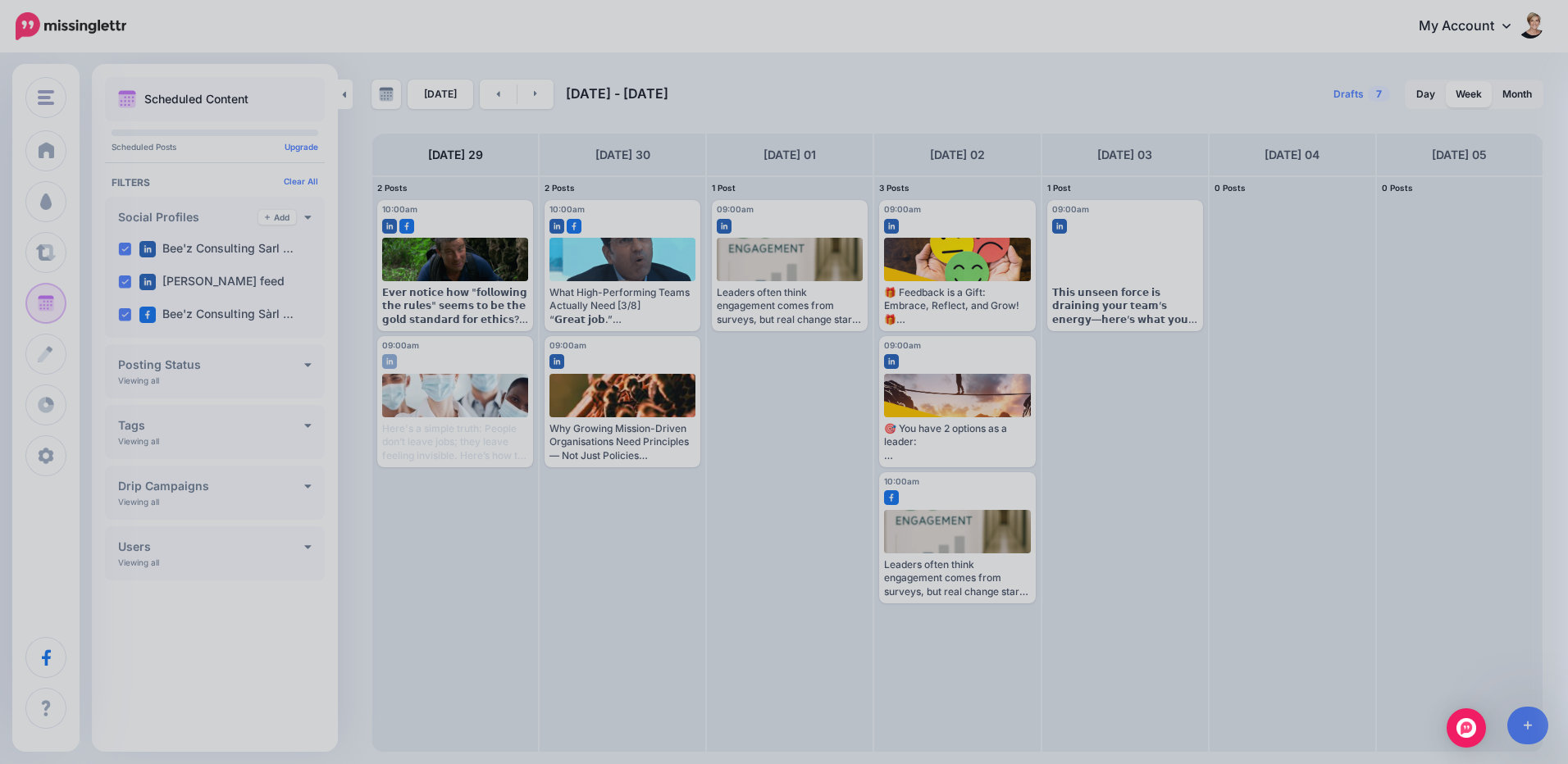
scroll to position [0, 0]
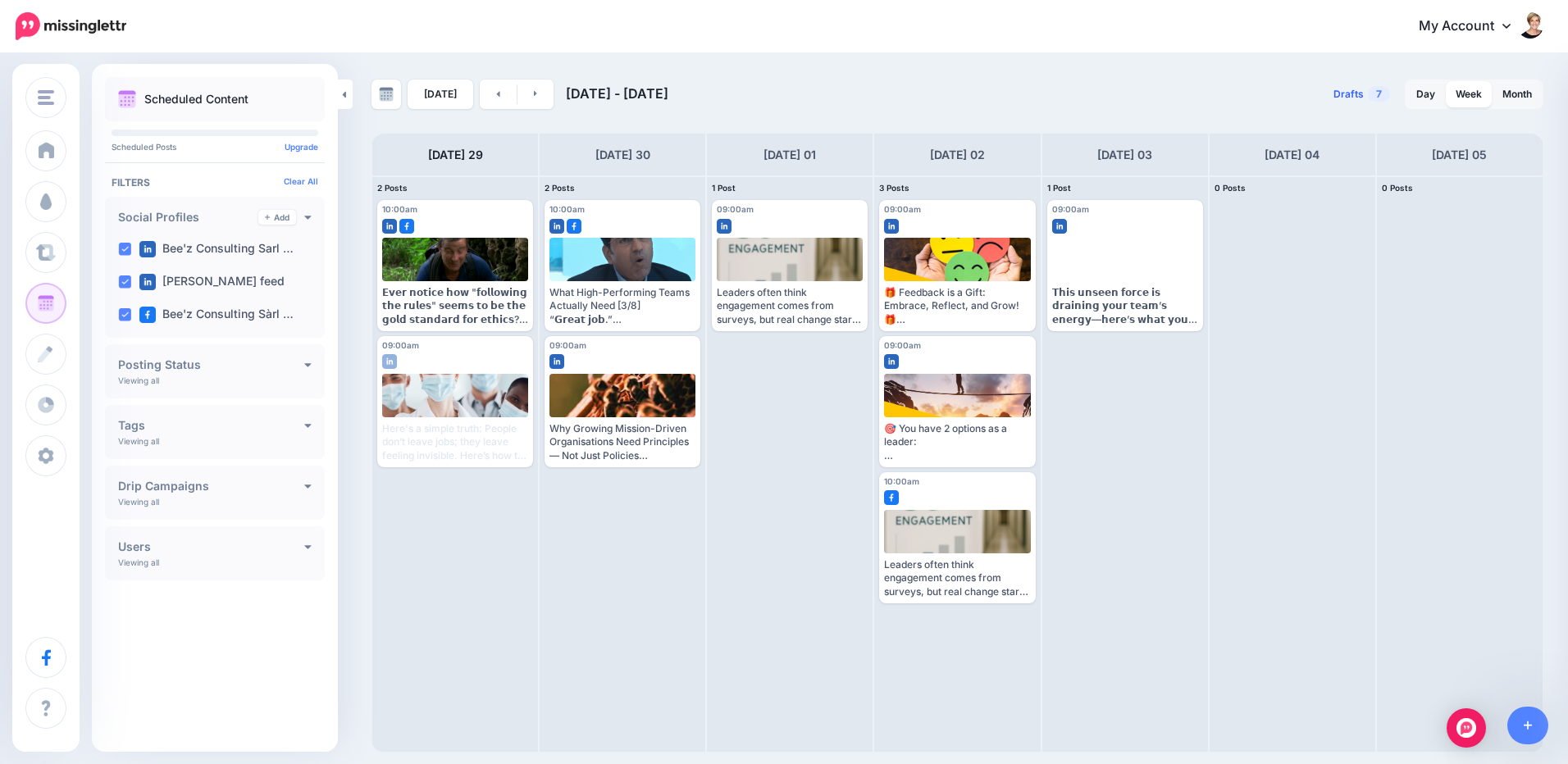
click at [1352, 94] on span "Drafts" at bounding box center [1348, 94] width 30 height 10
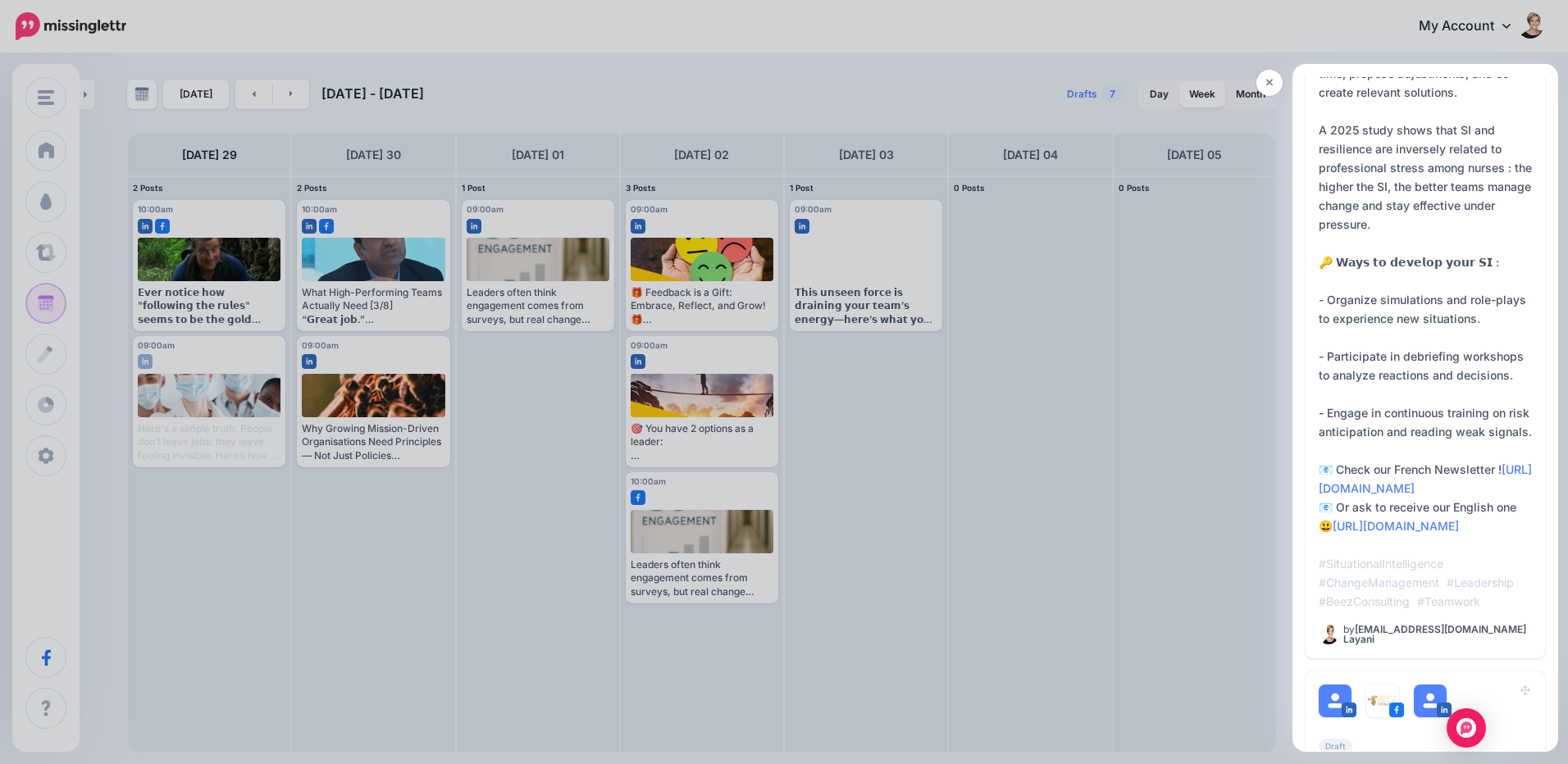
scroll to position [1968, 0]
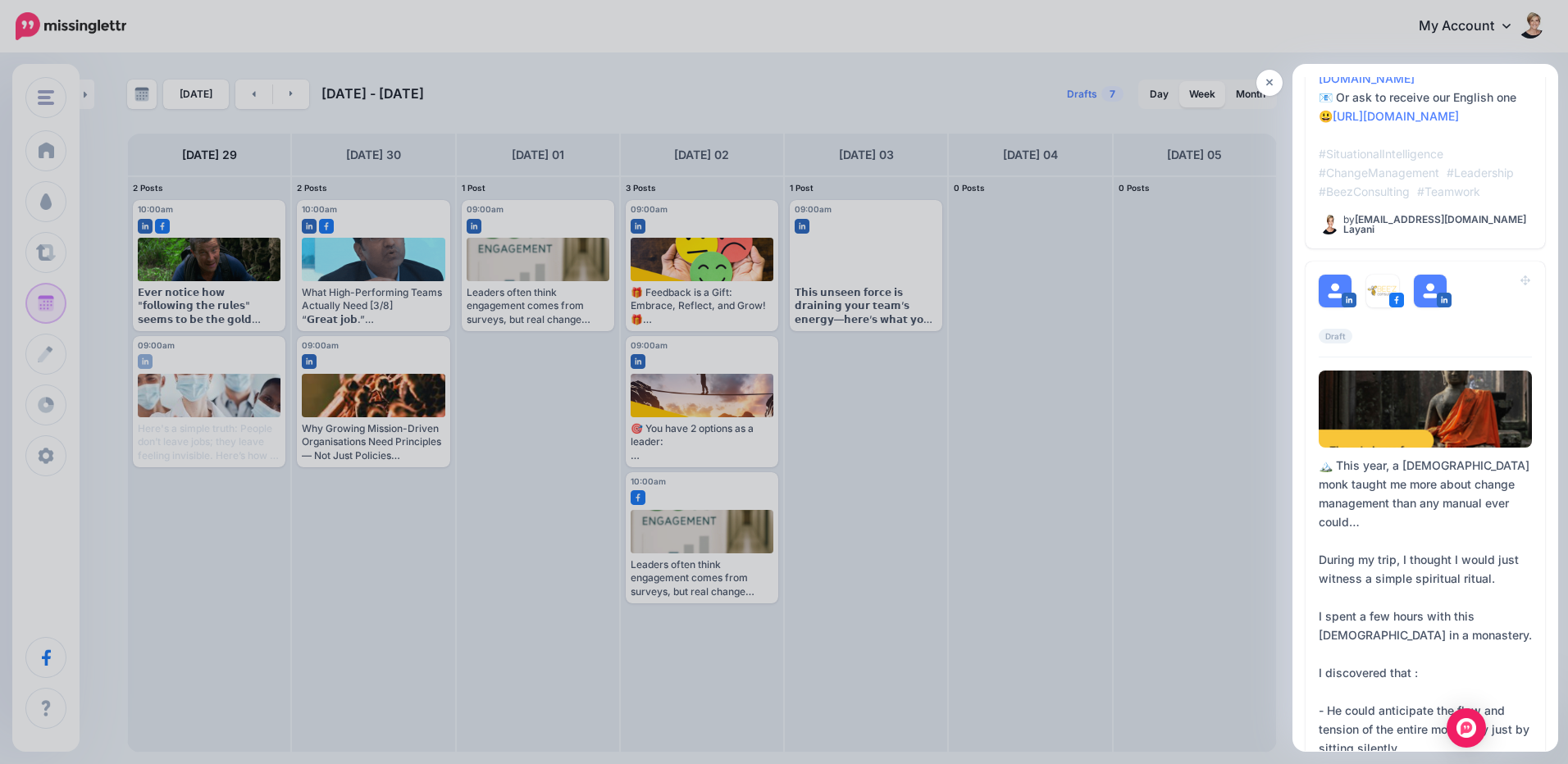
click at [1217, 612] on div at bounding box center [784, 382] width 1568 height 764
click at [1268, 77] on icon at bounding box center [1270, 83] width 7 height 12
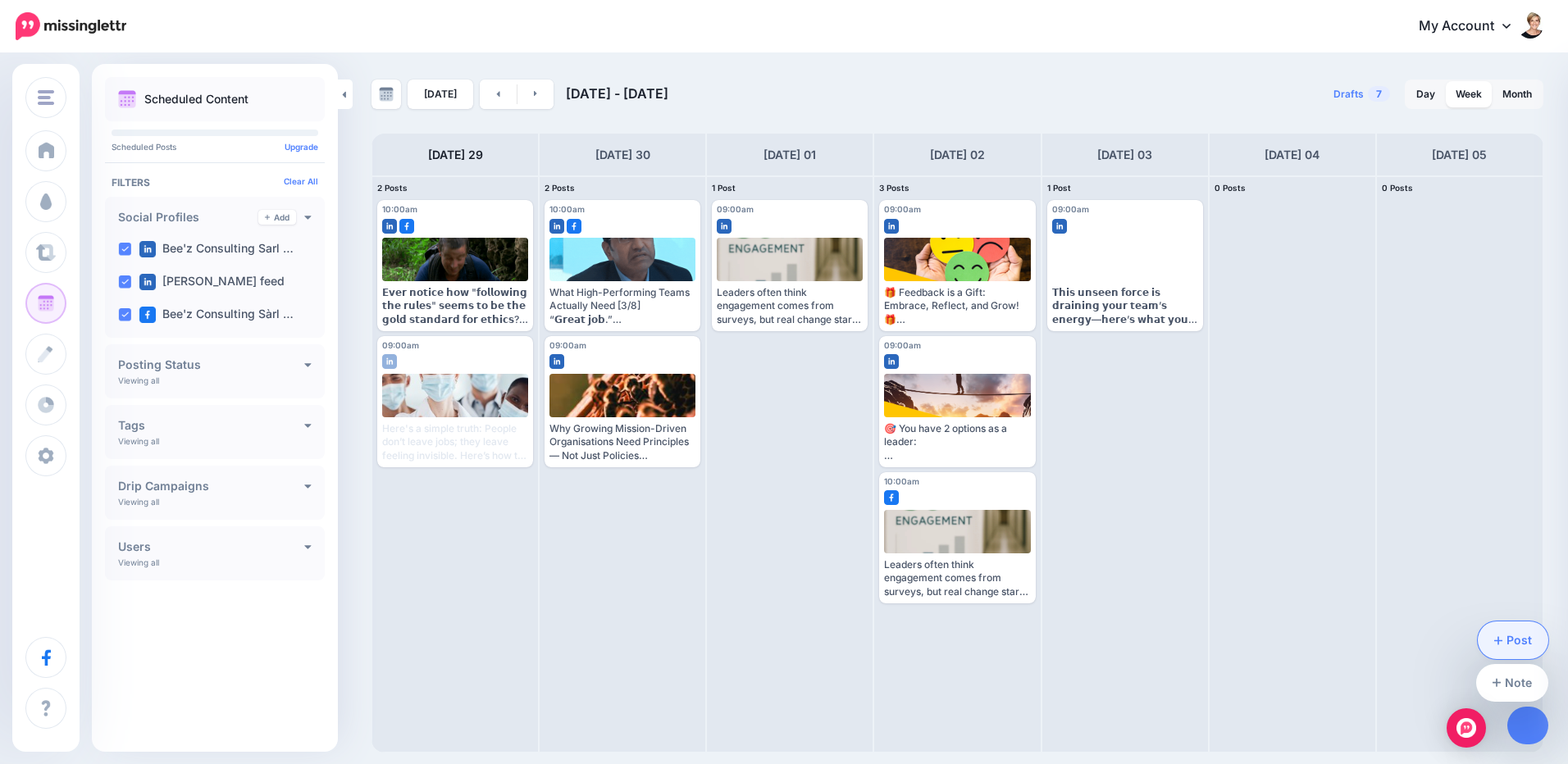
click at [1524, 635] on link "Post" at bounding box center [1513, 640] width 71 height 37
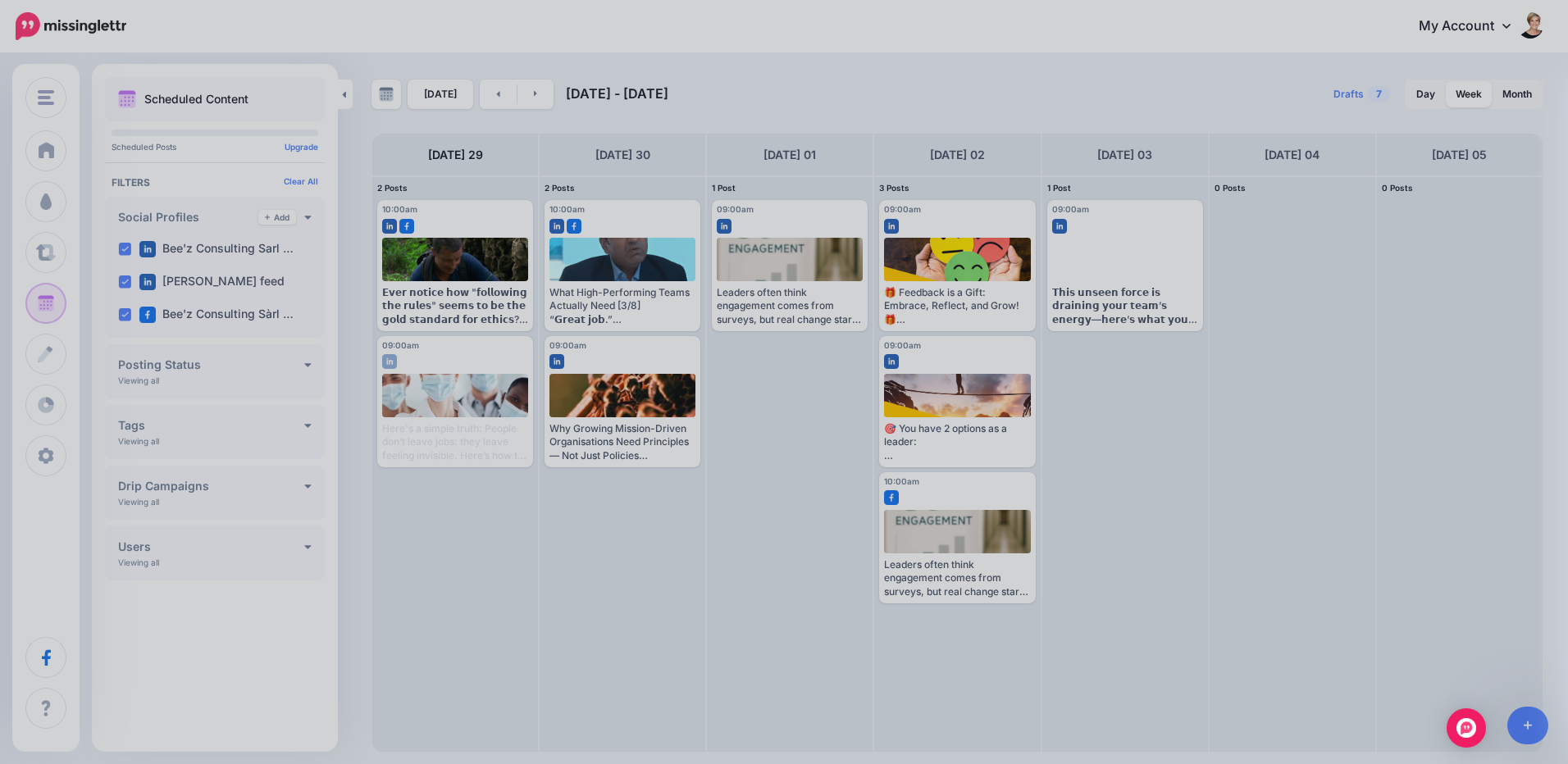
scroll to position [0, 0]
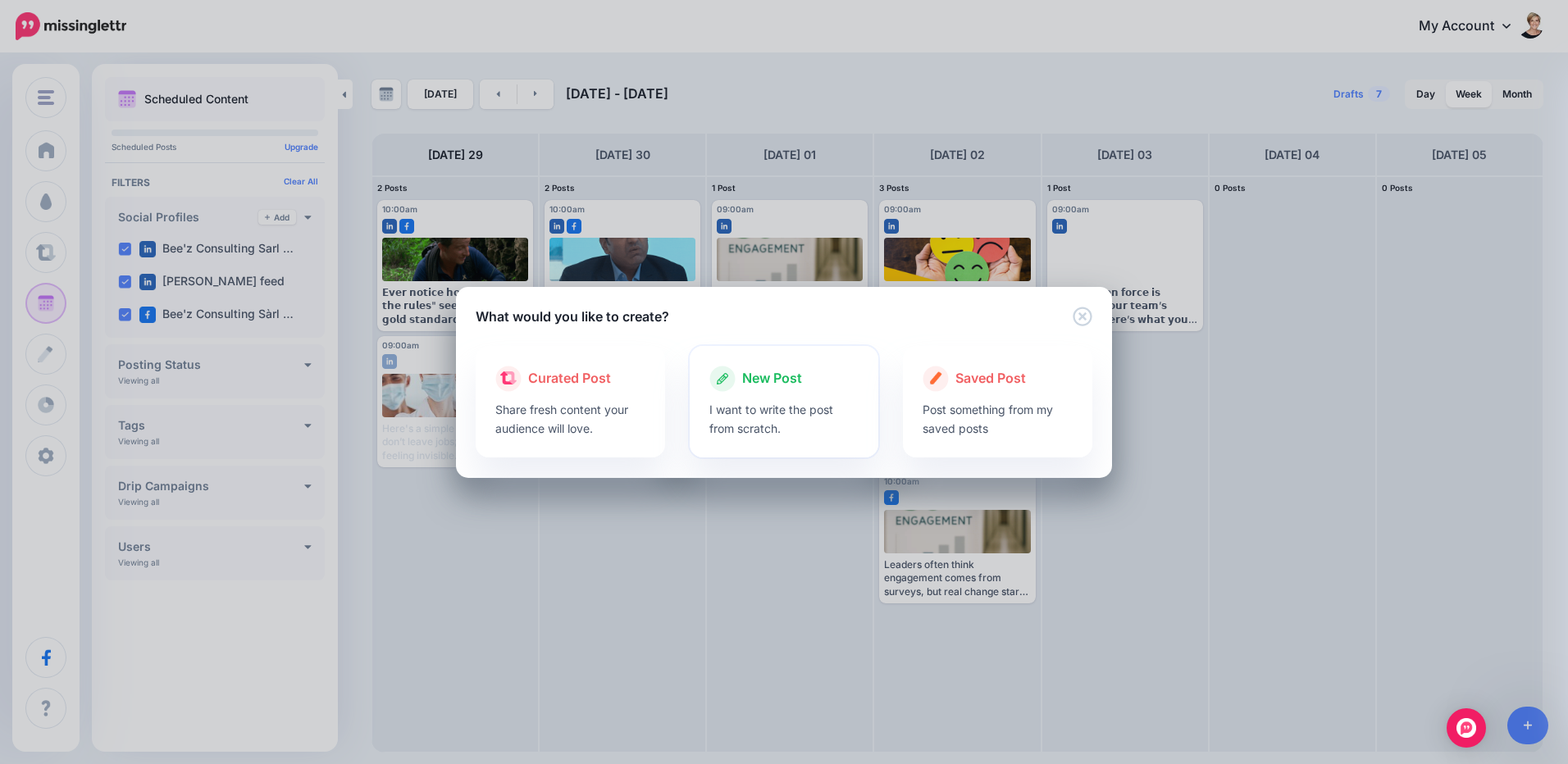
click at [778, 392] on div at bounding box center [784, 396] width 150 height 8
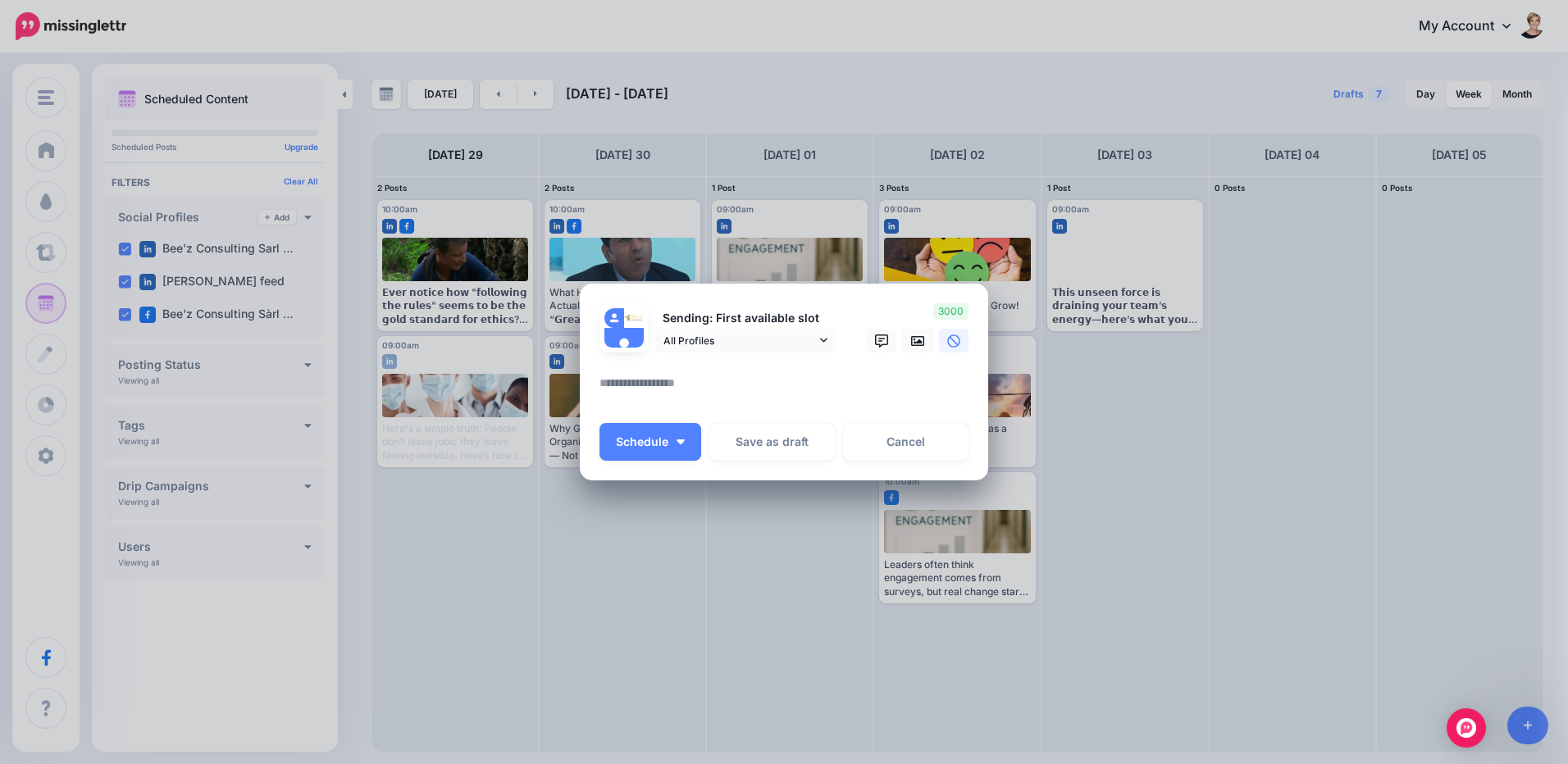
click at [778, 392] on textarea at bounding box center [789, 388] width 377 height 32
paste textarea "**********"
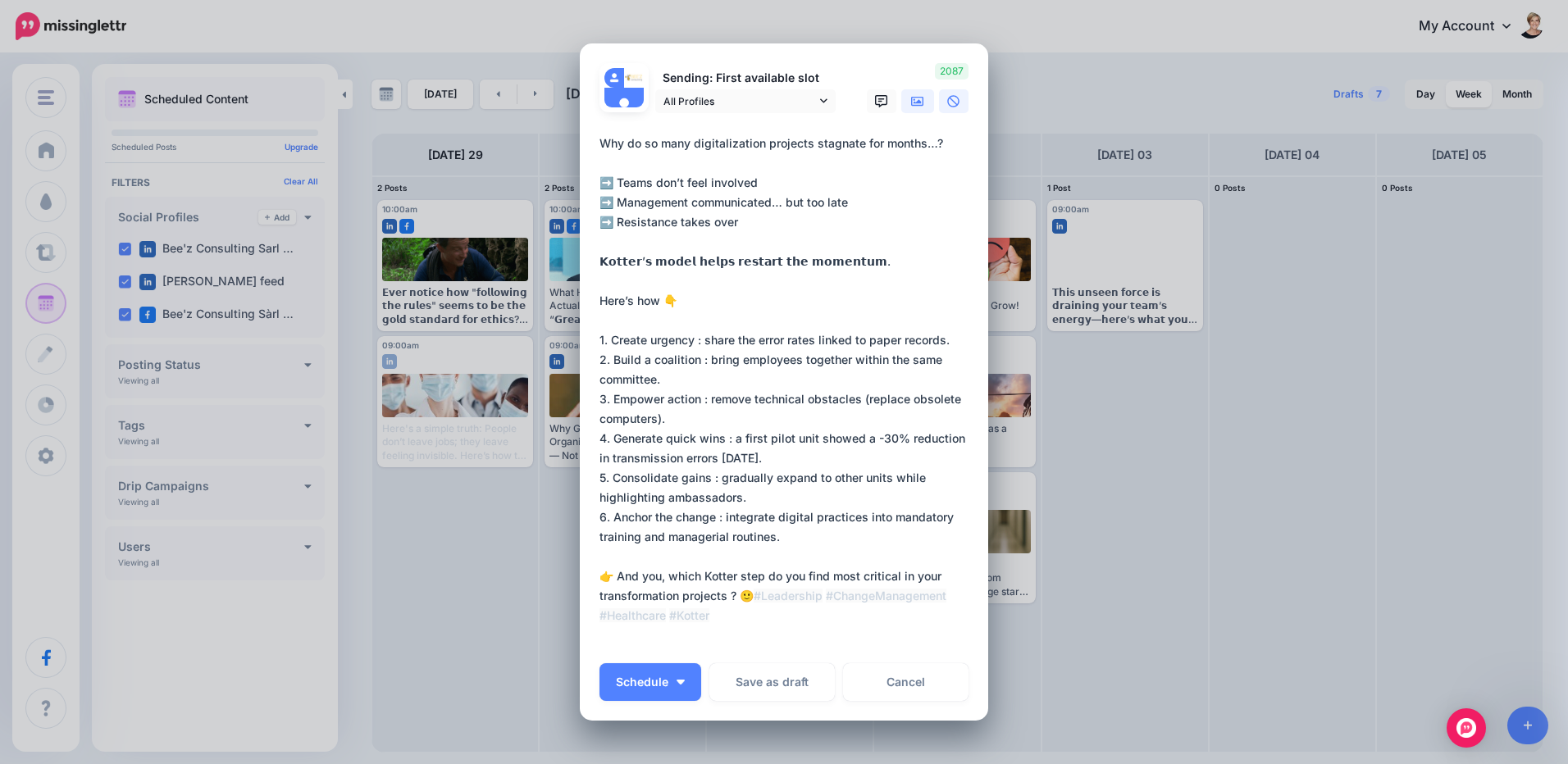
click at [913, 103] on icon at bounding box center [917, 100] width 13 height 10
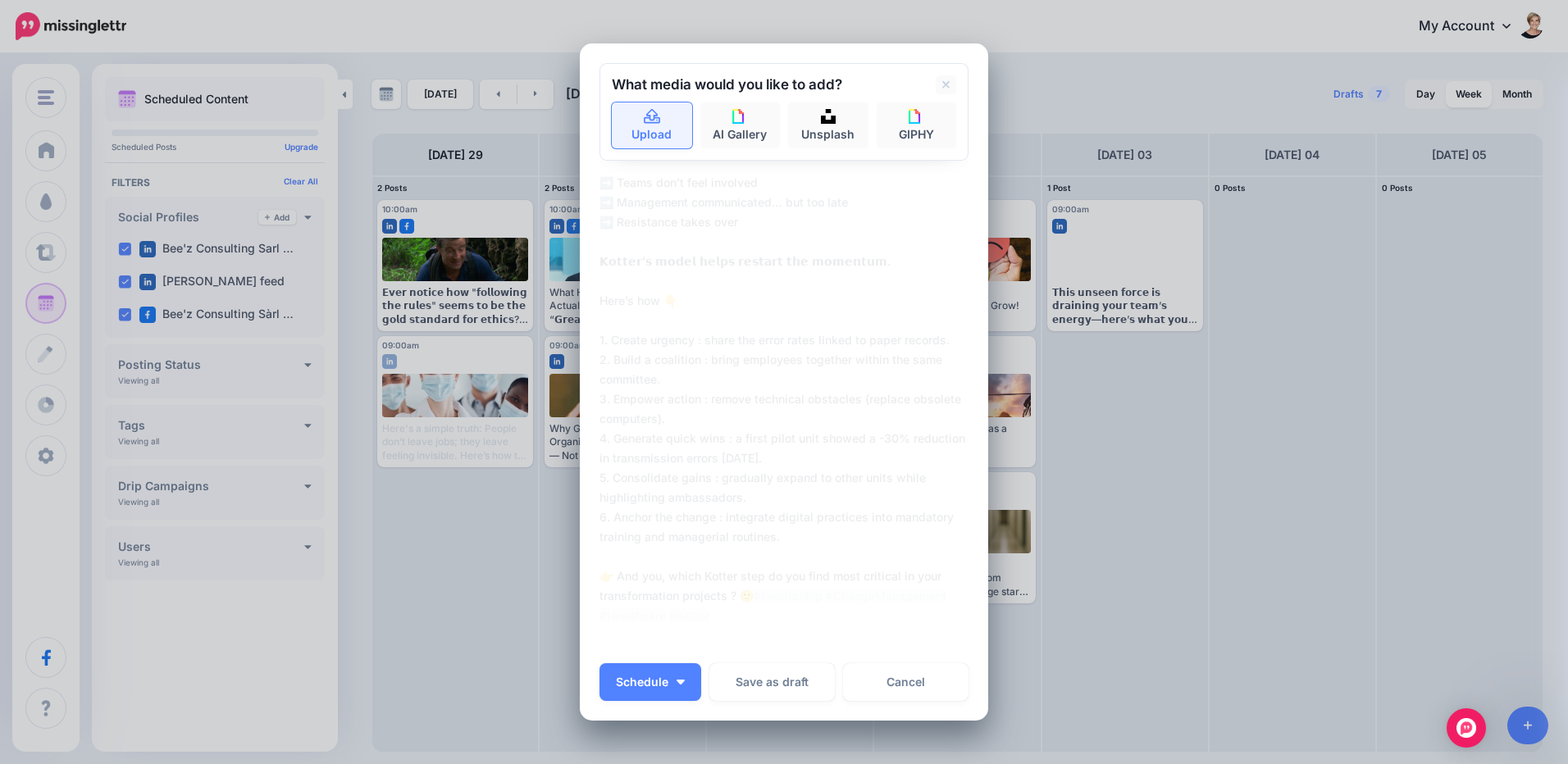
click at [645, 128] on link "Upload" at bounding box center [652, 125] width 80 height 46
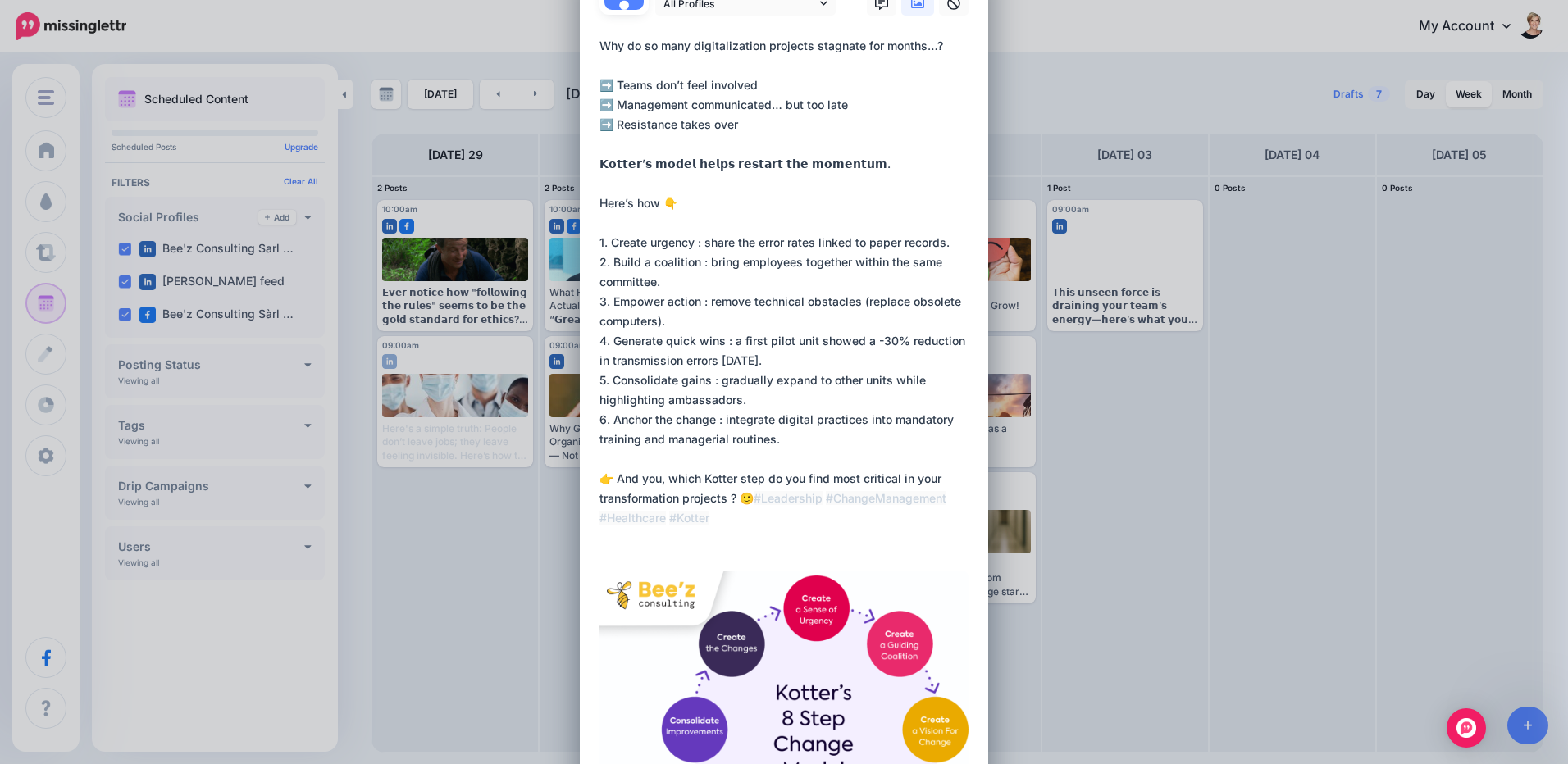
scroll to position [164, 0]
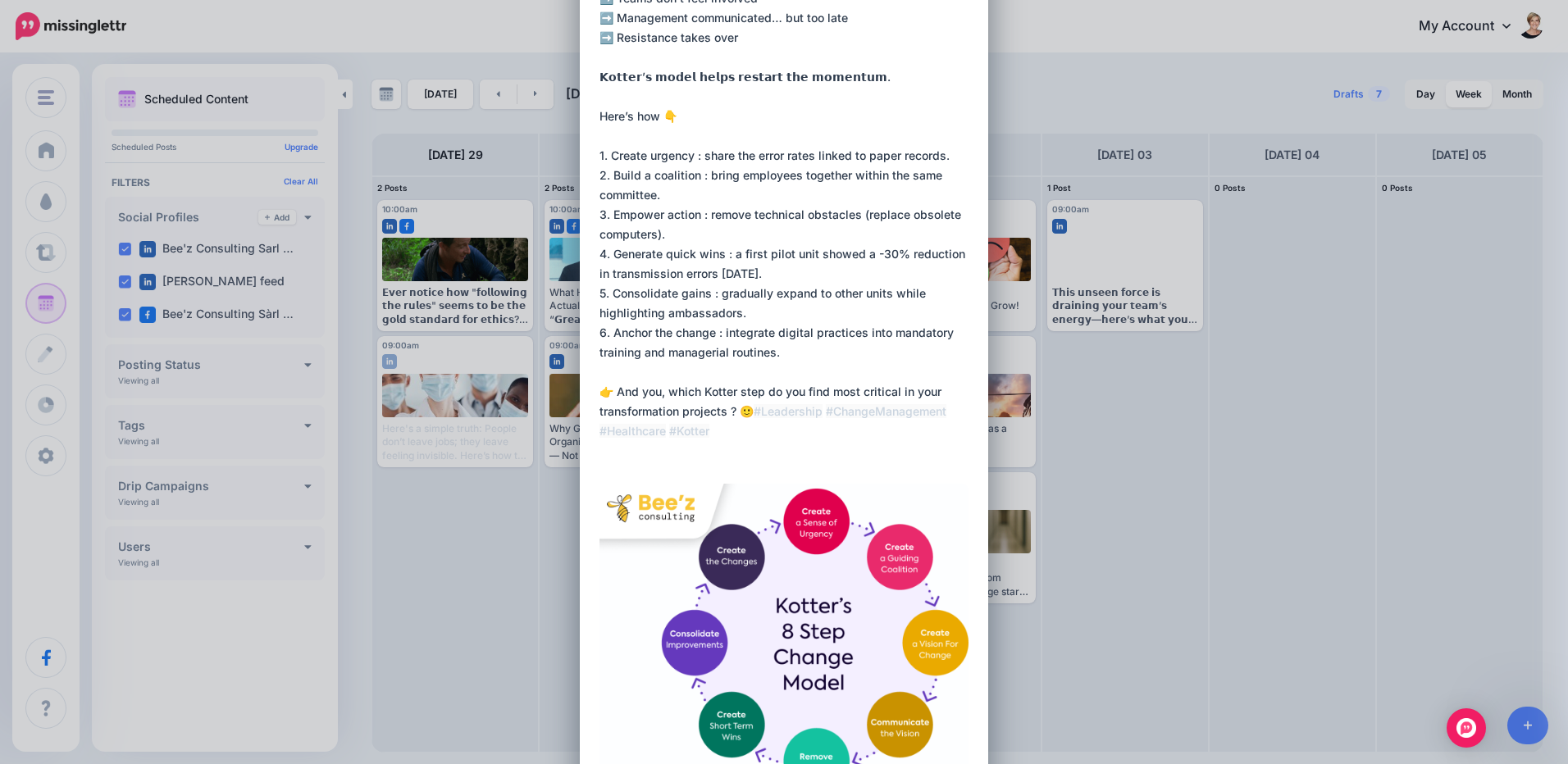
click at [803, 412] on textarea "**********" at bounding box center [789, 204] width 377 height 511
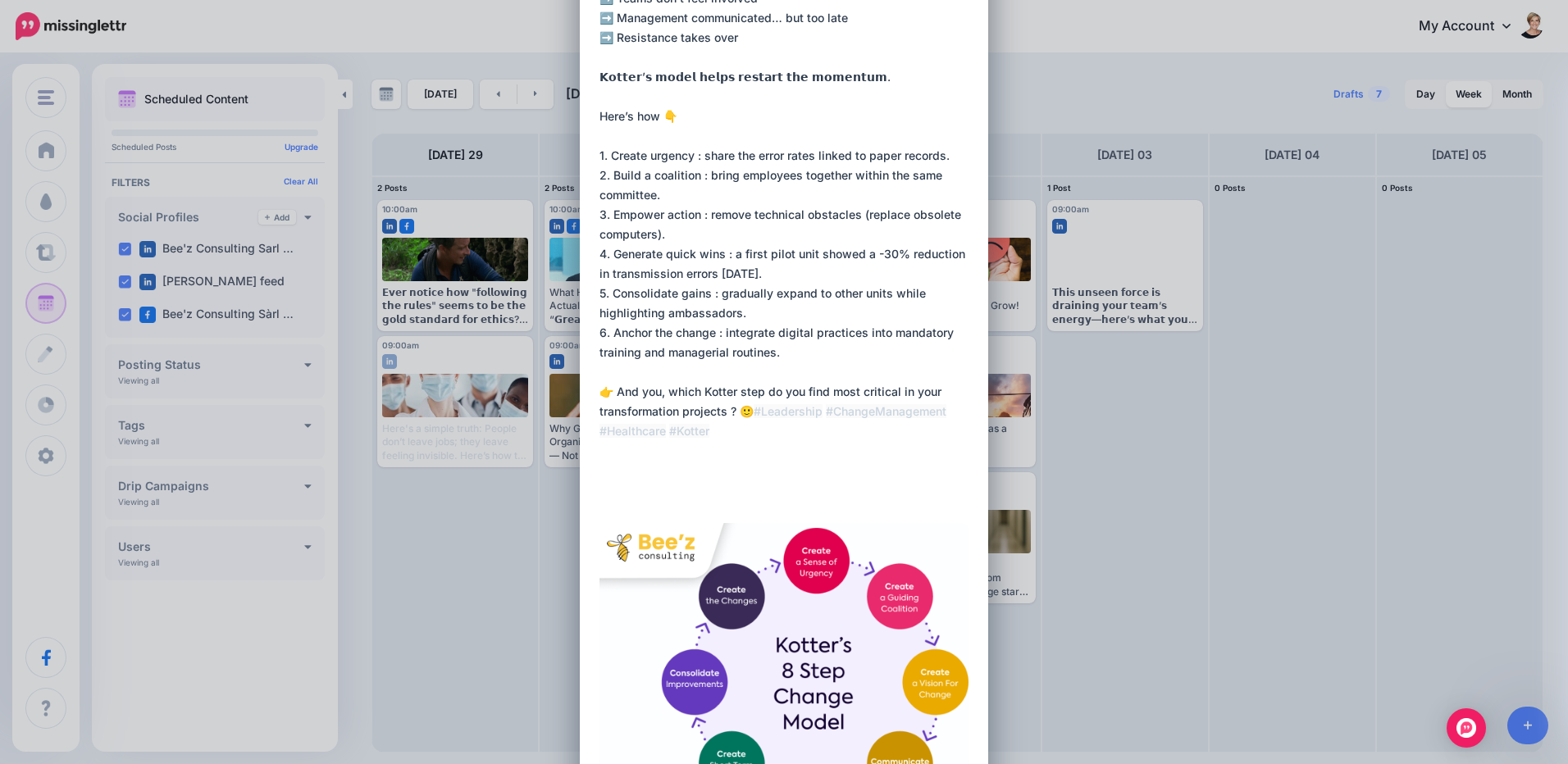
paste textarea "**********"
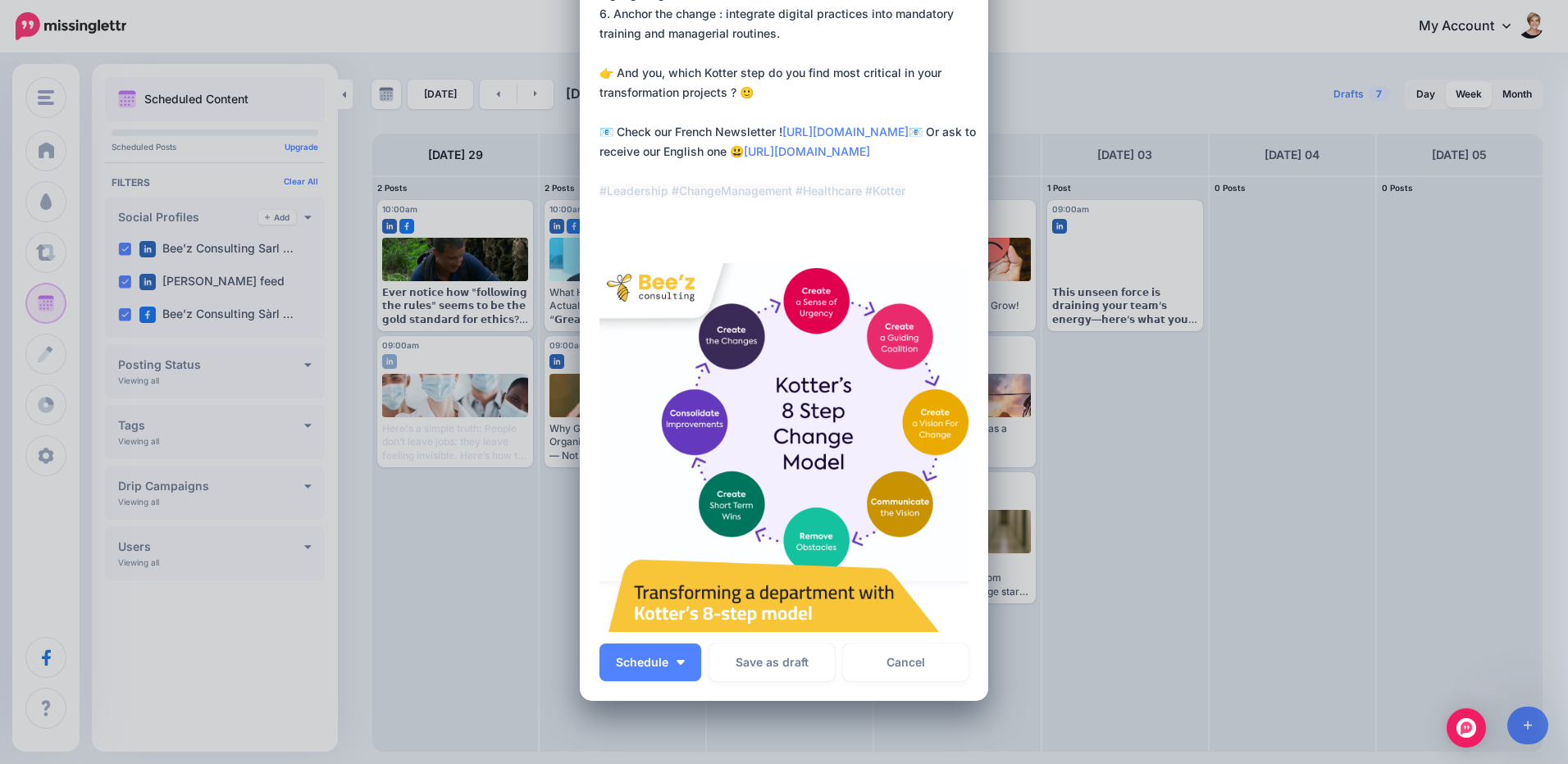
scroll to position [574, 0]
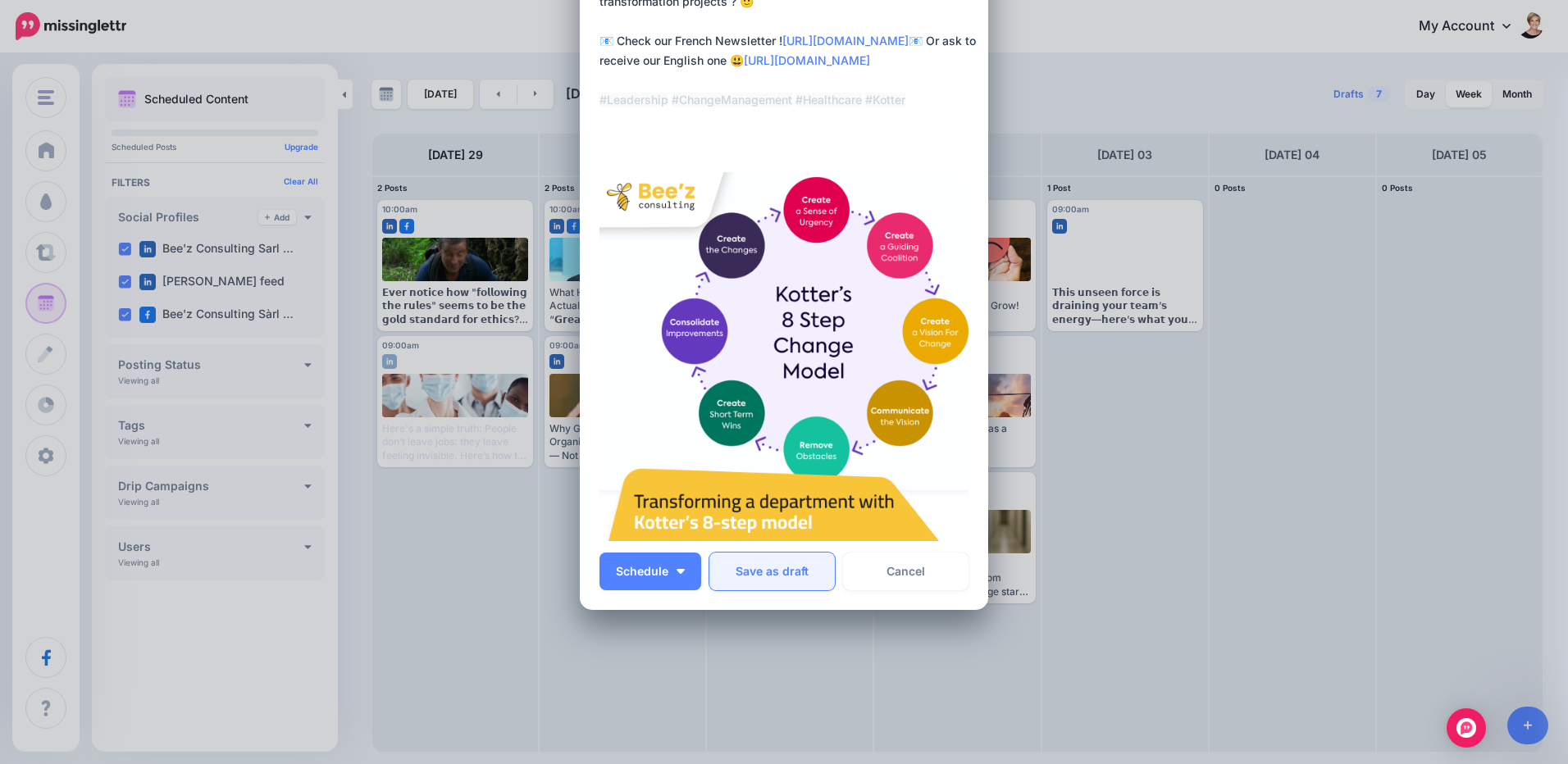
type textarea "**********"
click at [809, 575] on button "Save as draft" at bounding box center [772, 571] width 126 height 37
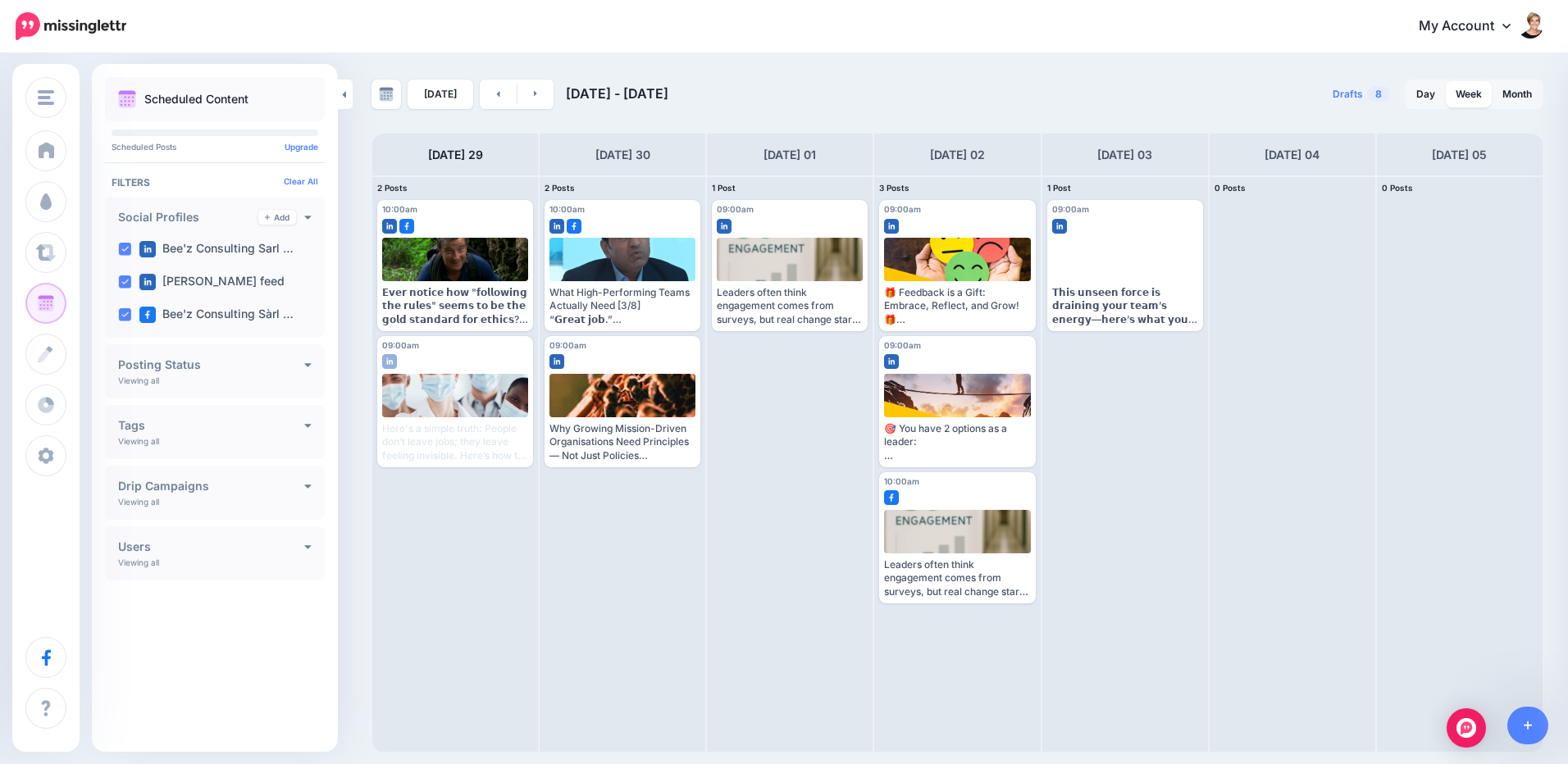
scroll to position [0, 0]
click at [1523, 634] on link "Post" at bounding box center [1513, 640] width 71 height 37
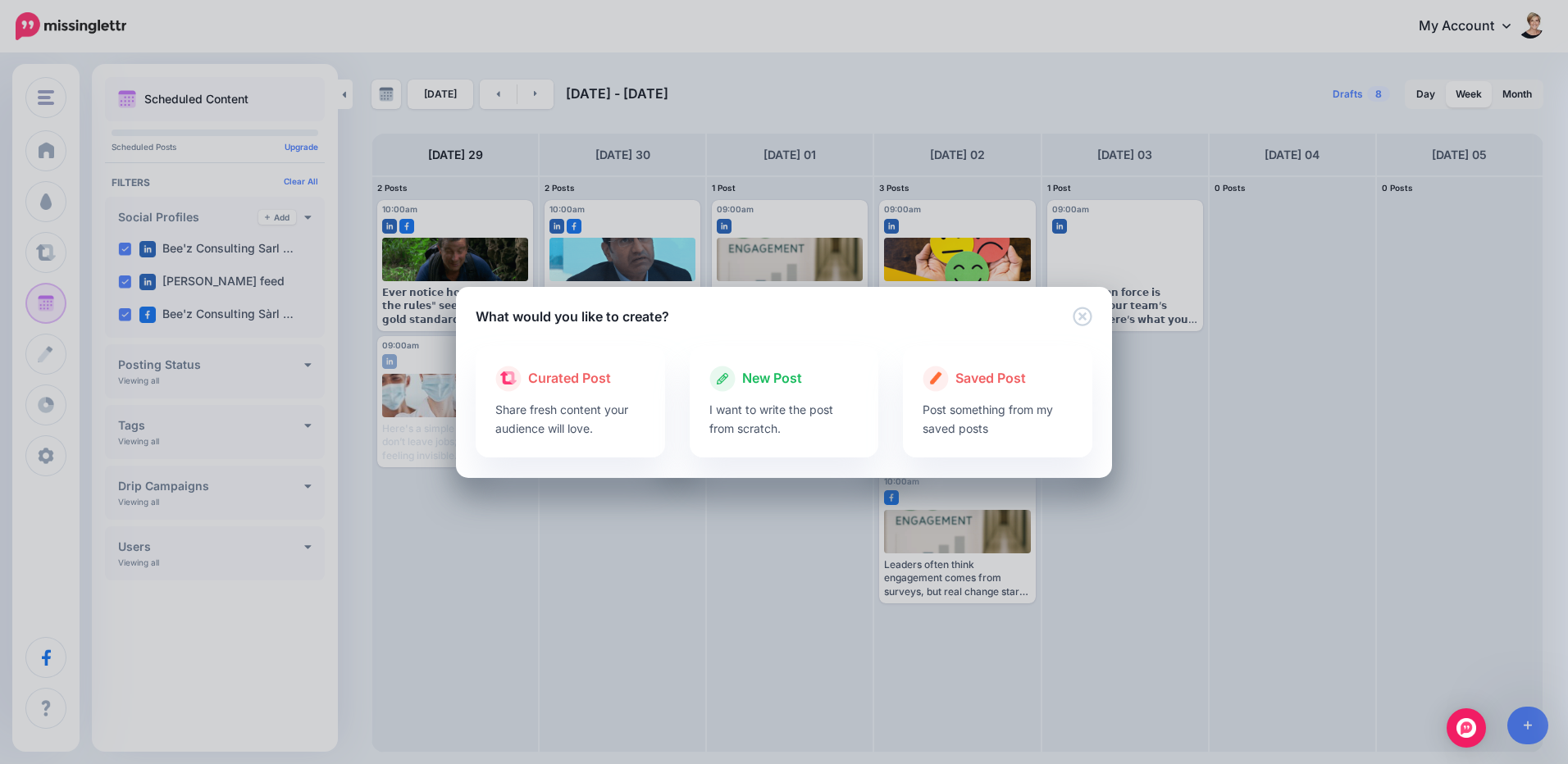
click at [670, 489] on div "What would you like to create? Loading Loading Curated Post Share fresh content…" at bounding box center [784, 382] width 1568 height 764
click at [743, 428] on p "I want to write the post from scratch." at bounding box center [784, 418] width 150 height 37
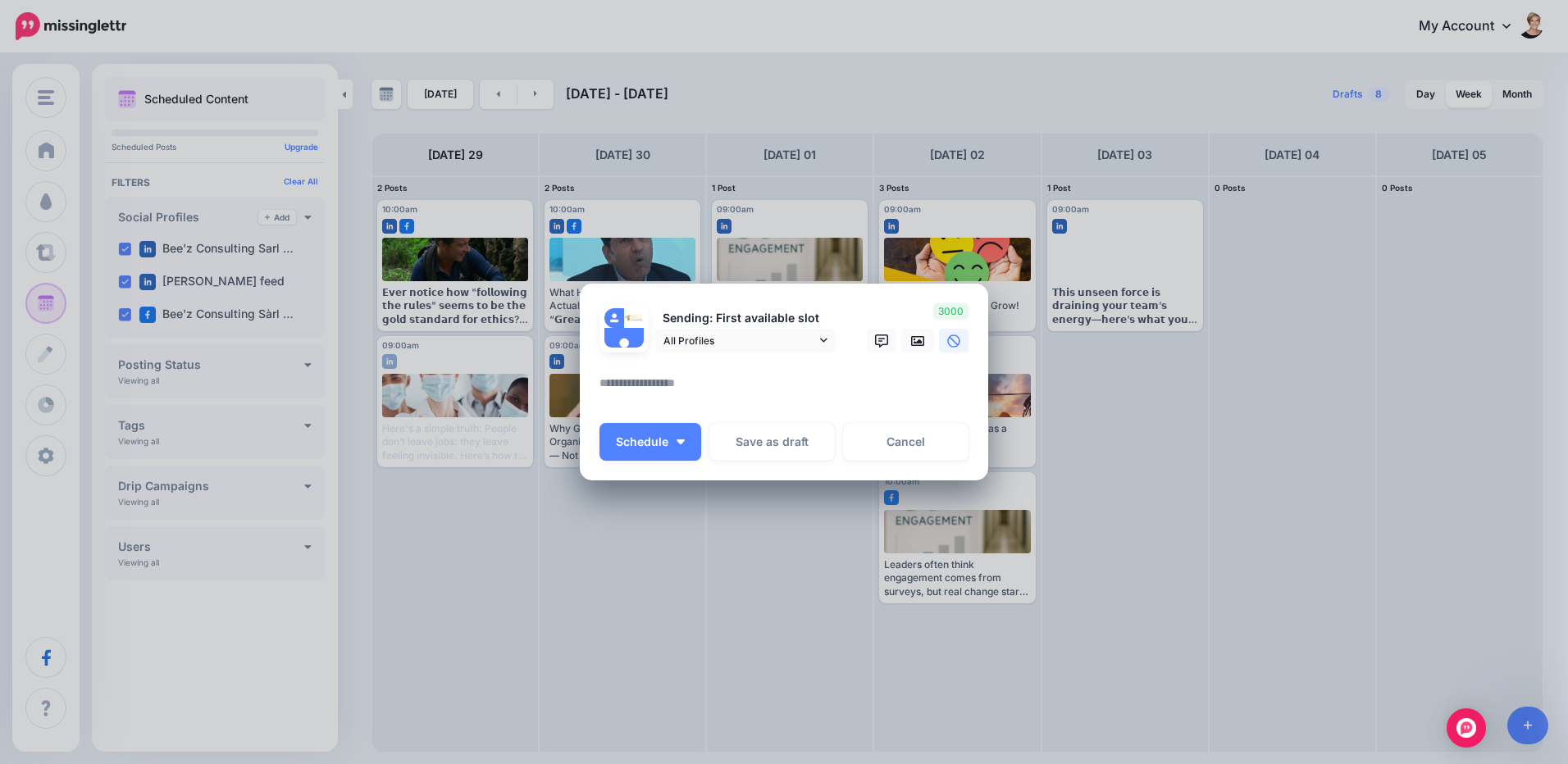
click at [738, 386] on textarea at bounding box center [789, 388] width 377 height 32
paste textarea "**********"
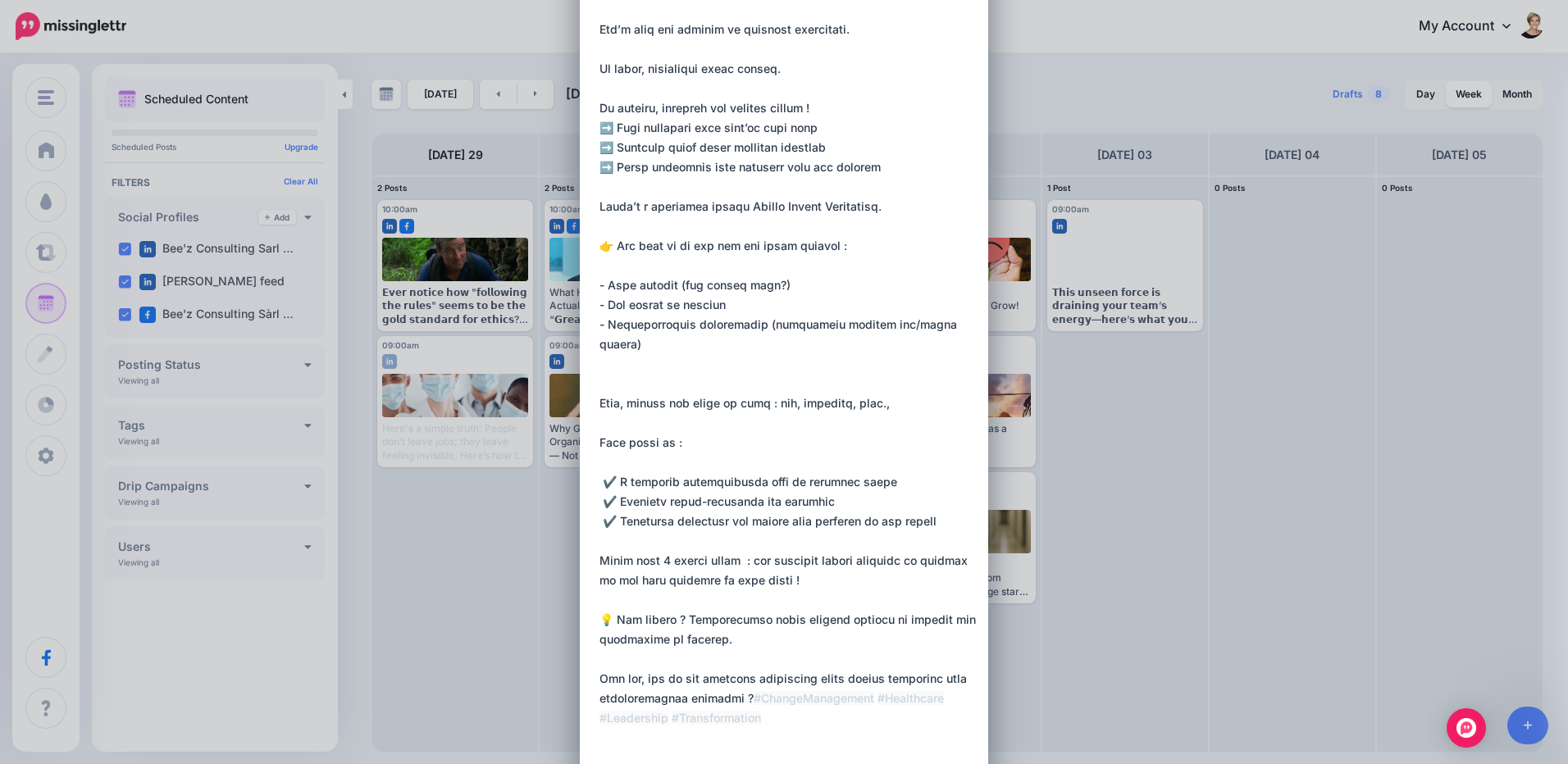
scroll to position [389, 0]
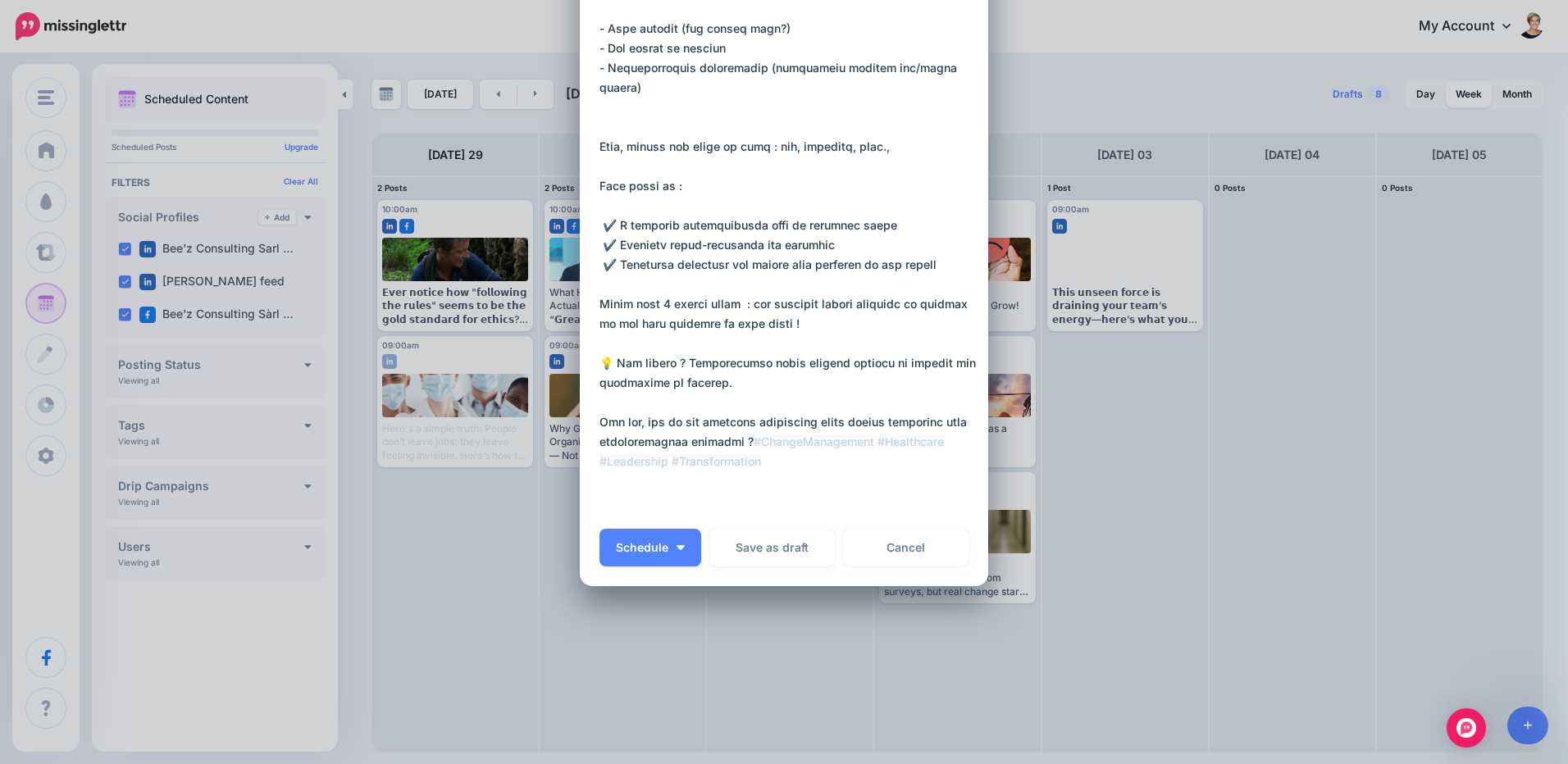
drag, startPoint x: 774, startPoint y: 445, endPoint x: 802, endPoint y: 447, distance: 28.1
click at [774, 445] on textarea at bounding box center [789, 118] width 377 height 788
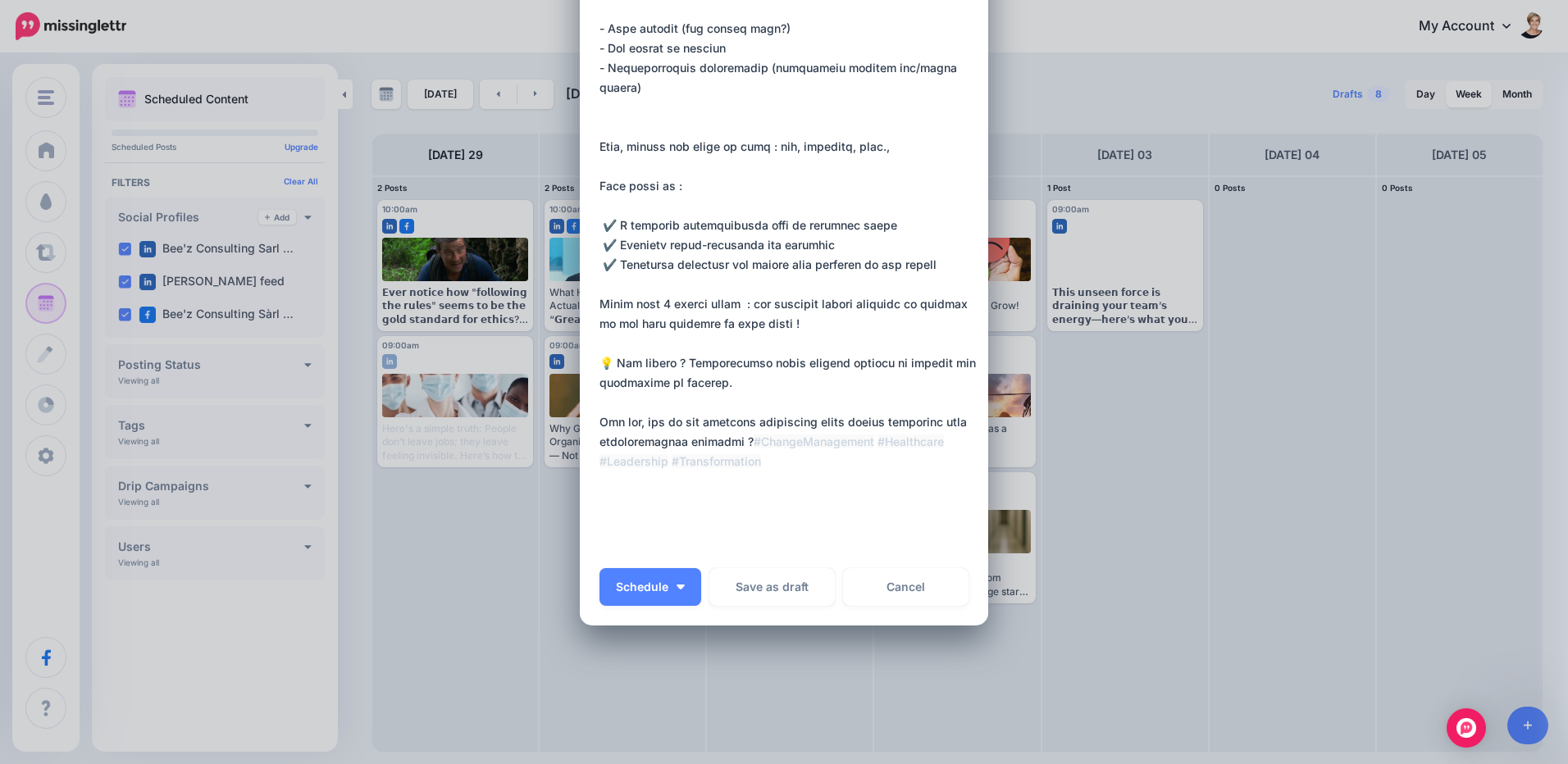
paste textarea "**********"
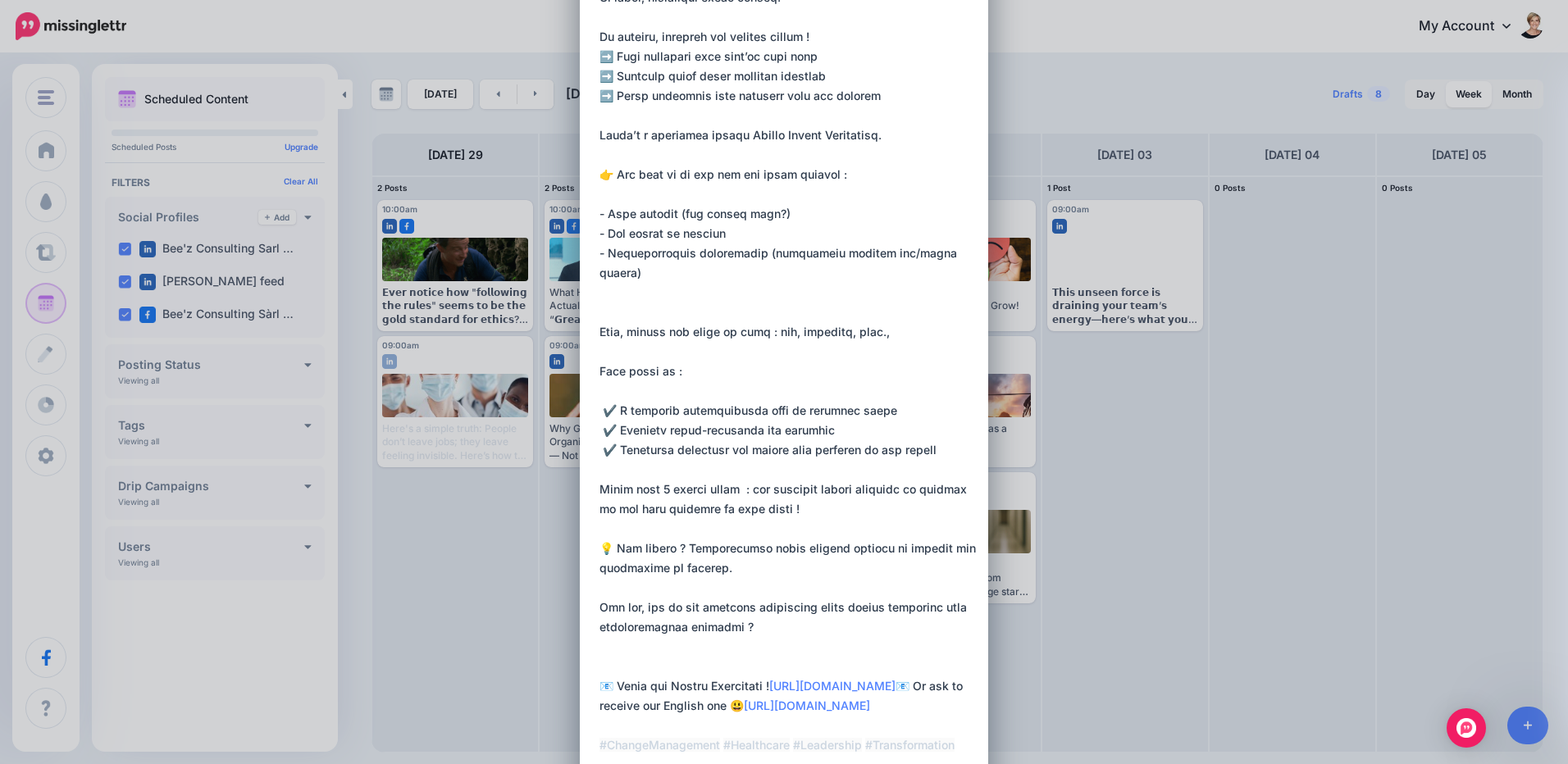
scroll to position [0, 0]
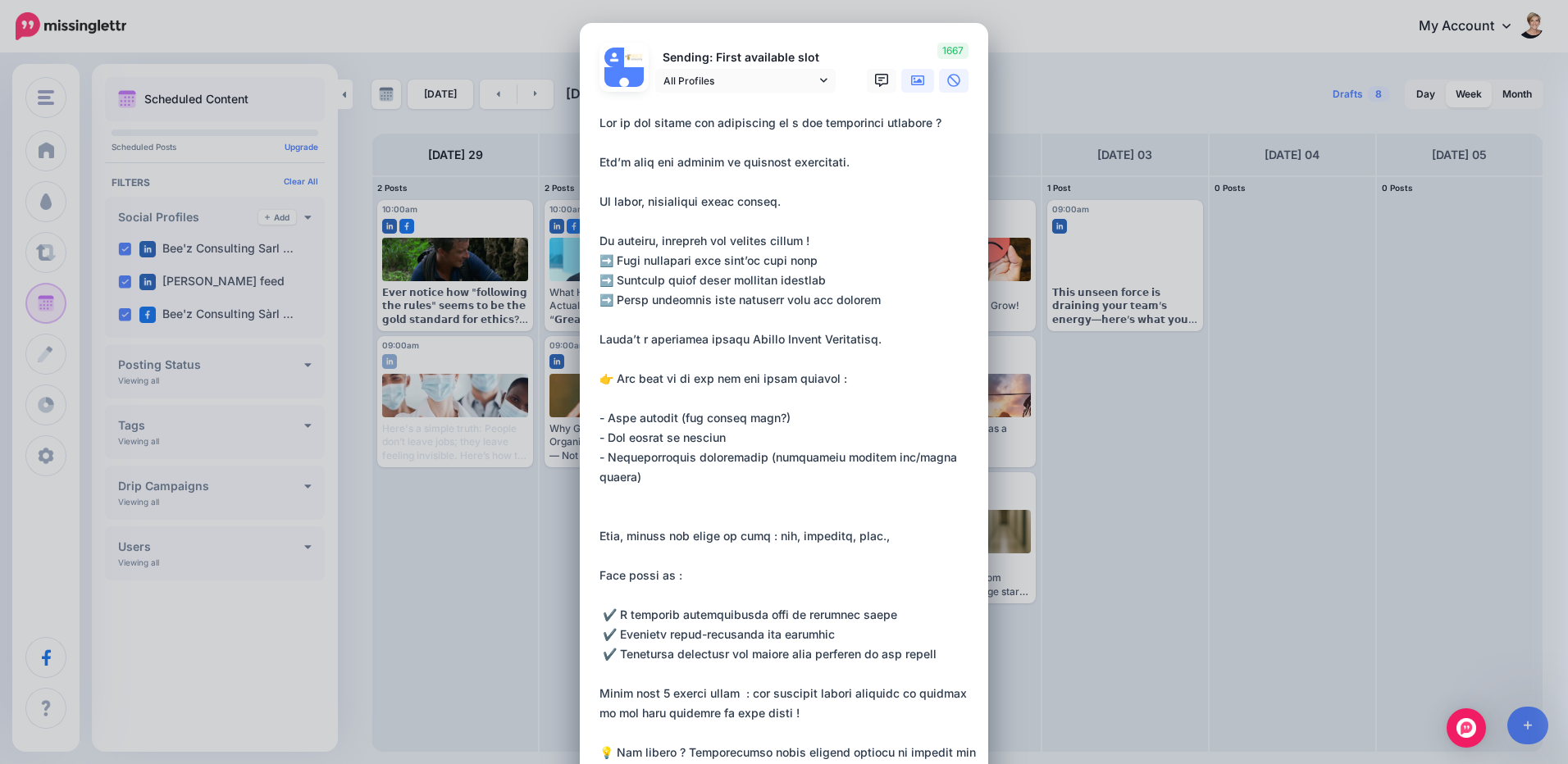
type textarea "**********"
click at [915, 79] on icon at bounding box center [917, 80] width 13 height 13
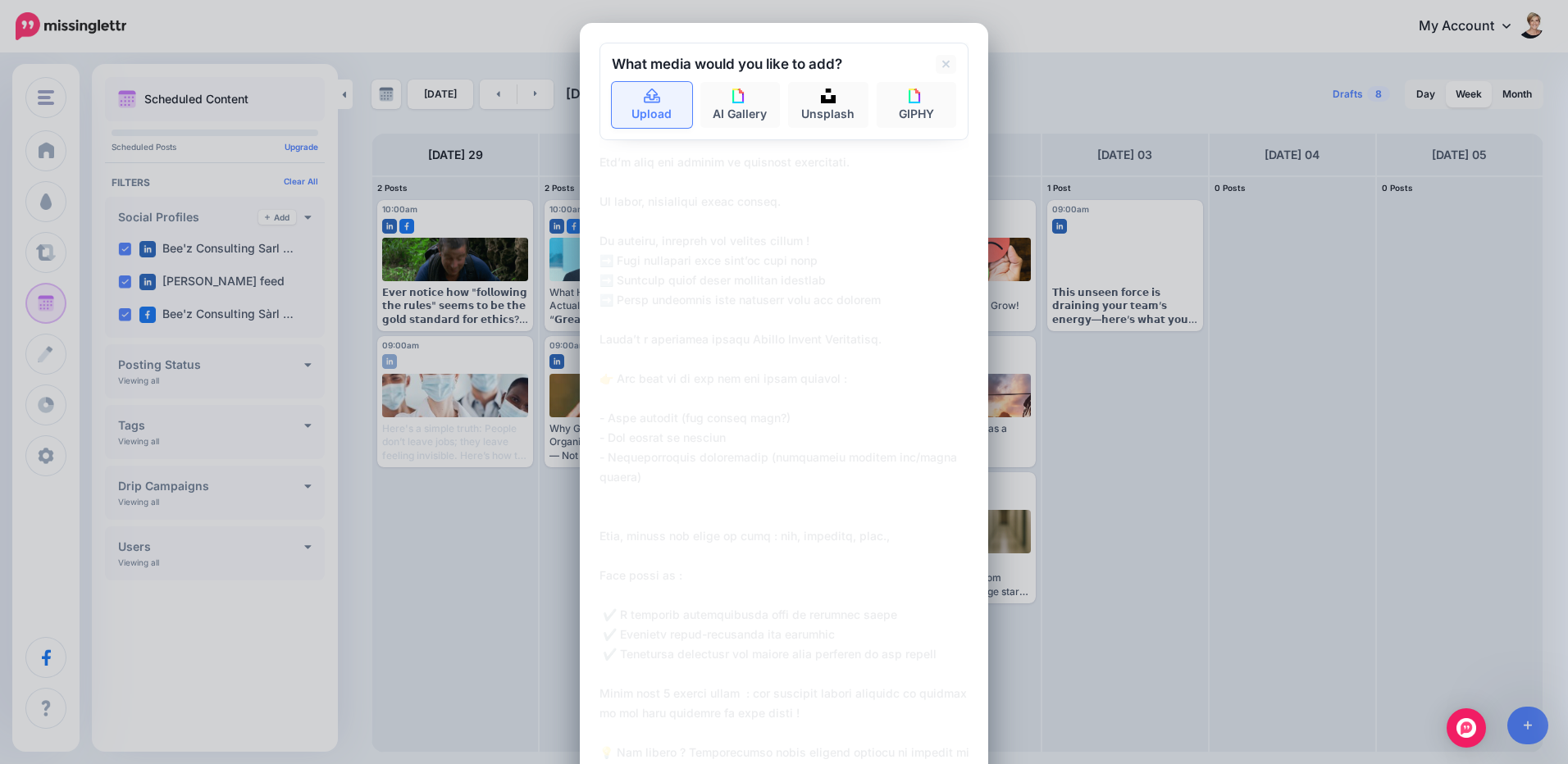
click at [662, 124] on link "Upload" at bounding box center [652, 105] width 80 height 46
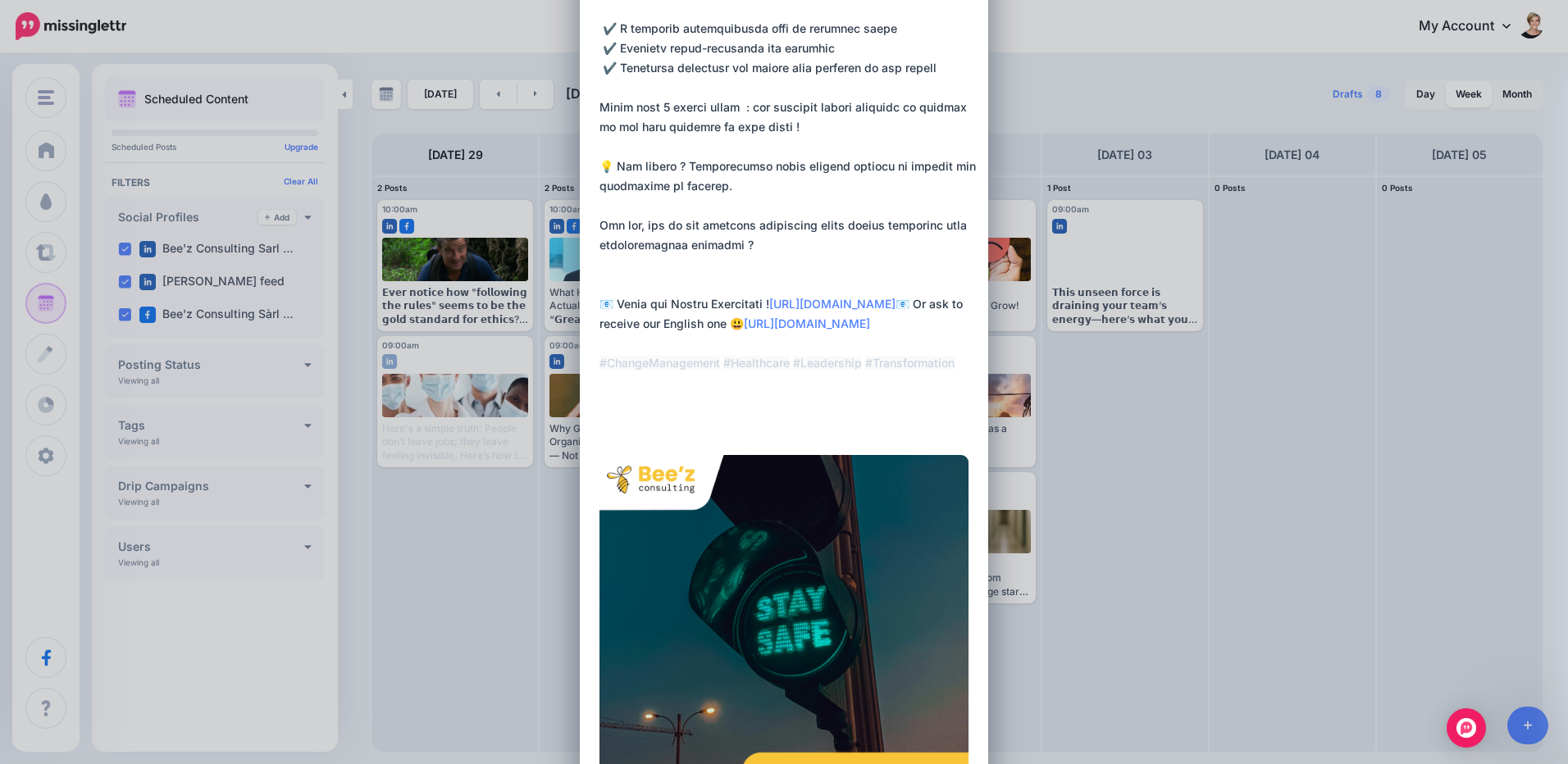
scroll to position [821, 0]
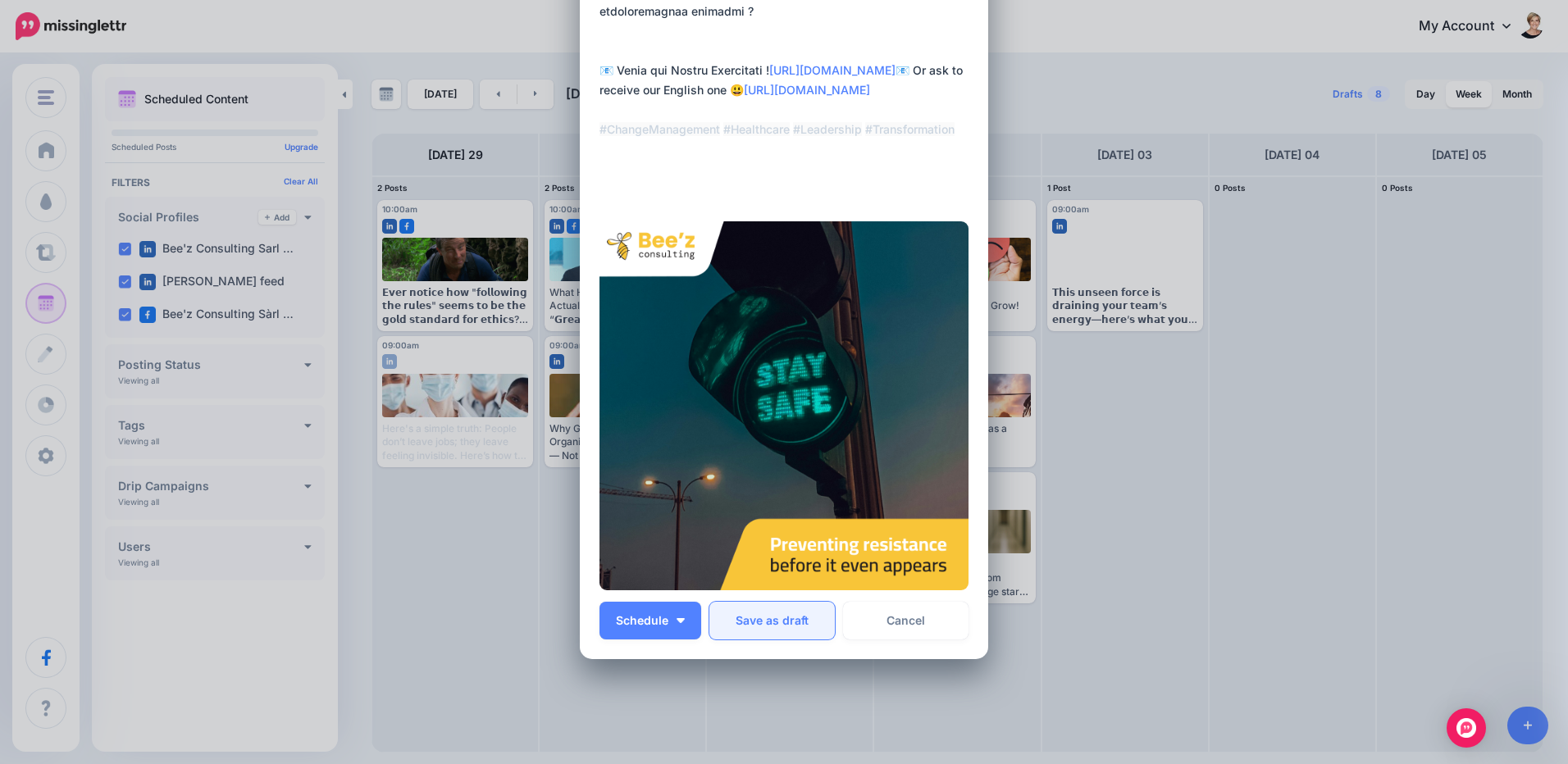
click at [829, 625] on button "Save as draft" at bounding box center [772, 620] width 126 height 37
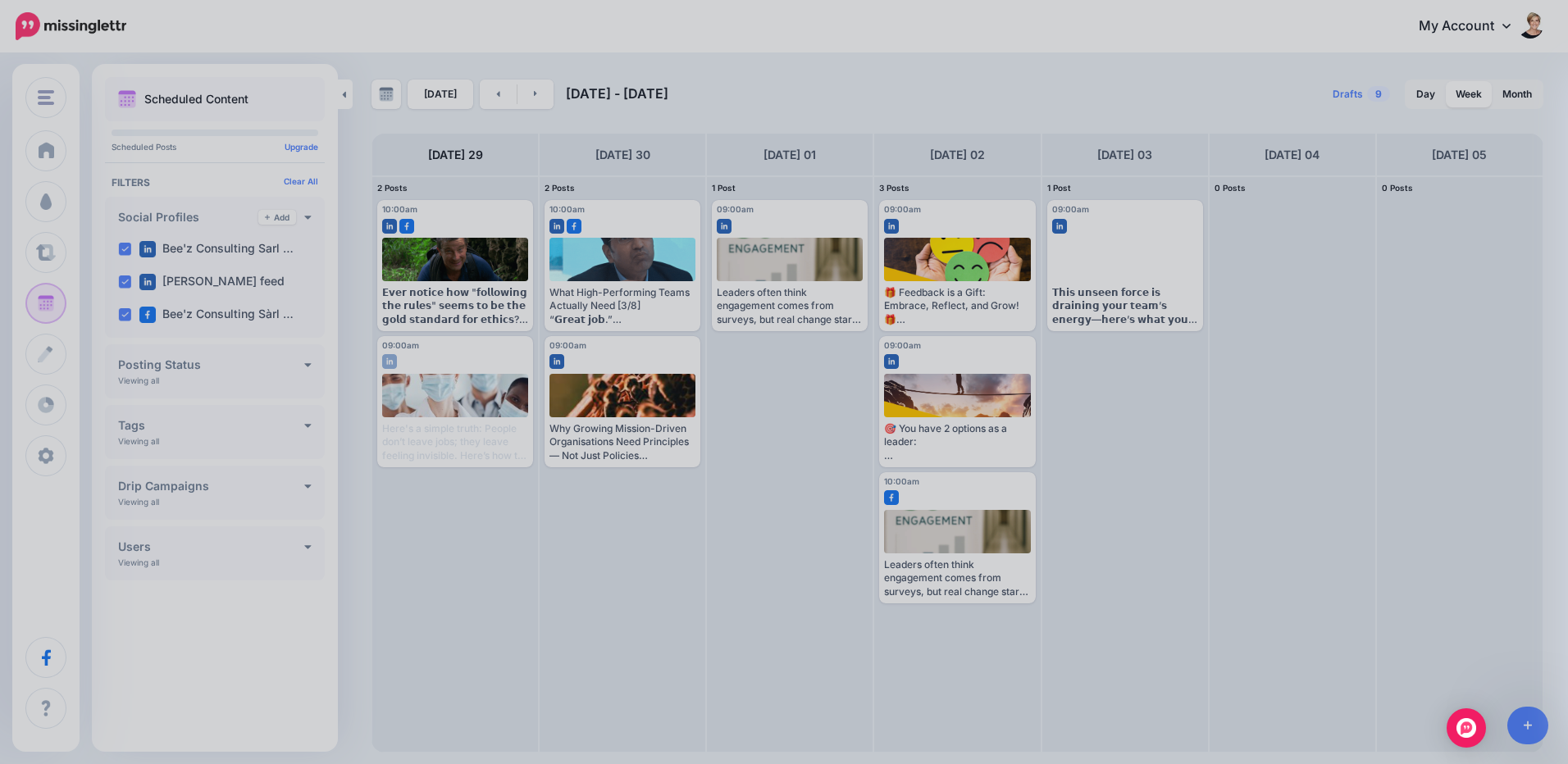
scroll to position [0, 0]
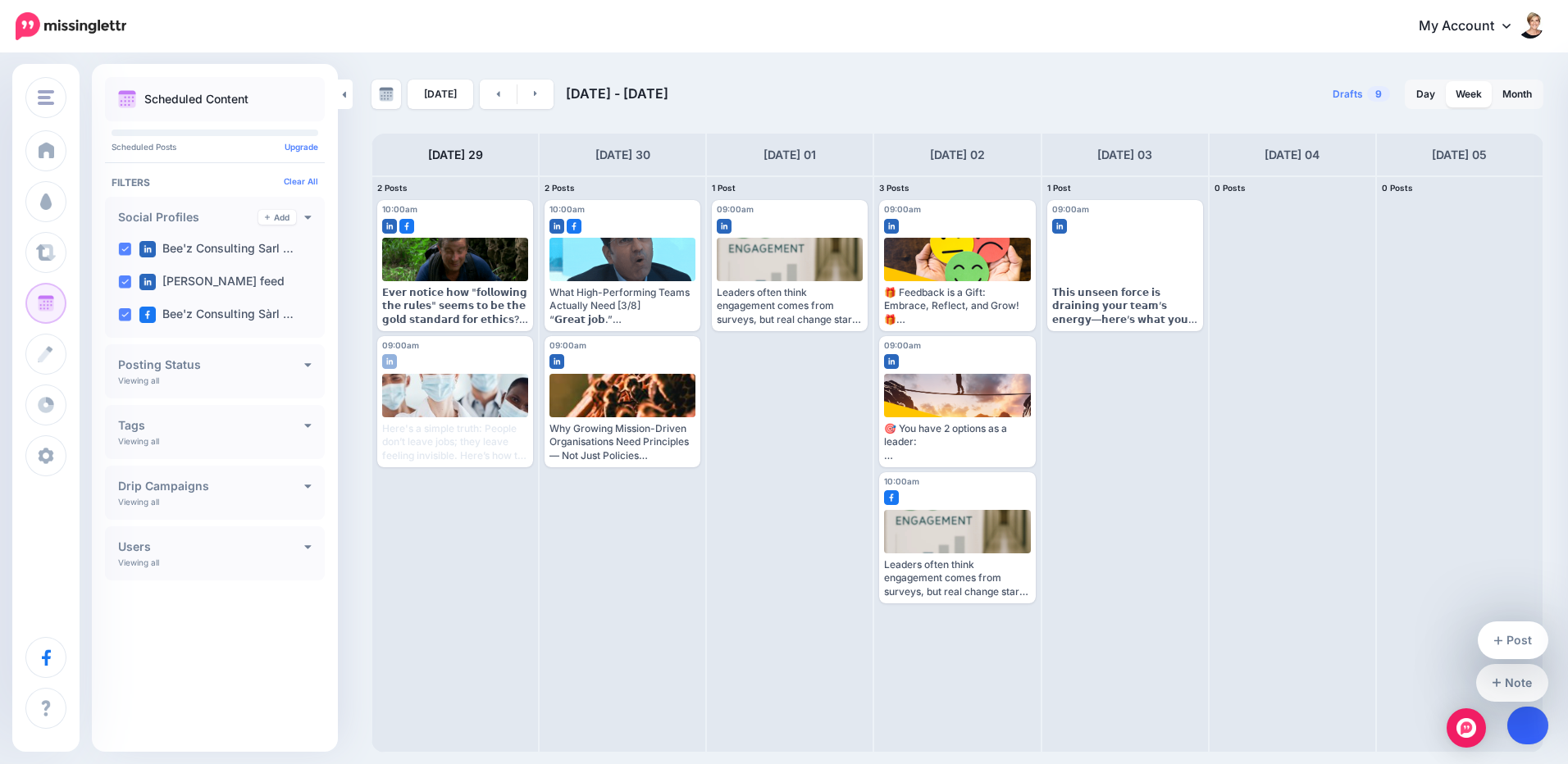
click at [1536, 723] on link at bounding box center [1528, 725] width 42 height 37
click at [1532, 723] on link at bounding box center [1528, 725] width 42 height 37
click at [1524, 723] on icon at bounding box center [1528, 726] width 9 height 12
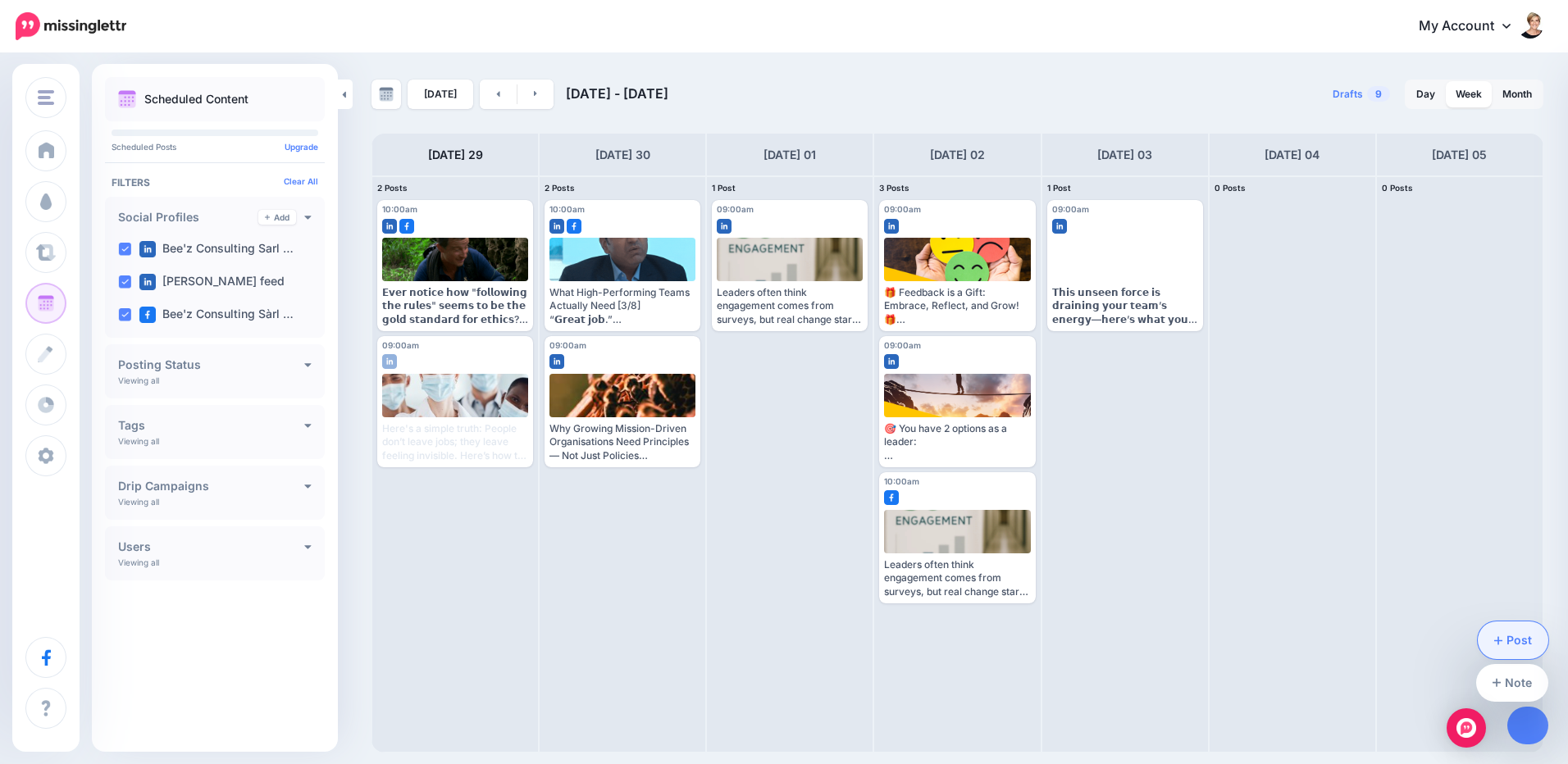
click at [1517, 645] on link "Post" at bounding box center [1513, 640] width 71 height 37
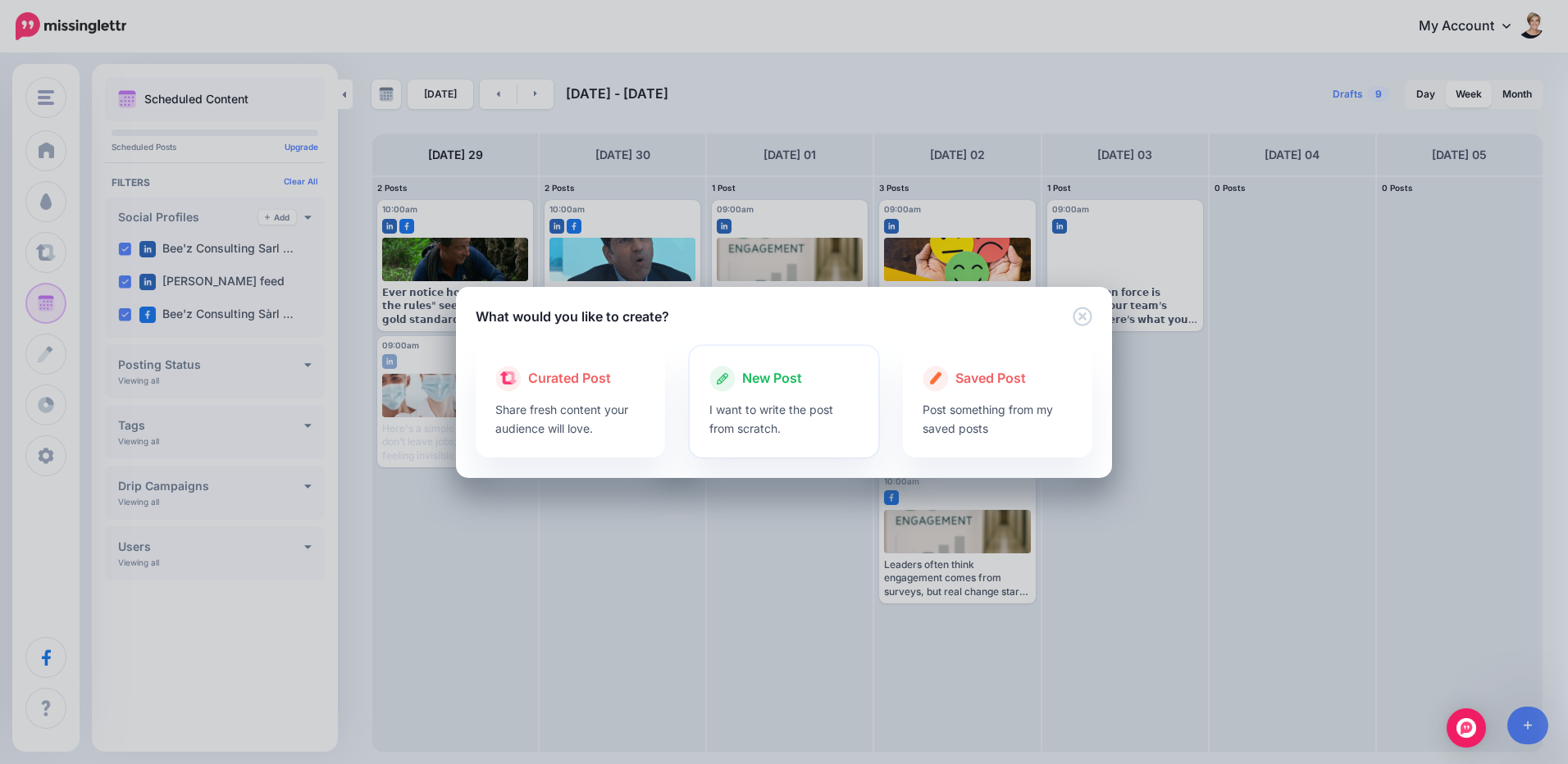
click at [837, 421] on p "I want to write the post from scratch." at bounding box center [784, 418] width 150 height 37
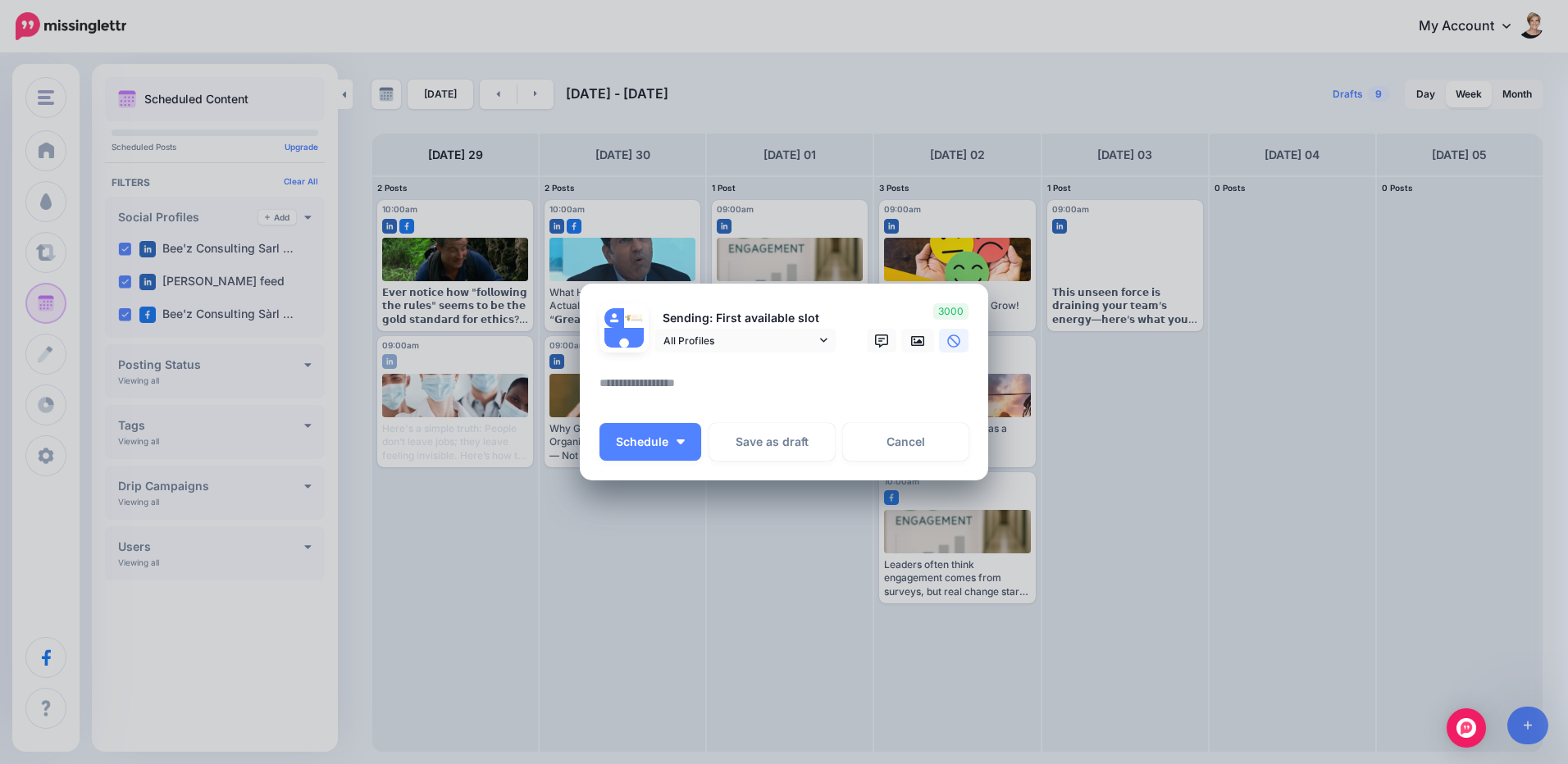
paste textarea "**********"
click at [775, 397] on textarea at bounding box center [789, 388] width 377 height 32
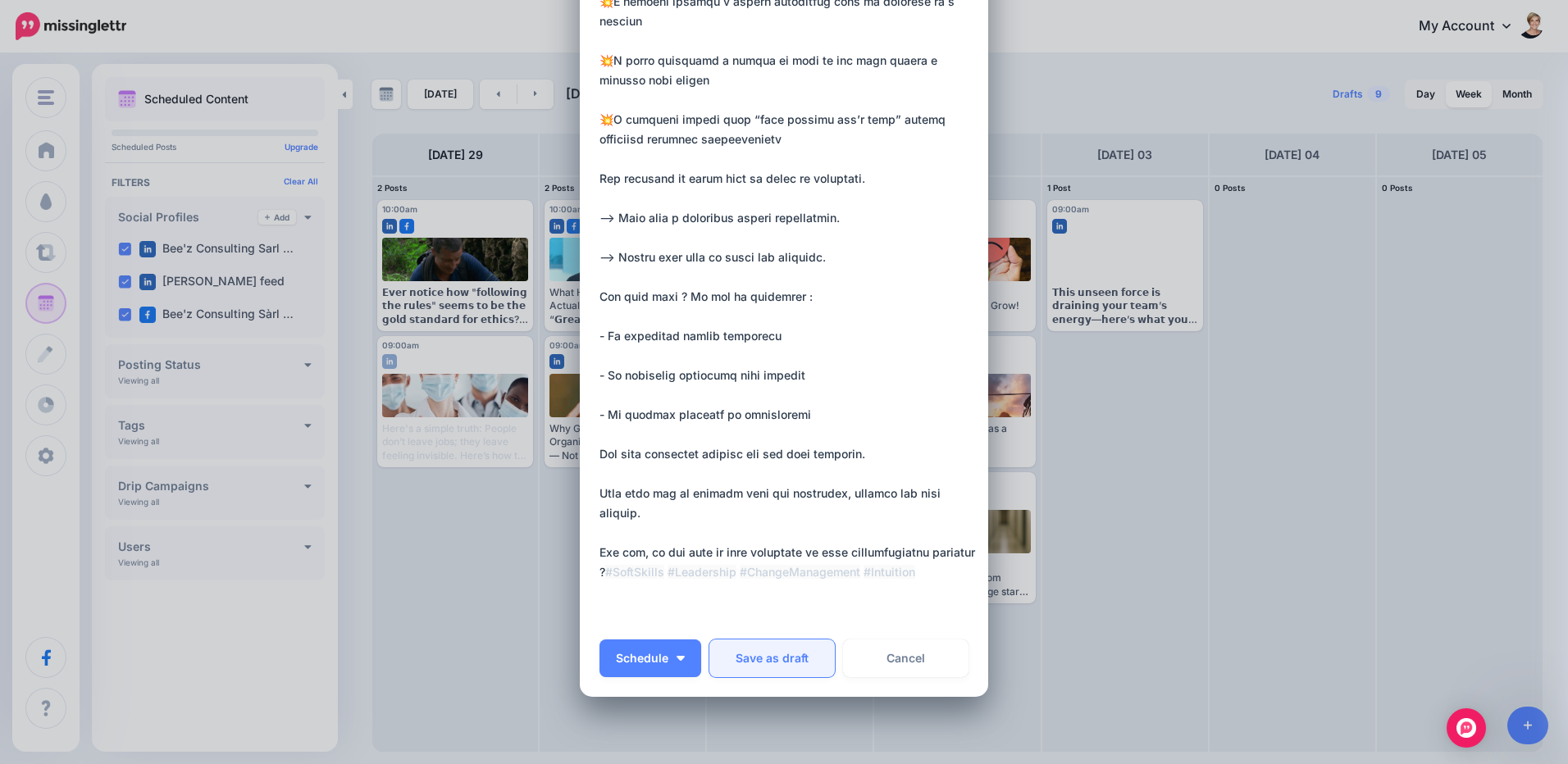
scroll to position [508, 0]
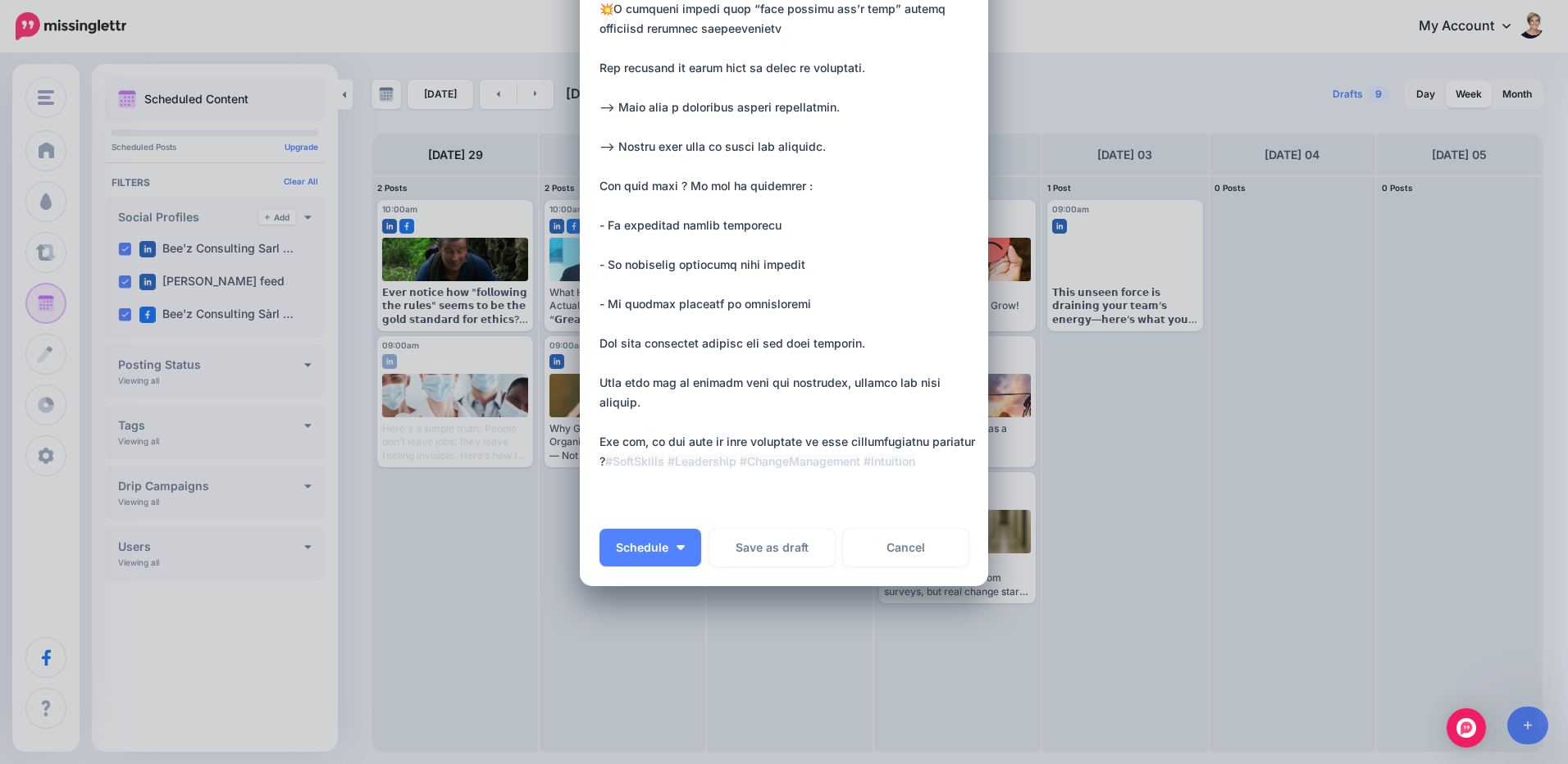
click at [786, 468] on textarea at bounding box center [789, 57] width 377 height 905
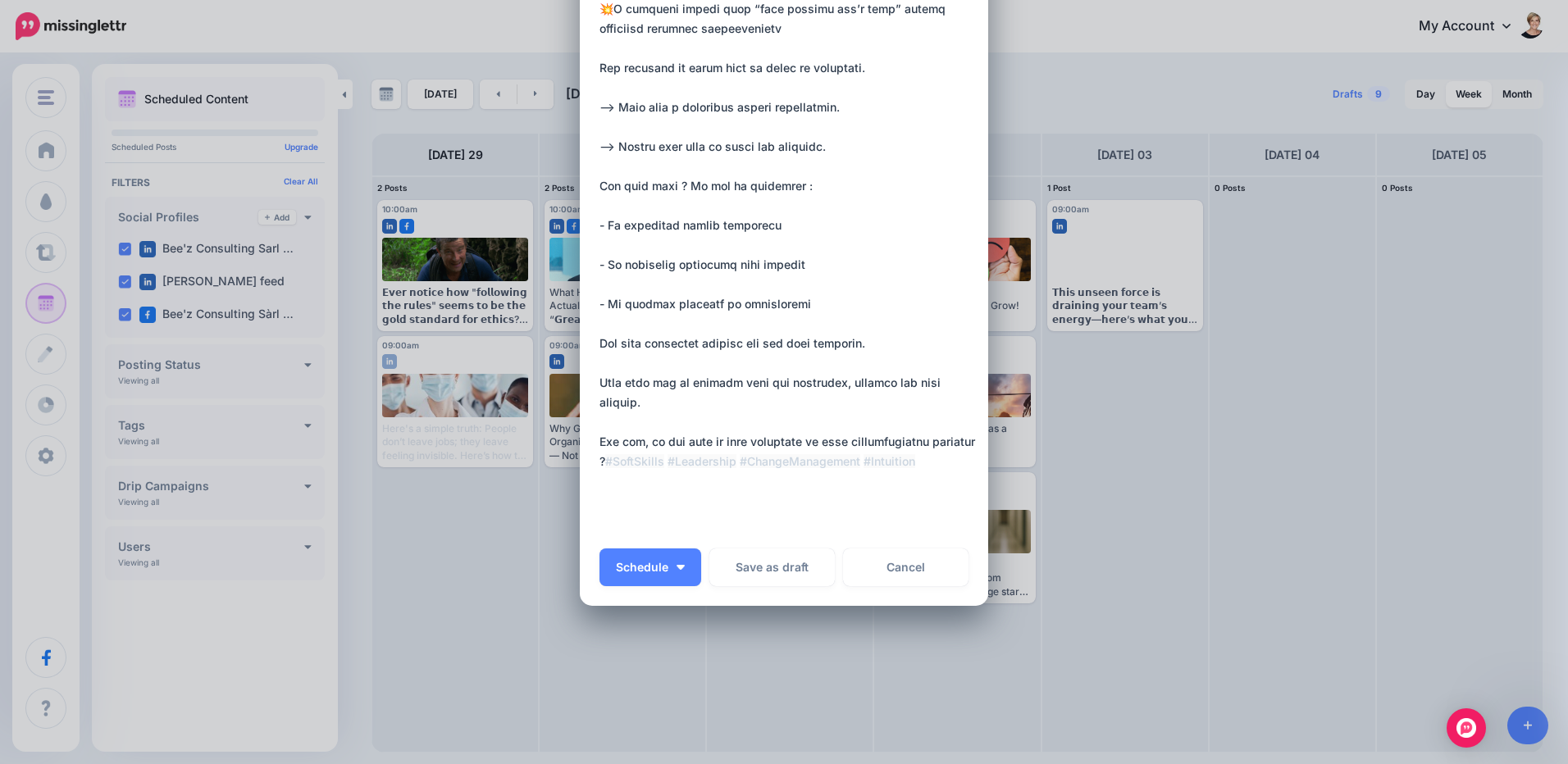
paste textarea "**********"
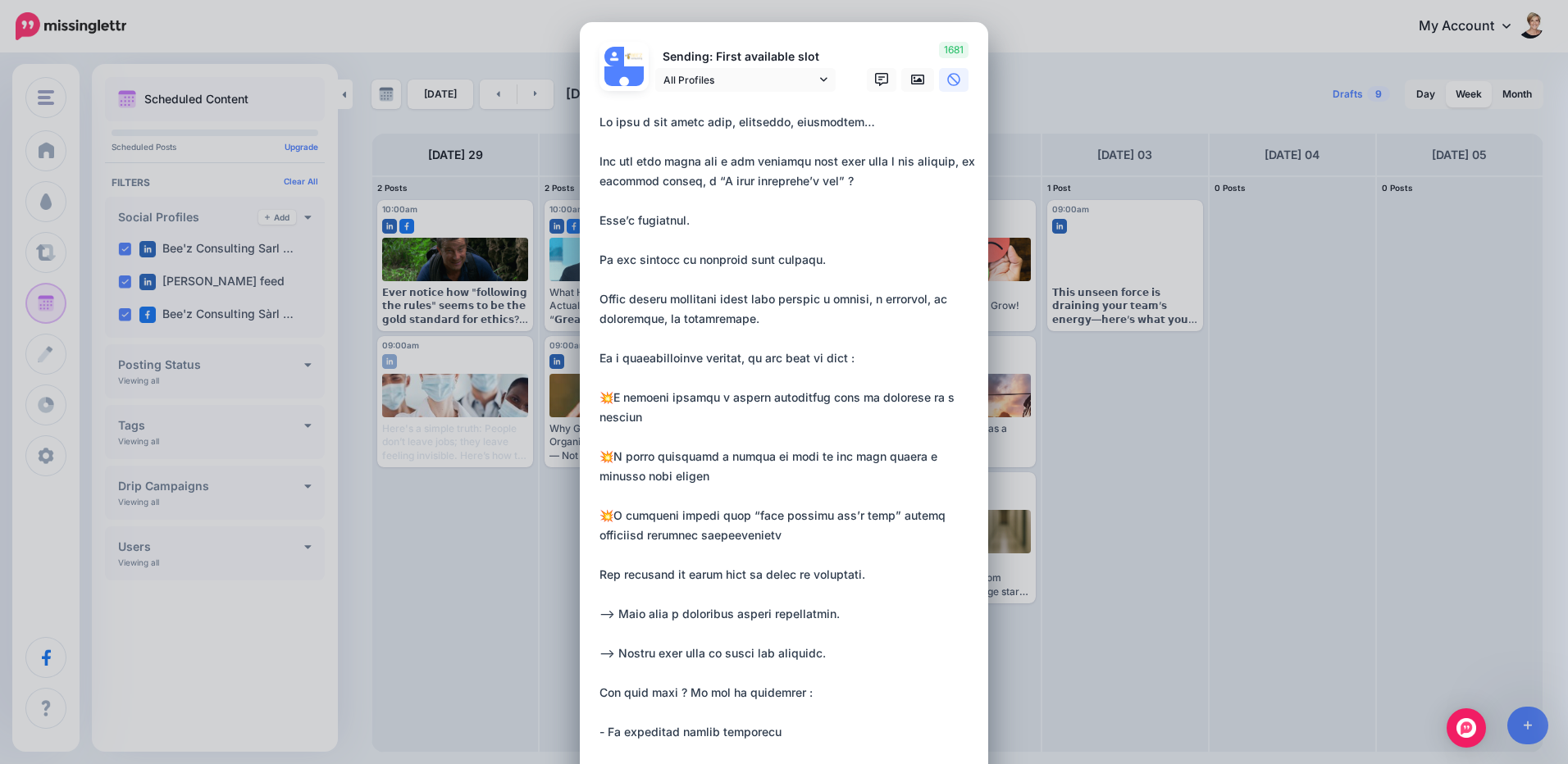
scroll to position [0, 0]
type textarea "**********"
click at [913, 77] on icon at bounding box center [917, 80] width 13 height 10
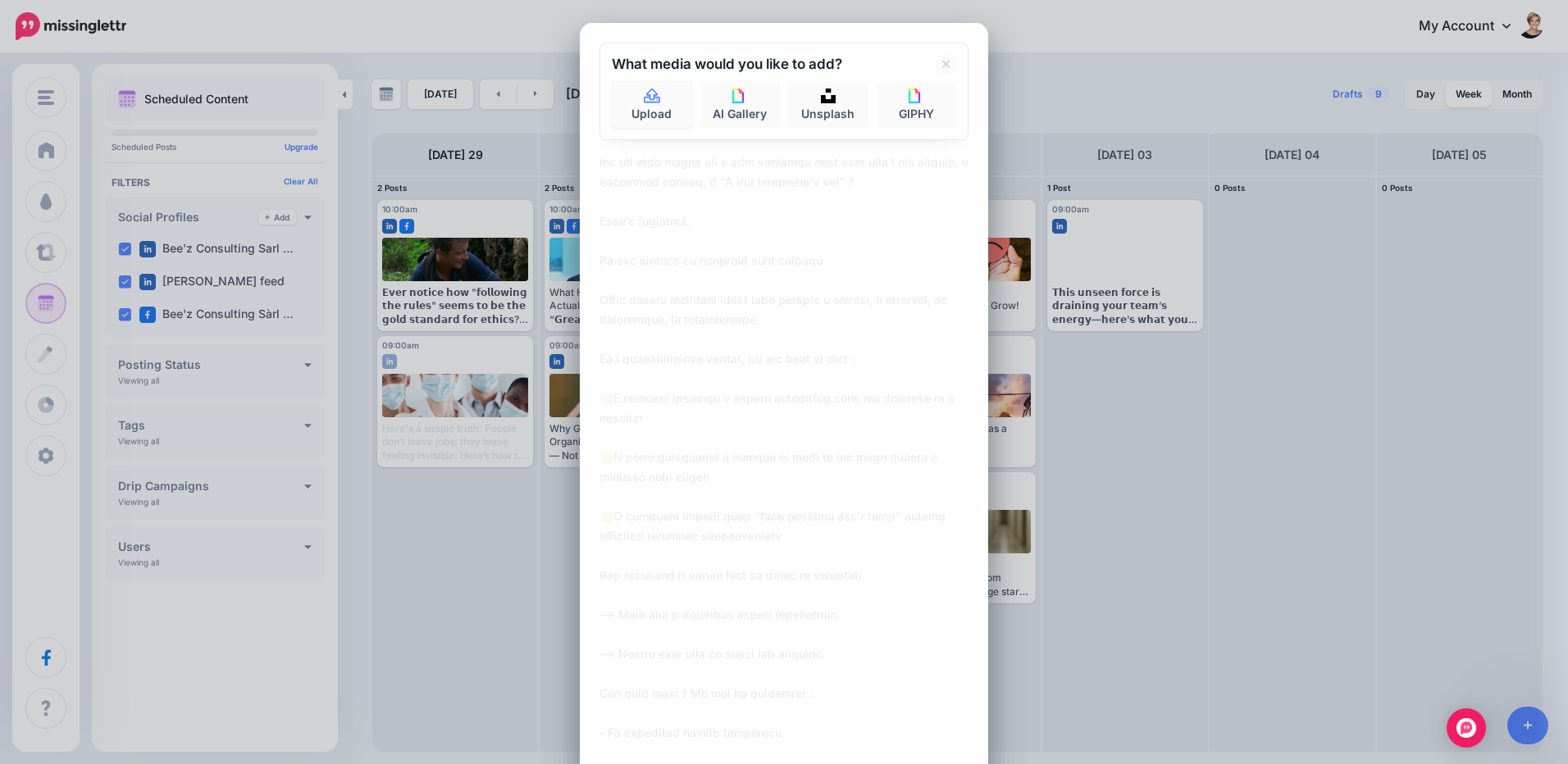
drag, startPoint x: 676, startPoint y: 117, endPoint x: 787, endPoint y: 279, distance: 196.4
click at [676, 117] on link "Upload" at bounding box center [652, 105] width 80 height 46
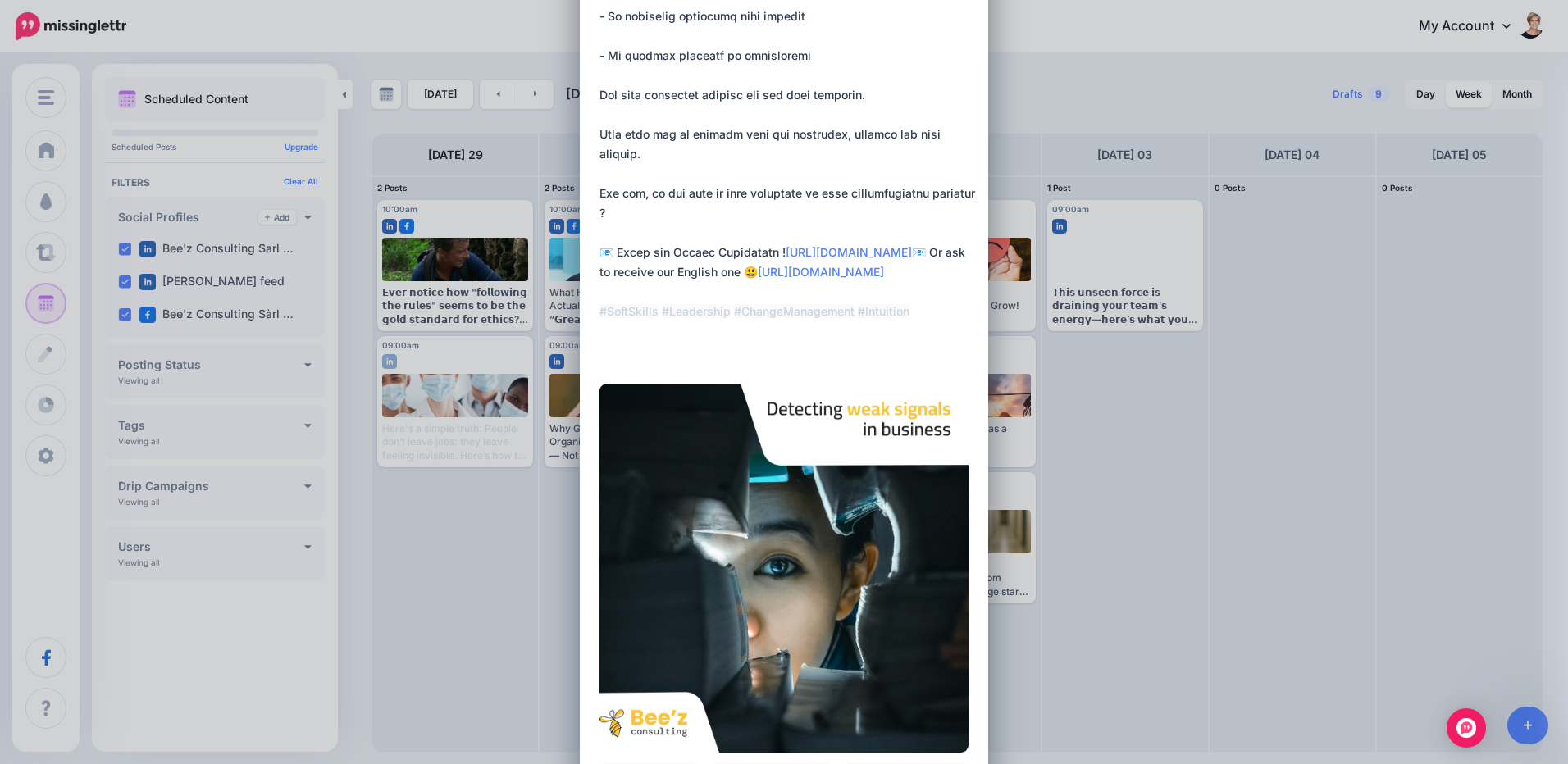
scroll to position [955, 0]
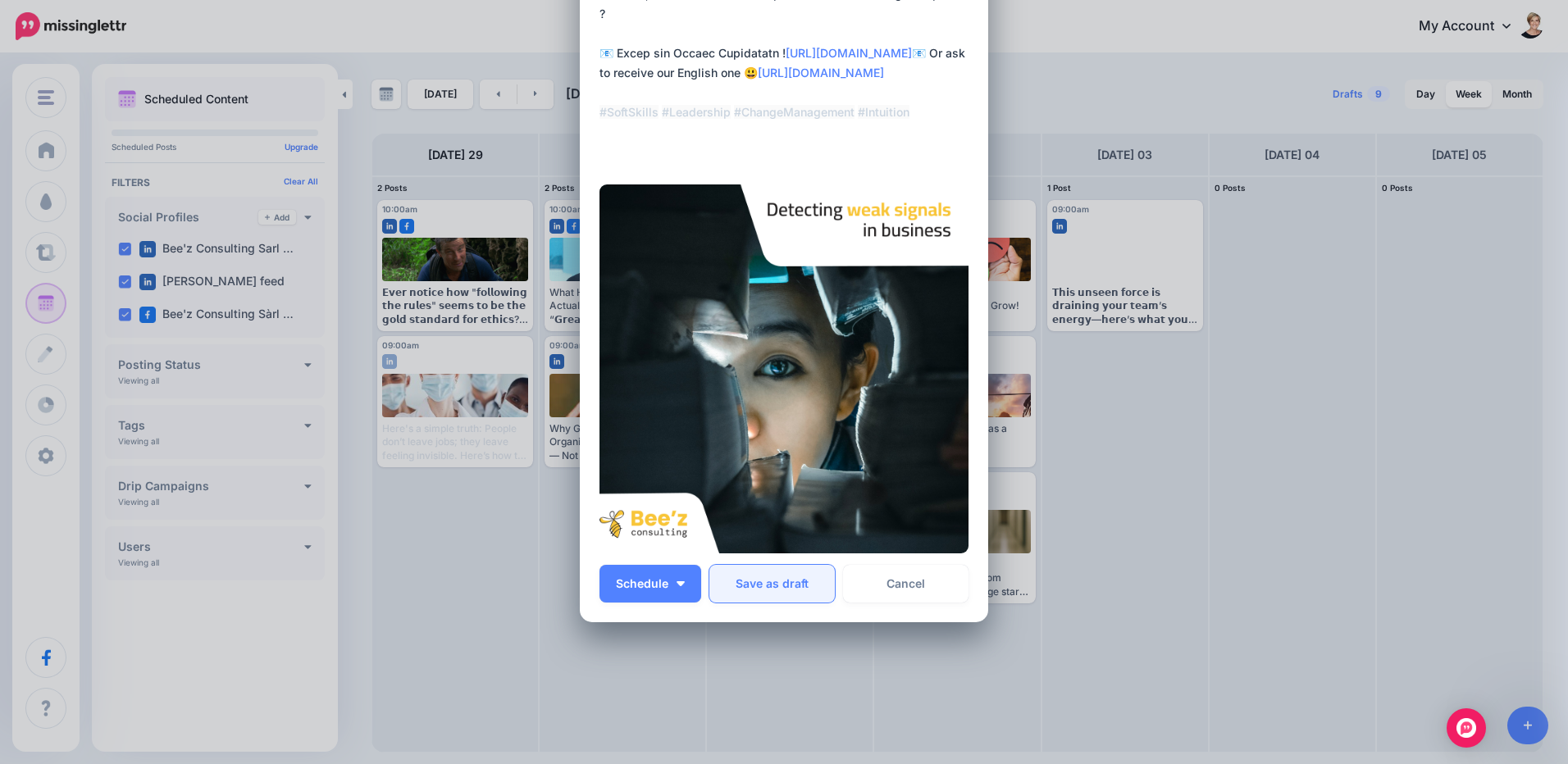
click at [798, 583] on button "Save as draft" at bounding box center [772, 583] width 126 height 37
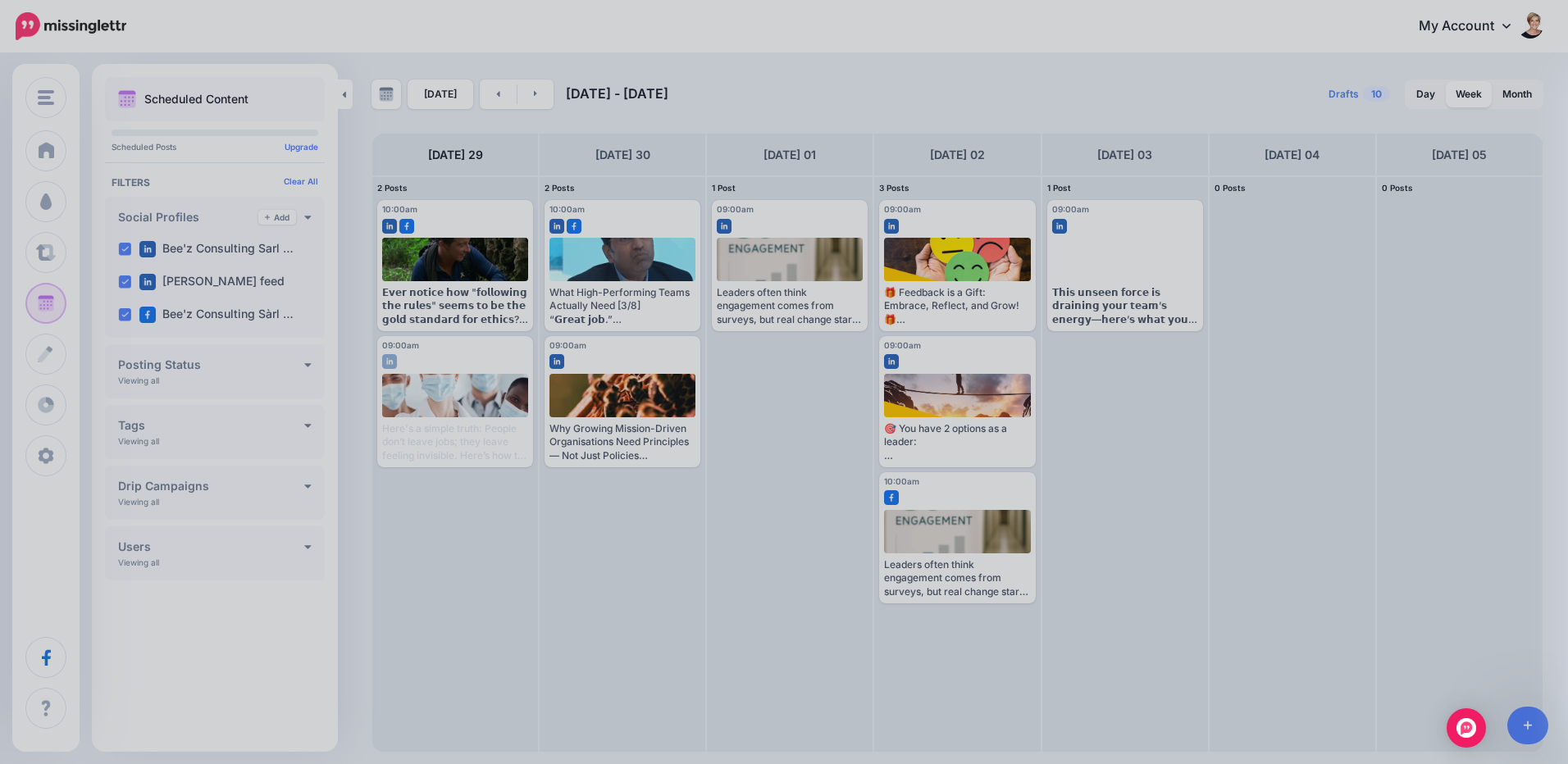
scroll to position [0, 0]
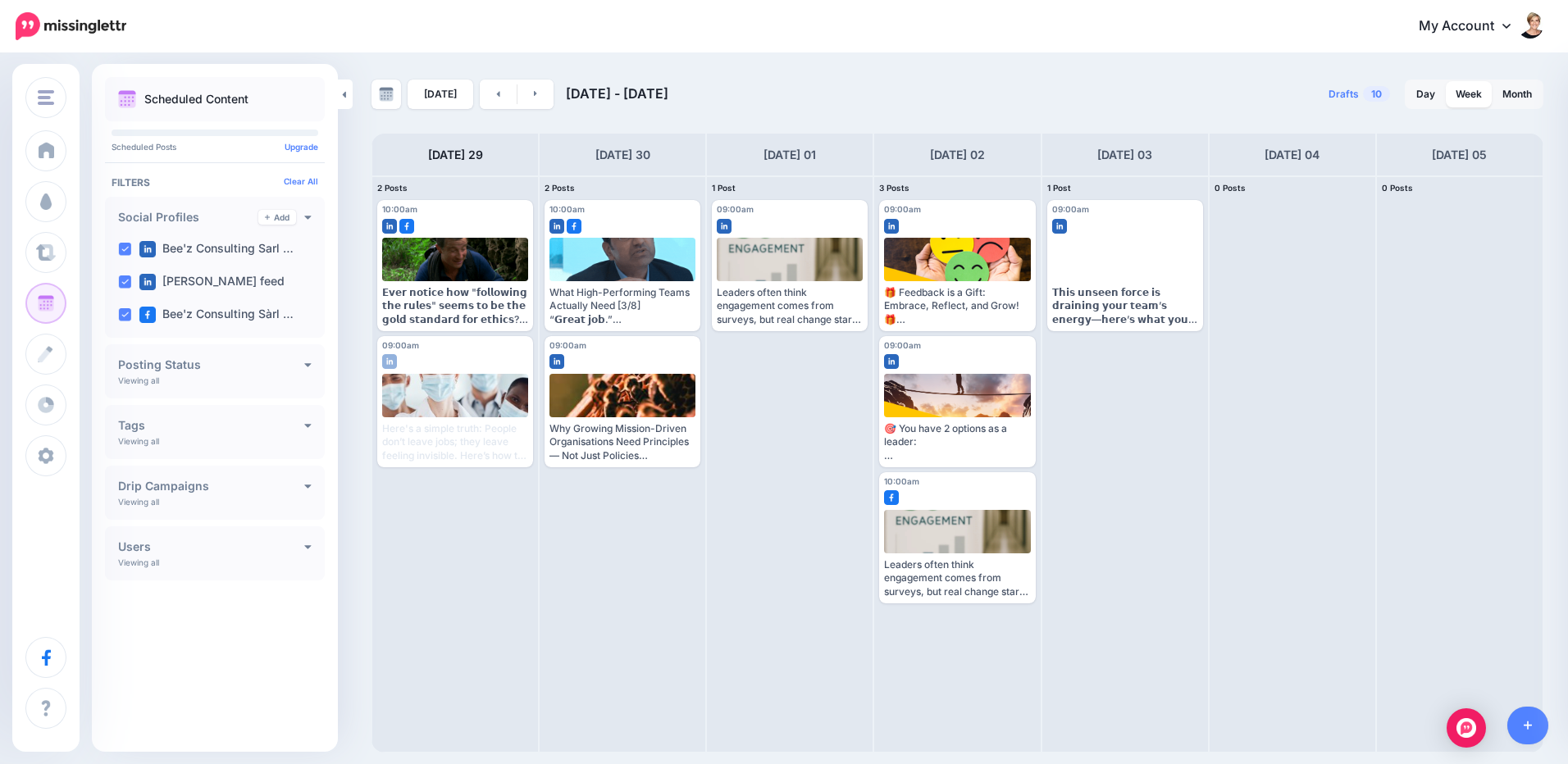
click at [1532, 735] on link at bounding box center [1528, 725] width 42 height 37
click at [1525, 723] on icon at bounding box center [1528, 726] width 9 height 12
click at [1523, 738] on link at bounding box center [1528, 725] width 42 height 37
click at [1533, 726] on link at bounding box center [1528, 725] width 42 height 37
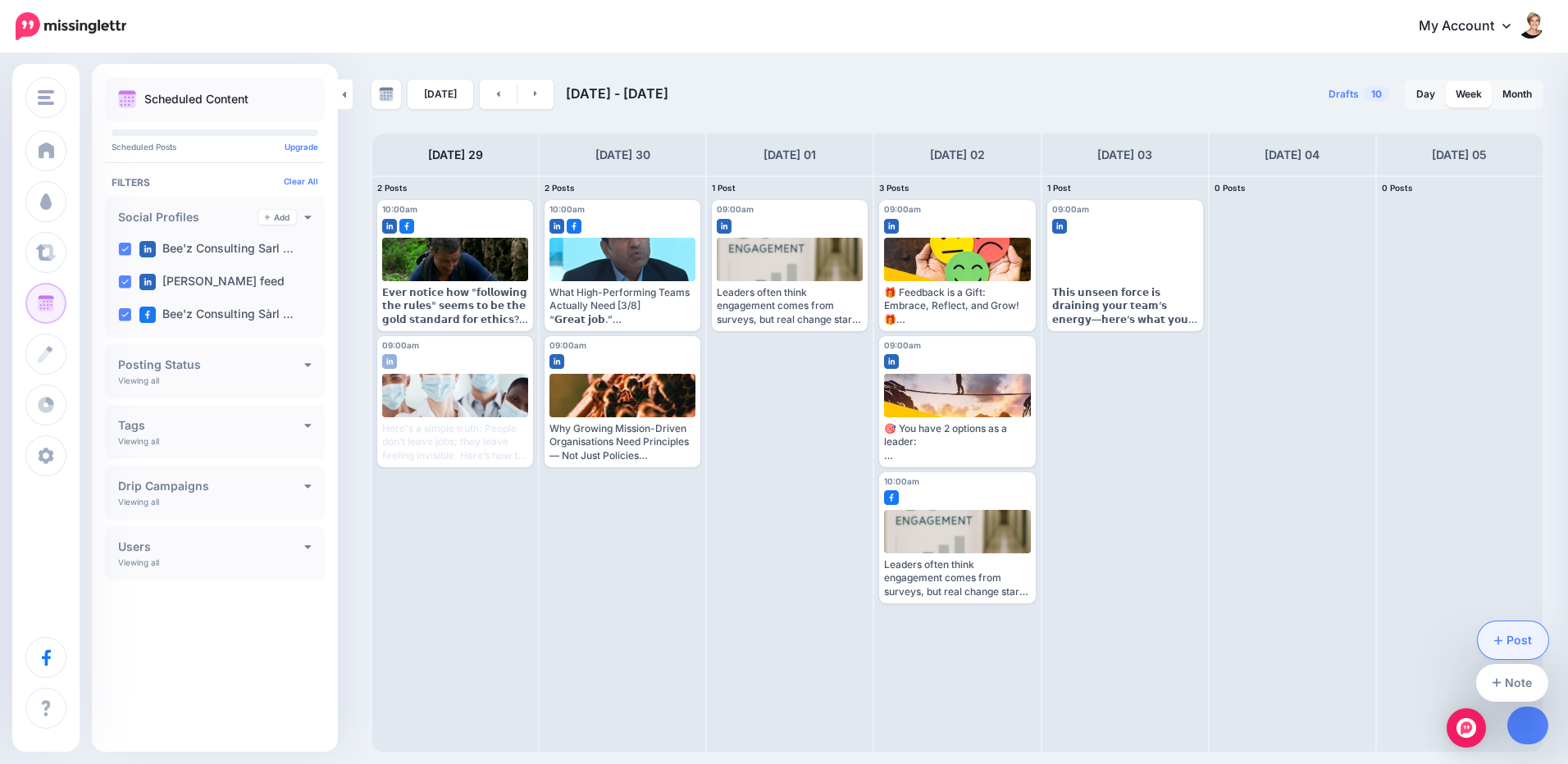
click at [1522, 635] on link "Post" at bounding box center [1513, 640] width 71 height 37
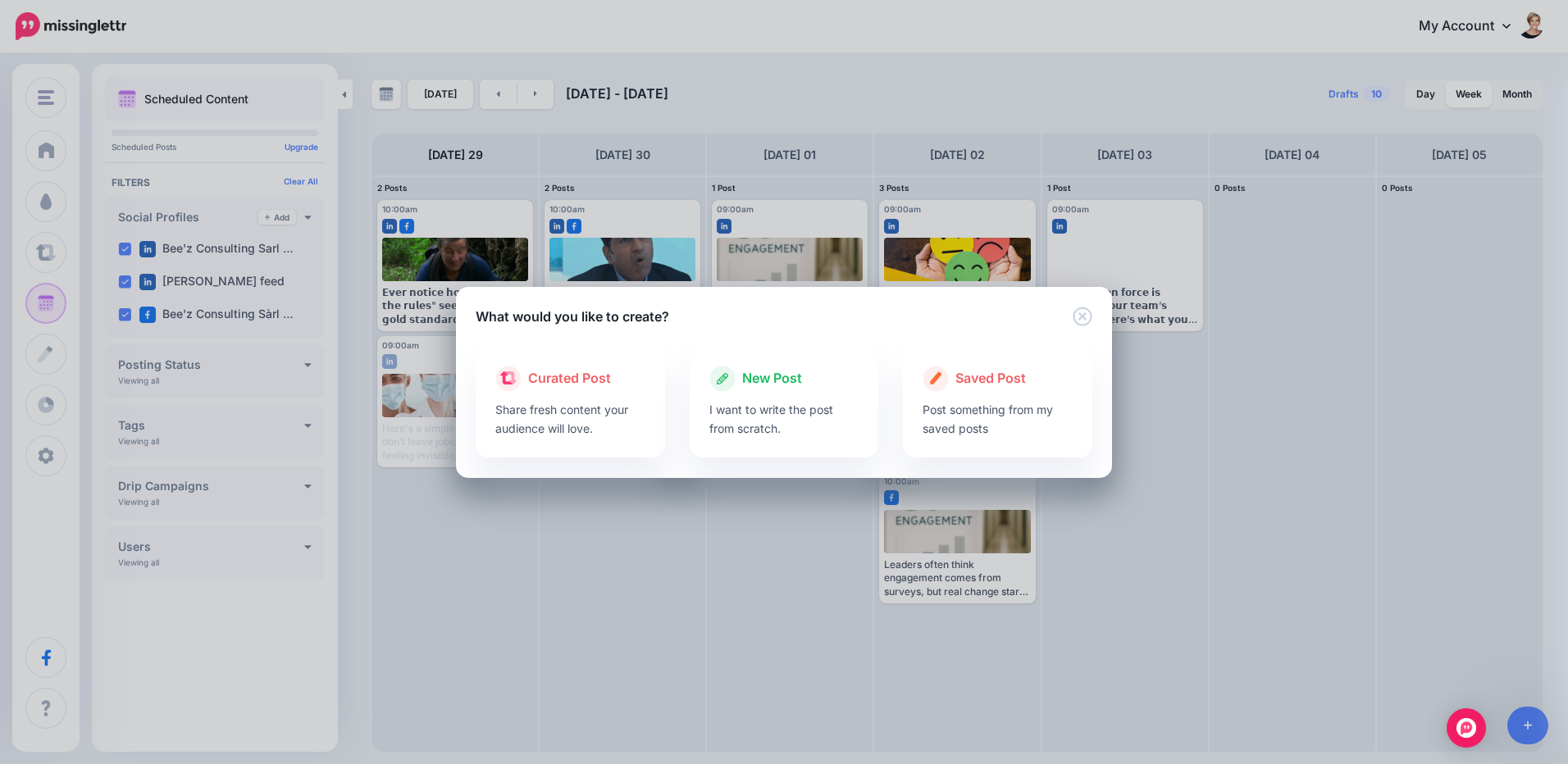
click at [782, 418] on p "I want to write the post from scratch." at bounding box center [784, 418] width 150 height 37
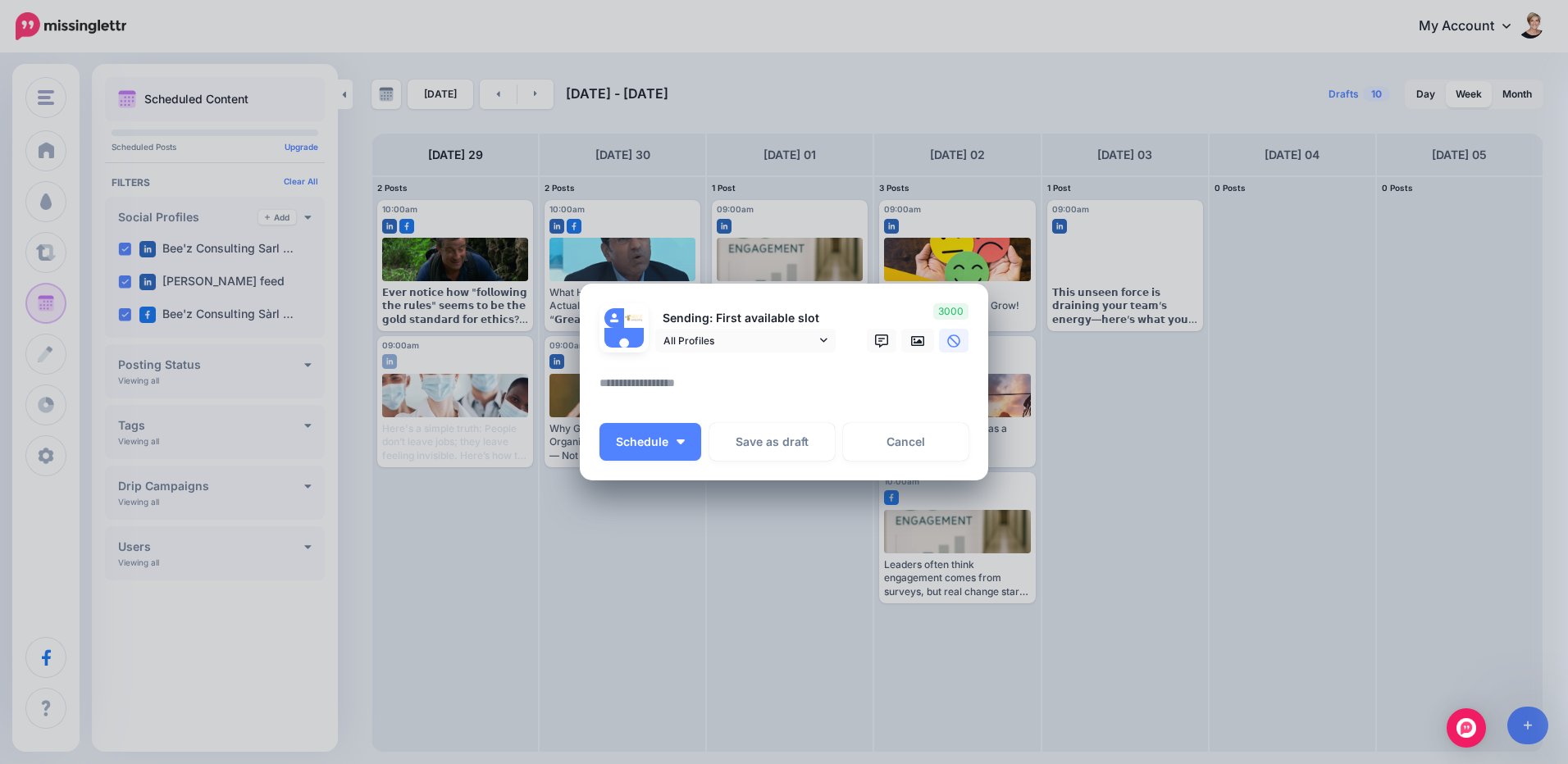
click at [682, 386] on textarea at bounding box center [789, 388] width 377 height 32
paste textarea "**********"
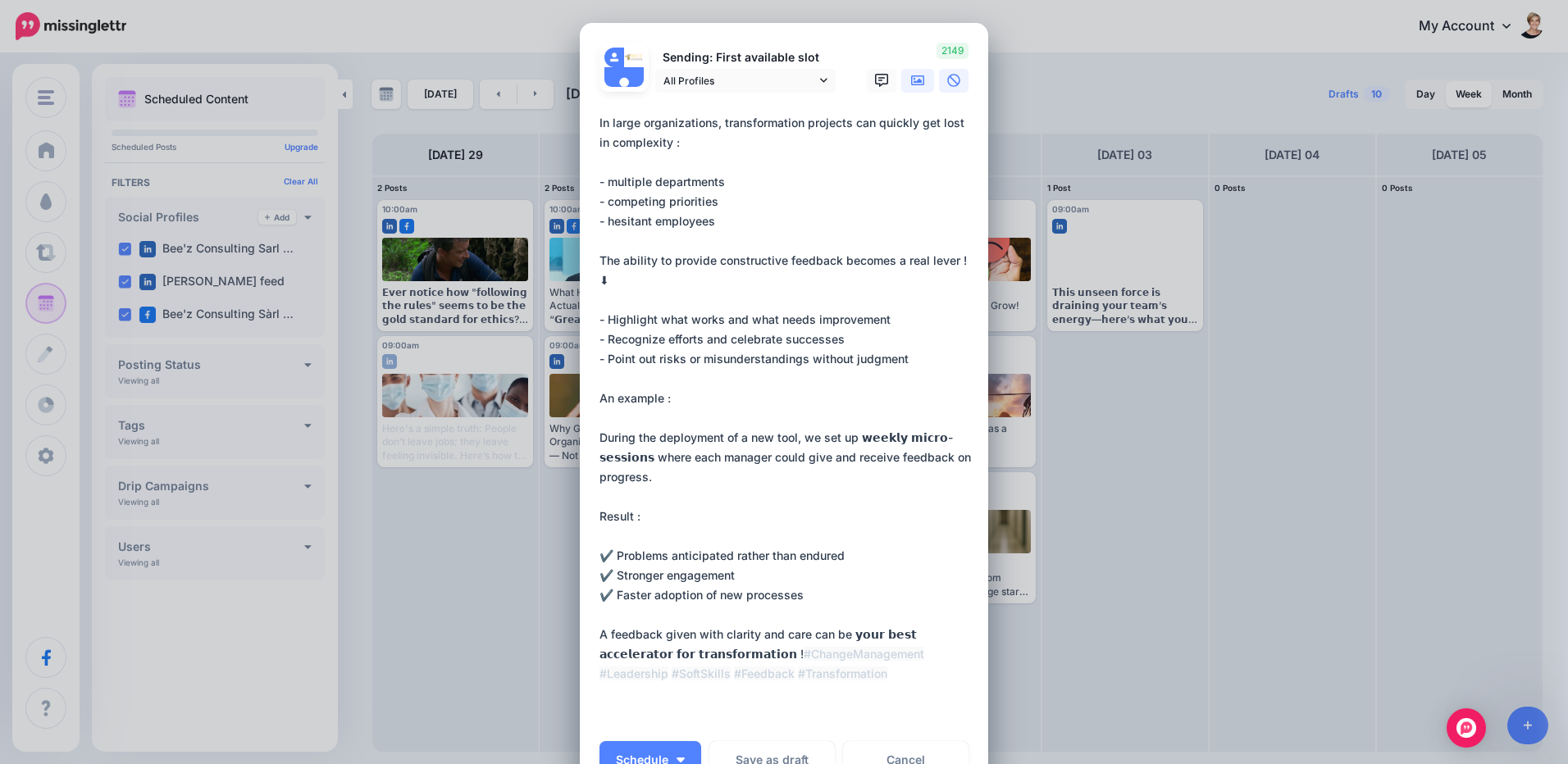
drag, startPoint x: 913, startPoint y: 83, endPoint x: 790, endPoint y: 303, distance: 252.0
click at [913, 83] on icon at bounding box center [917, 80] width 13 height 10
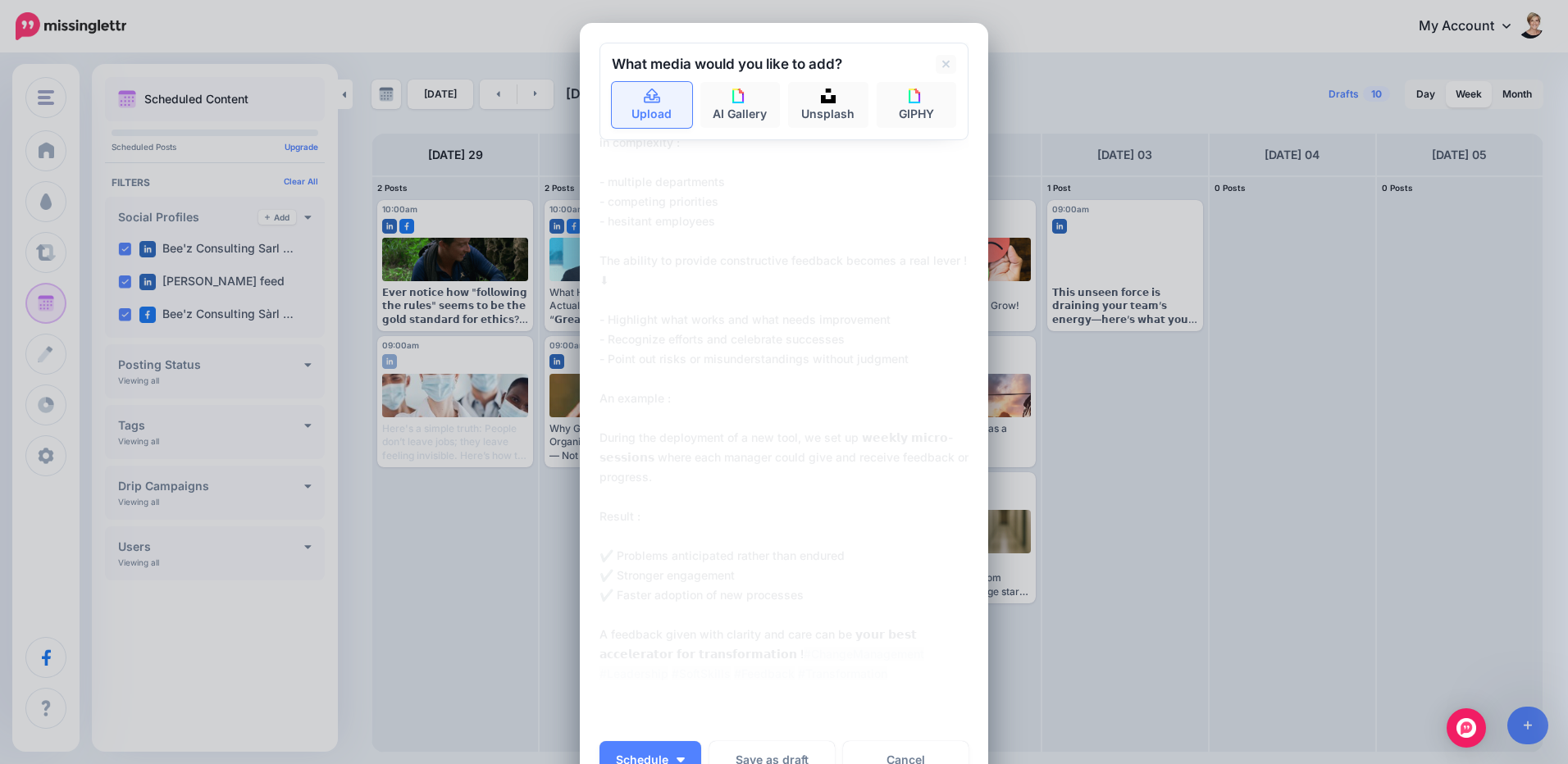
click at [661, 104] on link "Upload" at bounding box center [652, 105] width 80 height 46
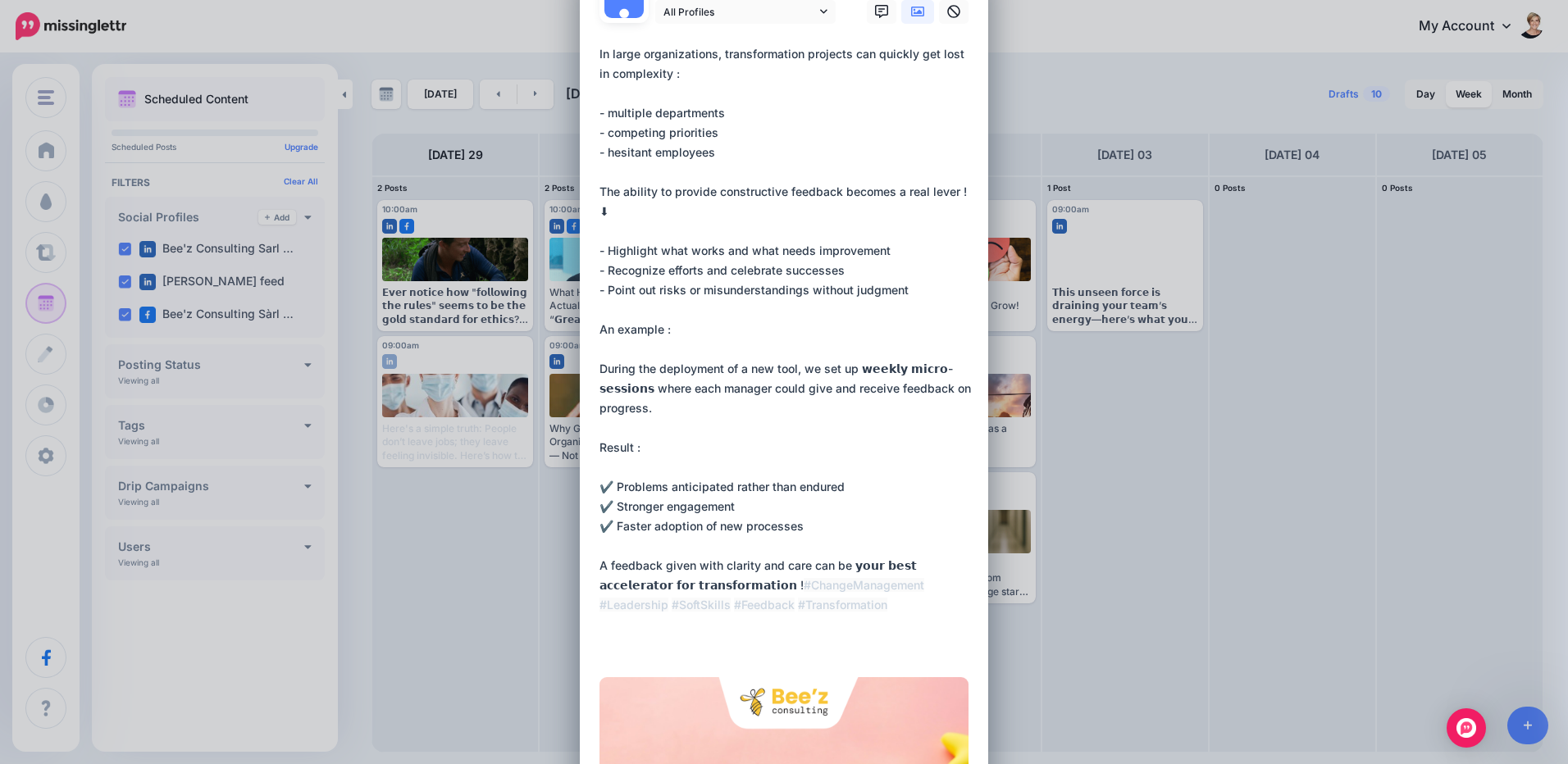
scroll to position [164, 0]
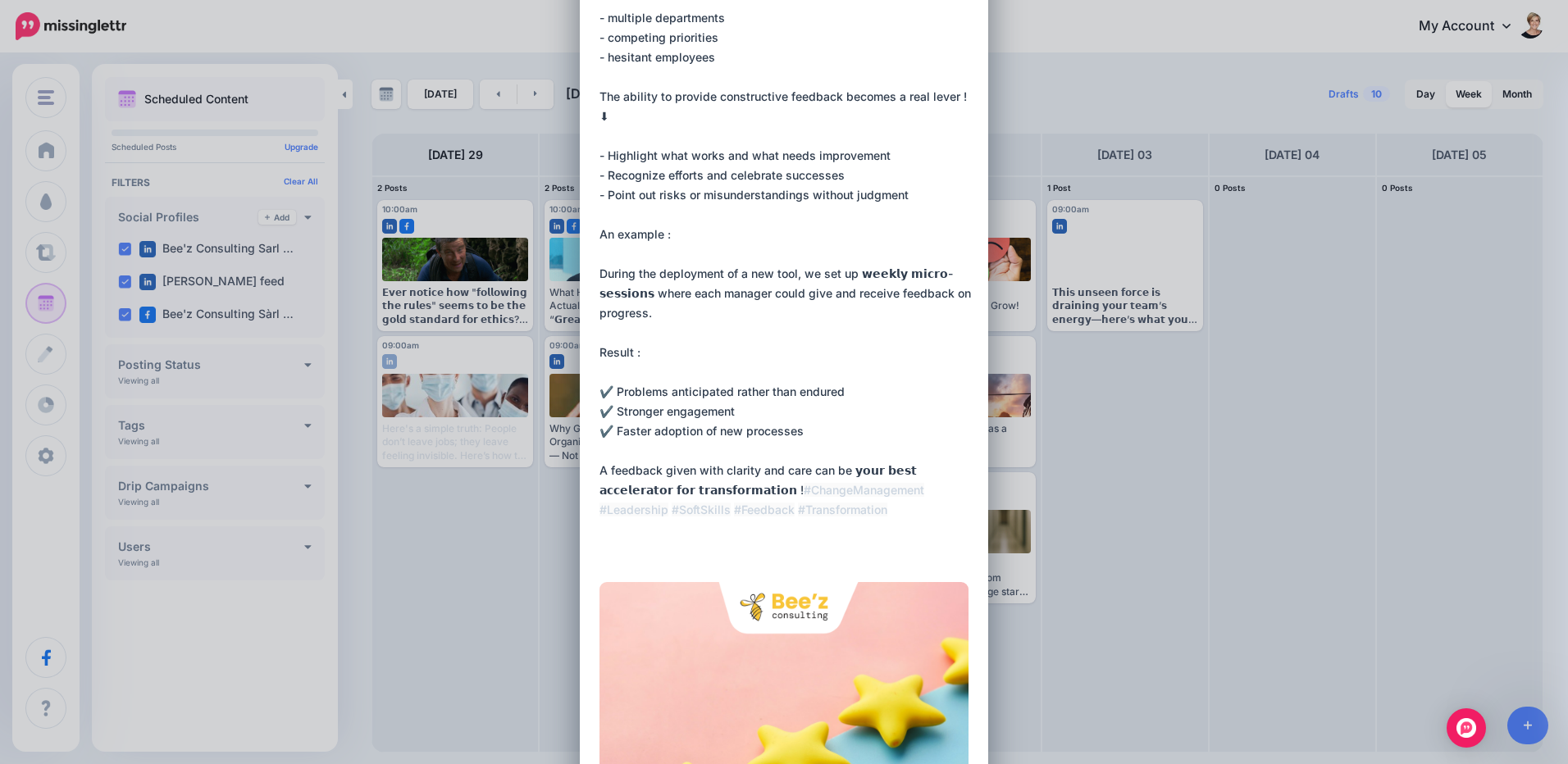
click at [784, 472] on textarea "**********" at bounding box center [789, 253] width 377 height 610
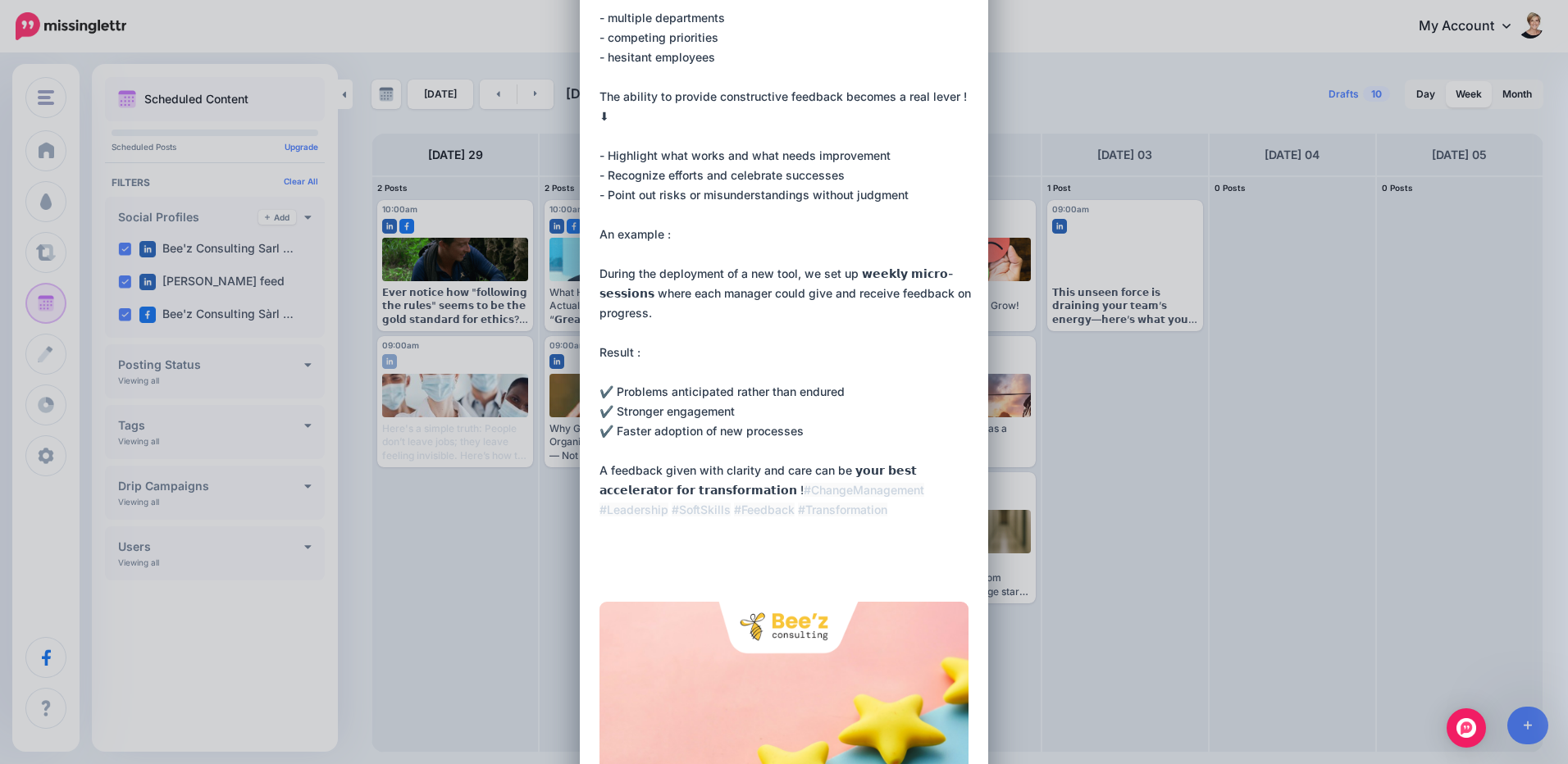
paste textarea "**********"
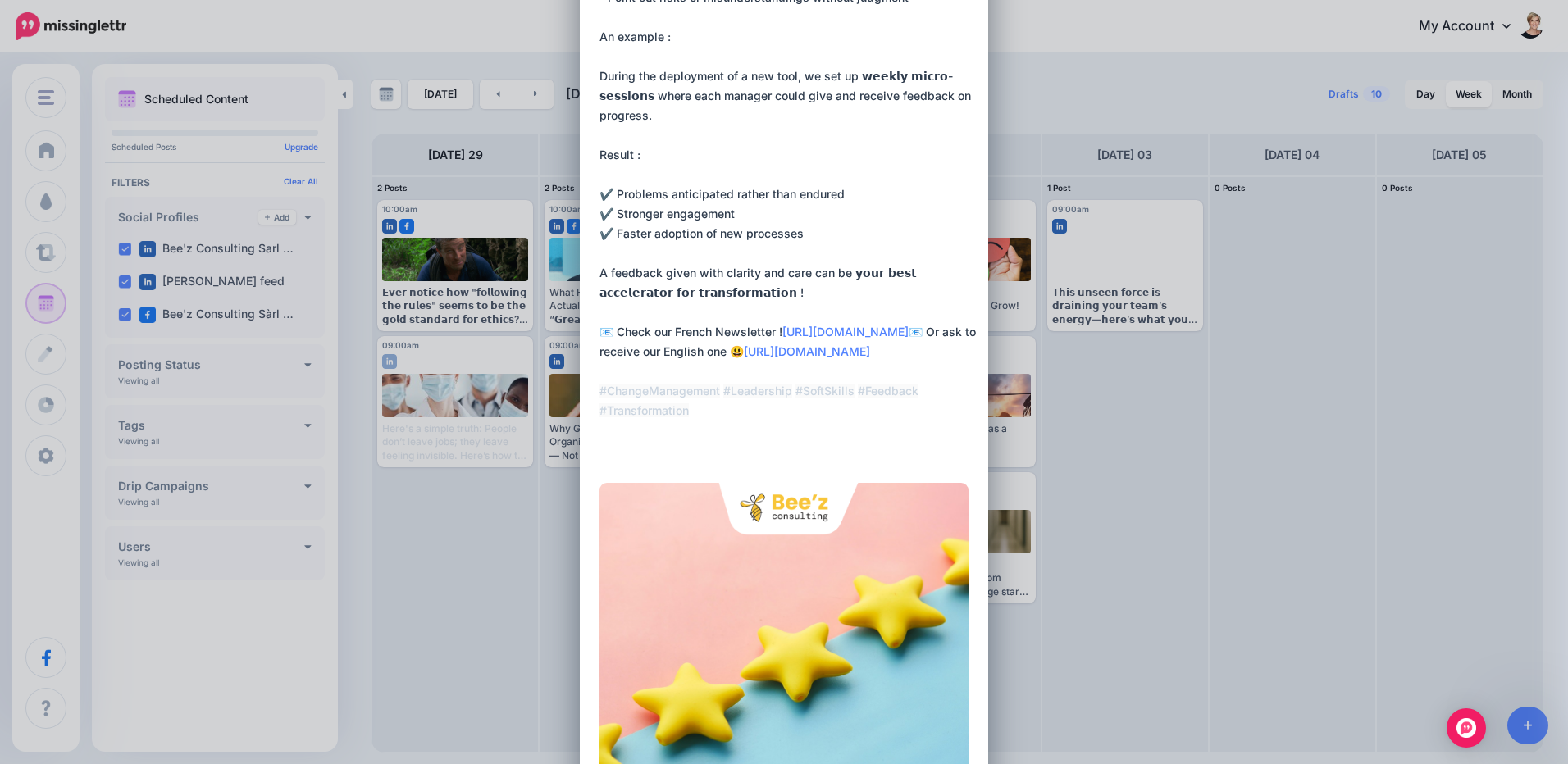
scroll to position [574, 0]
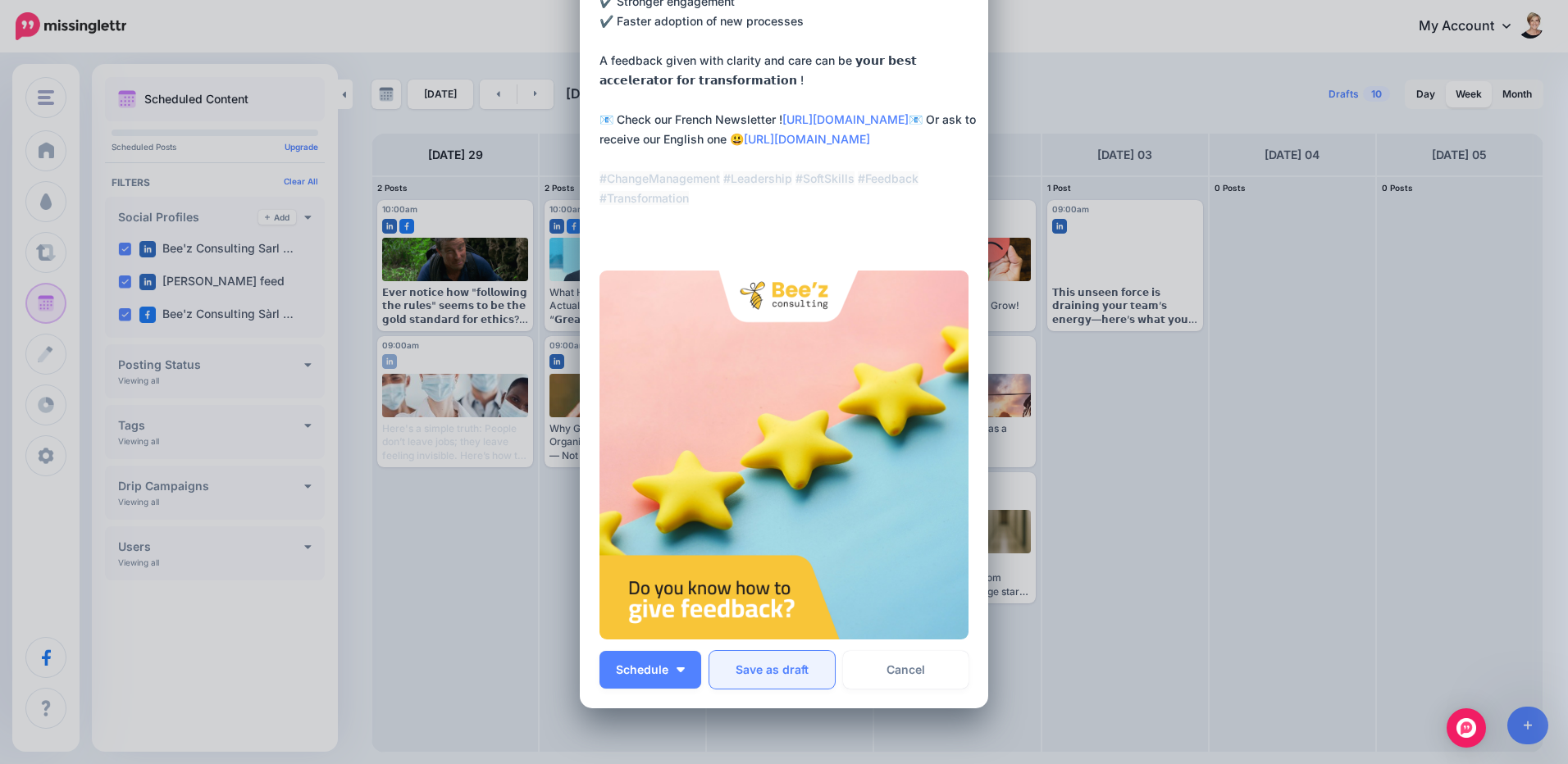
type textarea "**********"
click at [765, 668] on button "Save as draft" at bounding box center [772, 669] width 126 height 37
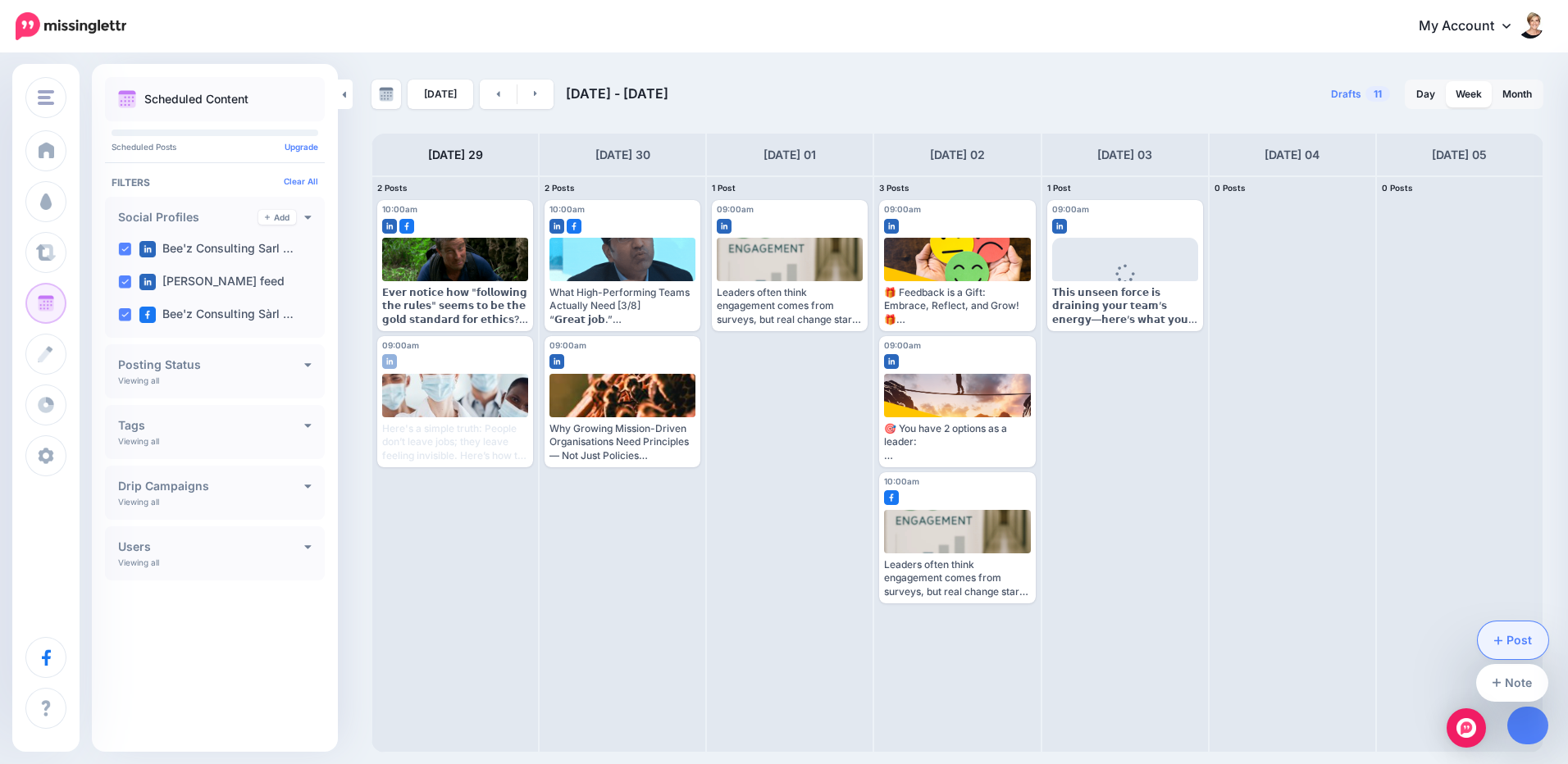
click at [1515, 640] on link "Post" at bounding box center [1513, 640] width 71 height 37
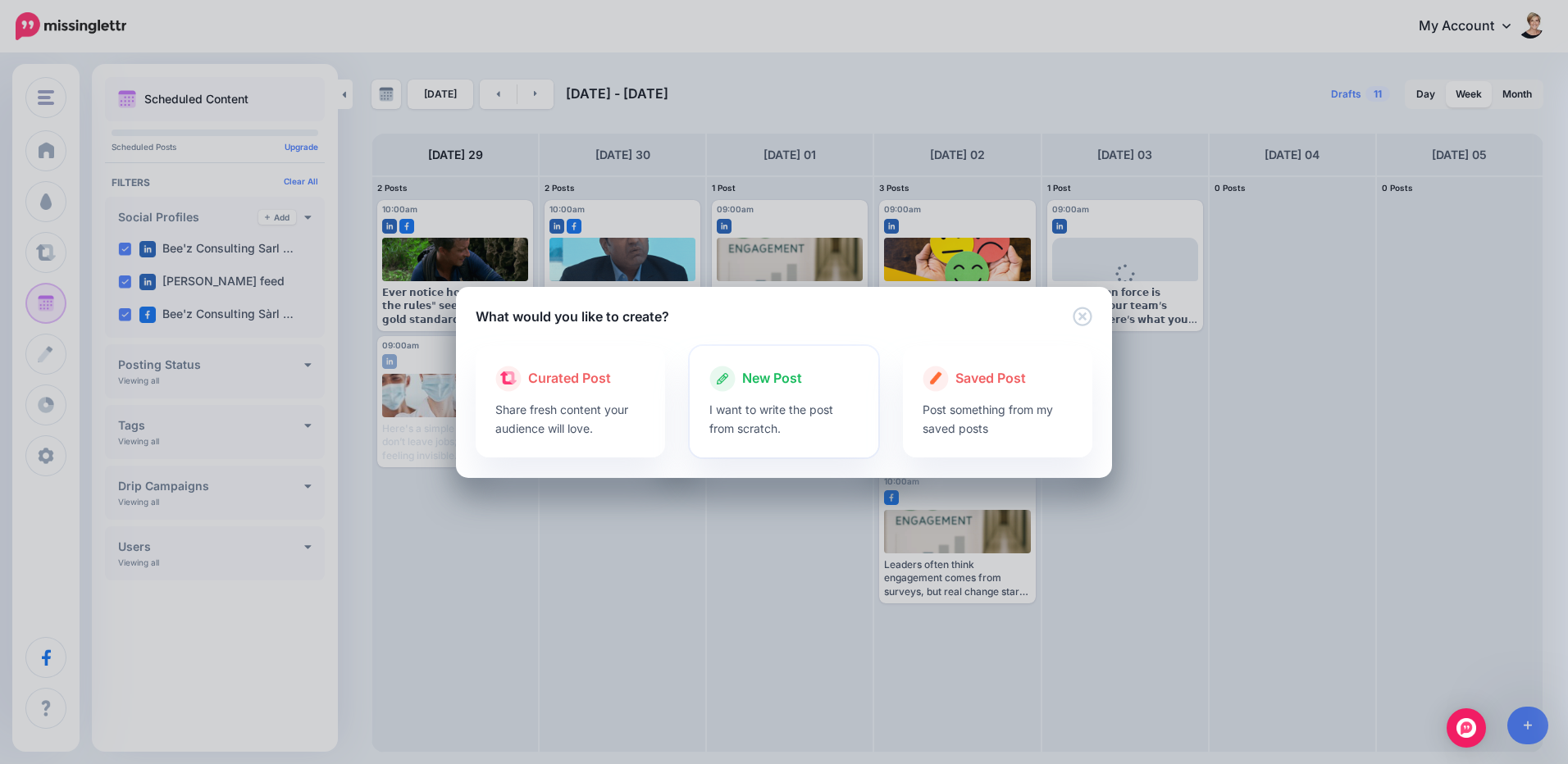
click at [756, 418] on p "I want to write the post from scratch." at bounding box center [784, 418] width 150 height 37
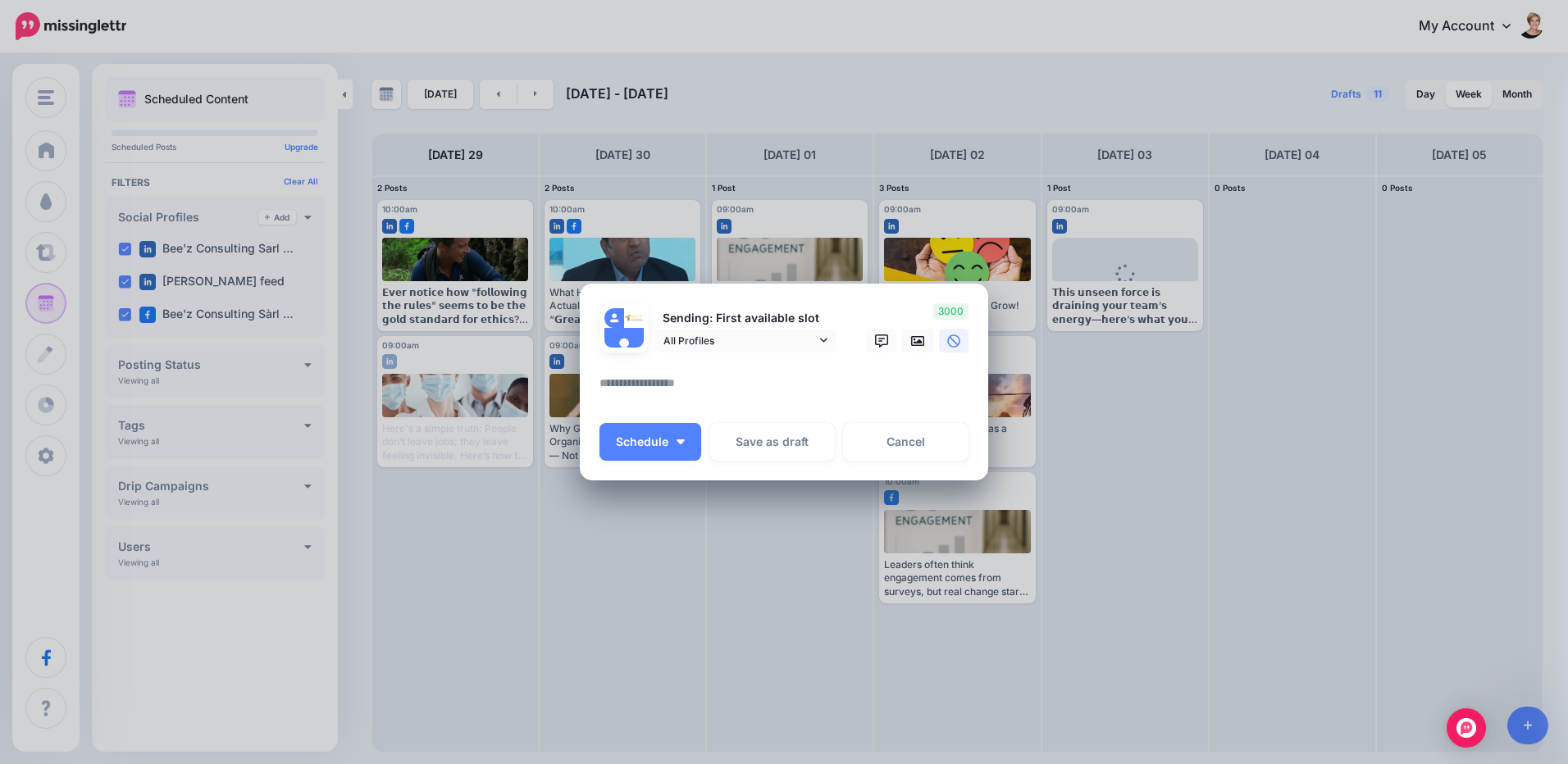
click at [737, 371] on div at bounding box center [784, 363] width 369 height 20
click at [748, 384] on textarea at bounding box center [789, 388] width 377 height 32
paste textarea "**********"
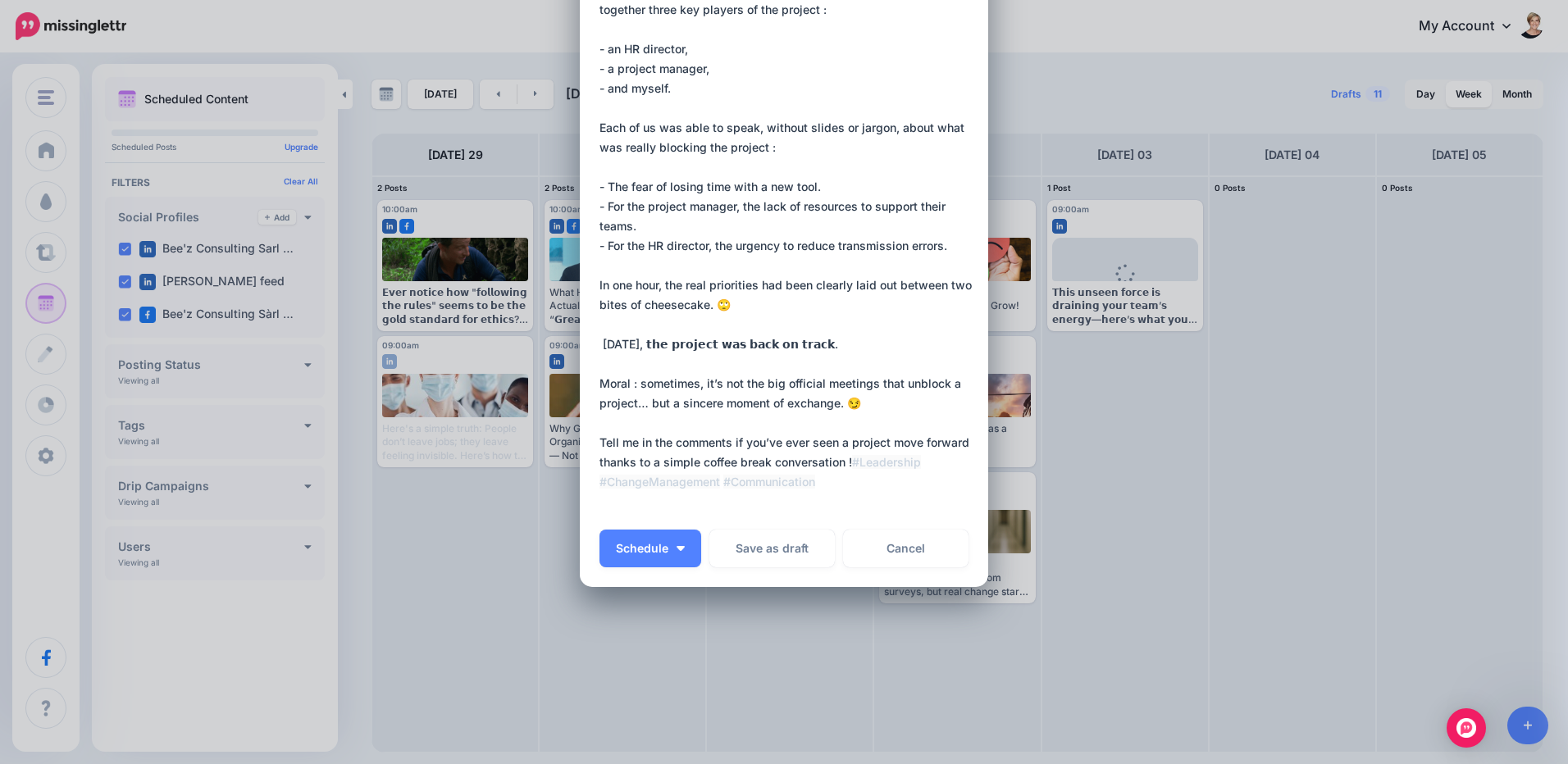
scroll to position [173, 0]
drag, startPoint x: 861, startPoint y: 459, endPoint x: 894, endPoint y: 457, distance: 33.1
click at [861, 459] on textarea "**********" at bounding box center [789, 225] width 377 height 571
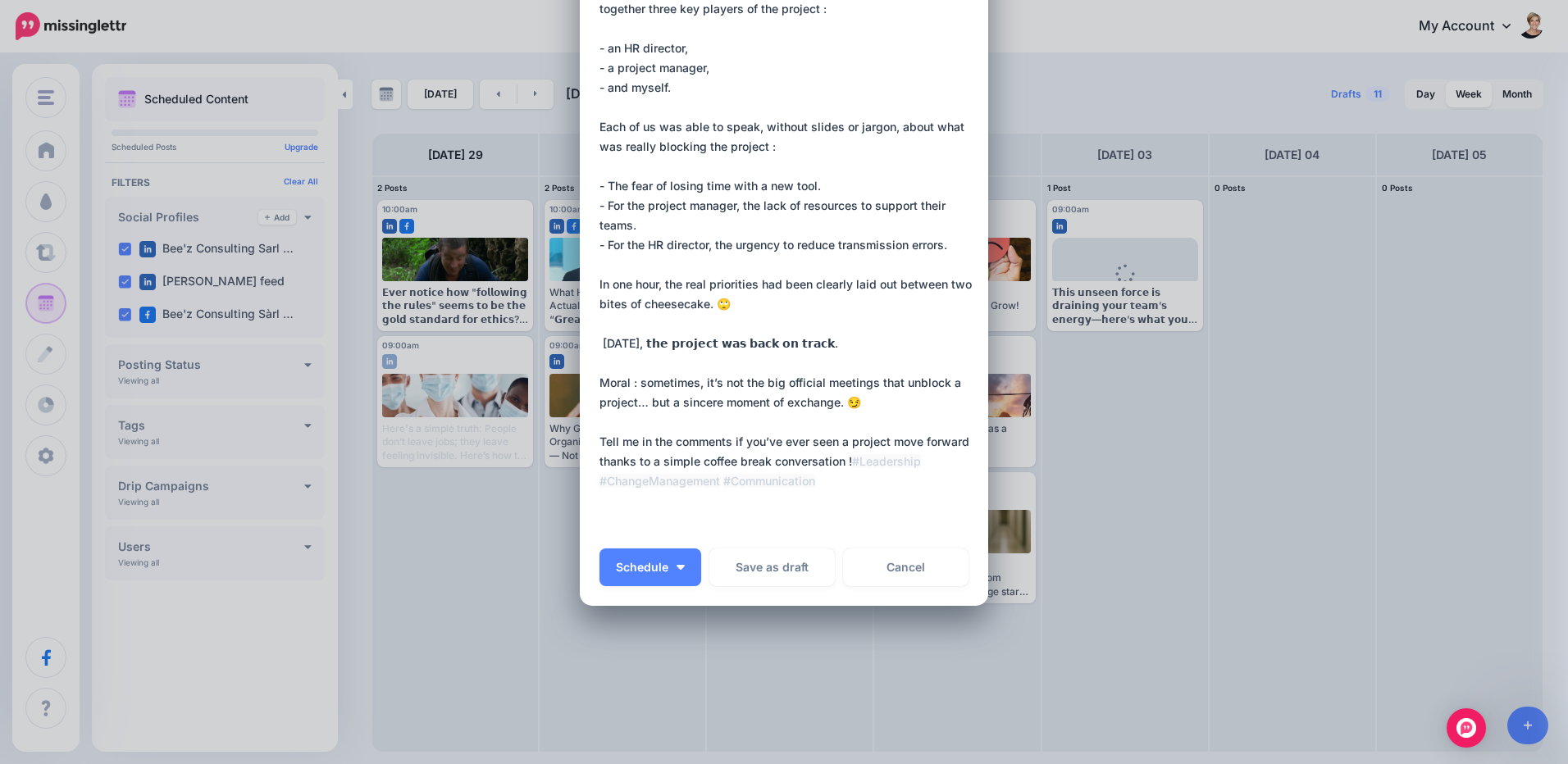
paste textarea "**********"
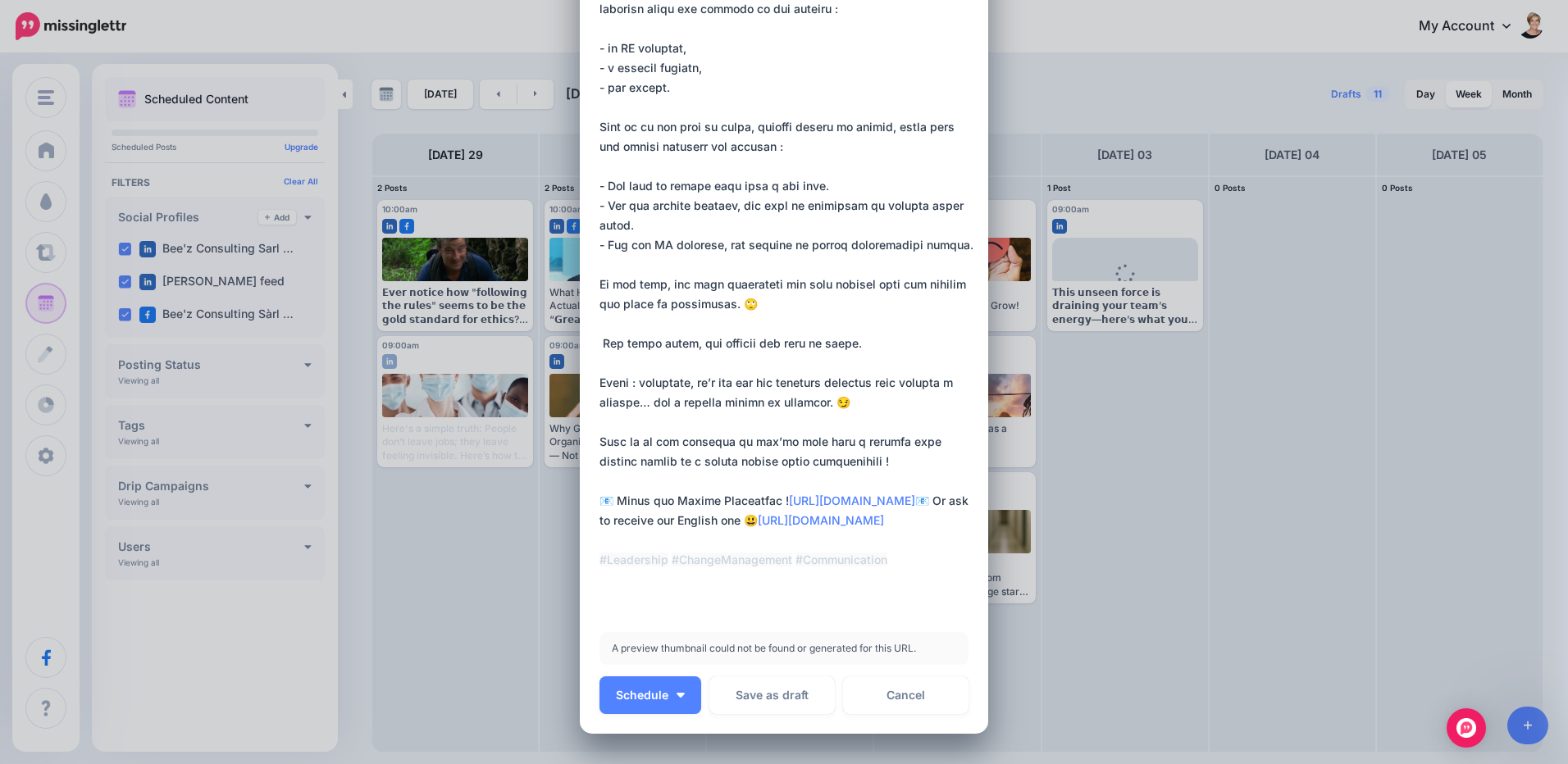
type textarea "**********"
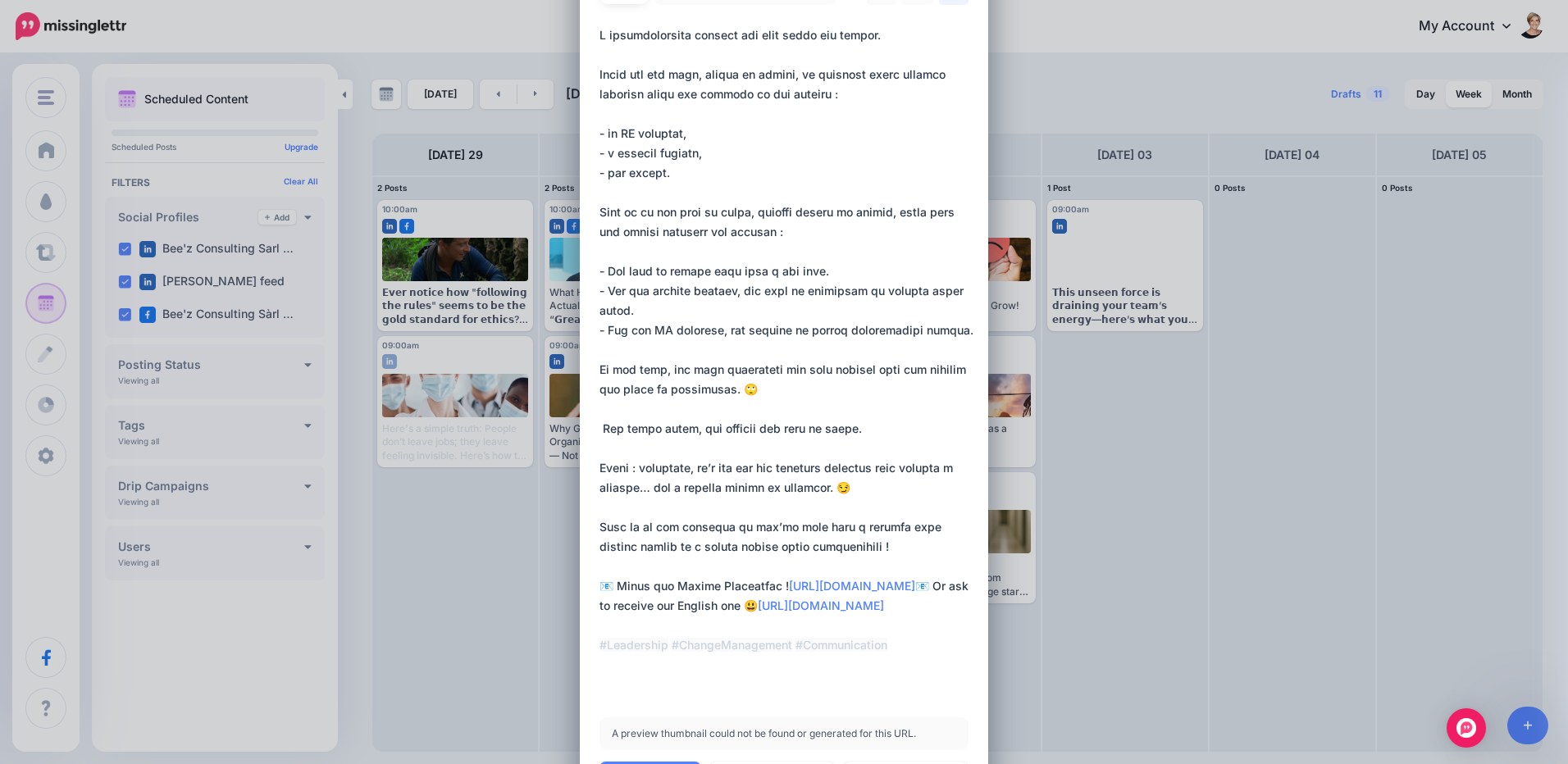
scroll to position [0, 0]
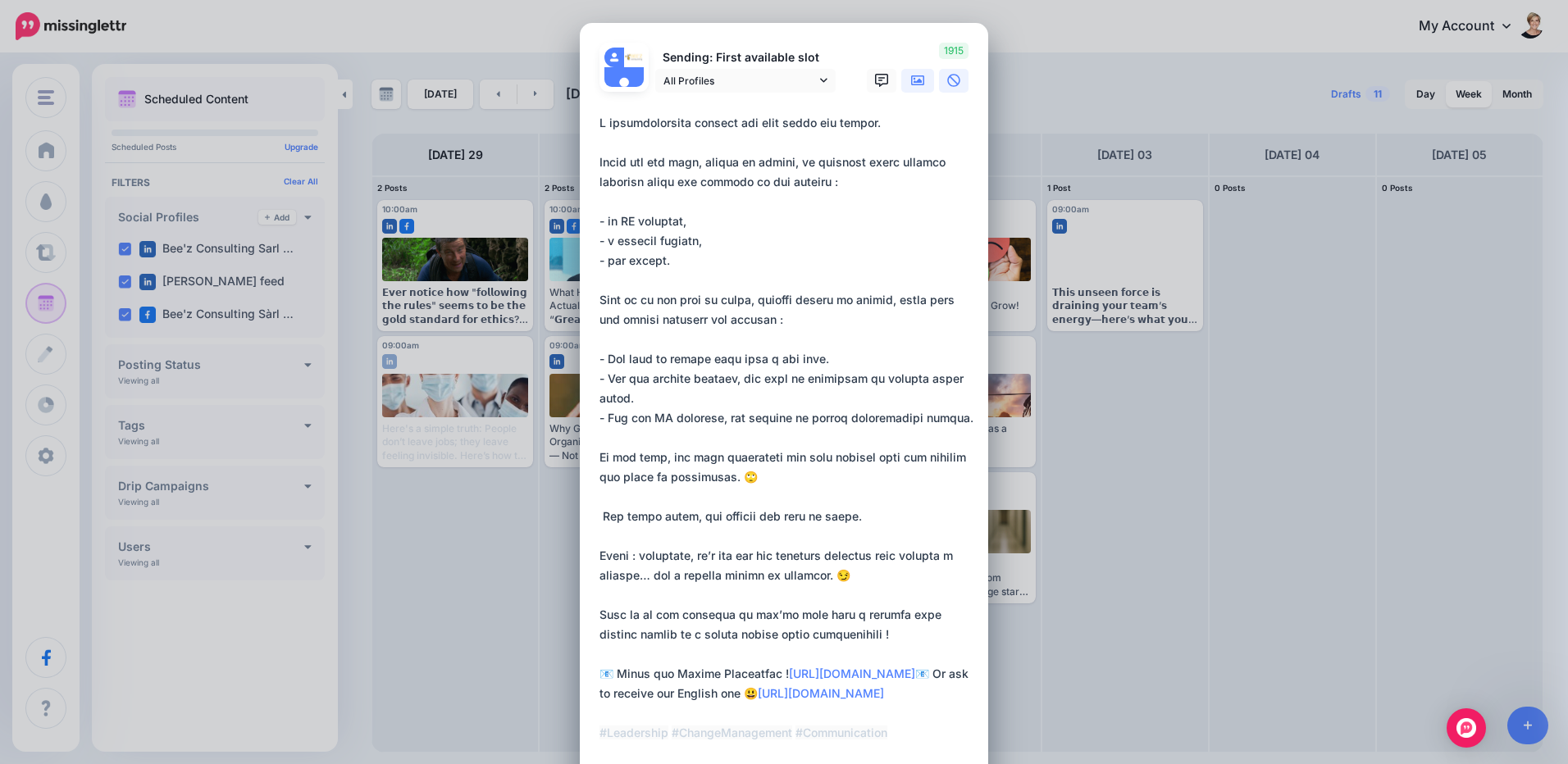
drag, startPoint x: 915, startPoint y: 83, endPoint x: 908, endPoint y: 91, distance: 10.6
click at [915, 84] on icon at bounding box center [917, 80] width 13 height 13
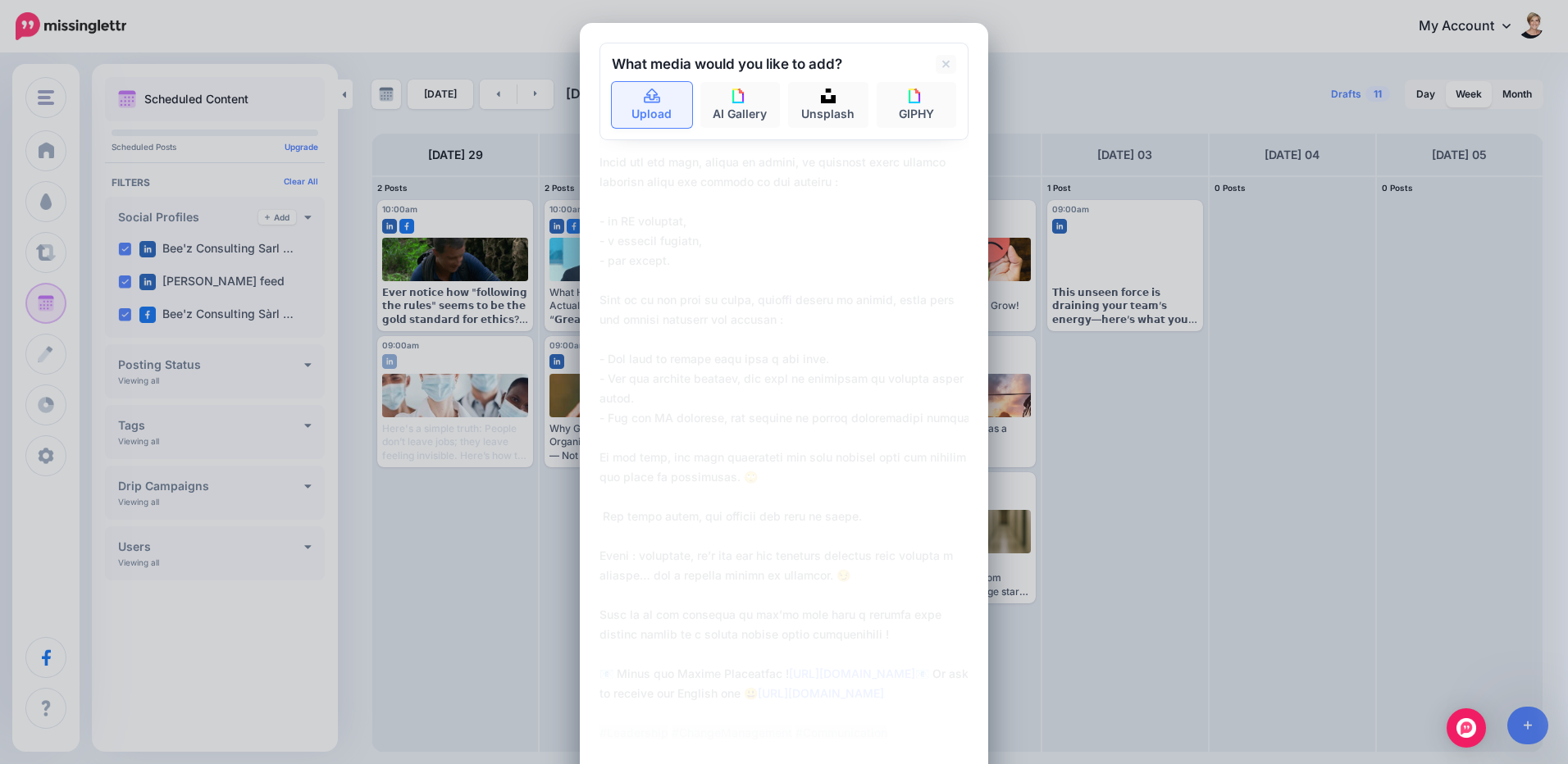
click at [632, 110] on link "Upload" at bounding box center [652, 105] width 80 height 46
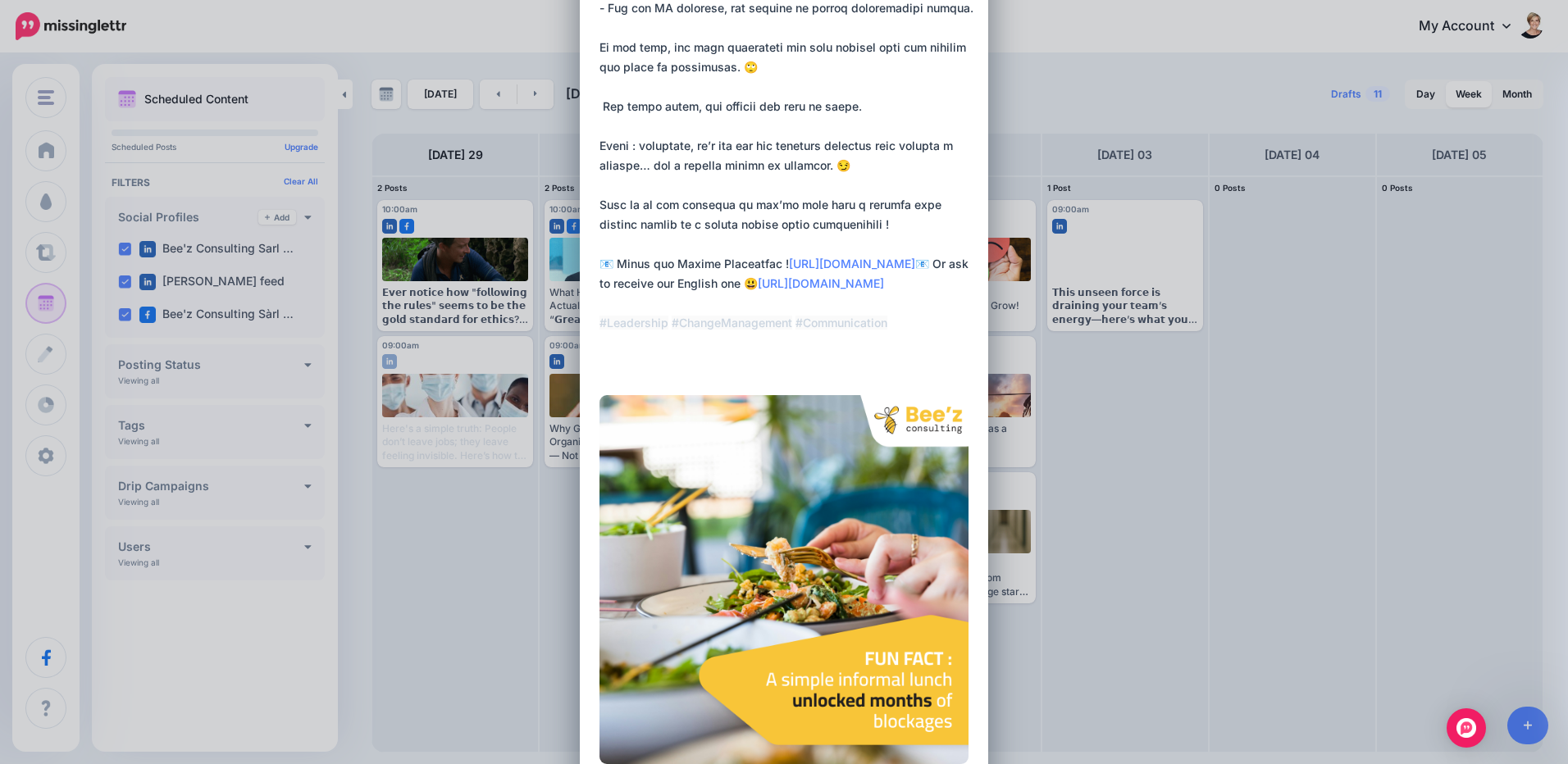
scroll to position [657, 0]
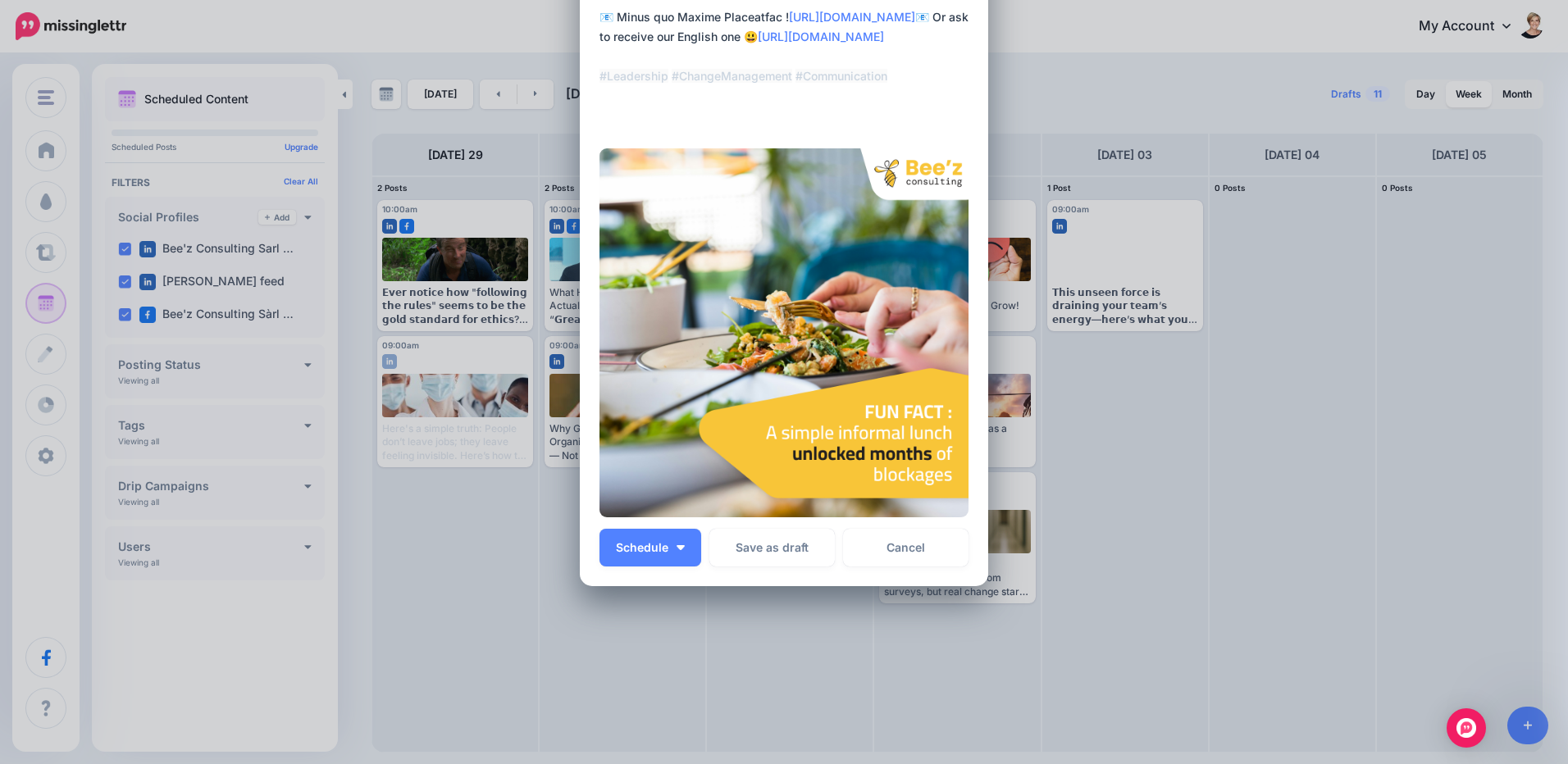
drag, startPoint x: 799, startPoint y: 552, endPoint x: 975, endPoint y: 614, distance: 186.6
click at [799, 552] on button "Save as draft" at bounding box center [772, 547] width 126 height 37
